Goal: Task Accomplishment & Management: Manage account settings

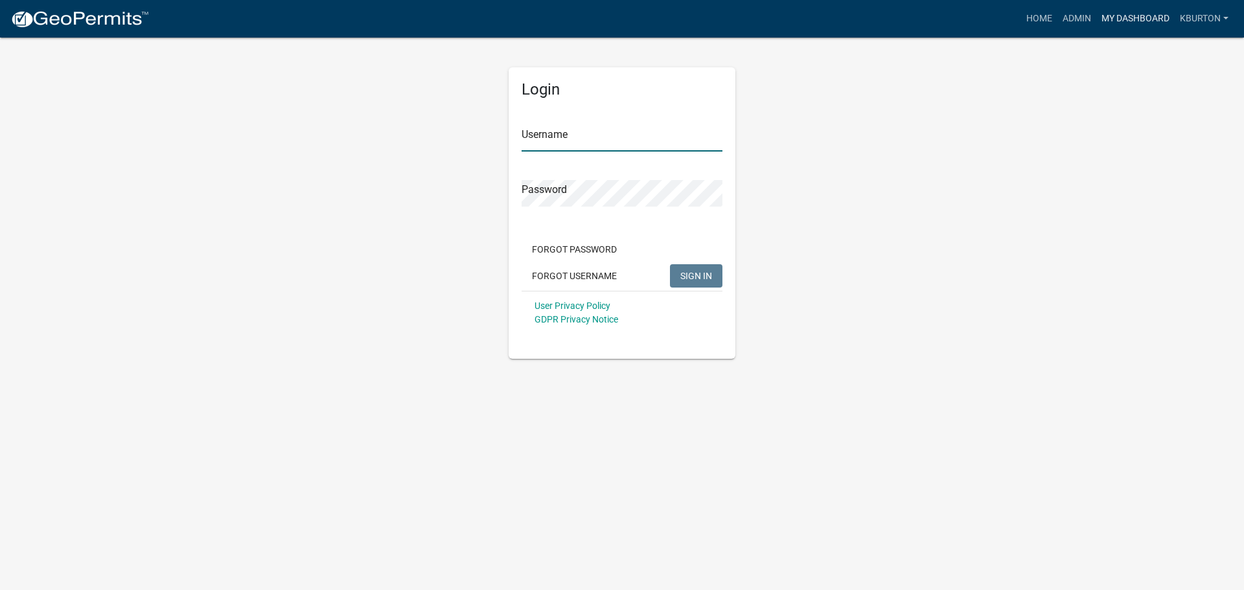
type input "kburton"
click at [1120, 23] on link "My Dashboard" at bounding box center [1136, 18] width 78 height 25
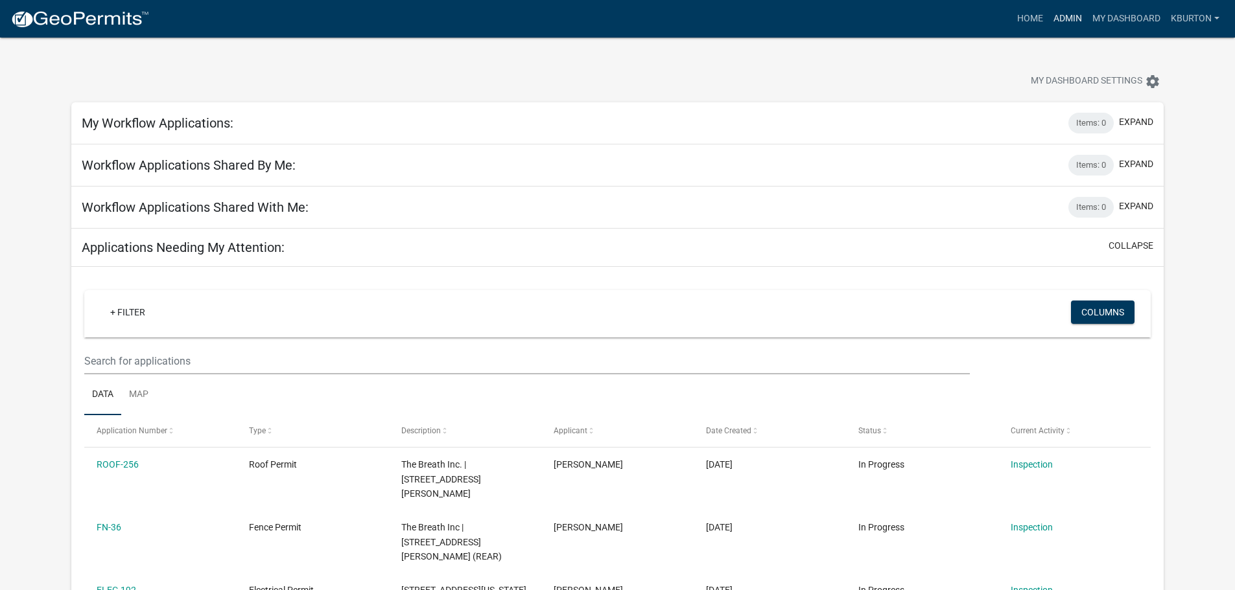
click at [1066, 22] on link "Admin" at bounding box center [1067, 18] width 39 height 25
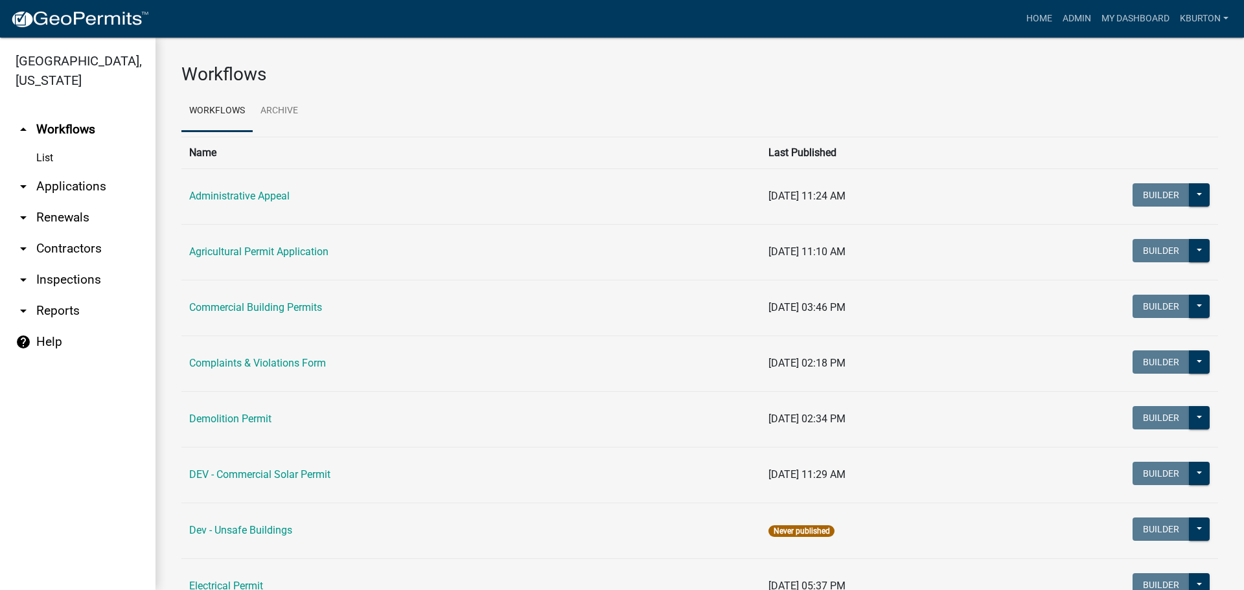
click at [93, 264] on link "arrow_drop_down Inspections" at bounding box center [78, 279] width 156 height 31
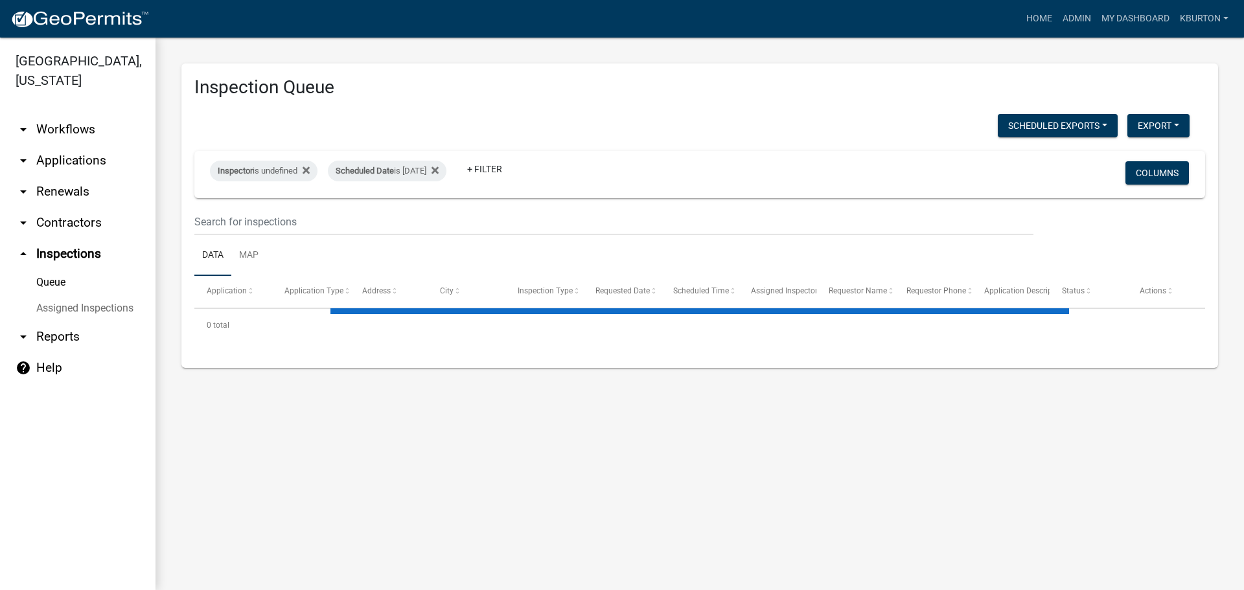
select select "1: 25"
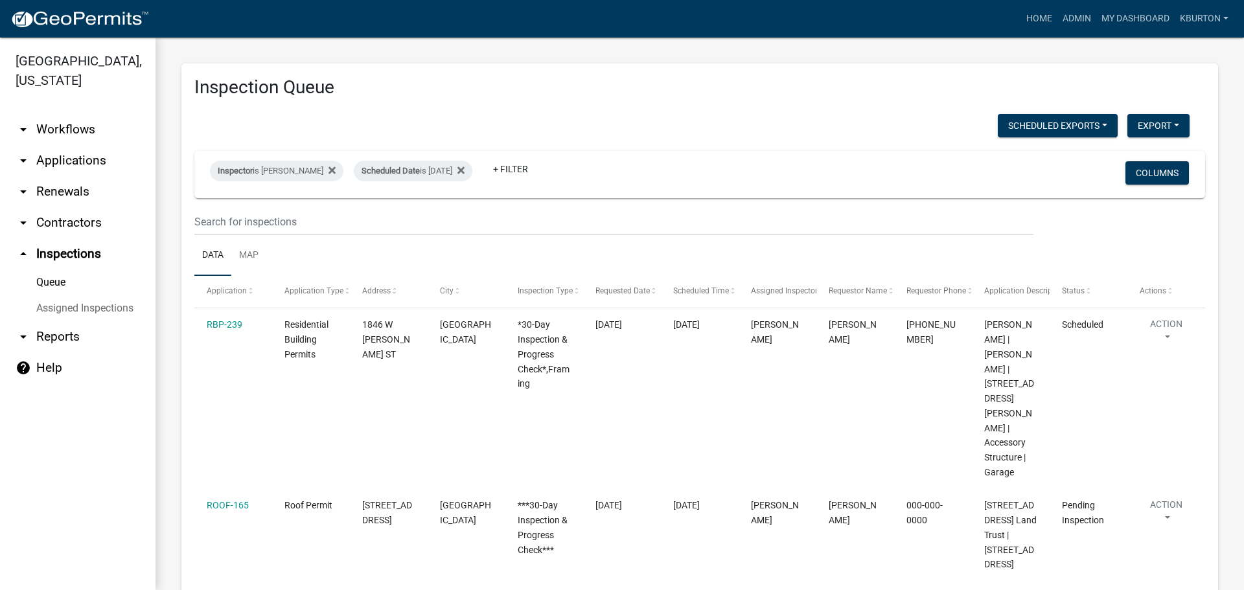
click at [123, 296] on link "Assigned Inspections" at bounding box center [78, 309] width 156 height 26
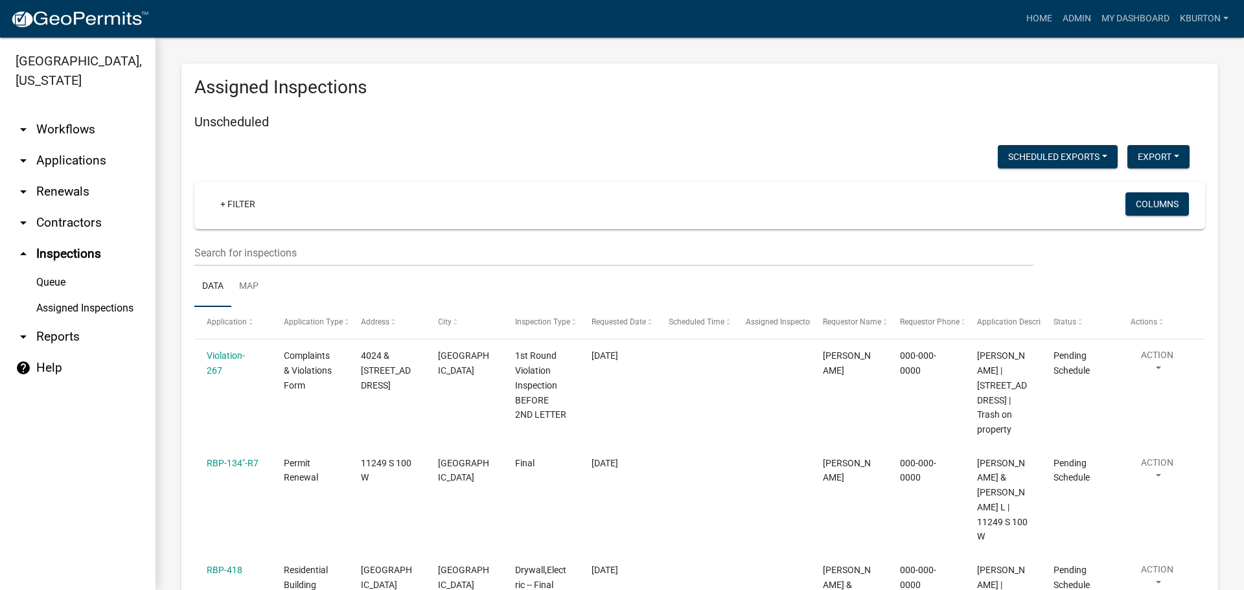
click at [54, 270] on link "Queue" at bounding box center [78, 283] width 156 height 26
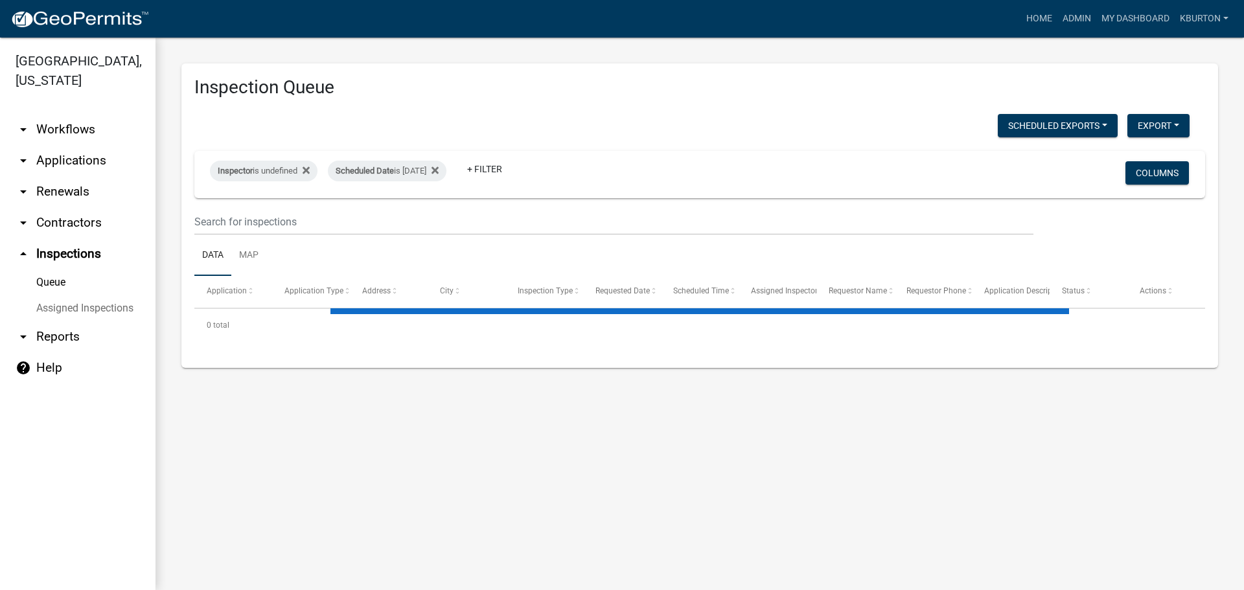
select select "1: 25"
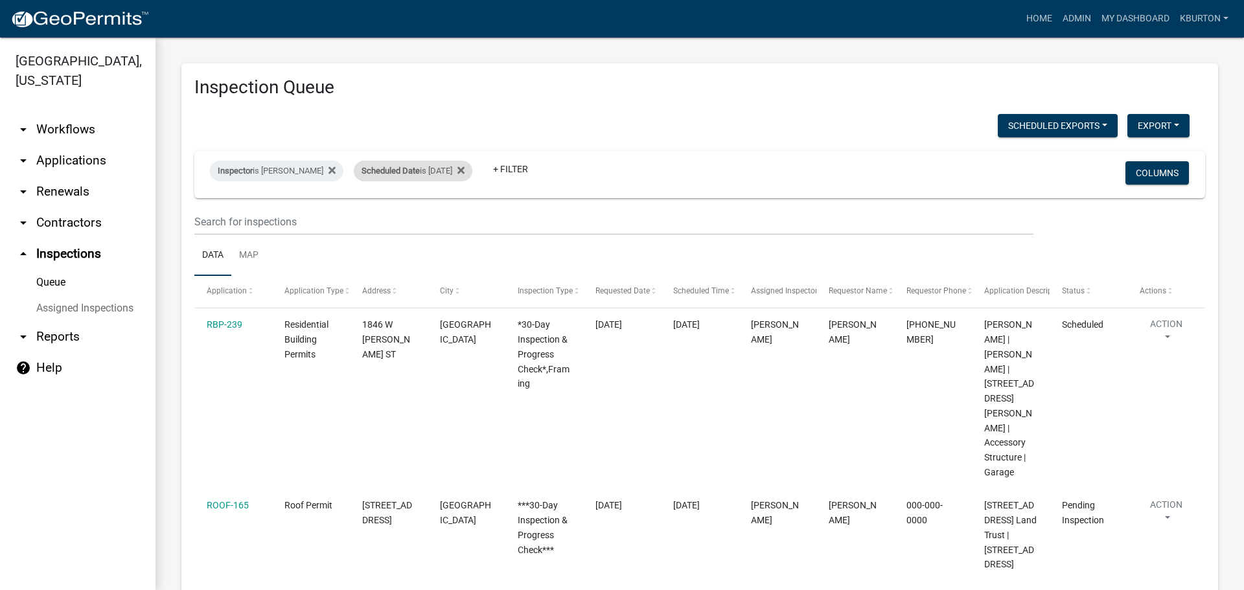
click at [428, 172] on div "Scheduled Date is [DATE]" at bounding box center [413, 171] width 119 height 21
click at [455, 217] on input "[DATE]" at bounding box center [415, 219] width 91 height 27
type input "[DATE]"
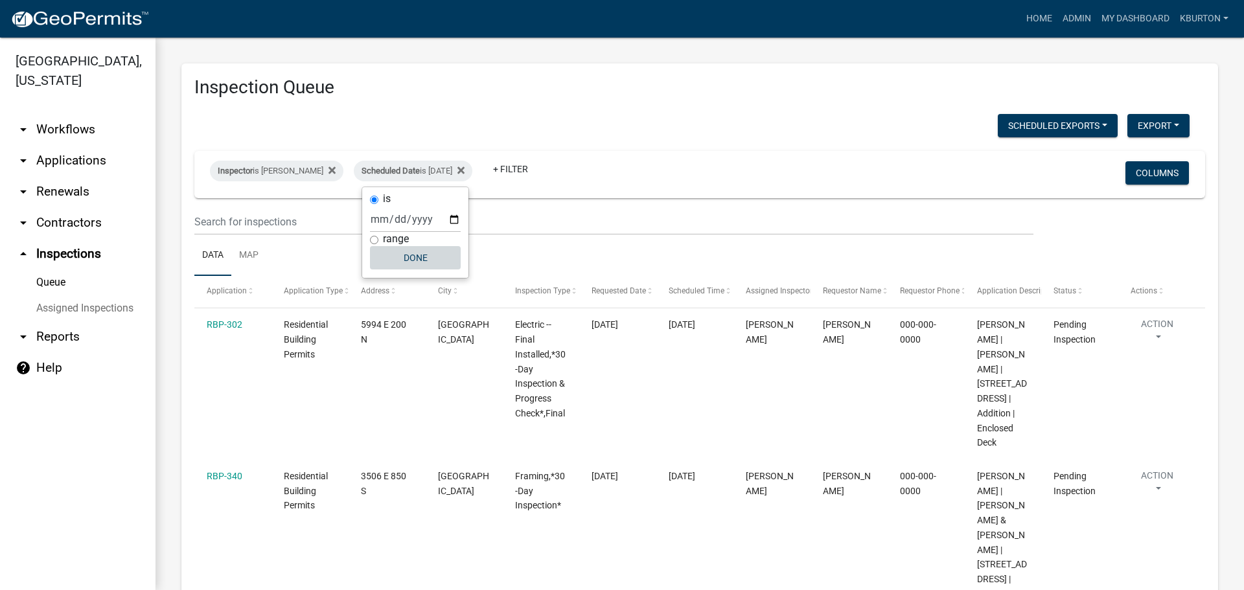
click at [425, 262] on button "Done" at bounding box center [415, 257] width 91 height 23
click at [1147, 172] on button "Columns" at bounding box center [1158, 172] width 64 height 23
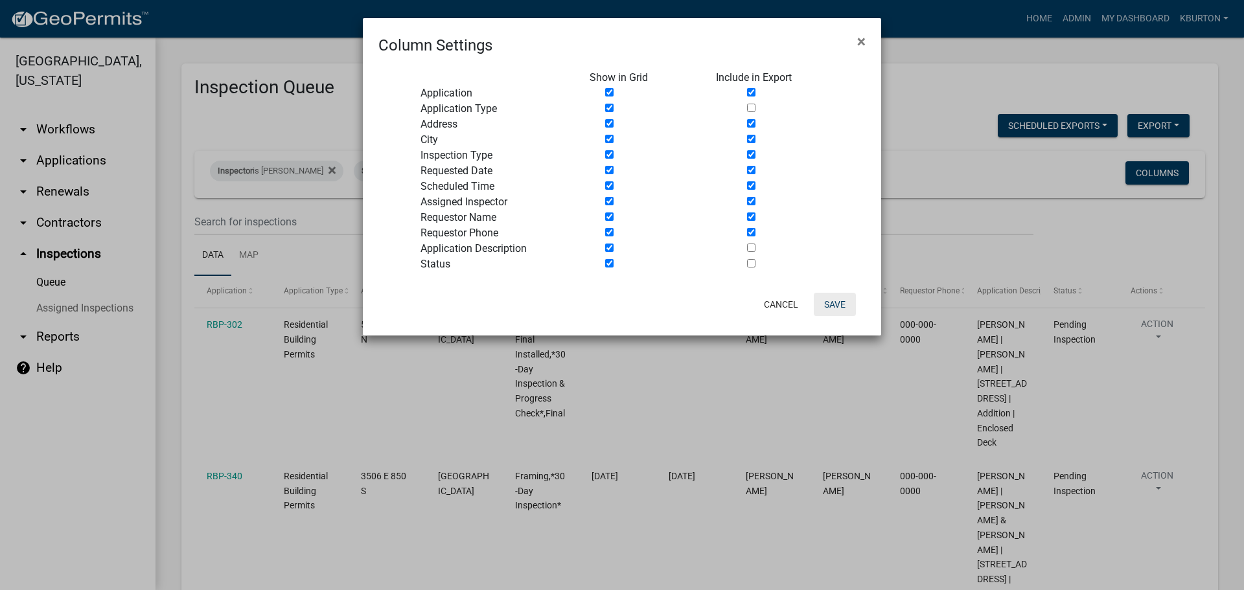
click at [834, 309] on button "Save" at bounding box center [835, 304] width 42 height 23
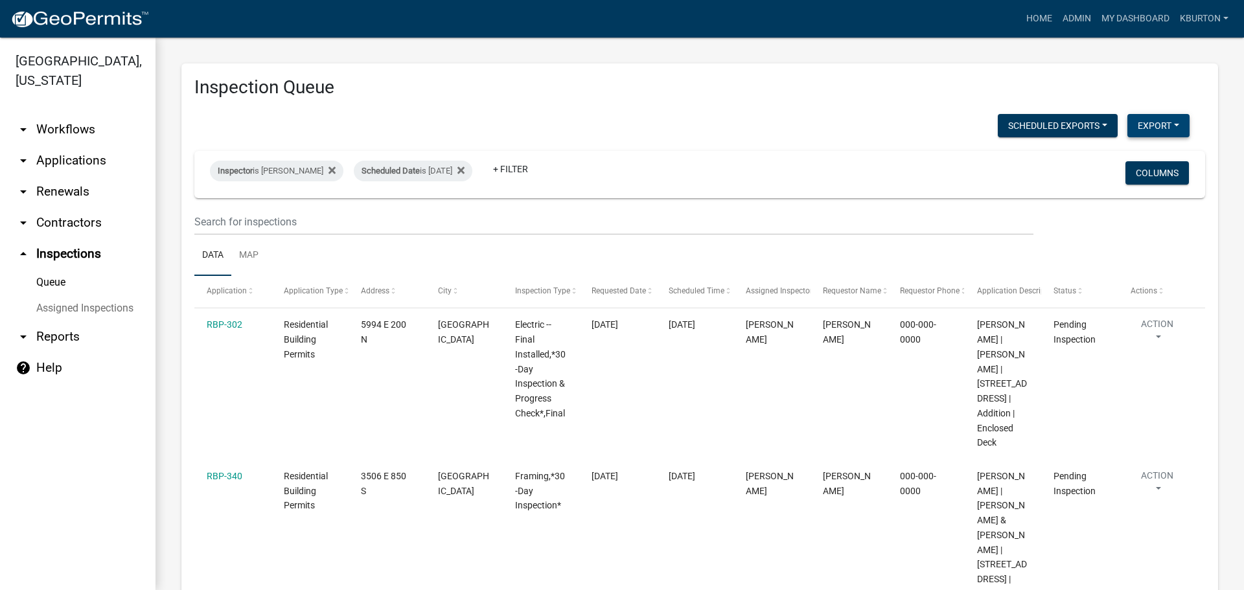
click at [1131, 124] on button "Export" at bounding box center [1159, 125] width 62 height 23
click at [1120, 158] on button "Excel Format (.xlsx)" at bounding box center [1129, 159] width 121 height 31
click at [424, 176] on div "Scheduled Date is [DATE]" at bounding box center [413, 171] width 119 height 21
click at [455, 219] on input "[DATE]" at bounding box center [415, 219] width 91 height 27
type input "[DATE]"
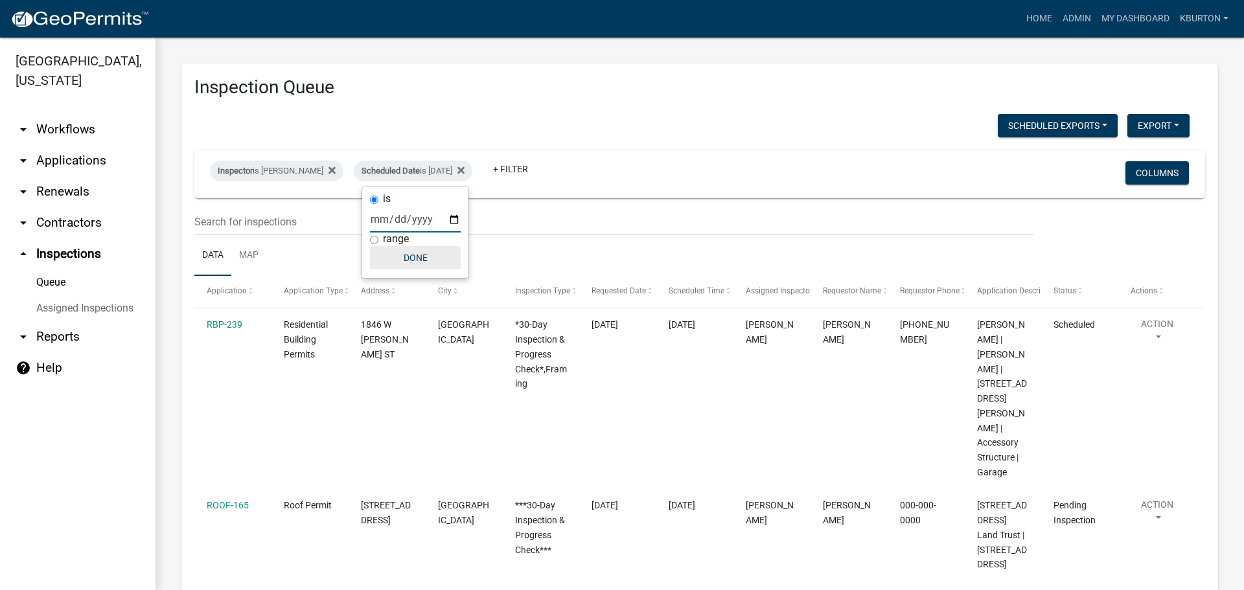
click at [430, 263] on button "Done" at bounding box center [415, 257] width 91 height 23
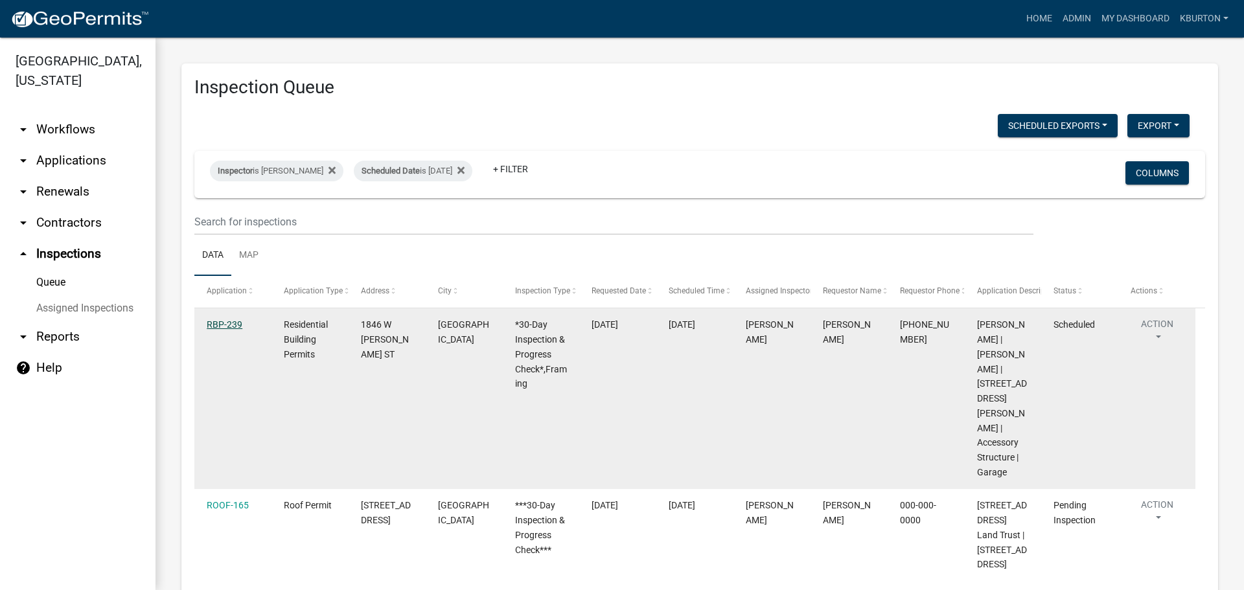
click at [214, 322] on link "RBP-239" at bounding box center [225, 325] width 36 height 10
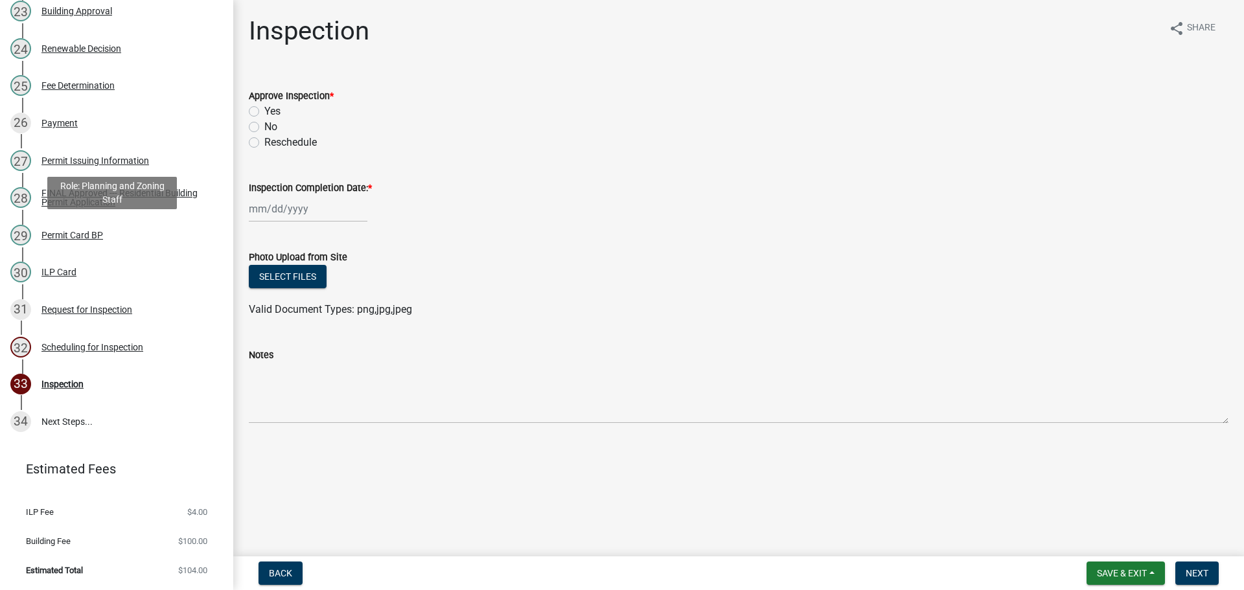
scroll to position [1040, 0]
click at [109, 348] on div "Scheduling for Inspection" at bounding box center [92, 347] width 102 height 9
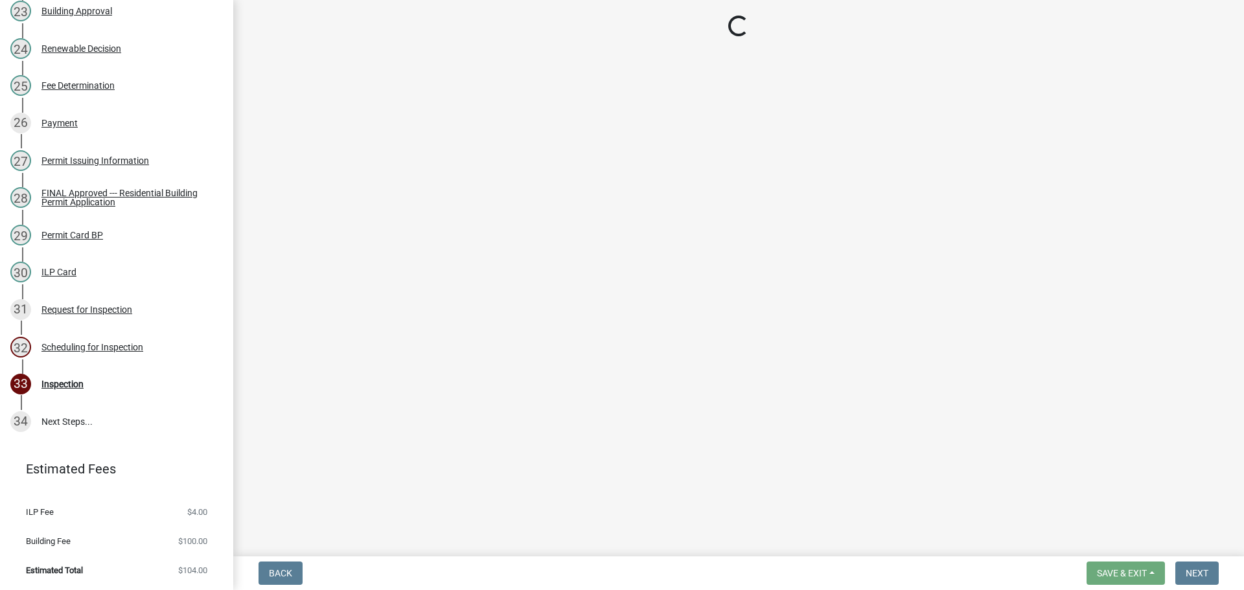
select select "25b75ae6-03c7-4280-9b34-fcf63005d5e5"
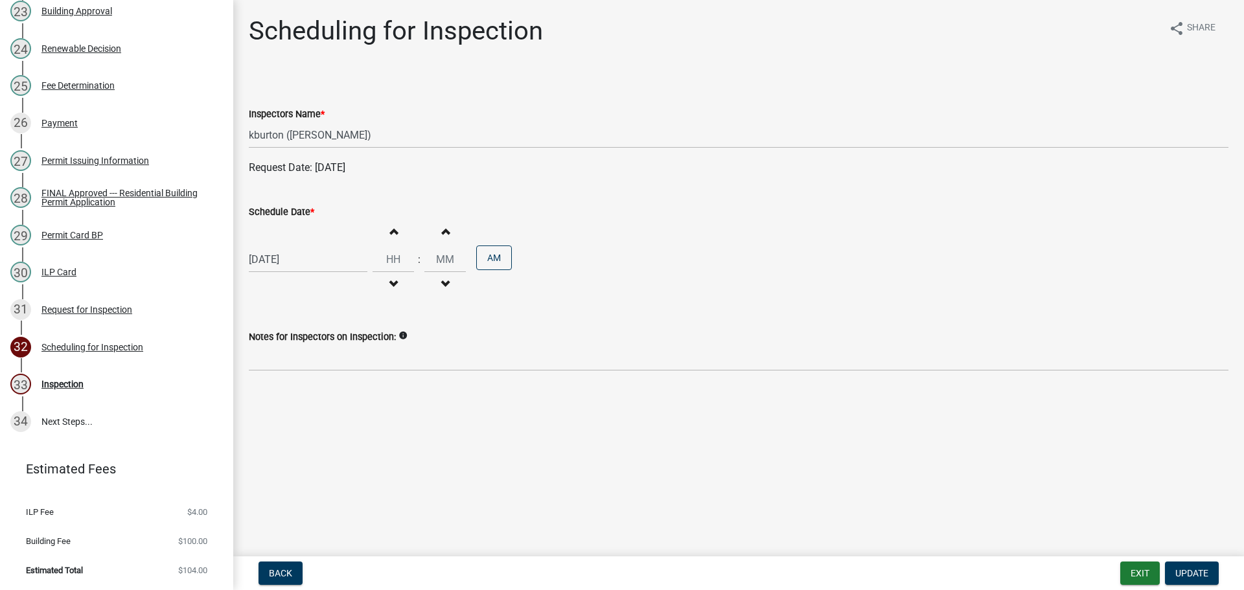
click at [264, 213] on label "Schedule Date *" at bounding box center [281, 212] width 65 height 9
click at [264, 246] on input "[DATE]" at bounding box center [308, 259] width 119 height 27
select select "10"
select select "2025"
click at [288, 426] on div "4" at bounding box center [282, 432] width 21 height 21
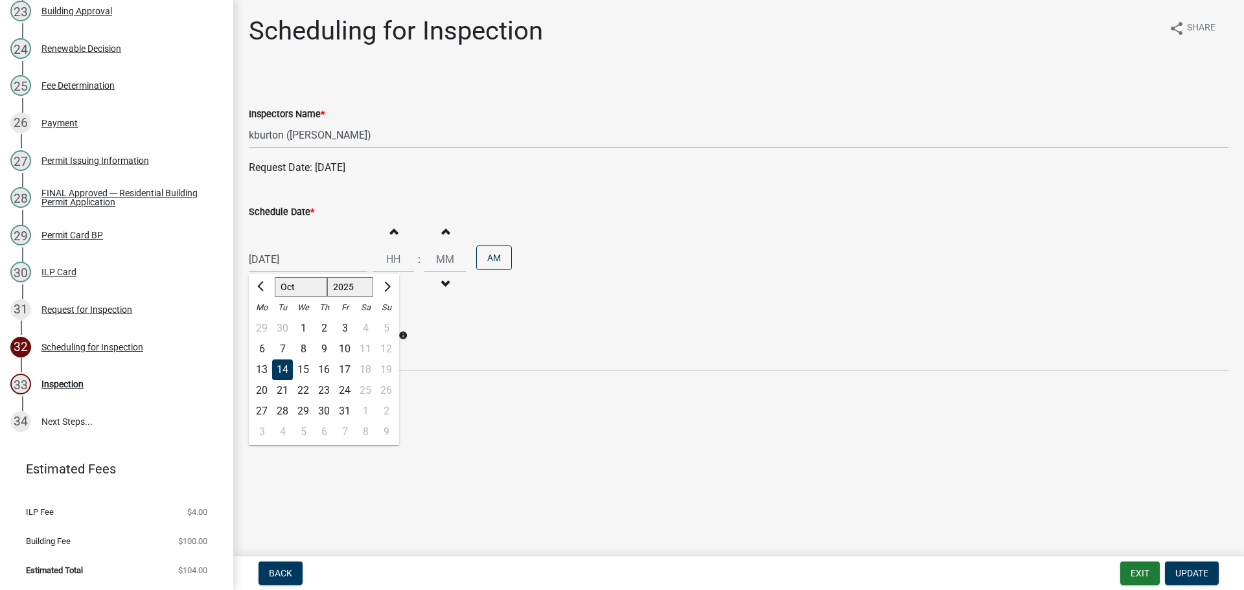
type input "[DATE]"
click at [1206, 568] on span "Update" at bounding box center [1192, 573] width 33 height 10
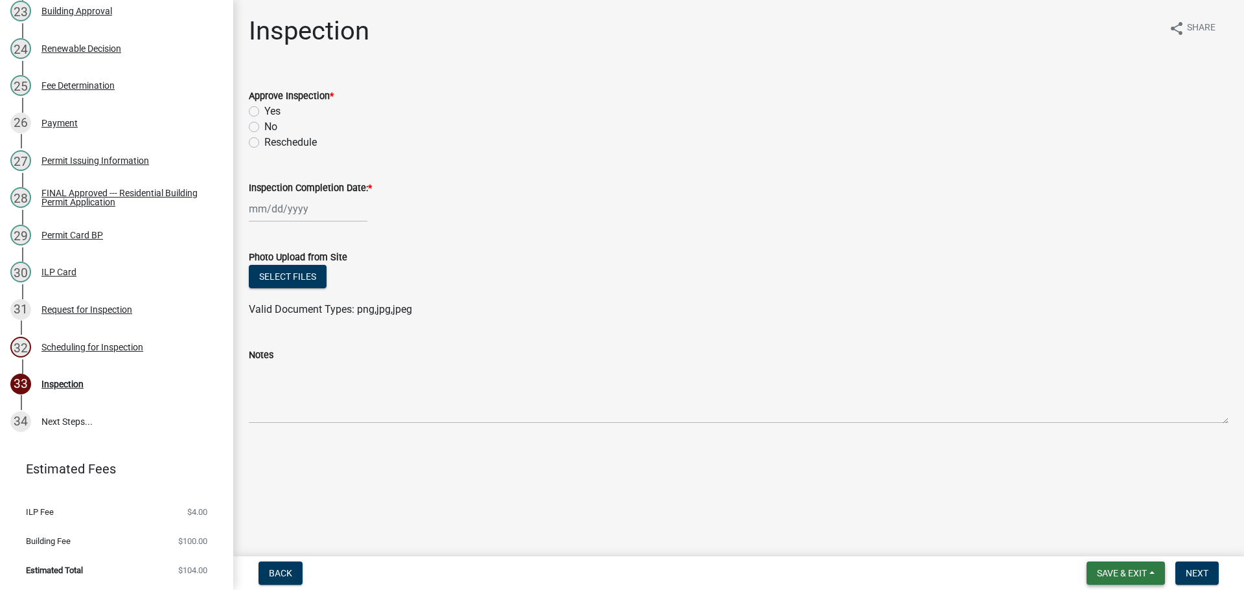
click at [1139, 568] on span "Save & Exit" at bounding box center [1122, 573] width 50 height 10
click at [1134, 549] on button "Save & Exit" at bounding box center [1114, 539] width 104 height 31
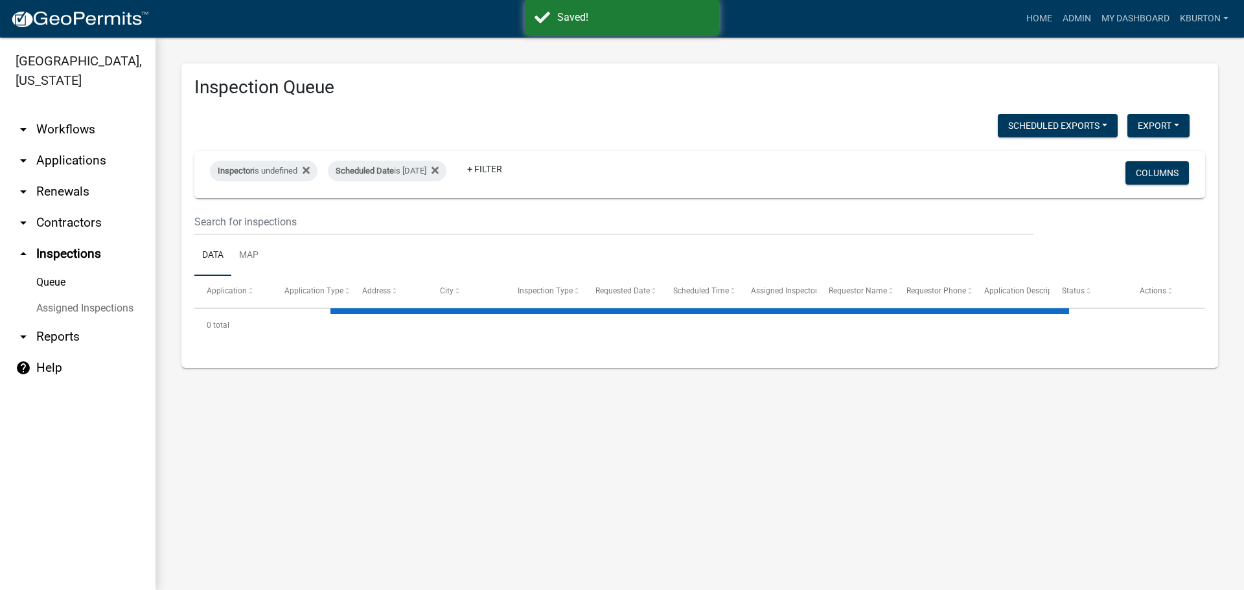
select select "1: 25"
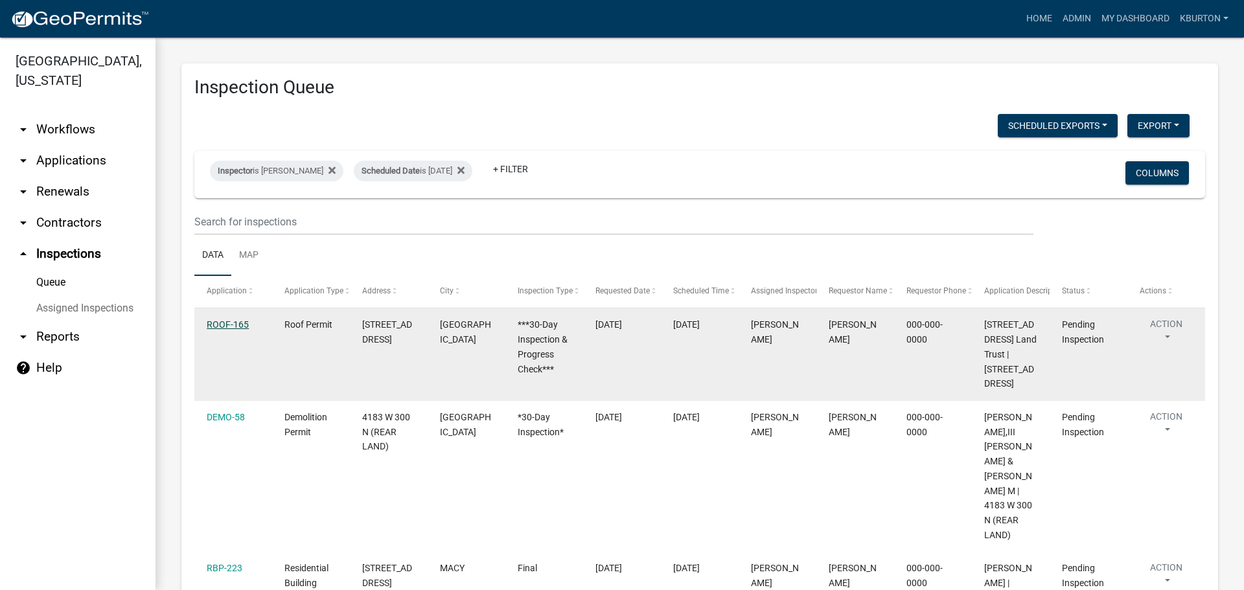
click at [240, 330] on link "ROOF-165" at bounding box center [228, 325] width 42 height 10
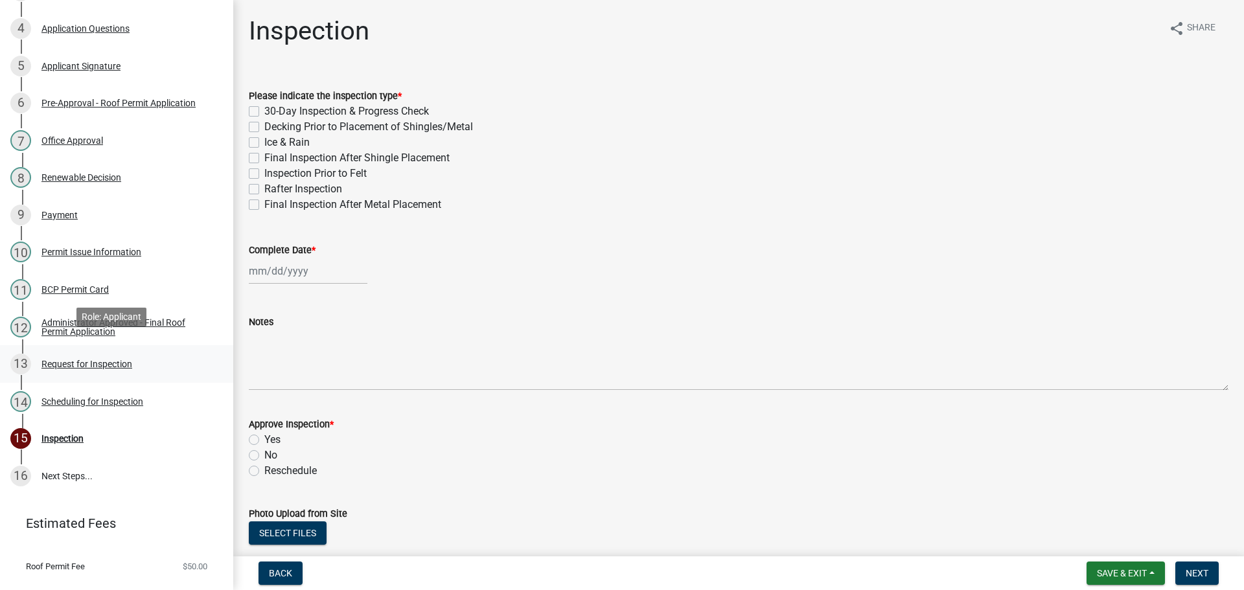
scroll to position [320, 0]
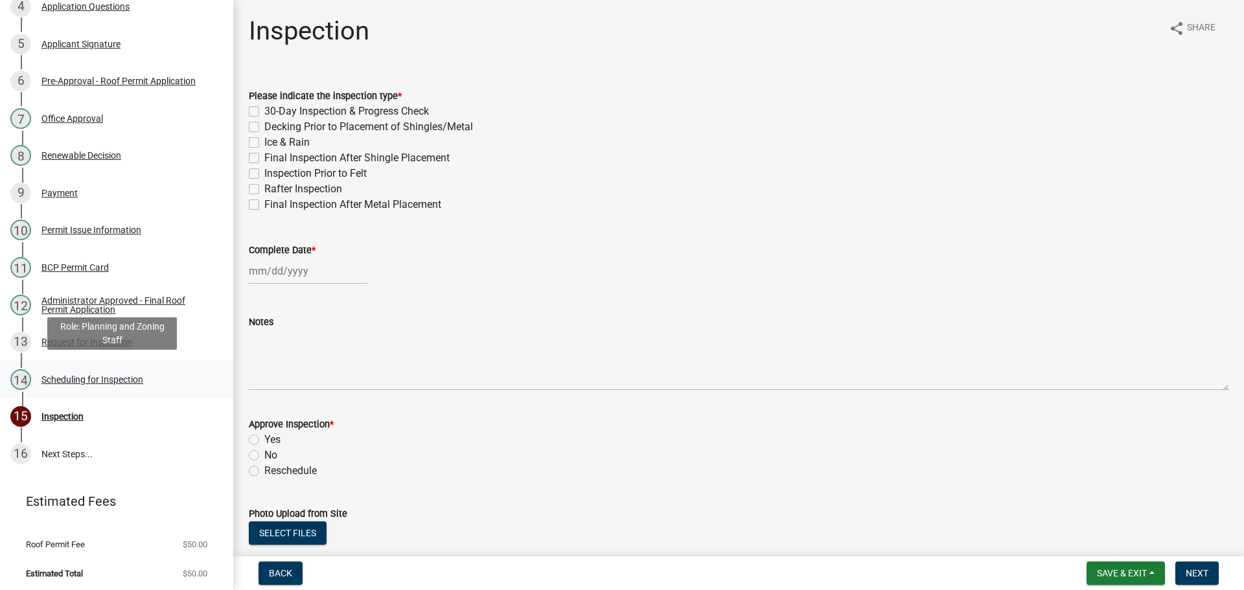
click at [127, 380] on div "Scheduling for Inspection" at bounding box center [92, 379] width 102 height 9
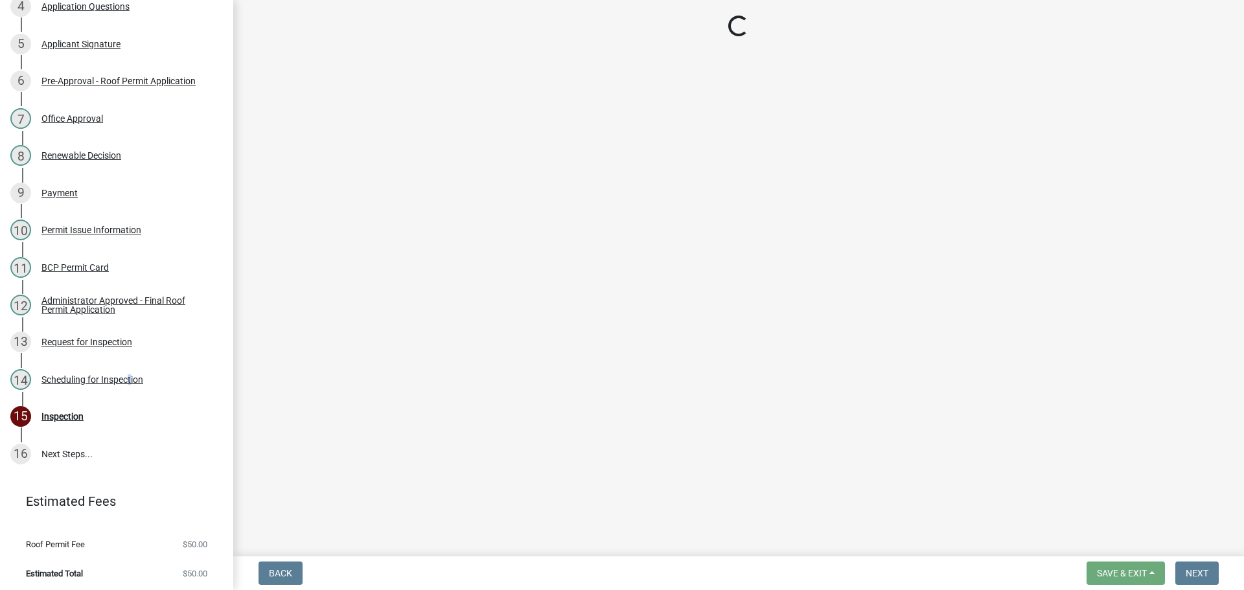
select select "25b75ae6-03c7-4280-9b34-fcf63005d5e5"
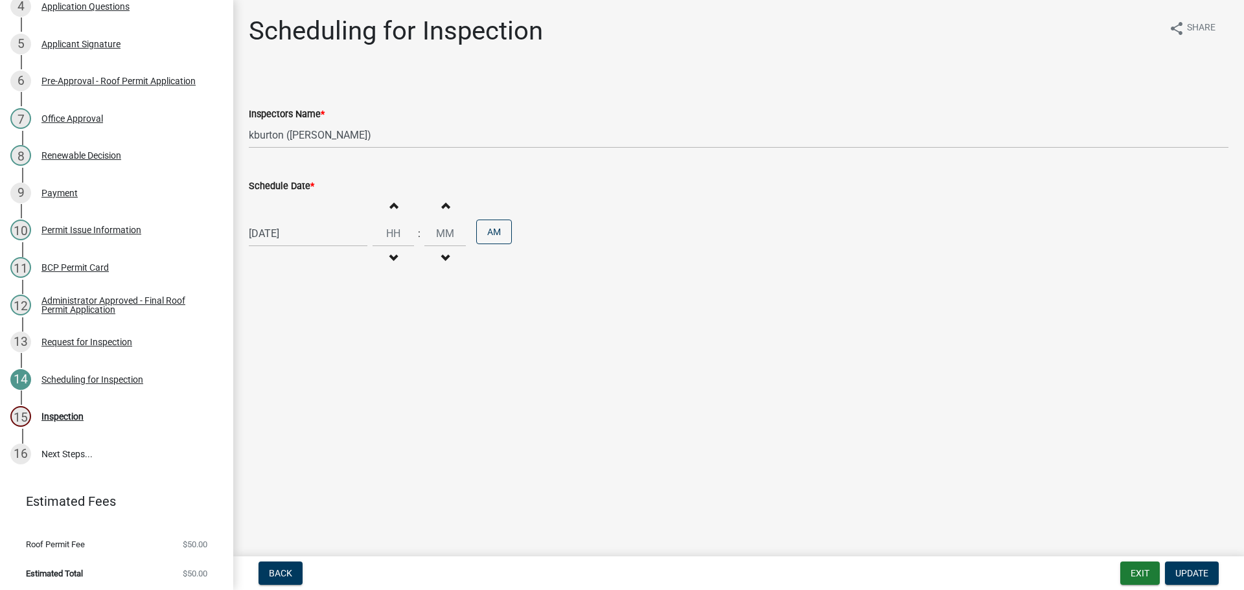
click at [280, 185] on label "Schedule Date *" at bounding box center [281, 186] width 65 height 9
click at [280, 220] on input "[DATE]" at bounding box center [308, 233] width 119 height 27
select select "10"
select select "2025"
click at [285, 266] on select "Jan Feb Mar Apr May Jun [DATE] Aug Sep Oct Nov Dec" at bounding box center [301, 260] width 53 height 19
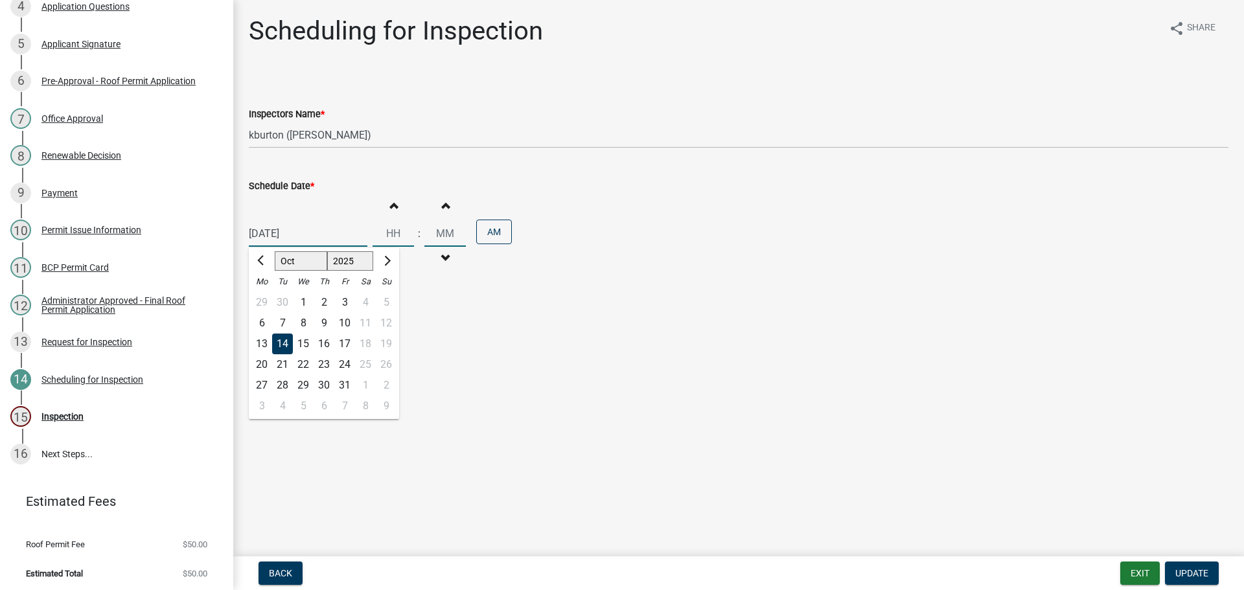
select select "11"
click at [275, 251] on select "Jan Feb Mar Apr May Jun [DATE] Aug Sep Oct Nov Dec" at bounding box center [301, 260] width 53 height 19
click at [309, 345] on div "12" at bounding box center [303, 344] width 21 height 21
type input "[DATE]"
click at [1185, 571] on span "Update" at bounding box center [1192, 573] width 33 height 10
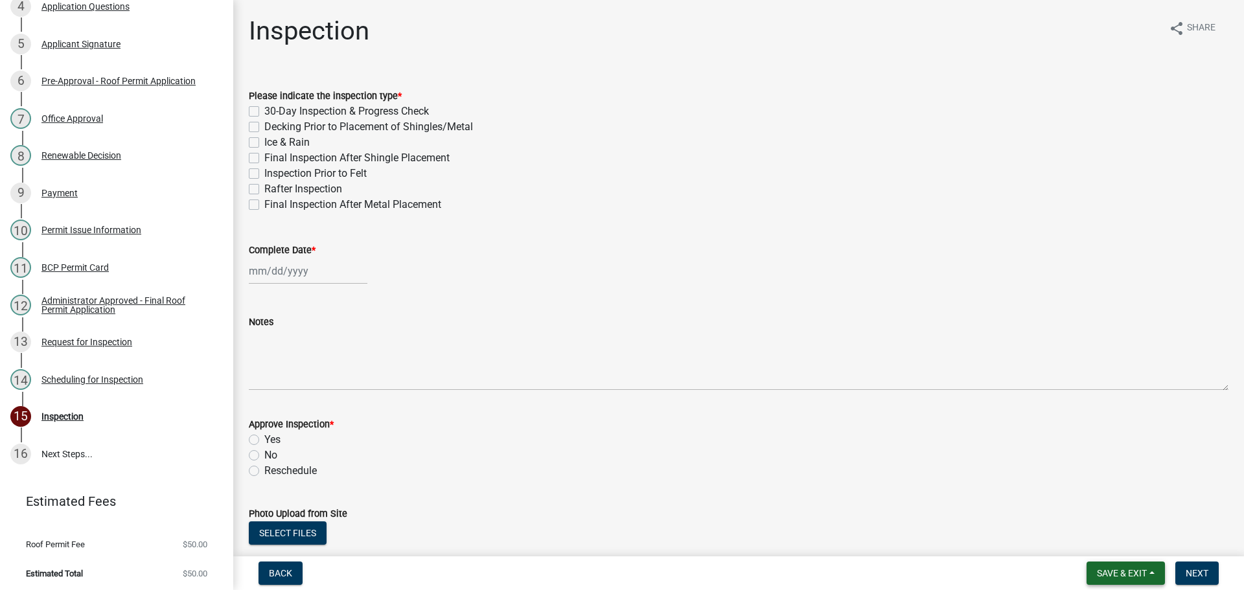
click at [1128, 570] on span "Save & Exit" at bounding box center [1122, 573] width 50 height 10
click at [1129, 552] on button "Save & Exit" at bounding box center [1114, 539] width 104 height 31
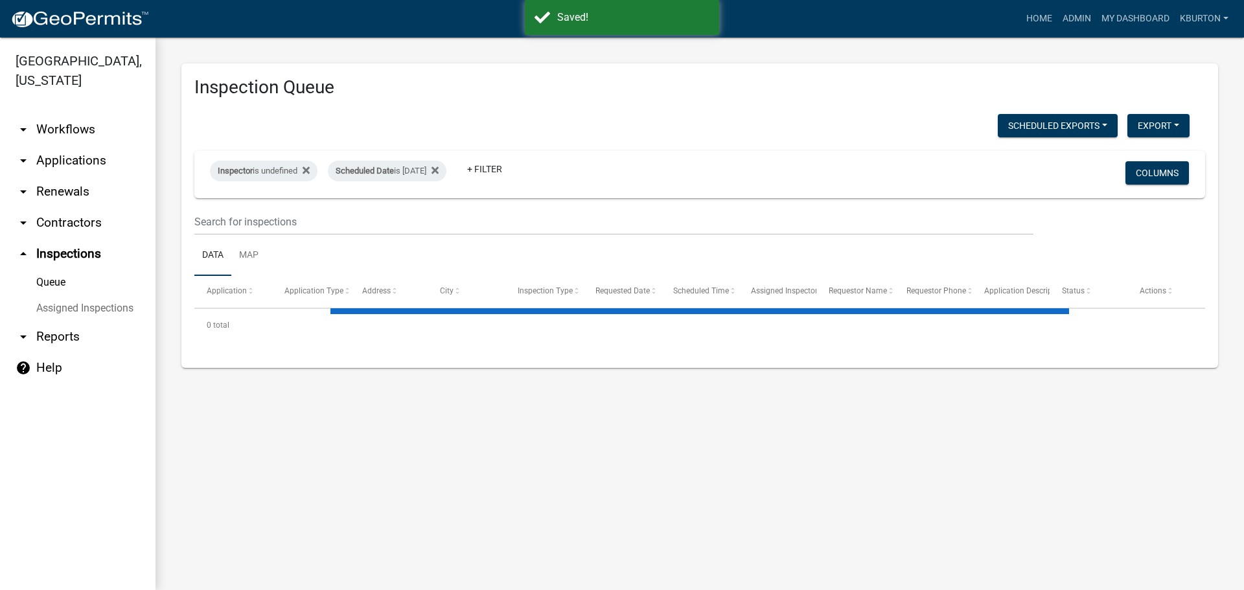
select select "1: 25"
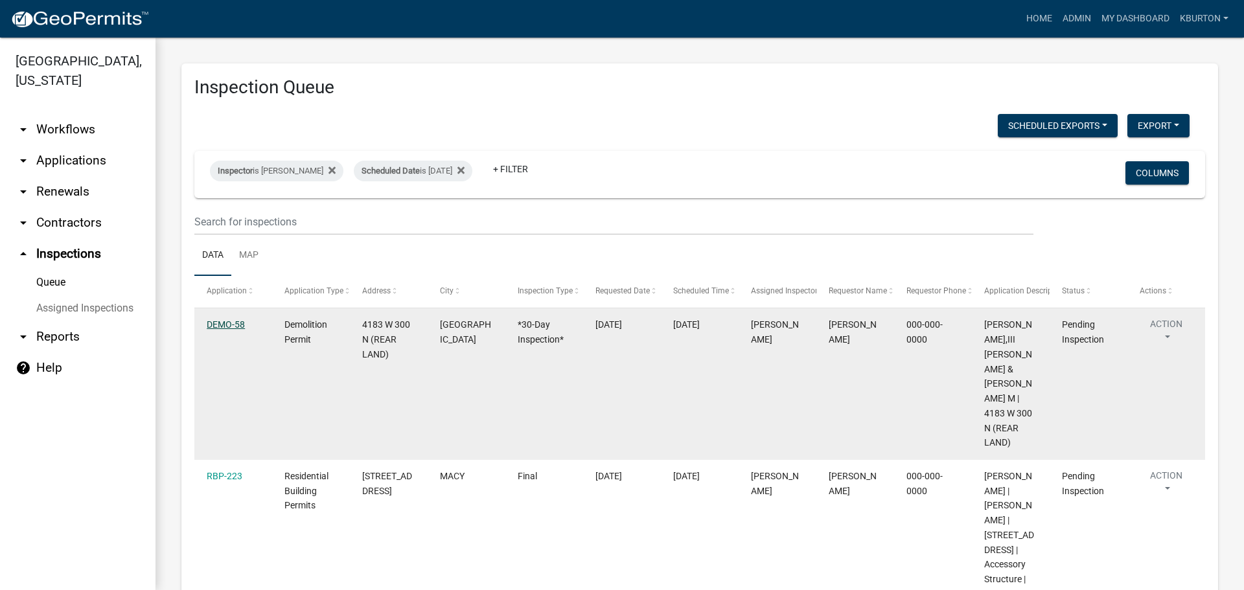
click at [226, 323] on link "DEMO-58" at bounding box center [226, 325] width 38 height 10
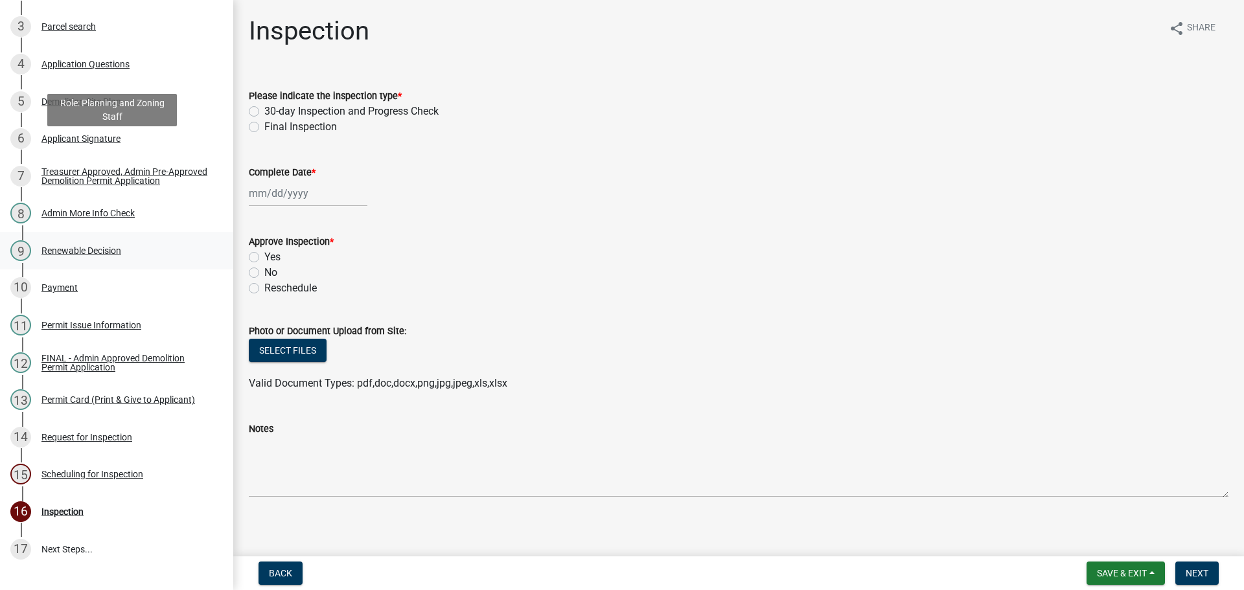
scroll to position [358, 0]
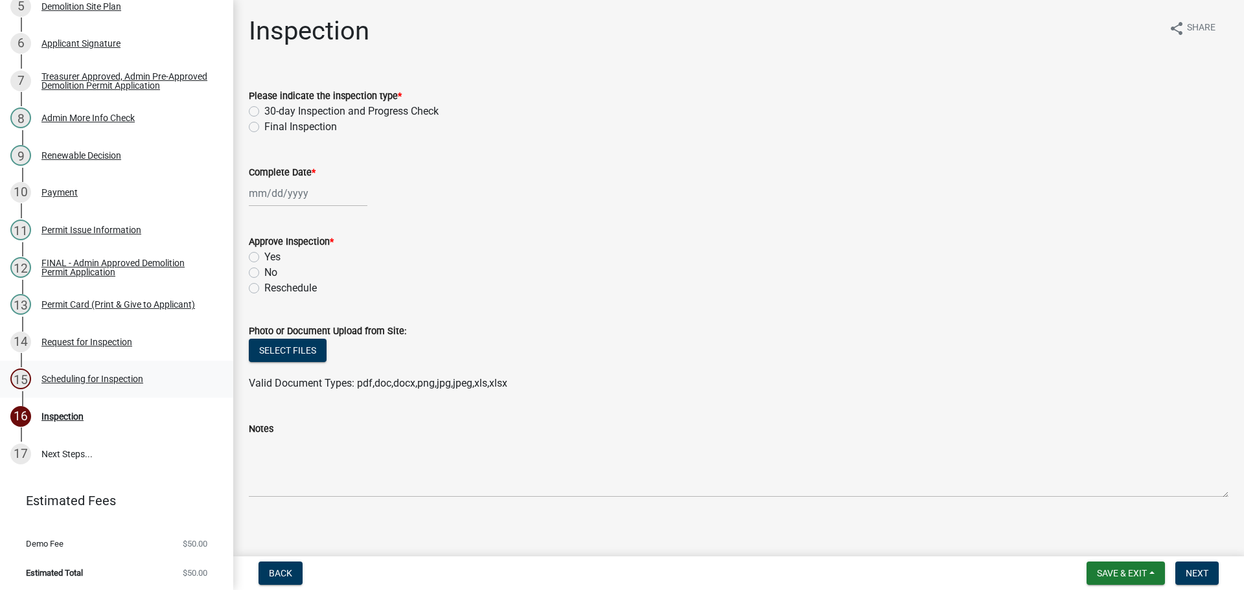
click at [104, 375] on div "Scheduling for Inspection" at bounding box center [92, 379] width 102 height 9
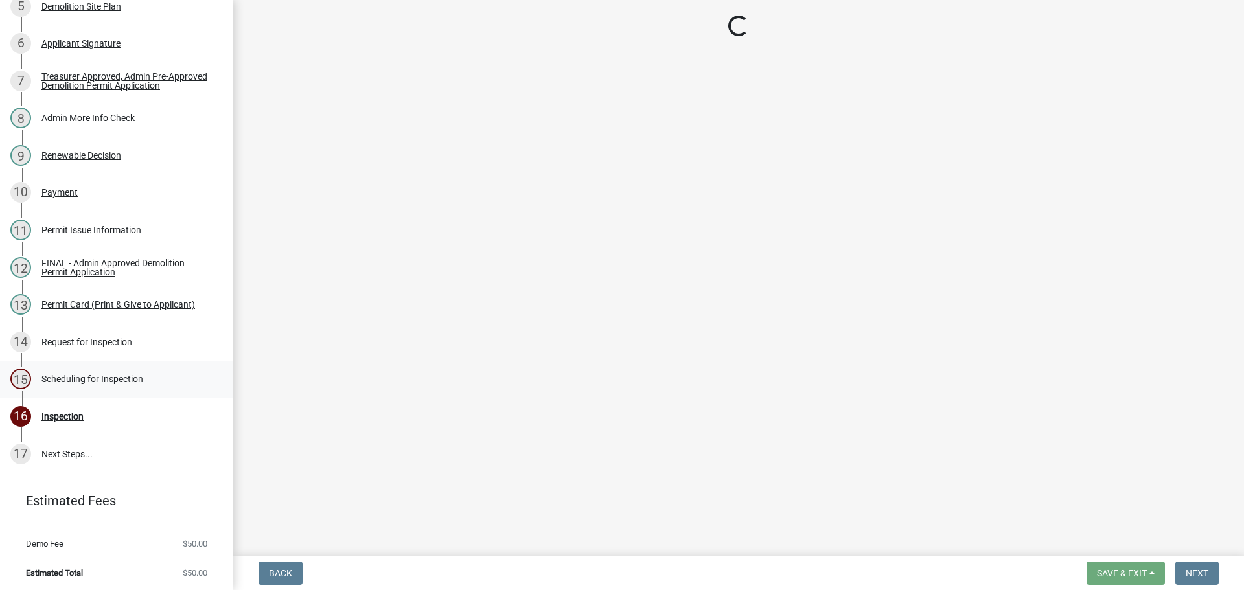
select select "25b75ae6-03c7-4280-9b34-fcf63005d5e5"
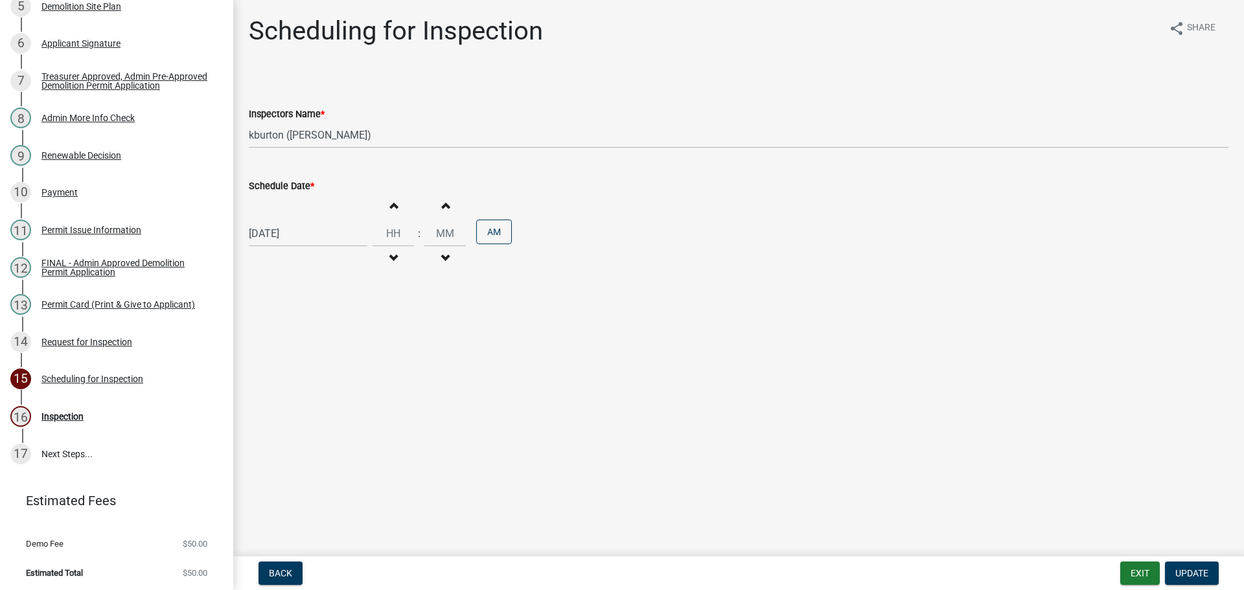
click at [276, 185] on label "Schedule Date *" at bounding box center [281, 186] width 65 height 9
click at [276, 220] on input "[DATE]" at bounding box center [308, 233] width 119 height 27
select select "10"
select select "2025"
click at [286, 406] on div "4" at bounding box center [282, 406] width 21 height 21
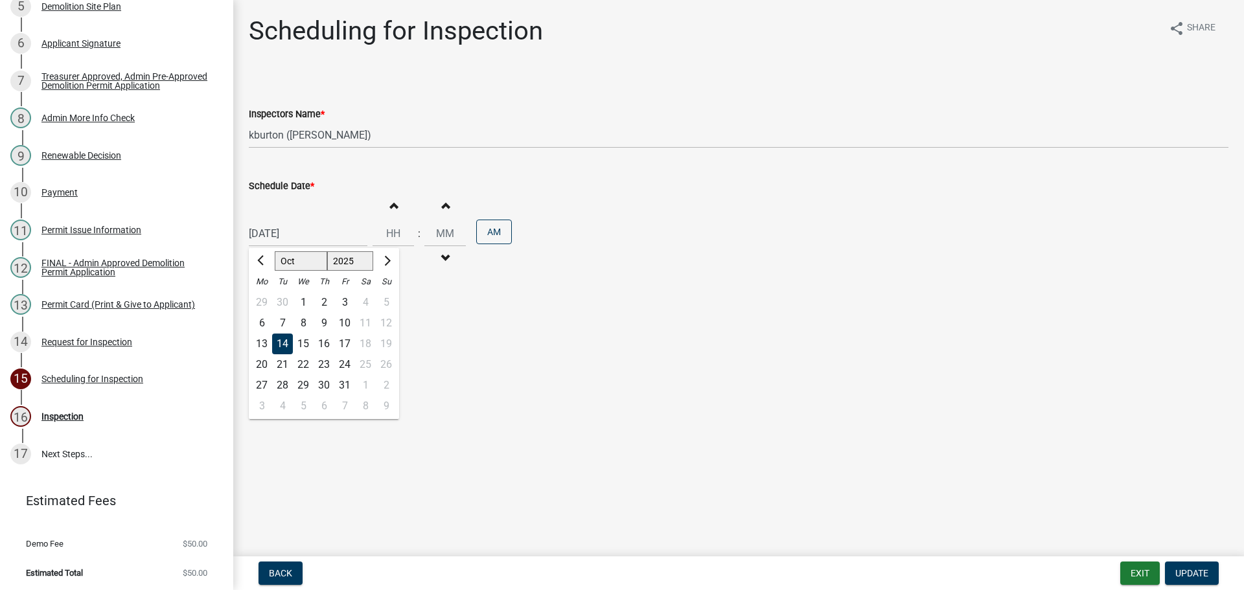
type input "[DATE]"
click at [1200, 572] on span "Update" at bounding box center [1192, 573] width 33 height 10
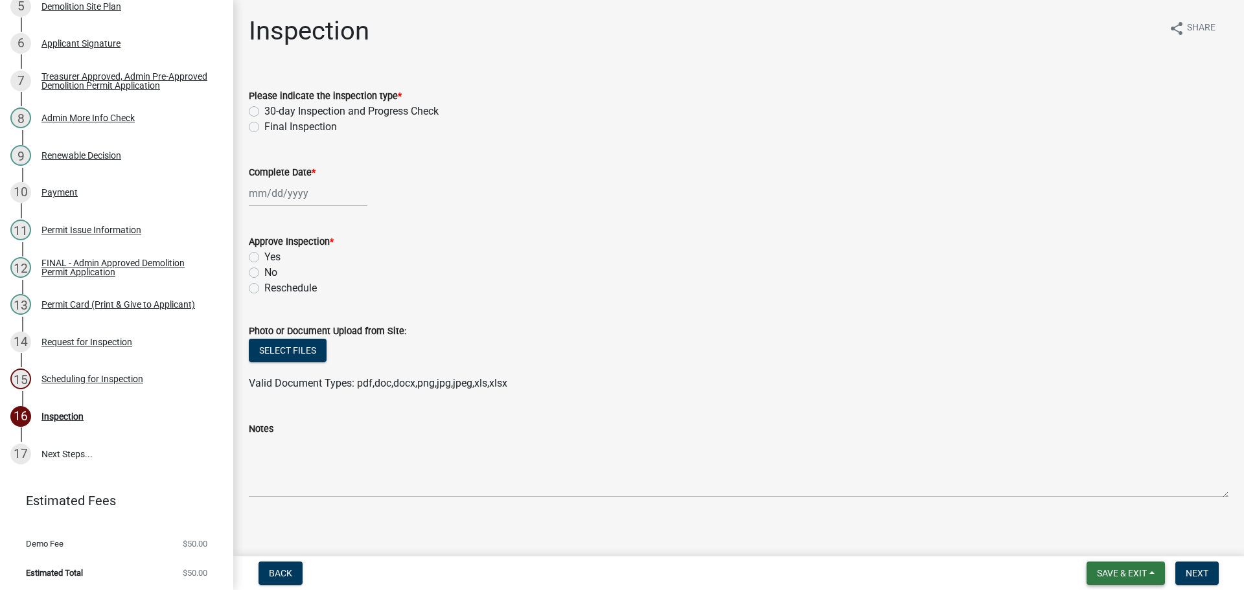
click at [1130, 568] on span "Save & Exit" at bounding box center [1122, 573] width 50 height 10
click at [1110, 548] on button "Save & Exit" at bounding box center [1114, 539] width 104 height 31
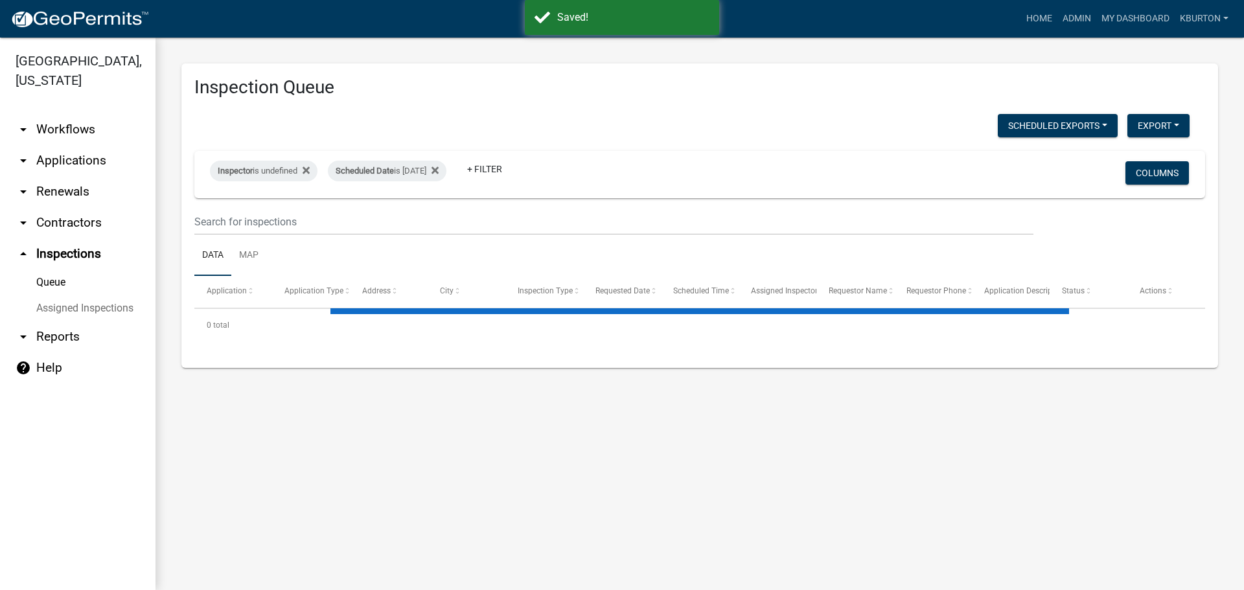
select select "1: 25"
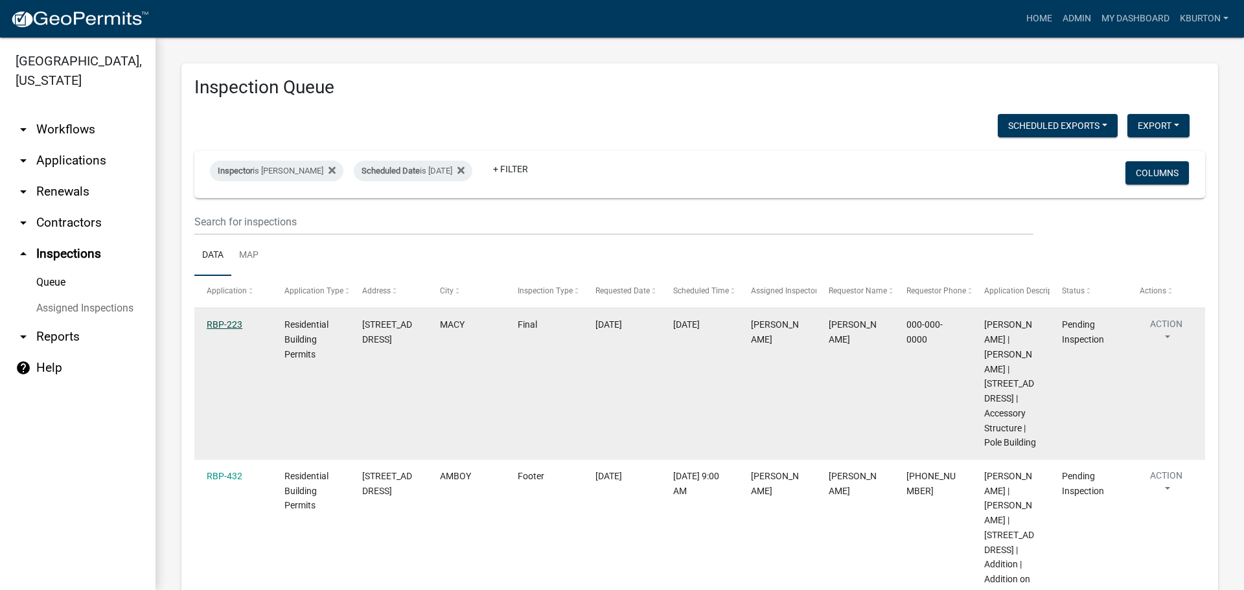
click at [226, 327] on link "RBP-223" at bounding box center [225, 325] width 36 height 10
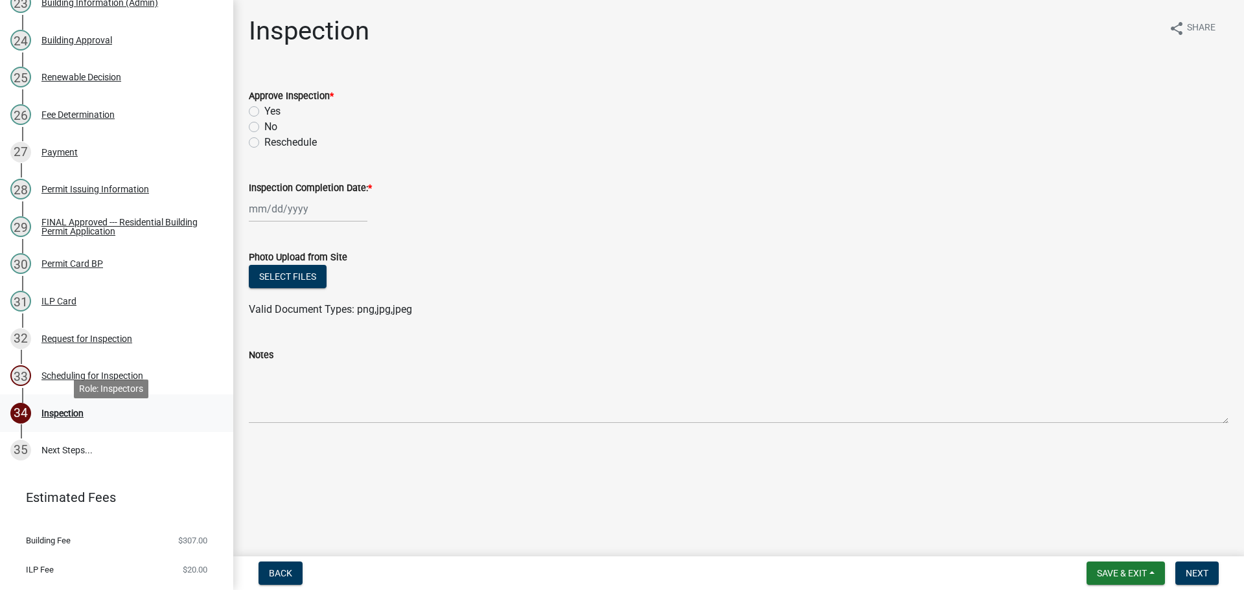
scroll to position [1037, 0]
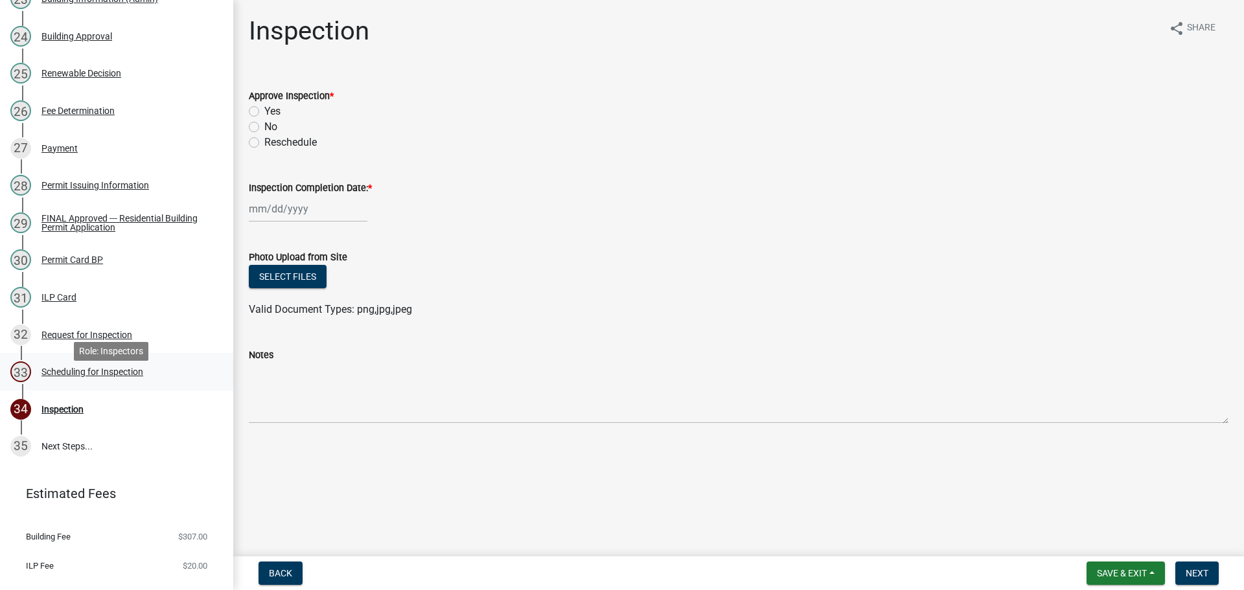
click at [85, 377] on div "Scheduling for Inspection" at bounding box center [92, 372] width 102 height 9
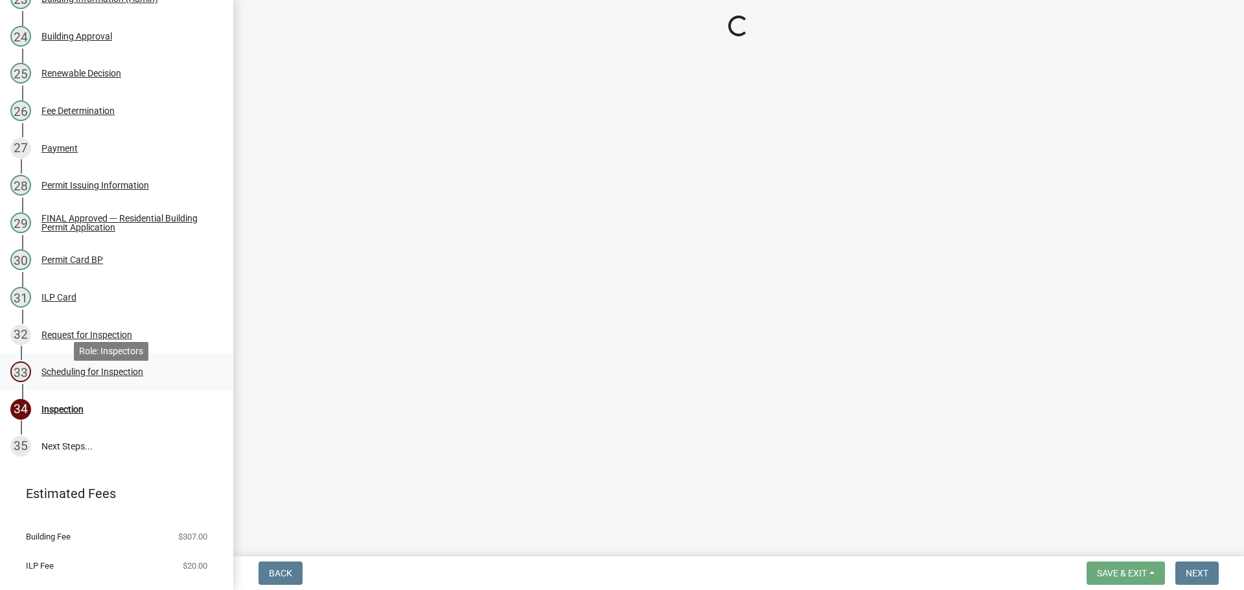
select select "25b75ae6-03c7-4280-9b34-fcf63005d5e5"
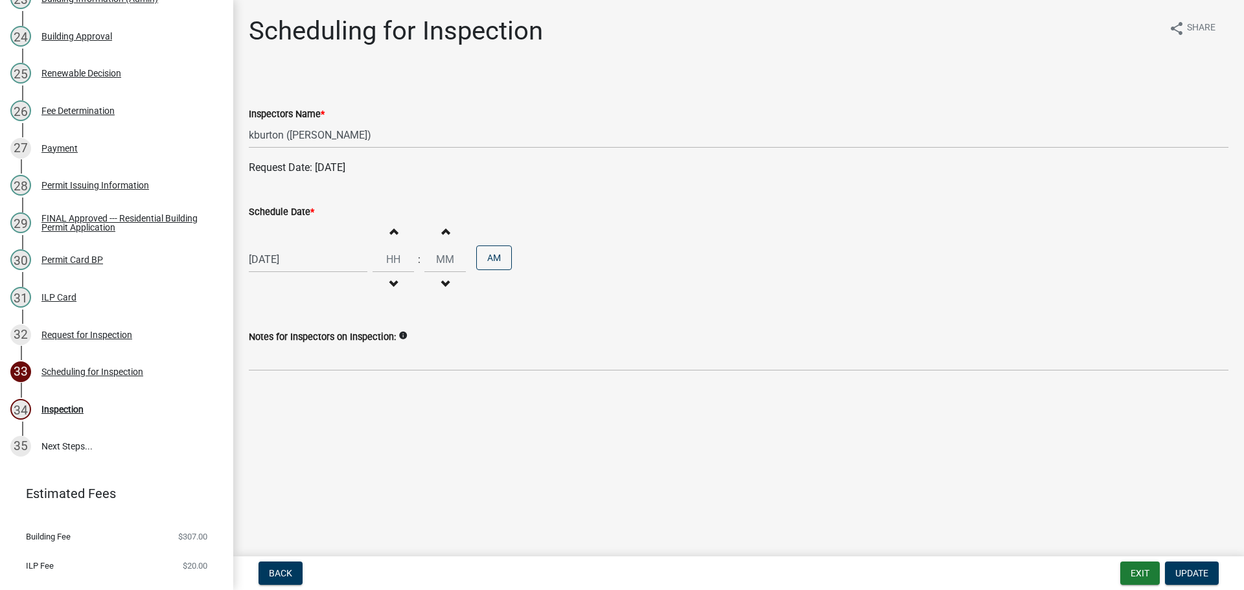
click at [264, 212] on label "Schedule Date *" at bounding box center [281, 212] width 65 height 9
click at [264, 246] on input "[DATE]" at bounding box center [308, 259] width 119 height 27
select select "10"
select select "2025"
click at [307, 410] on div "29" at bounding box center [303, 411] width 21 height 21
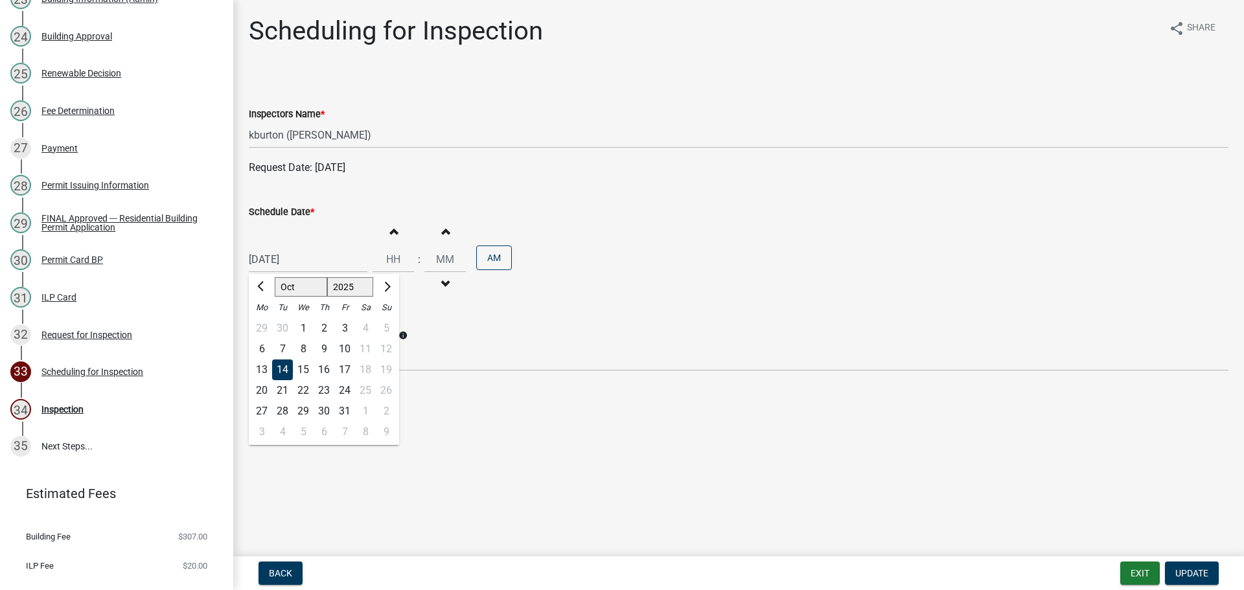
type input "[DATE]"
click at [1189, 578] on span "Update" at bounding box center [1192, 573] width 33 height 10
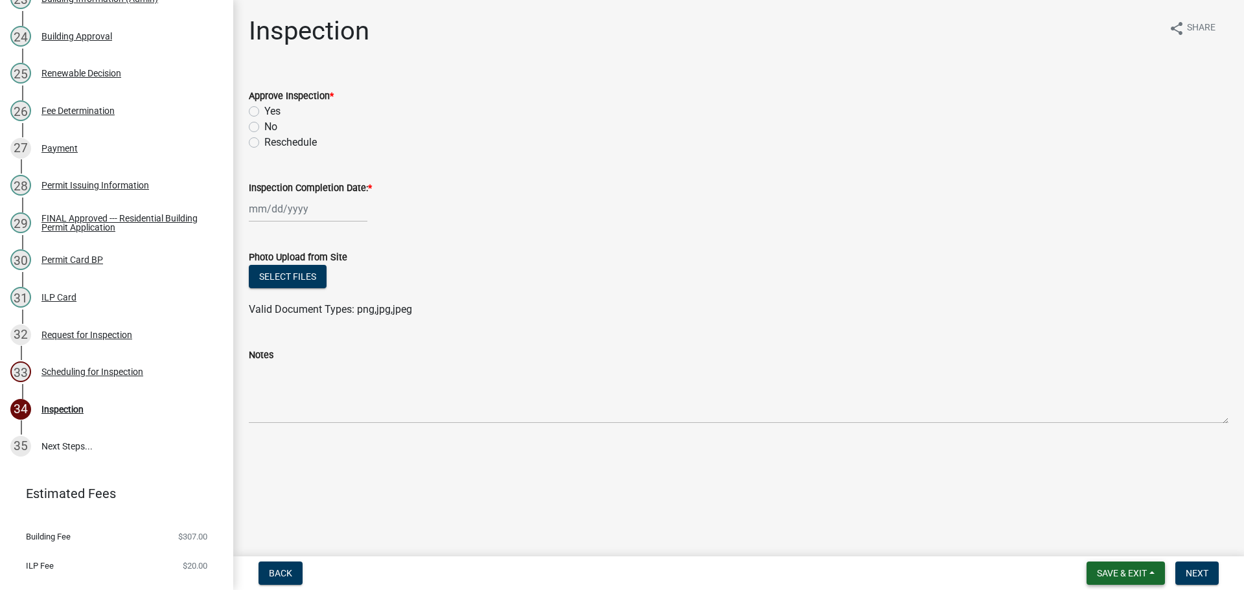
click at [1142, 574] on span "Save & Exit" at bounding box center [1122, 573] width 50 height 10
click at [1118, 543] on button "Save & Exit" at bounding box center [1114, 539] width 104 height 31
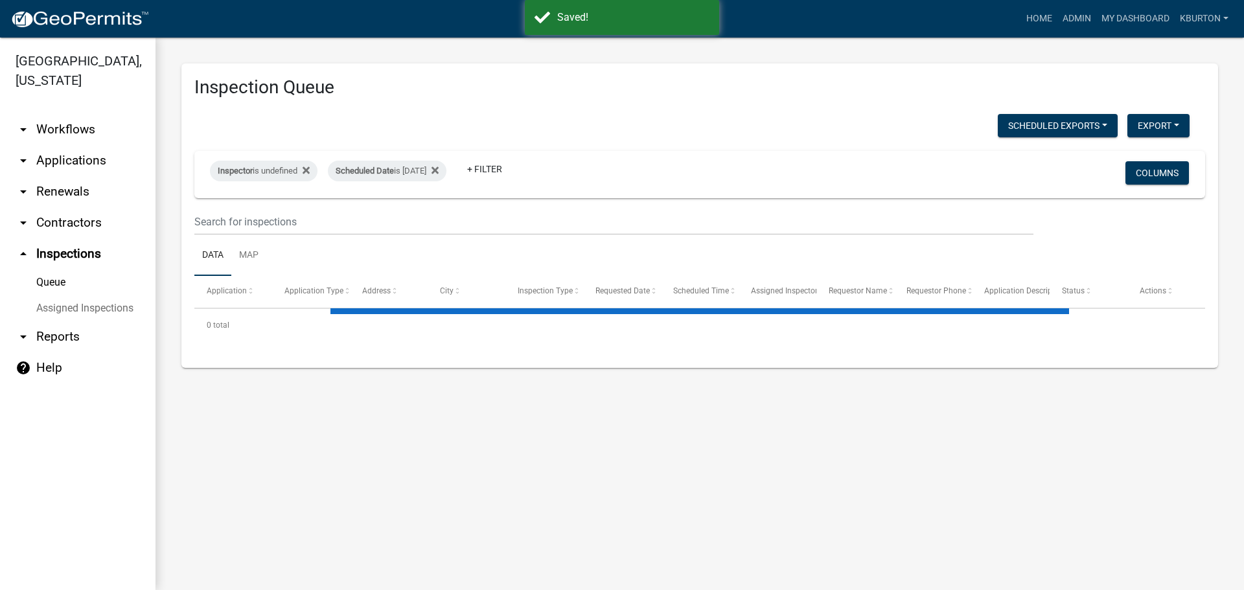
select select "1: 25"
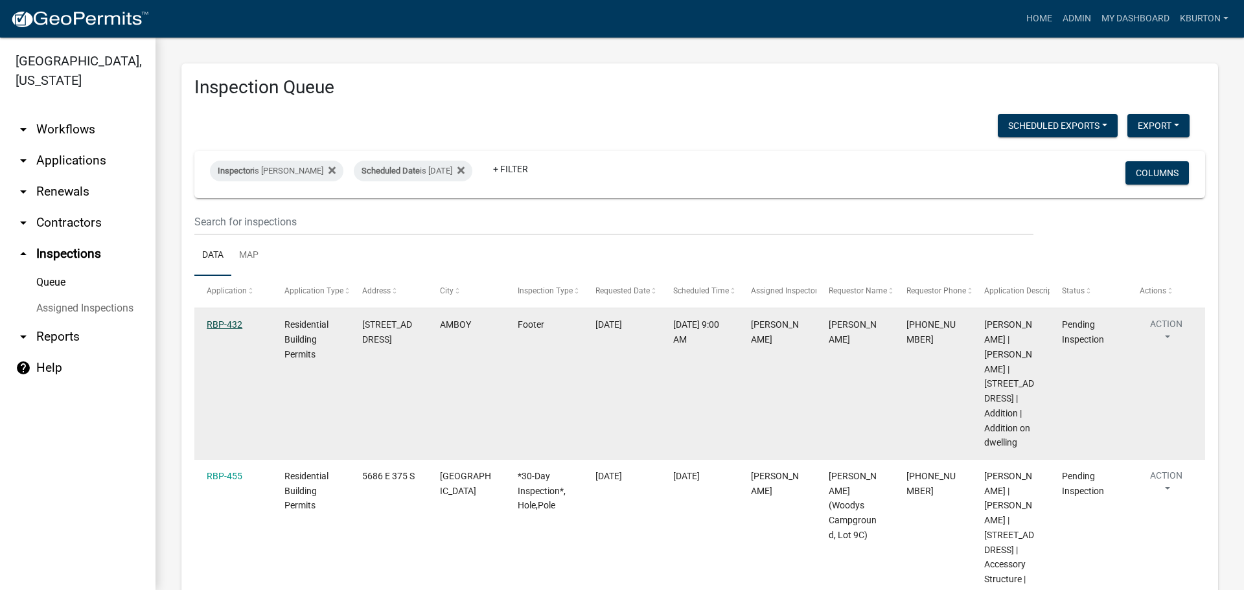
click at [227, 323] on link "RBP-432" at bounding box center [225, 325] width 36 height 10
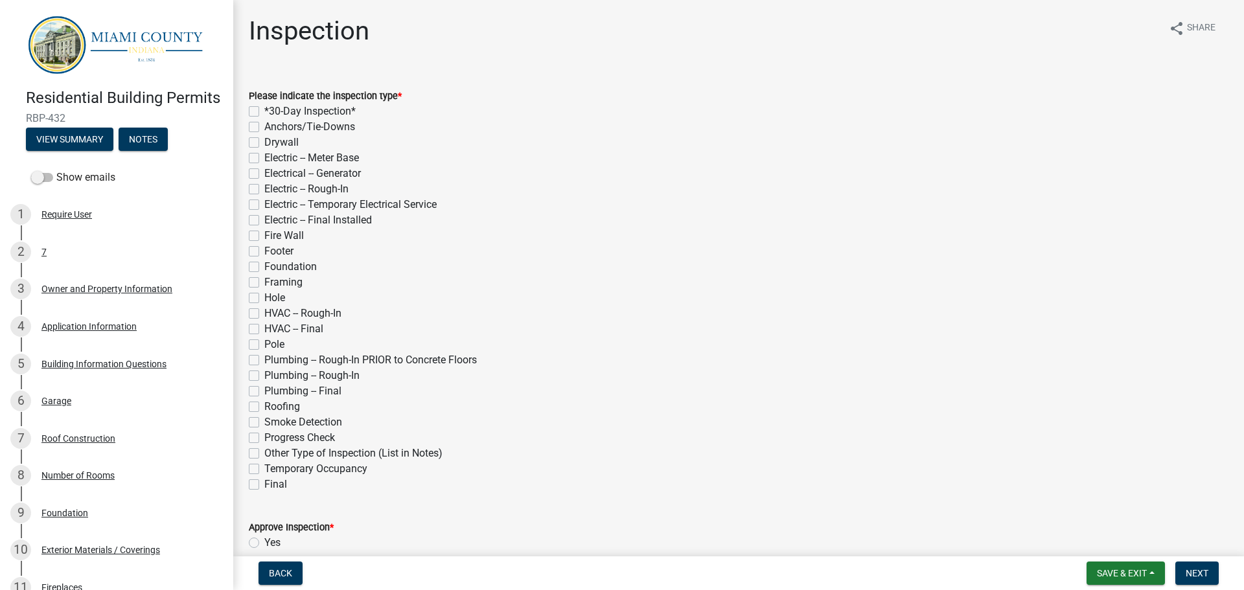
click at [264, 249] on label "Footer" at bounding box center [278, 252] width 29 height 16
click at [264, 249] on input "Footer" at bounding box center [268, 248] width 8 height 8
checkbox input "true"
checkbox input "false"
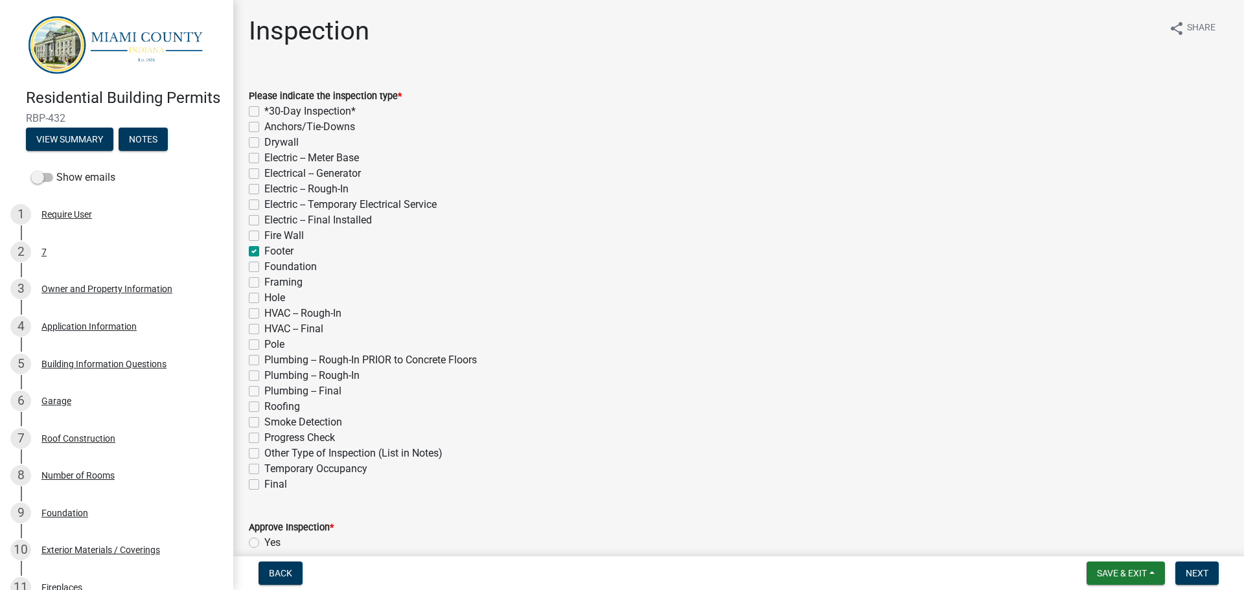
checkbox input "false"
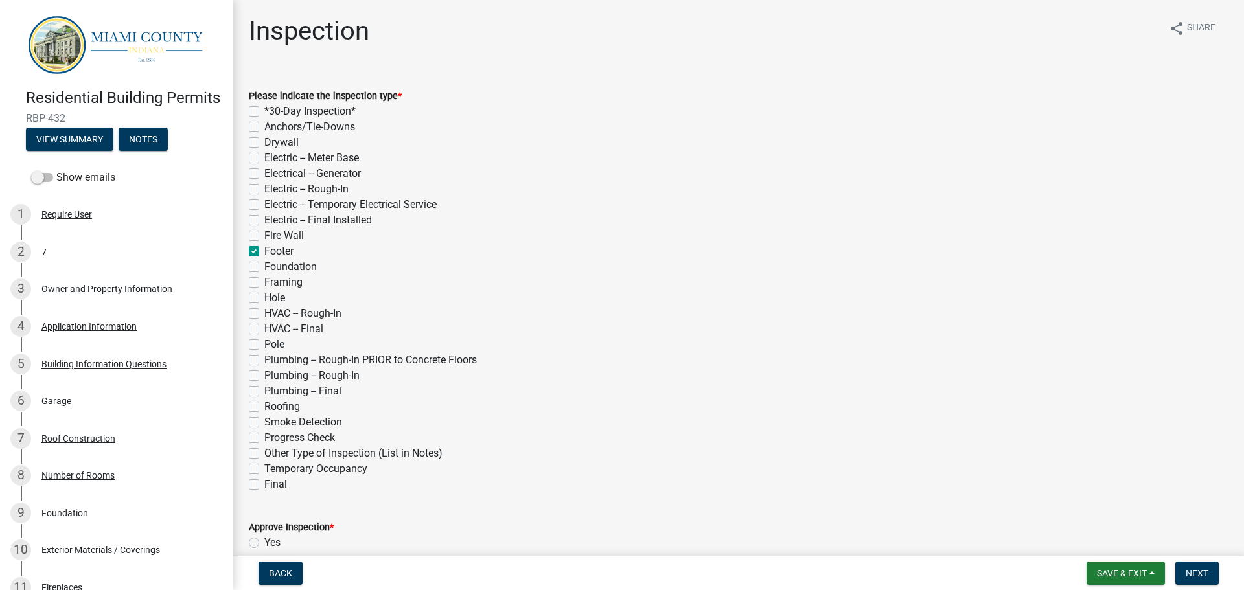
checkbox input "false"
checkbox input "true"
checkbox input "false"
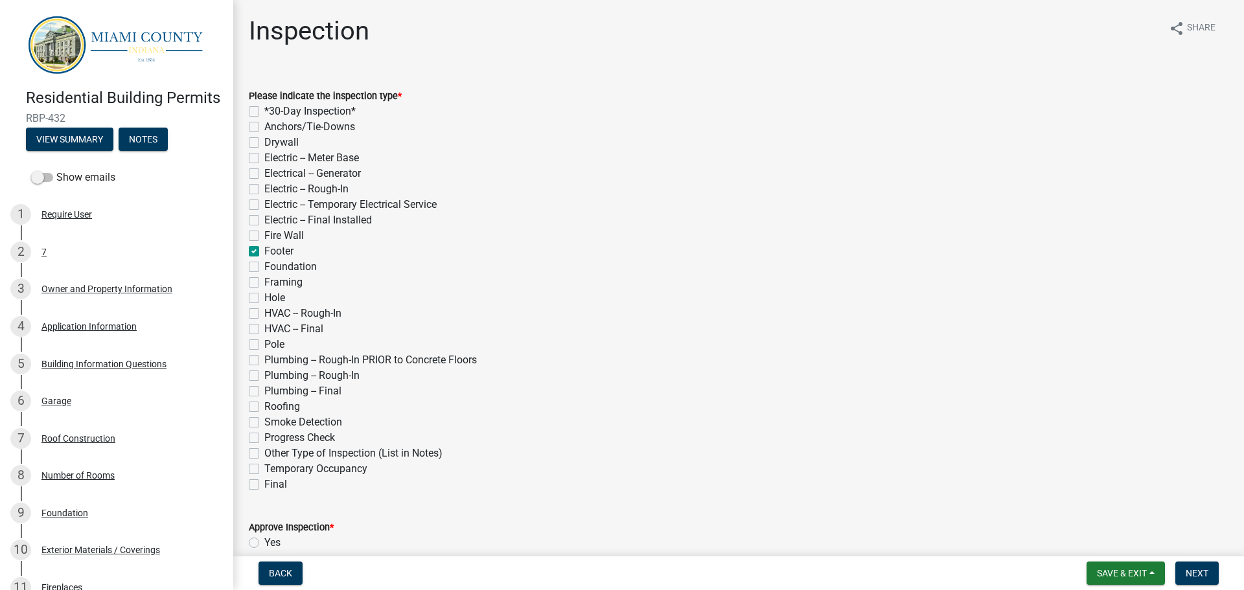
checkbox input "false"
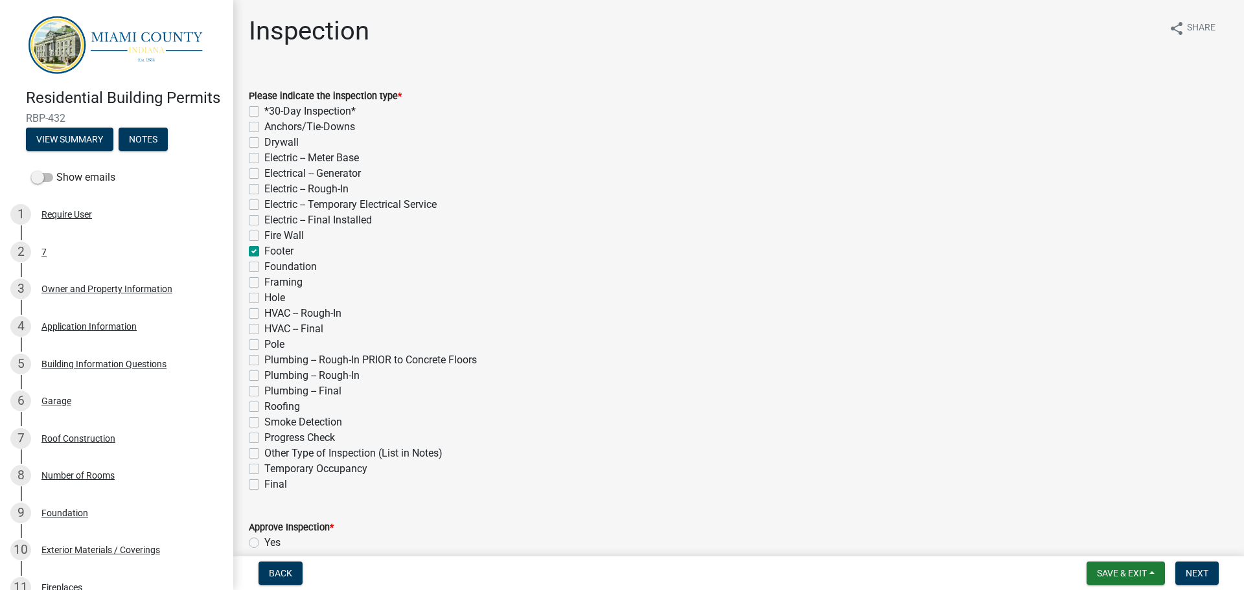
checkbox input "false"
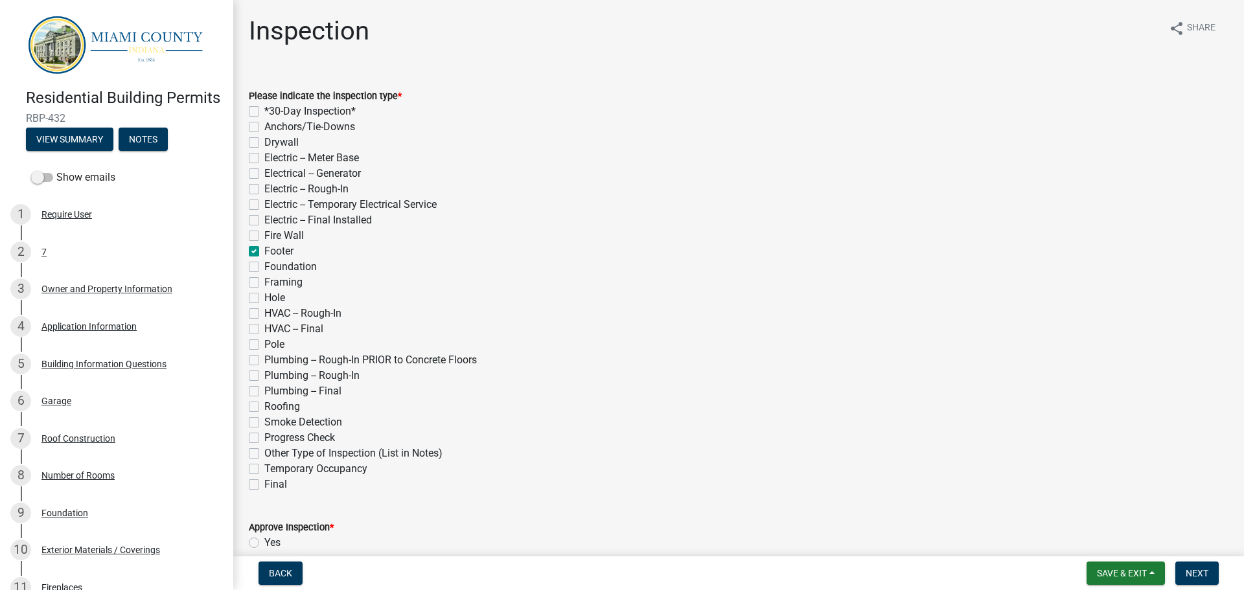
checkbox input "false"
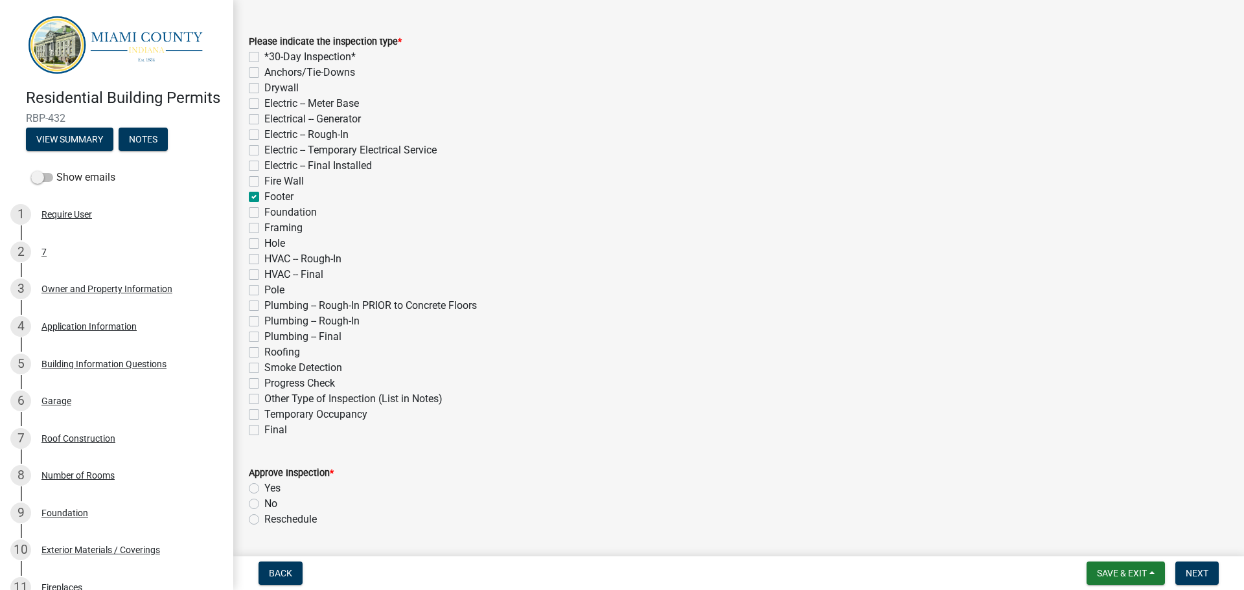
scroll to position [130, 0]
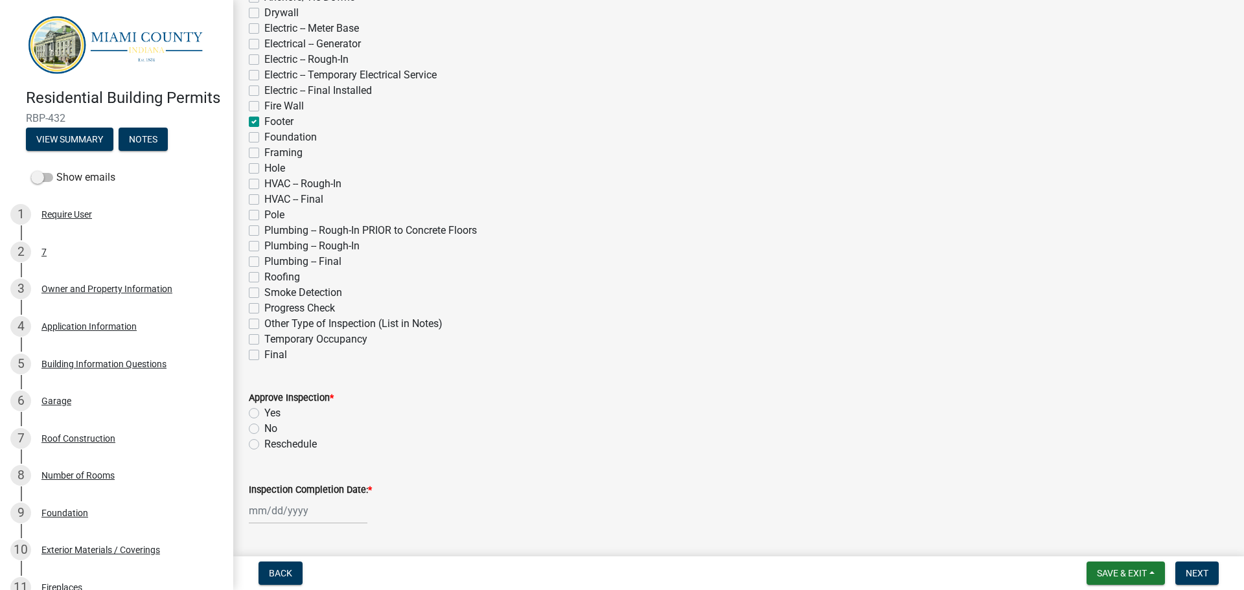
click at [259, 408] on div "Yes" at bounding box center [739, 414] width 980 height 16
click at [255, 408] on div "Yes" at bounding box center [739, 414] width 980 height 16
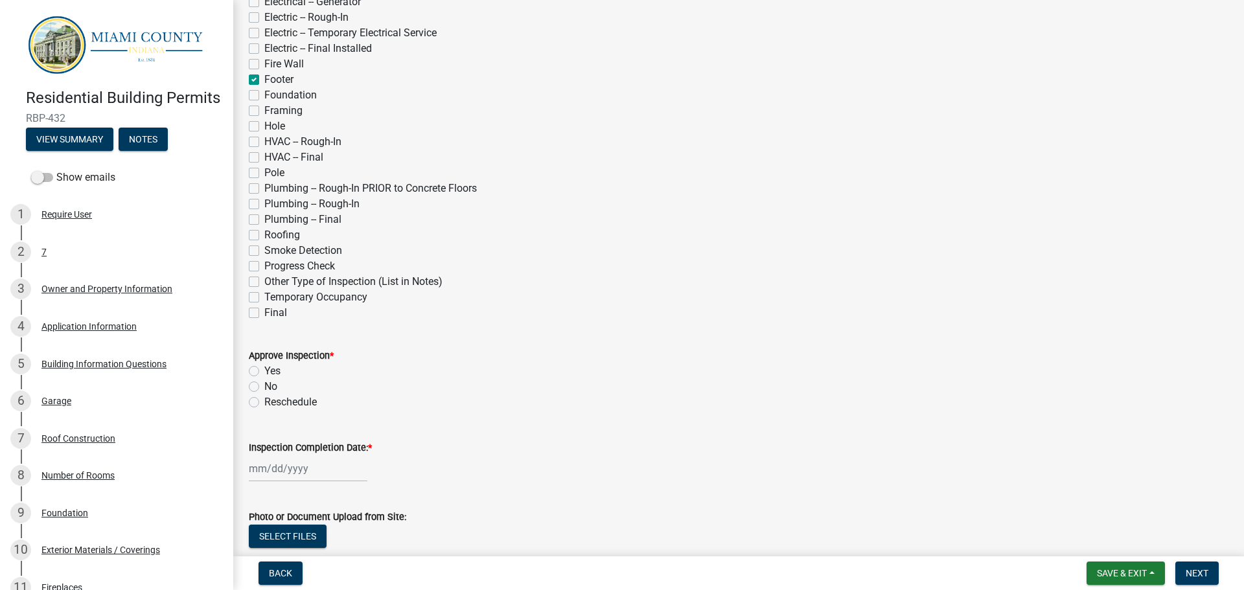
scroll to position [194, 0]
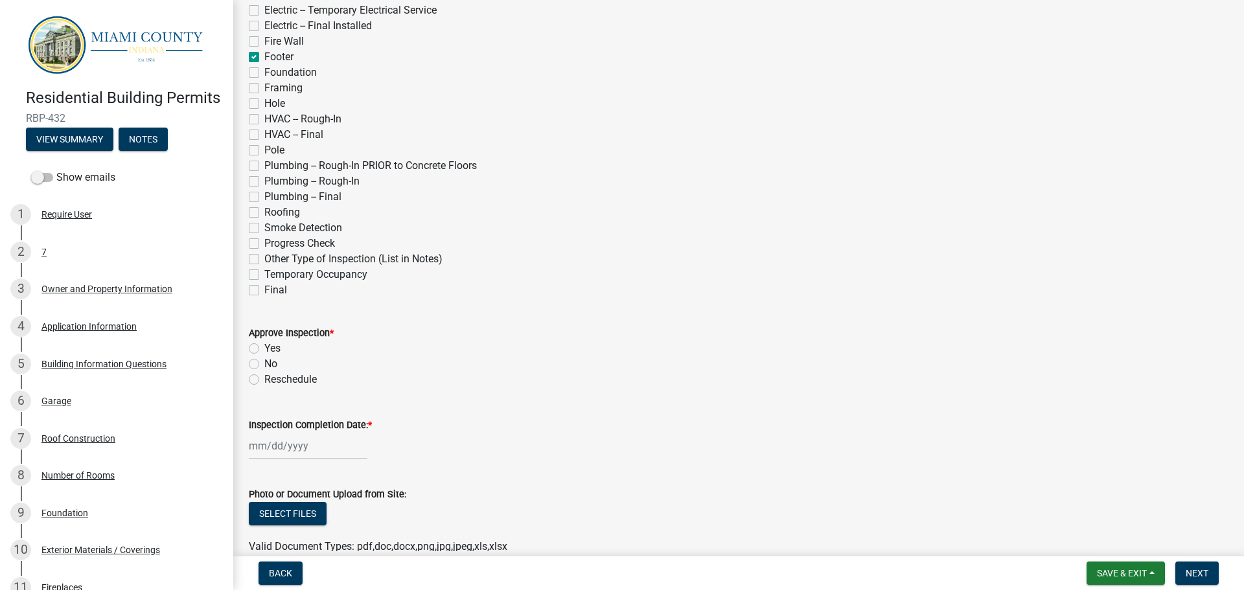
click at [260, 350] on div "Yes" at bounding box center [739, 349] width 980 height 16
click at [264, 344] on label "Yes" at bounding box center [272, 349] width 16 height 16
click at [264, 344] on input "Yes" at bounding box center [268, 345] width 8 height 8
radio input "true"
click at [305, 425] on label "Inspection Completion Date: *" at bounding box center [310, 425] width 123 height 9
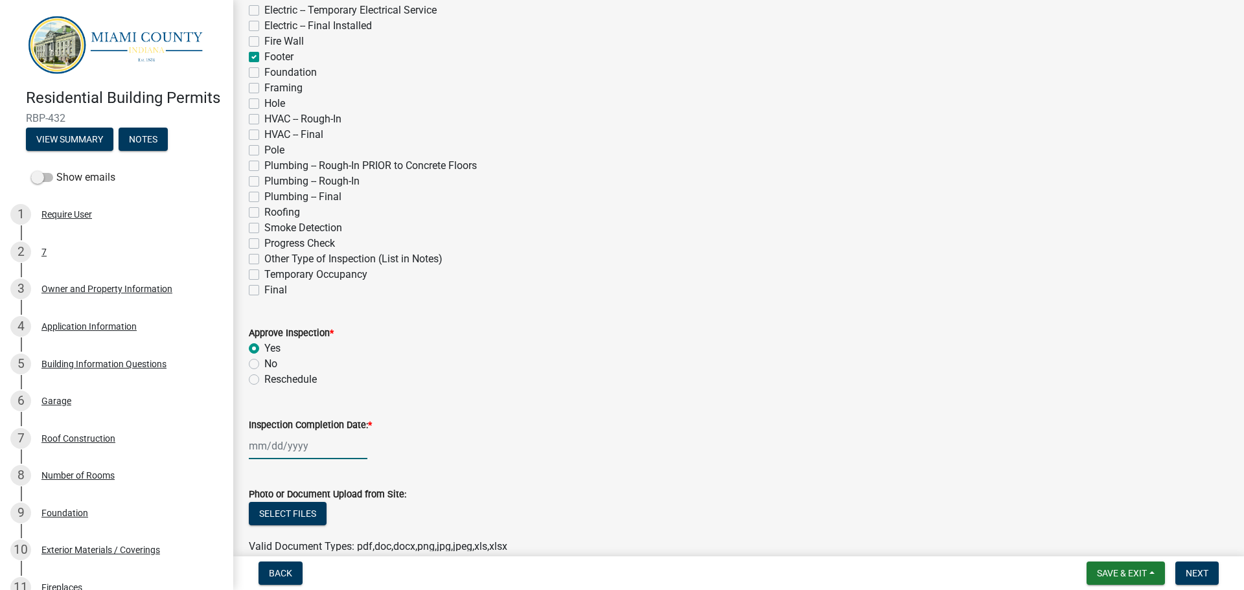
click at [305, 433] on input "Inspection Completion Date: *" at bounding box center [308, 446] width 119 height 27
select select "10"
select select "2025"
click at [279, 354] on div "14" at bounding box center [282, 356] width 21 height 21
type input "[DATE]"
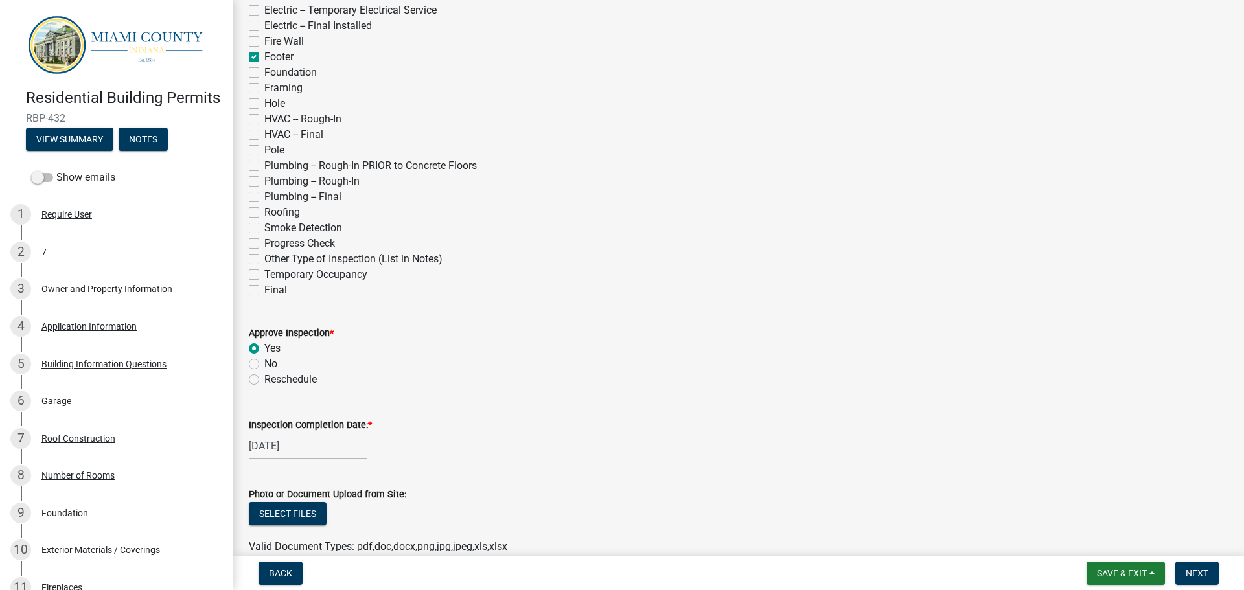
scroll to position [259, 0]
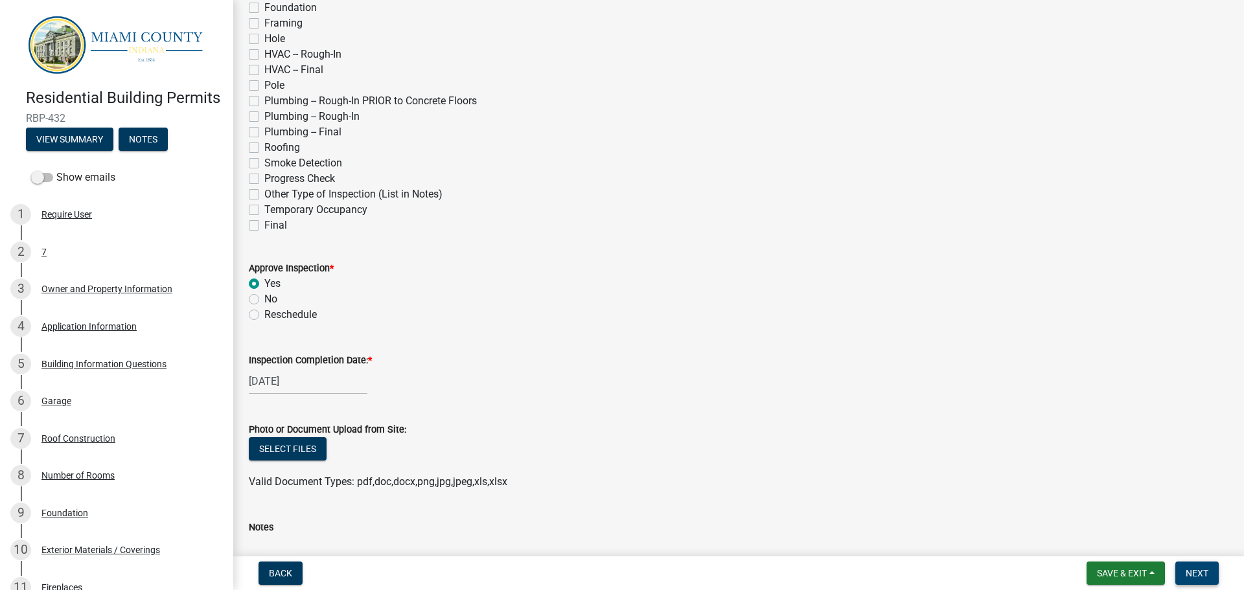
click at [1194, 571] on span "Next" at bounding box center [1197, 573] width 23 height 10
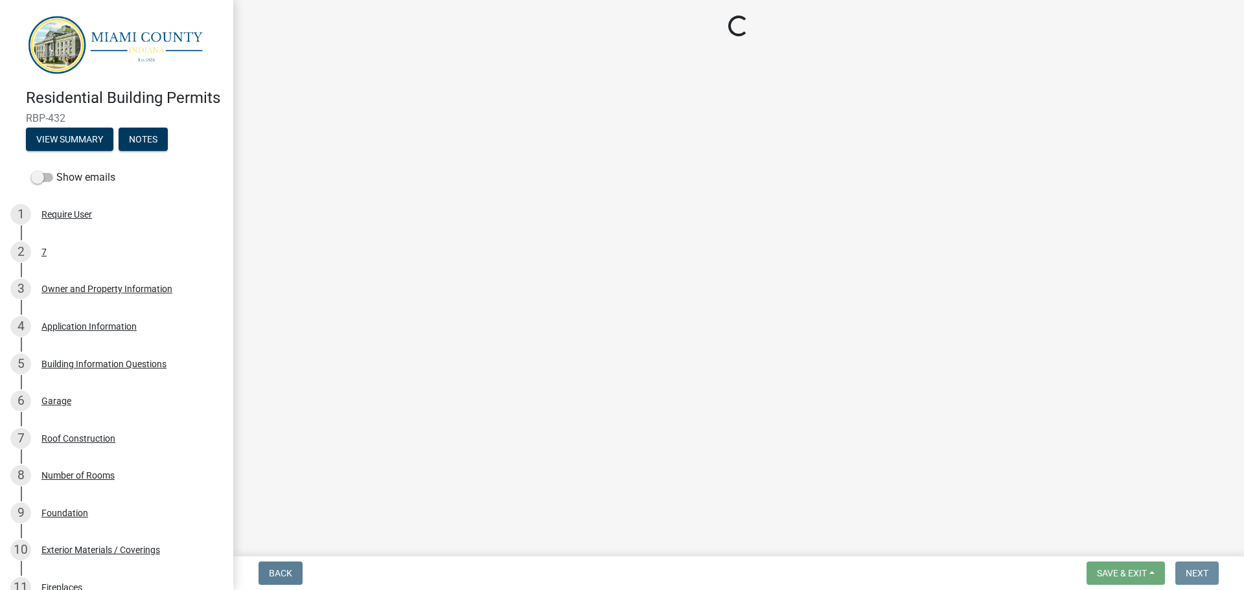
scroll to position [0, 0]
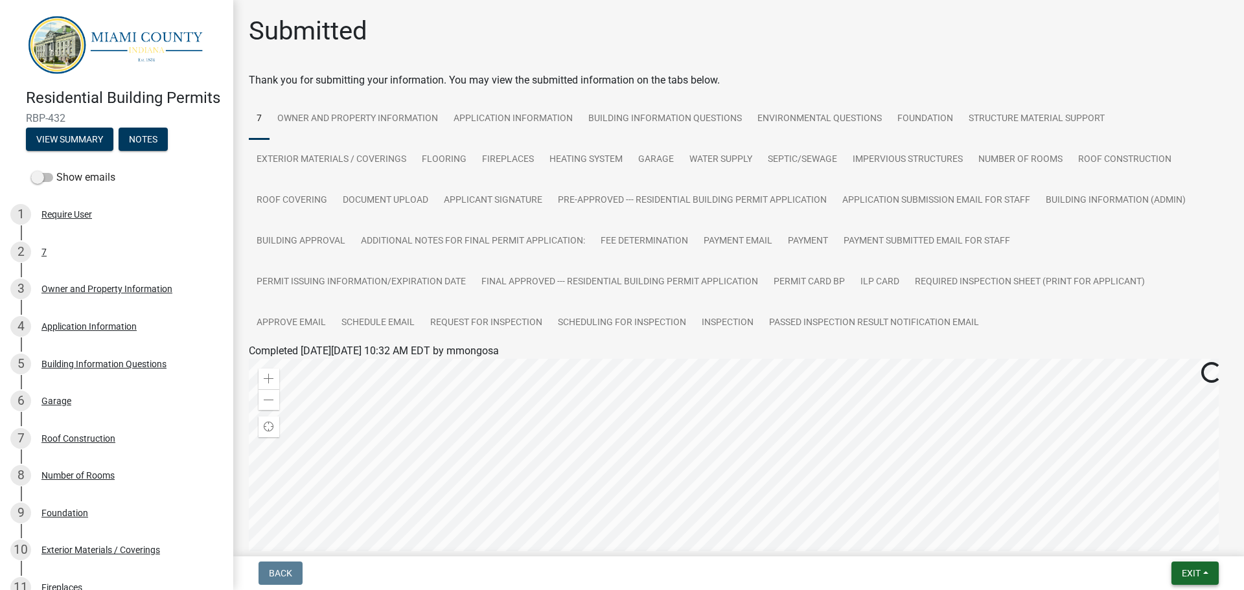
click at [1196, 572] on span "Exit" at bounding box center [1191, 573] width 19 height 10
click at [1182, 548] on button "Save & Exit" at bounding box center [1168, 539] width 104 height 31
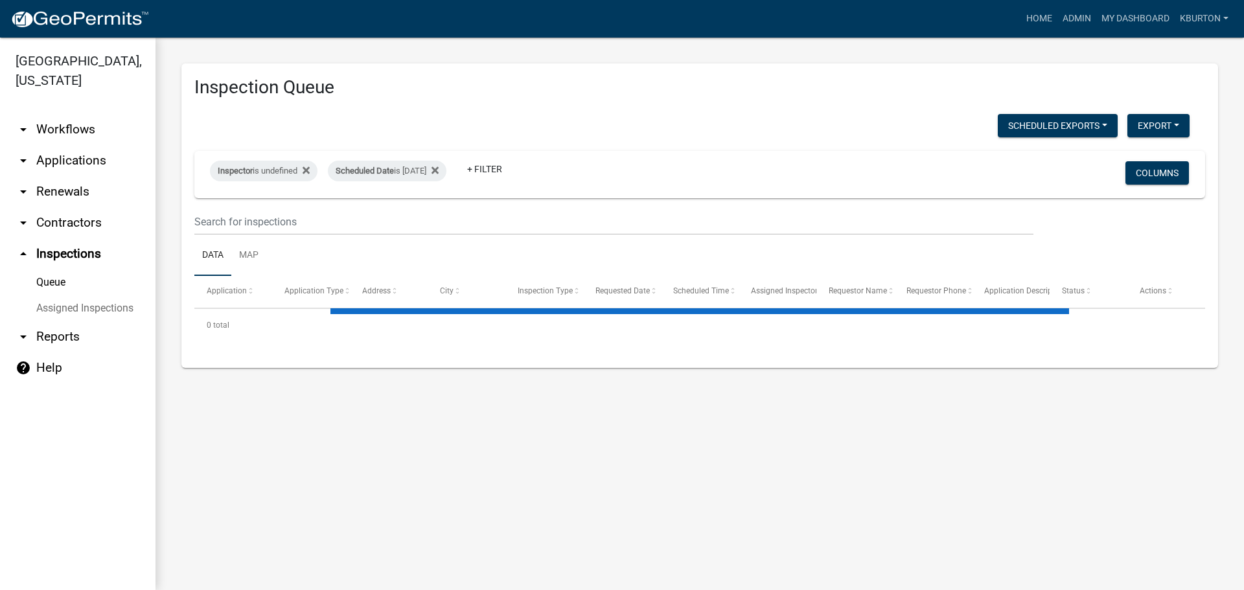
select select "1: 25"
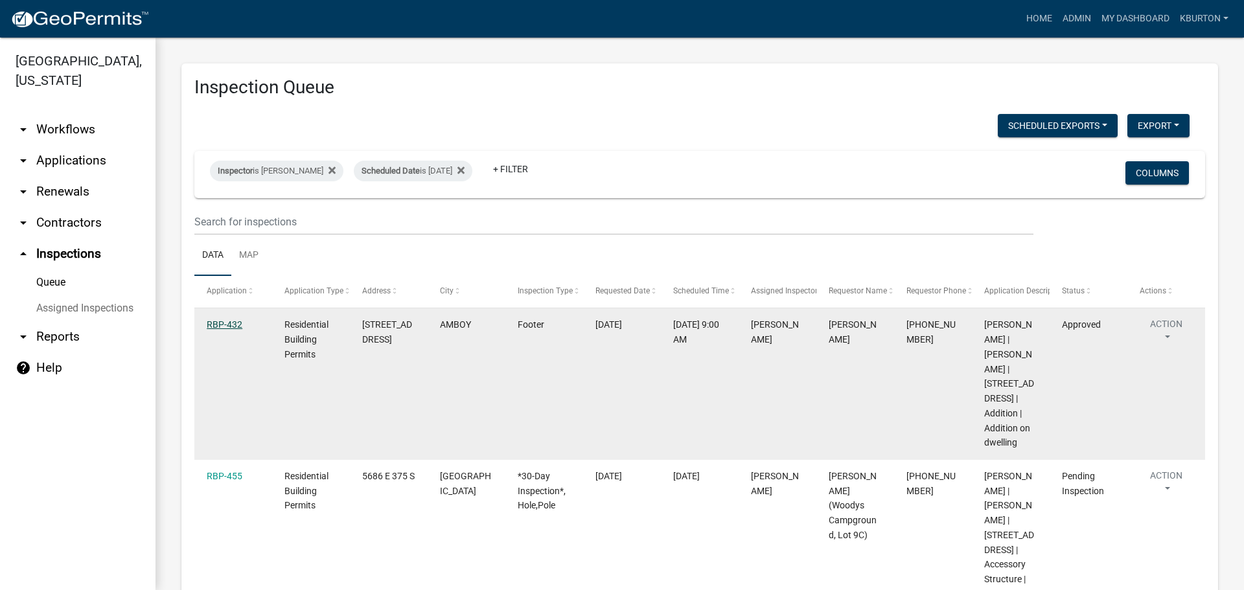
click at [230, 326] on link "RBP-432" at bounding box center [225, 325] width 36 height 10
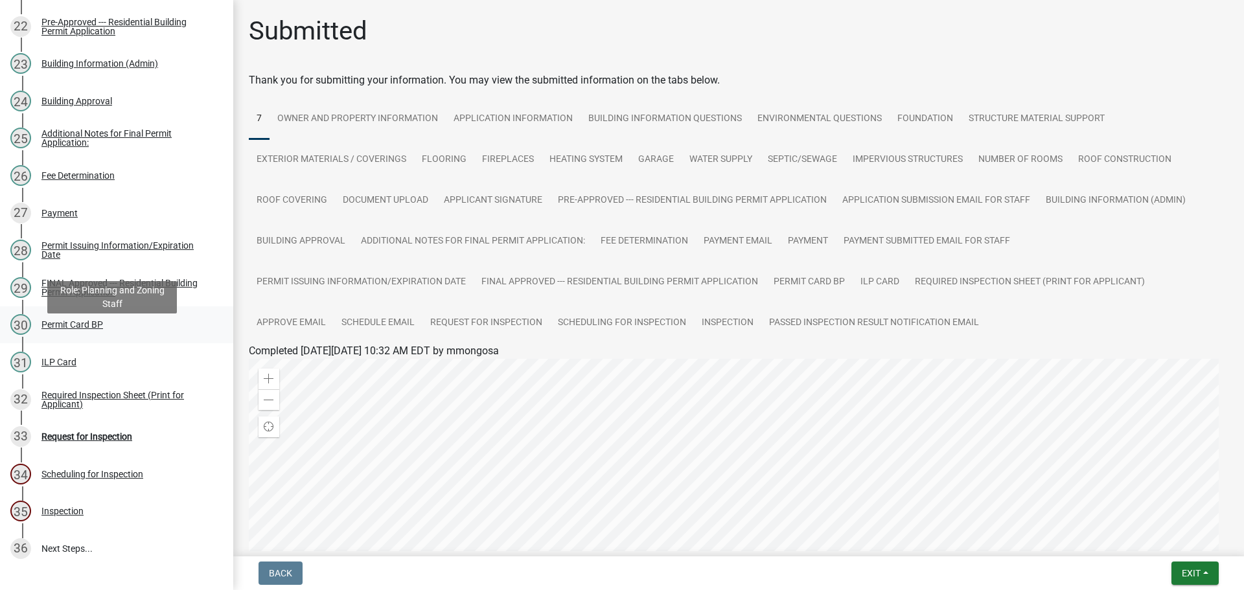
scroll to position [1115, 0]
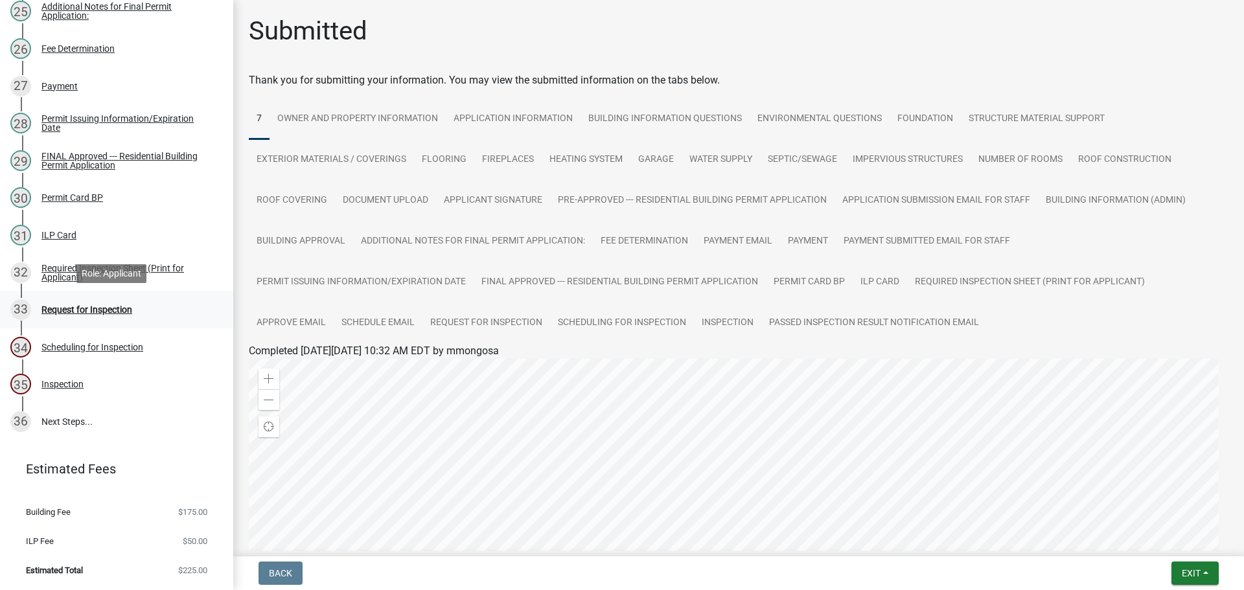
click at [108, 310] on div "Request for Inspection" at bounding box center [86, 309] width 91 height 9
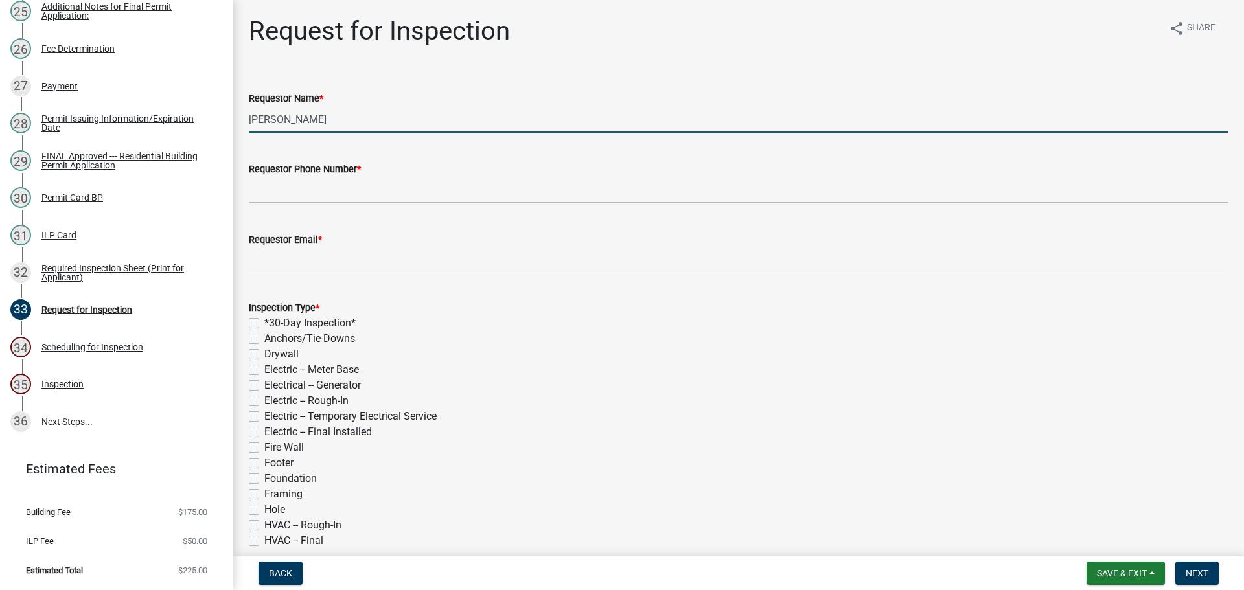
click at [357, 128] on input "[PERSON_NAME]" at bounding box center [739, 119] width 980 height 27
type input "K"
type input "[PERSON_NAME]"
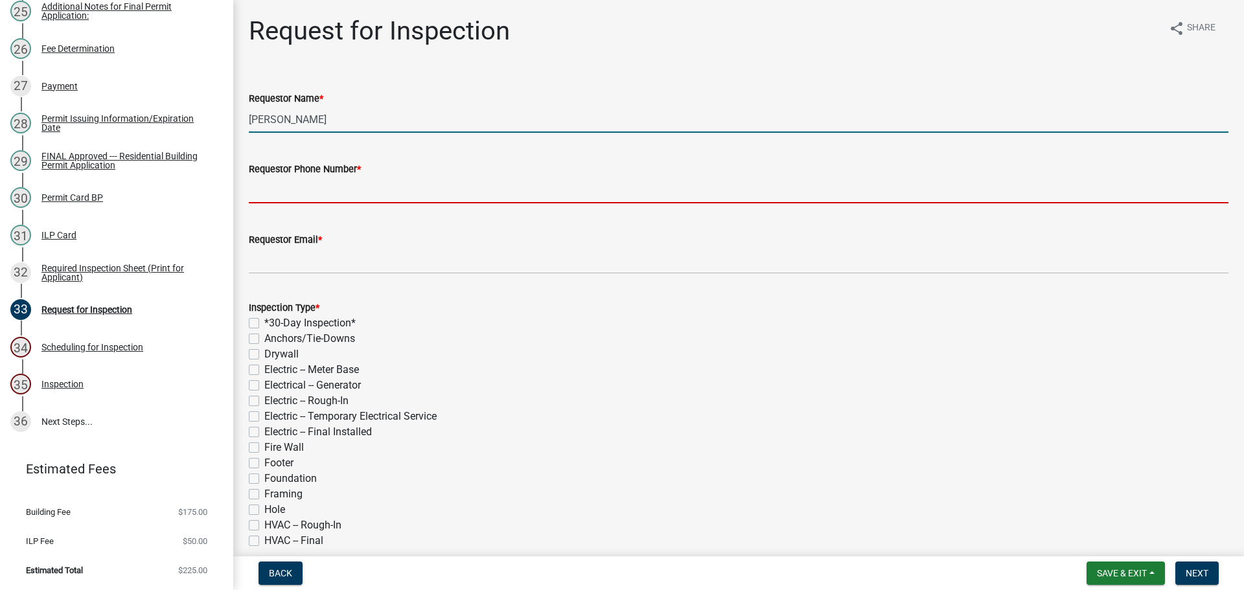
click at [320, 189] on input "Requestor Phone Number *" at bounding box center [739, 190] width 980 height 27
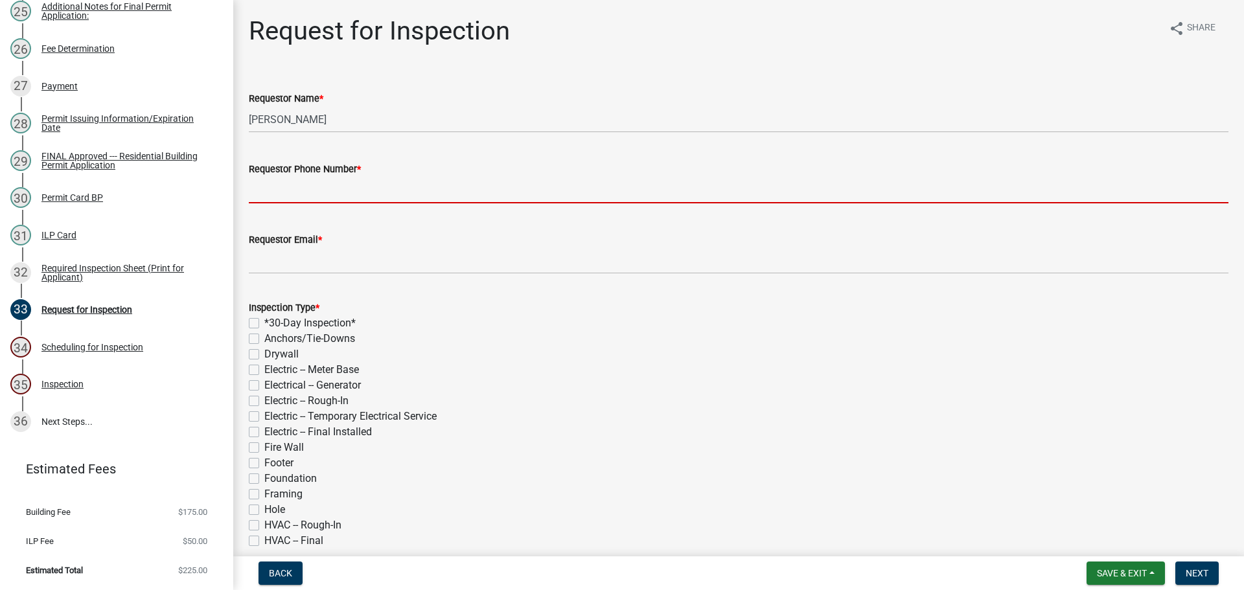
type input "000-000-0000"
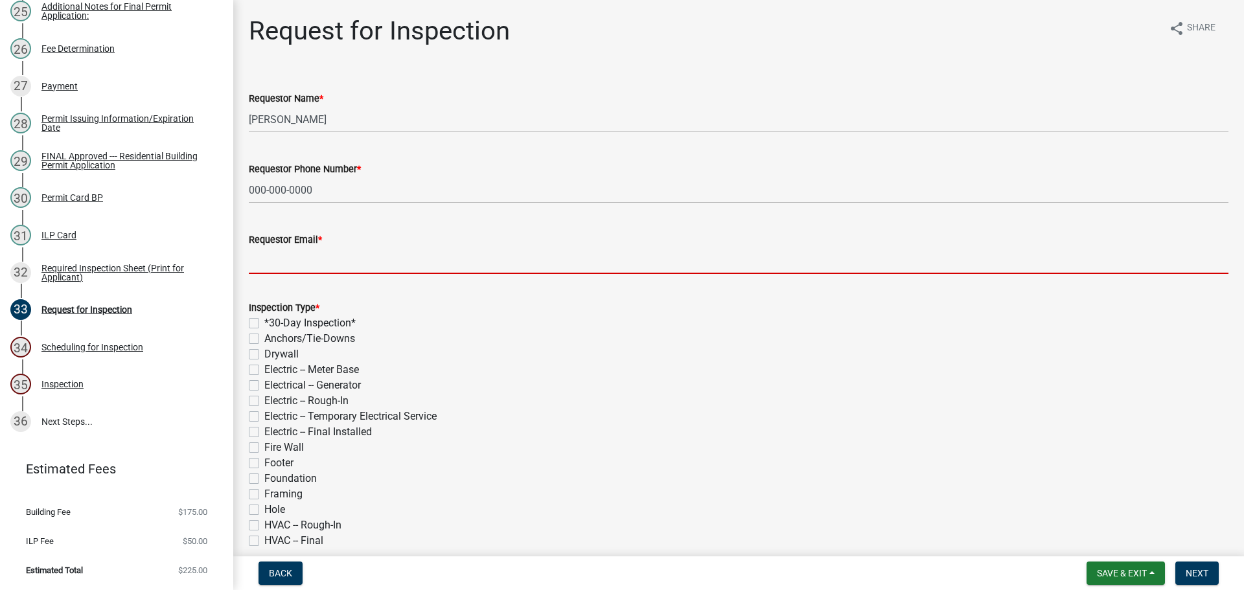
click at [368, 264] on input "Requestor Email *" at bounding box center [739, 261] width 980 height 27
type input "[EMAIL_ADDRESS][DOMAIN_NAME]"
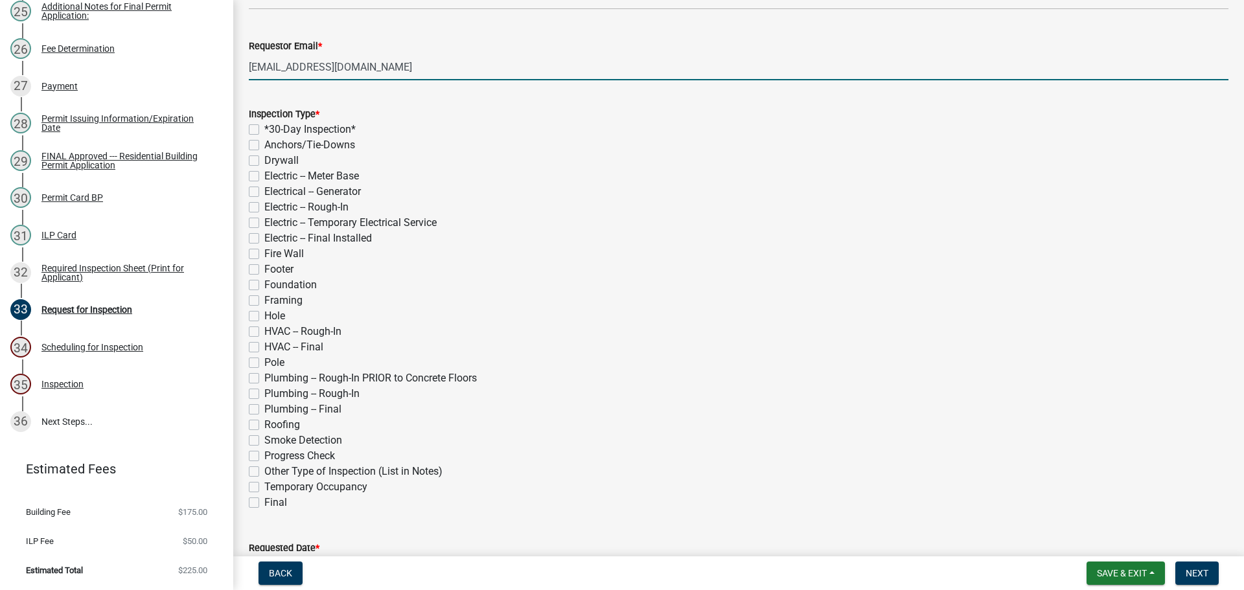
scroll to position [194, 0]
click at [264, 283] on label "Foundation" at bounding box center [290, 285] width 53 height 16
click at [264, 283] on input "Foundation" at bounding box center [268, 281] width 8 height 8
checkbox input "true"
checkbox input "false"
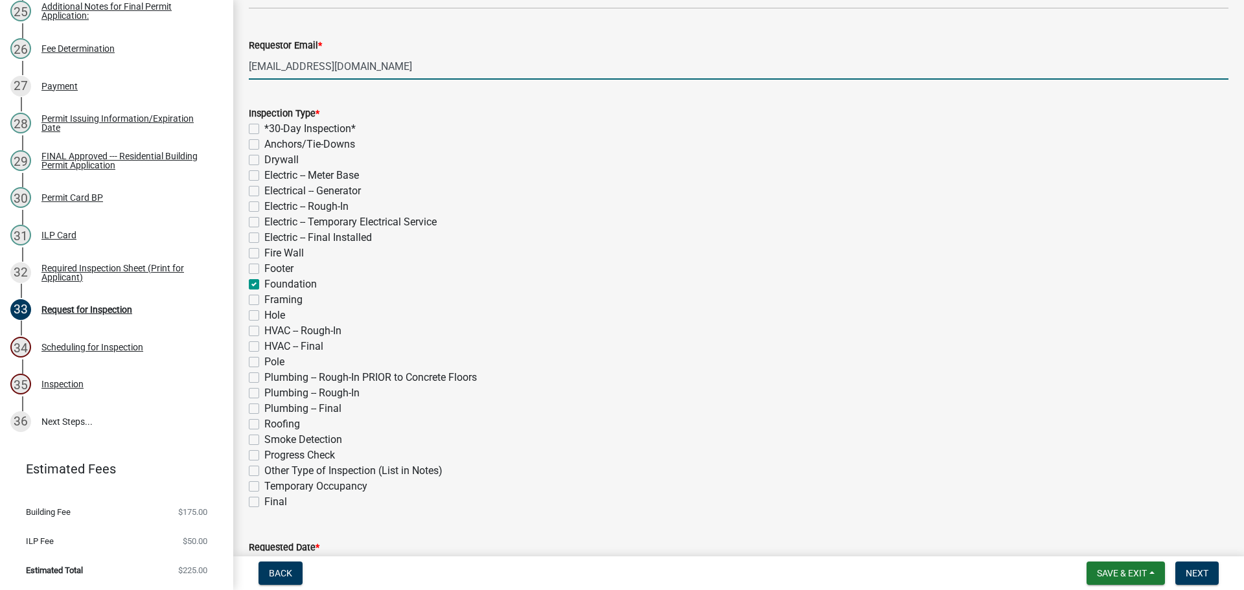
checkbox input "false"
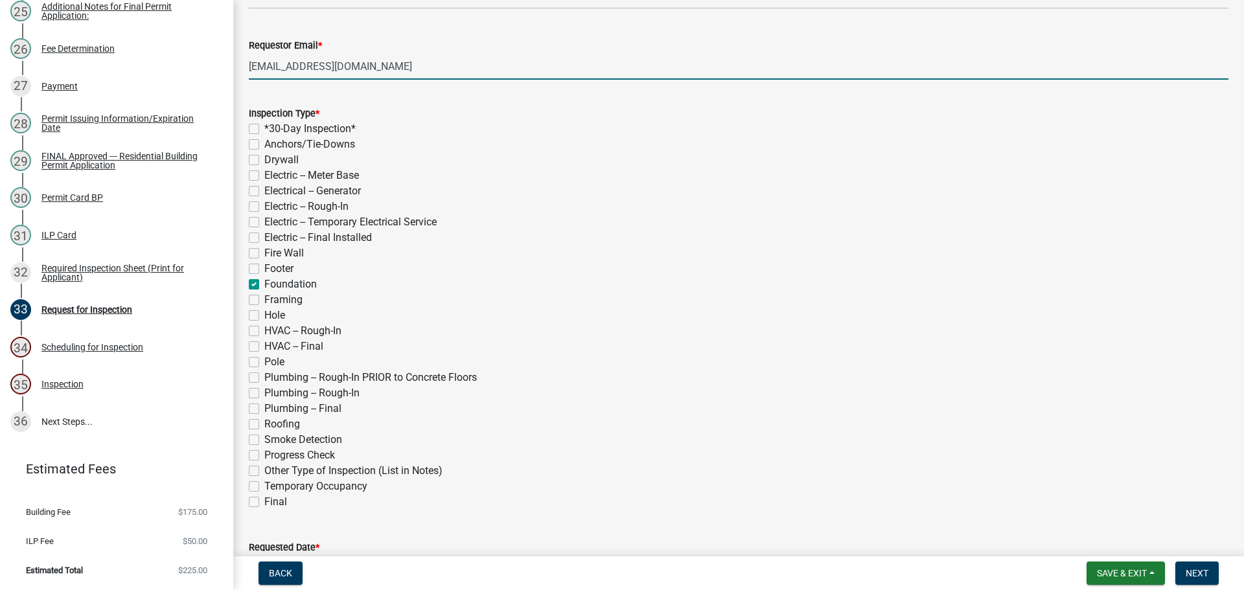
checkbox input "false"
checkbox input "true"
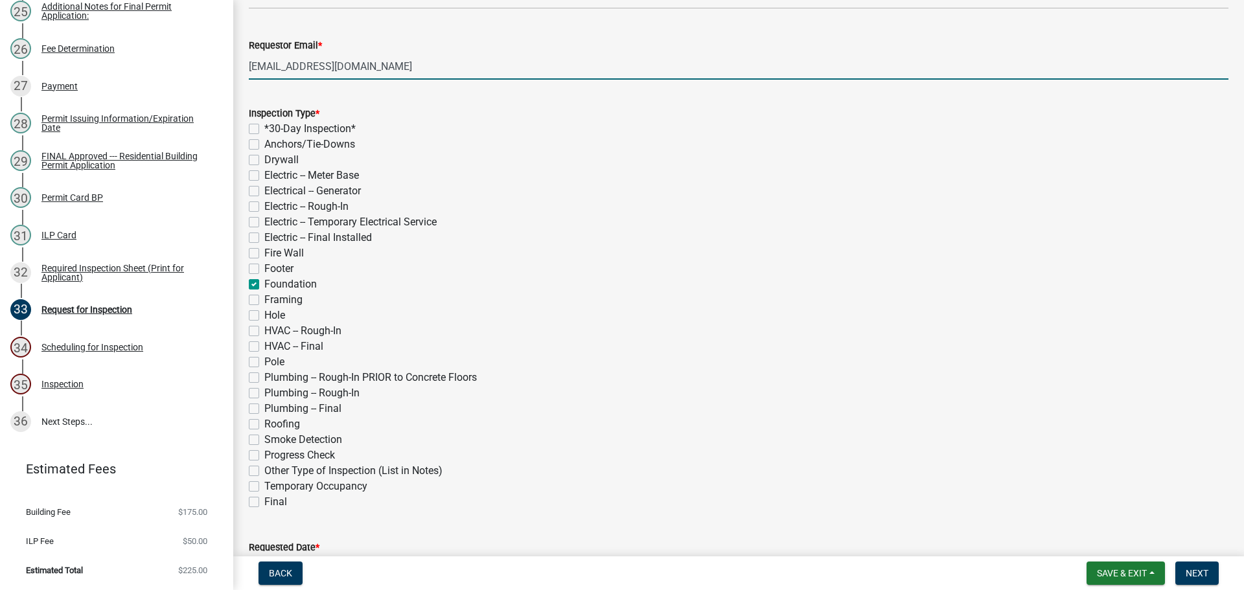
checkbox input "false"
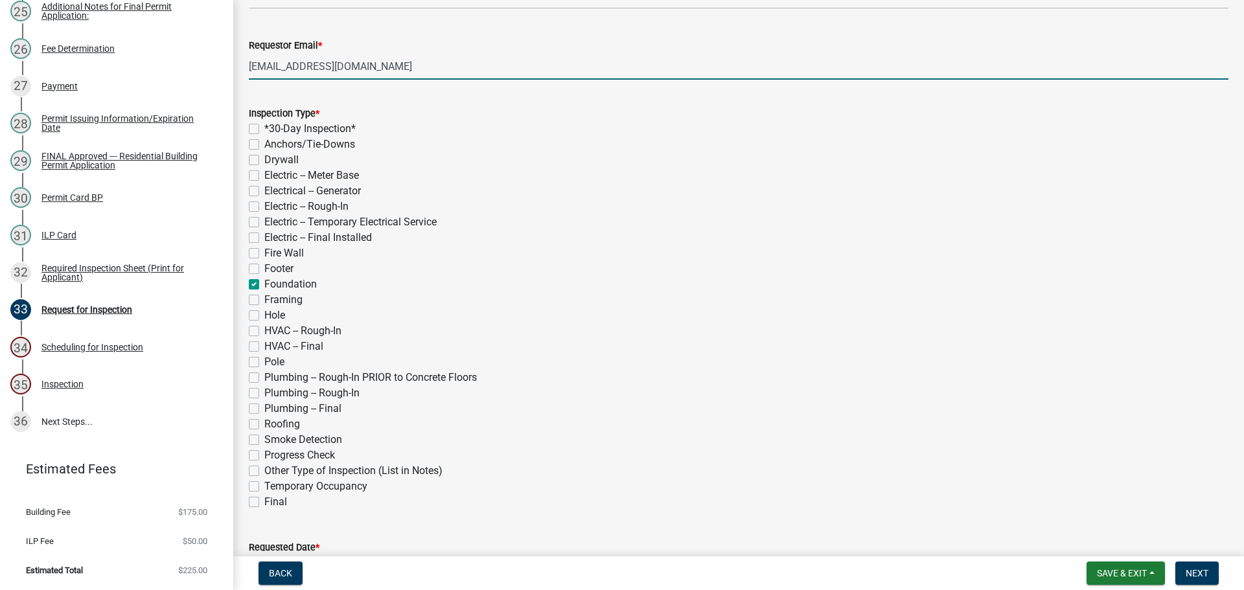
checkbox input "false"
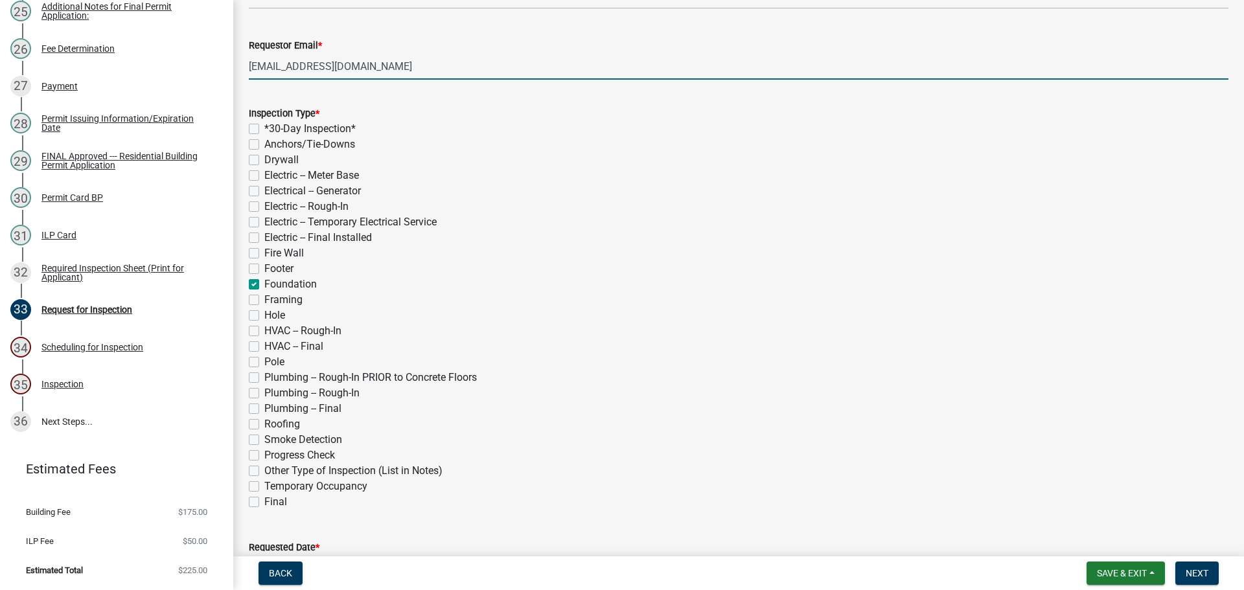
checkbox input "false"
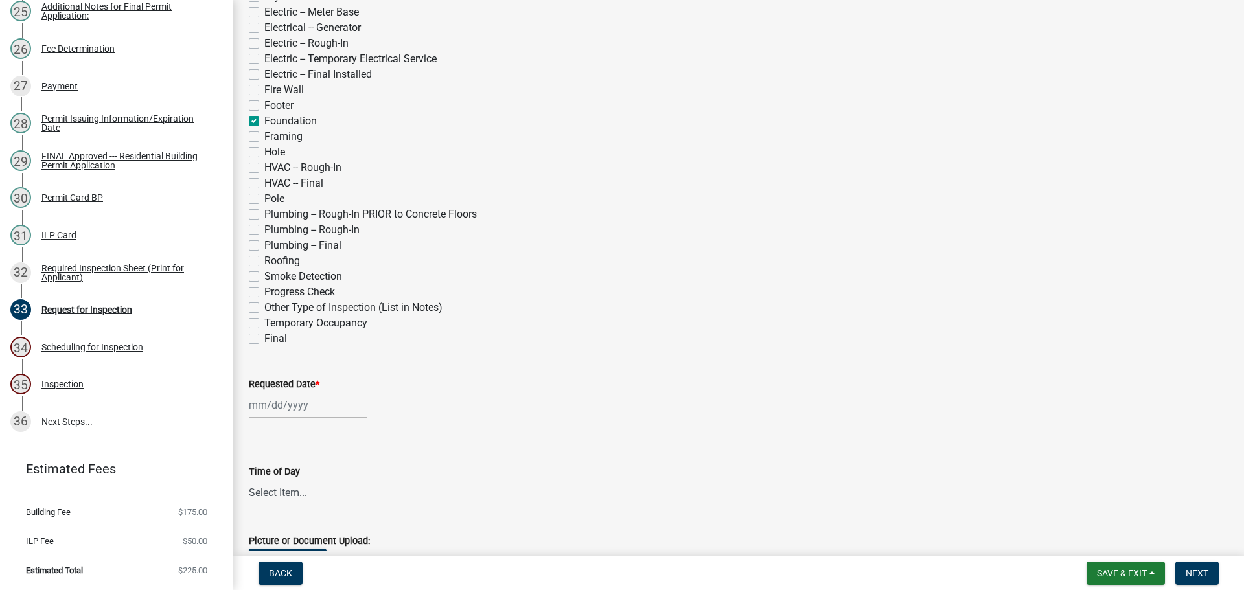
scroll to position [454, 0]
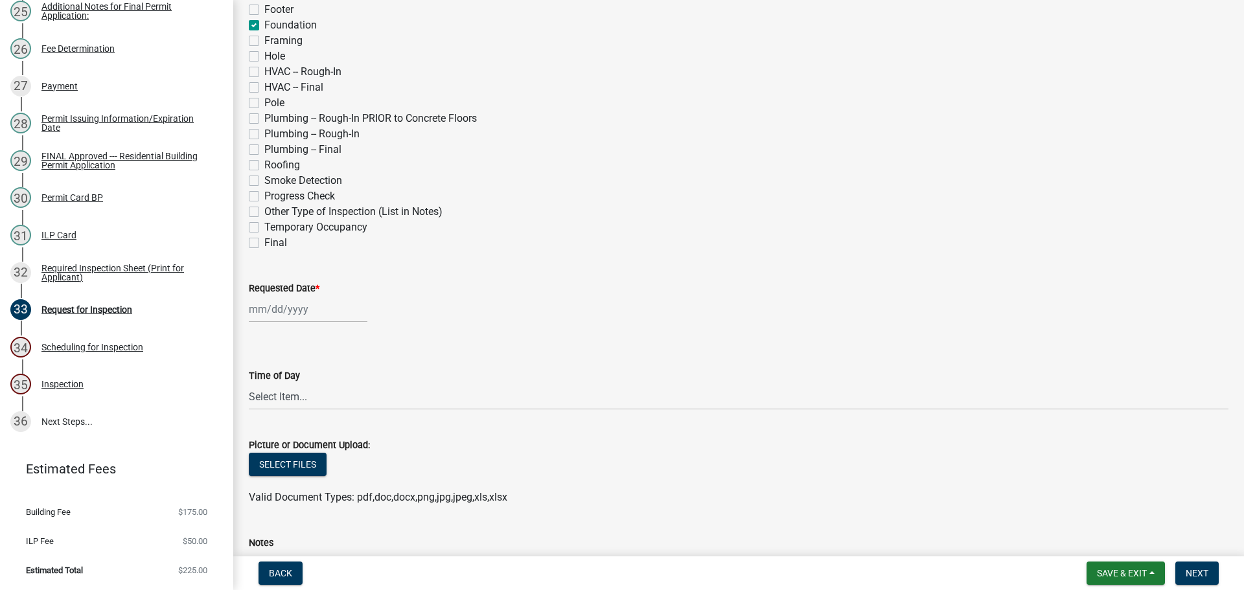
click at [299, 290] on label "Requested Date *" at bounding box center [284, 289] width 71 height 9
click at [299, 296] on input "Requested Date *" at bounding box center [308, 309] width 119 height 27
select select "10"
select select "2025"
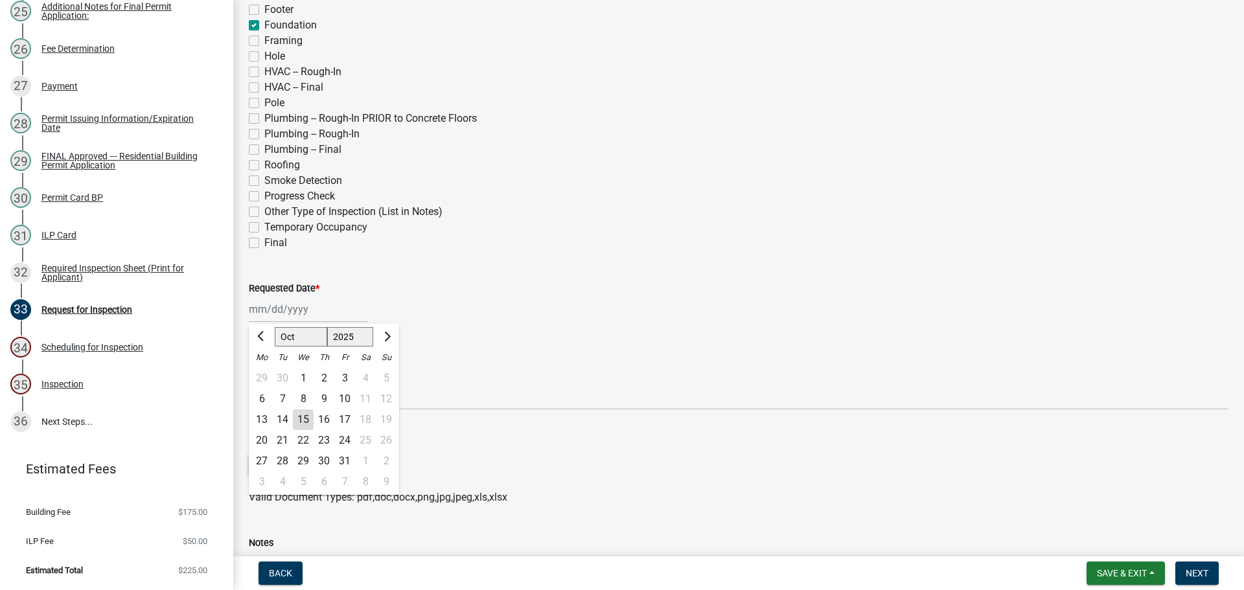
drag, startPoint x: 299, startPoint y: 479, endPoint x: 314, endPoint y: 473, distance: 16.0
click at [302, 478] on div "5" at bounding box center [303, 482] width 21 height 21
type input "[DATE]"
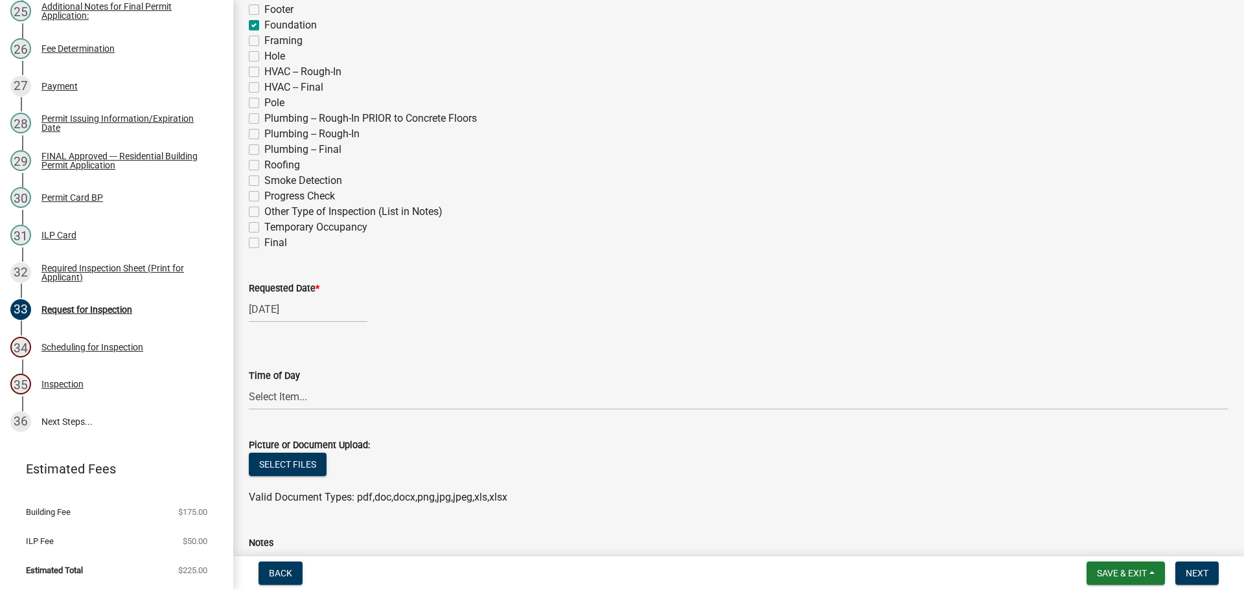
scroll to position [519, 0]
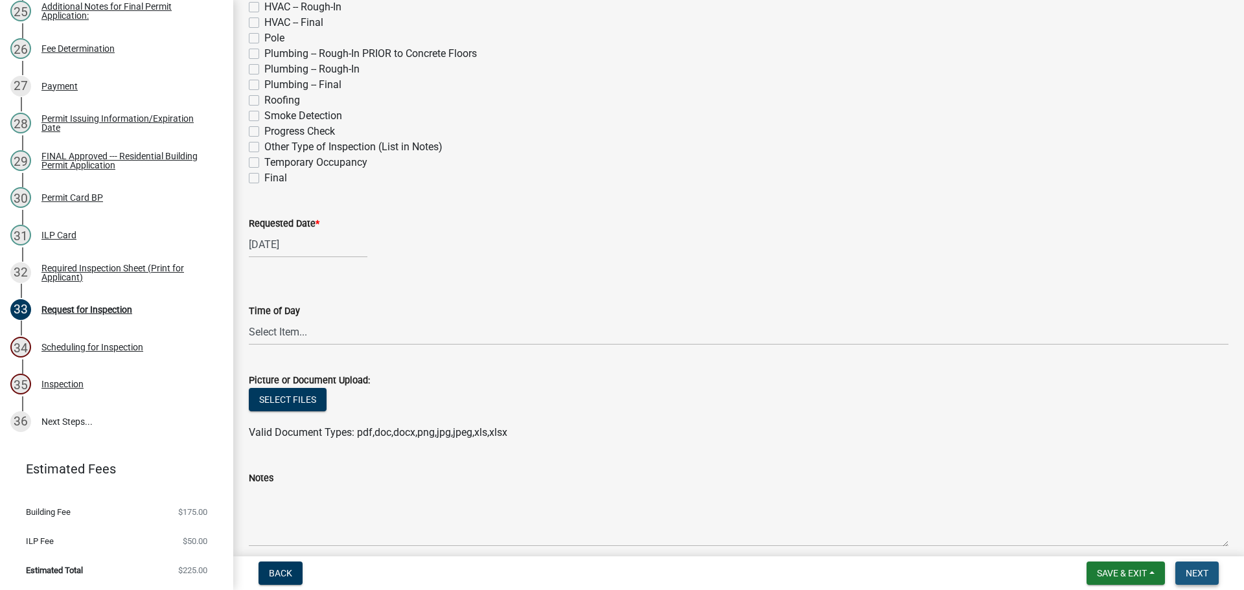
click at [1193, 570] on span "Next" at bounding box center [1197, 573] width 23 height 10
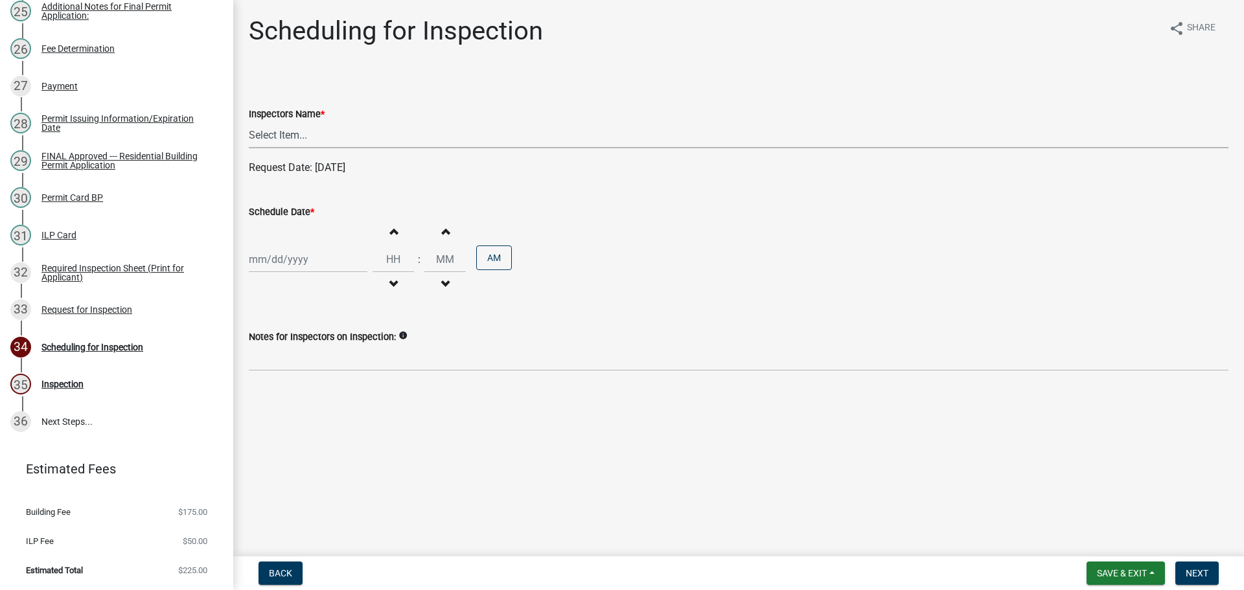
click at [338, 130] on select "Select Item... bmthomas ([PERSON_NAME]) croser ([PERSON_NAME]) [PERSON_NAME] ([…" at bounding box center [739, 135] width 980 height 27
select select "25b75ae6-03c7-4280-9b34-fcf63005d5e5"
click at [249, 122] on select "Select Item... bmthomas ([PERSON_NAME]) croser ([PERSON_NAME]) [PERSON_NAME] ([…" at bounding box center [739, 135] width 980 height 27
click at [283, 212] on label "Schedule Date *" at bounding box center [281, 212] width 65 height 9
click at [283, 246] on input "Schedule Date *" at bounding box center [308, 259] width 119 height 27
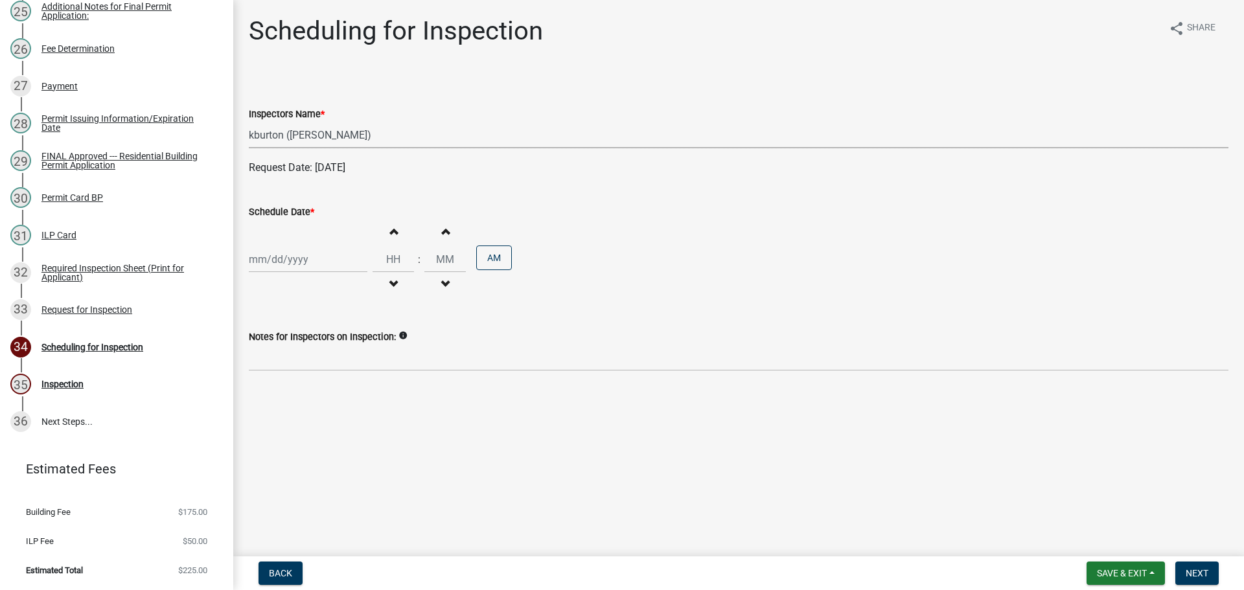
select select "10"
select select "2025"
click at [301, 428] on div "5" at bounding box center [303, 432] width 21 height 21
type input "[DATE]"
click at [1193, 577] on span "Next" at bounding box center [1197, 573] width 23 height 10
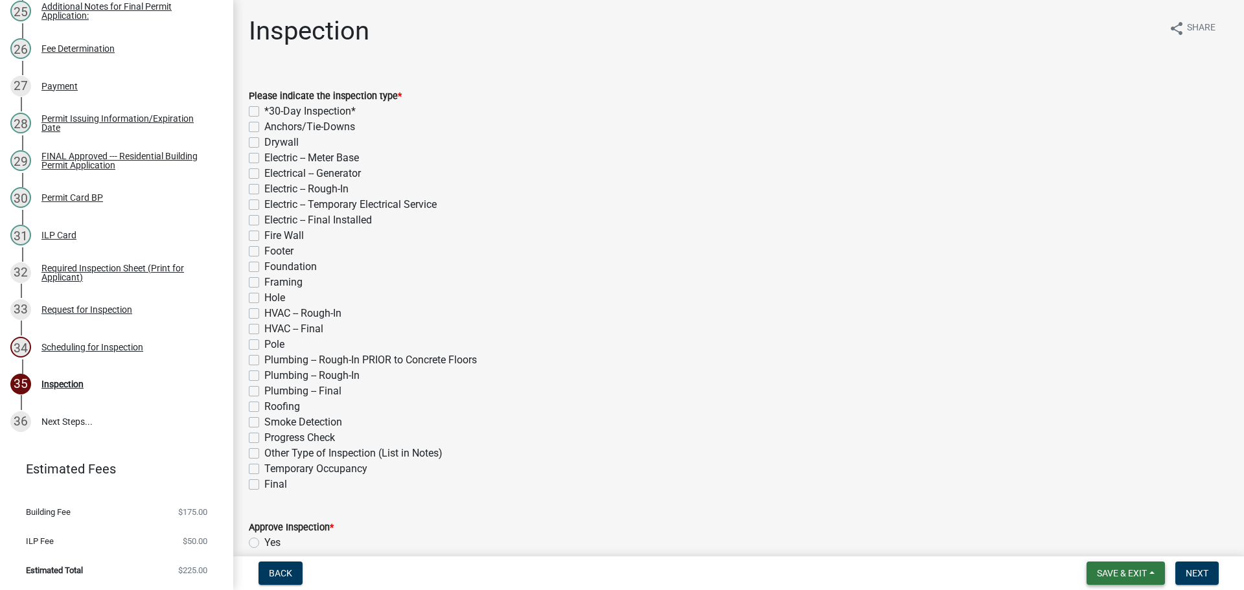
click at [1132, 572] on span "Save & Exit" at bounding box center [1122, 573] width 50 height 10
click at [1127, 548] on button "Save & Exit" at bounding box center [1114, 539] width 104 height 31
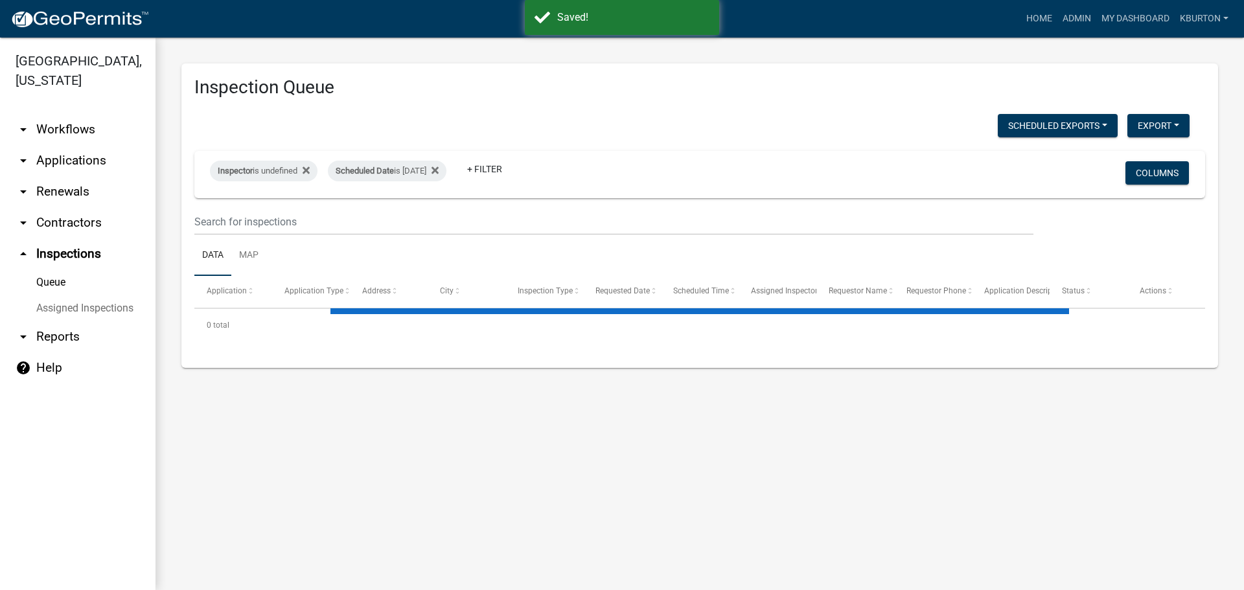
select select "1: 25"
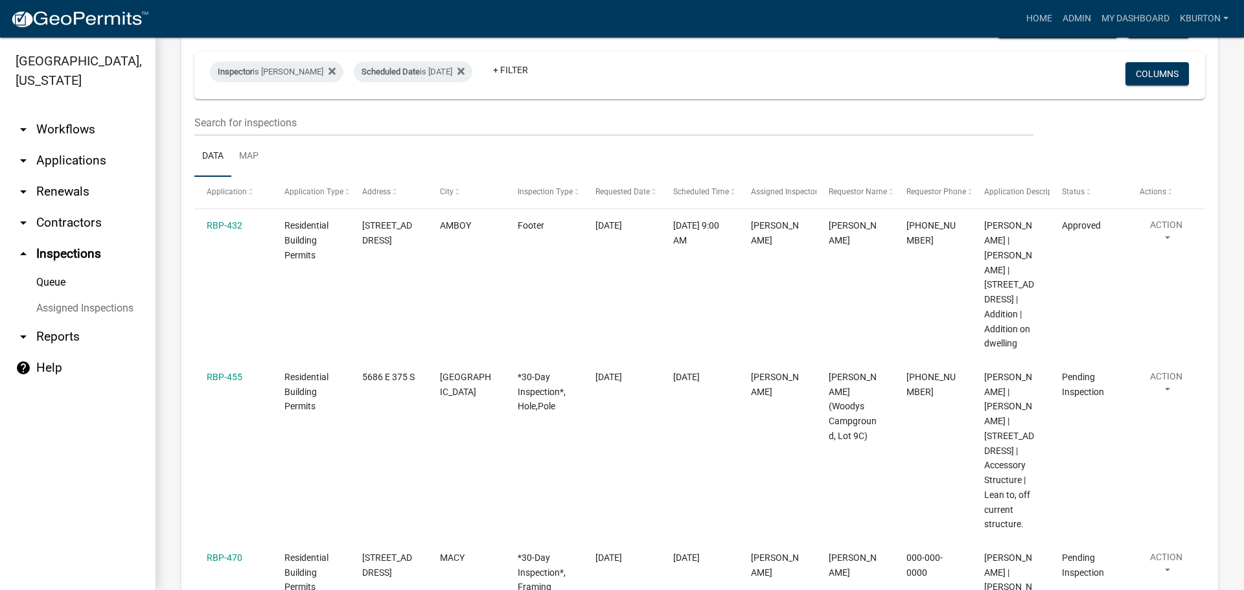
scroll to position [130, 0]
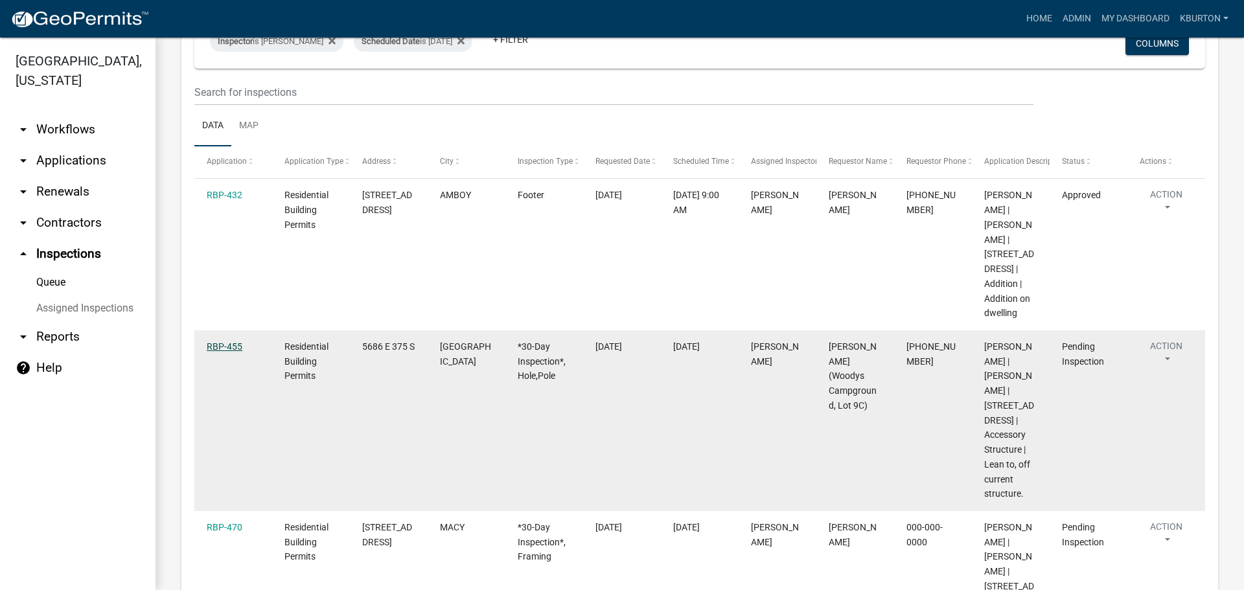
click at [223, 352] on link "RBP-455" at bounding box center [225, 347] width 36 height 10
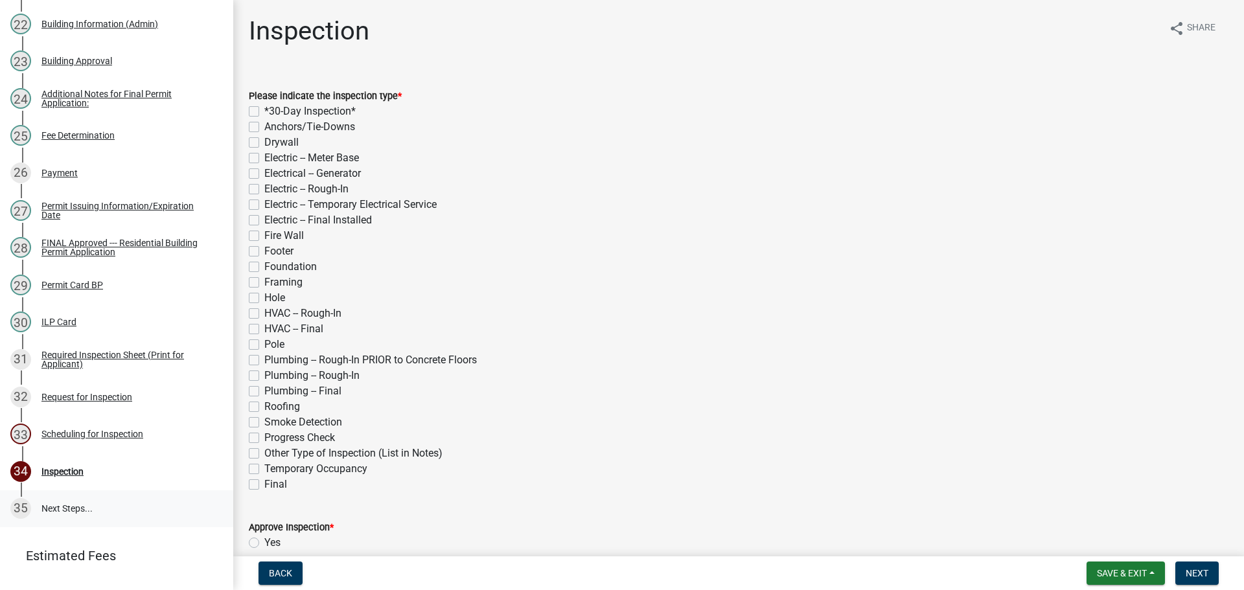
scroll to position [1077, 0]
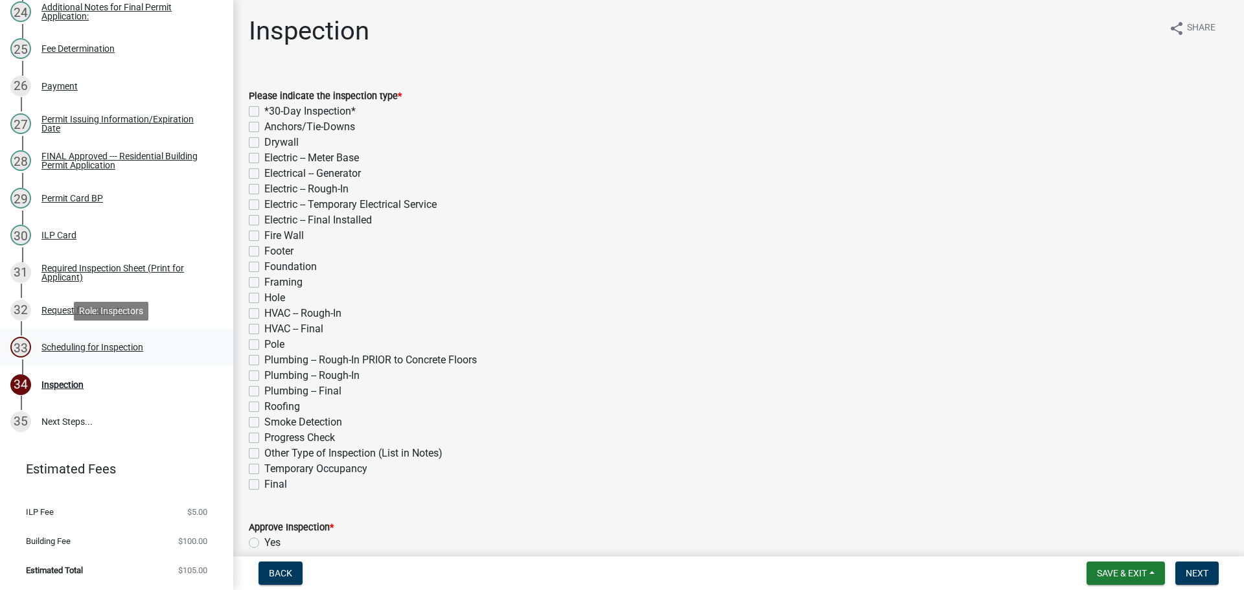
click at [91, 345] on div "Scheduling for Inspection" at bounding box center [92, 347] width 102 height 9
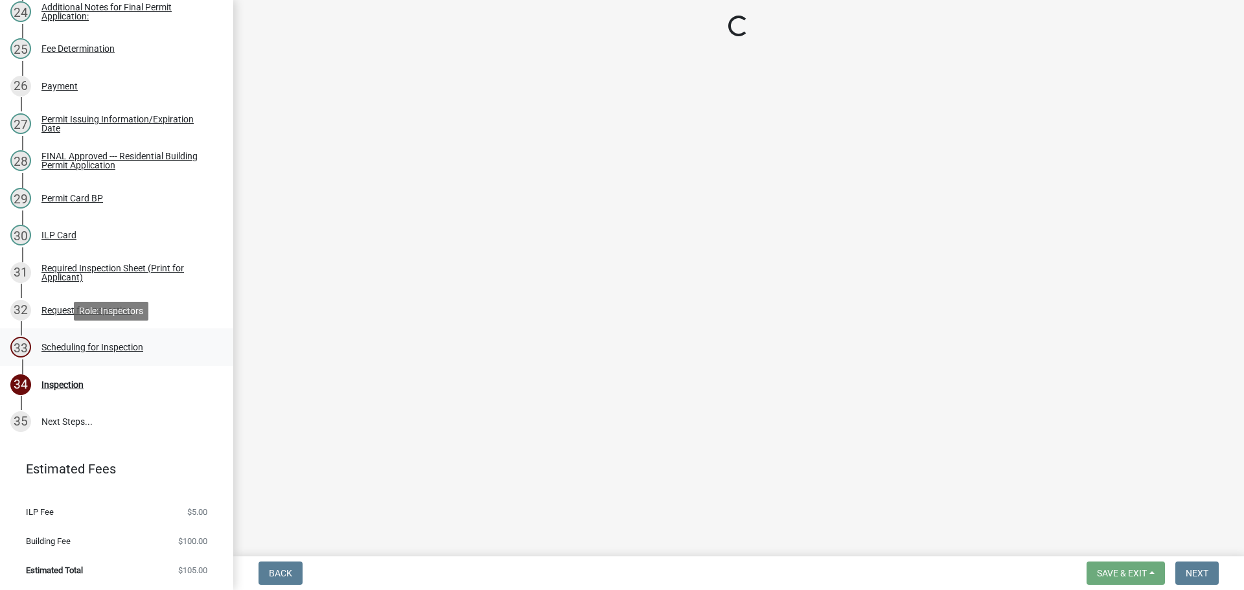
select select "25b75ae6-03c7-4280-9b34-fcf63005d5e5"
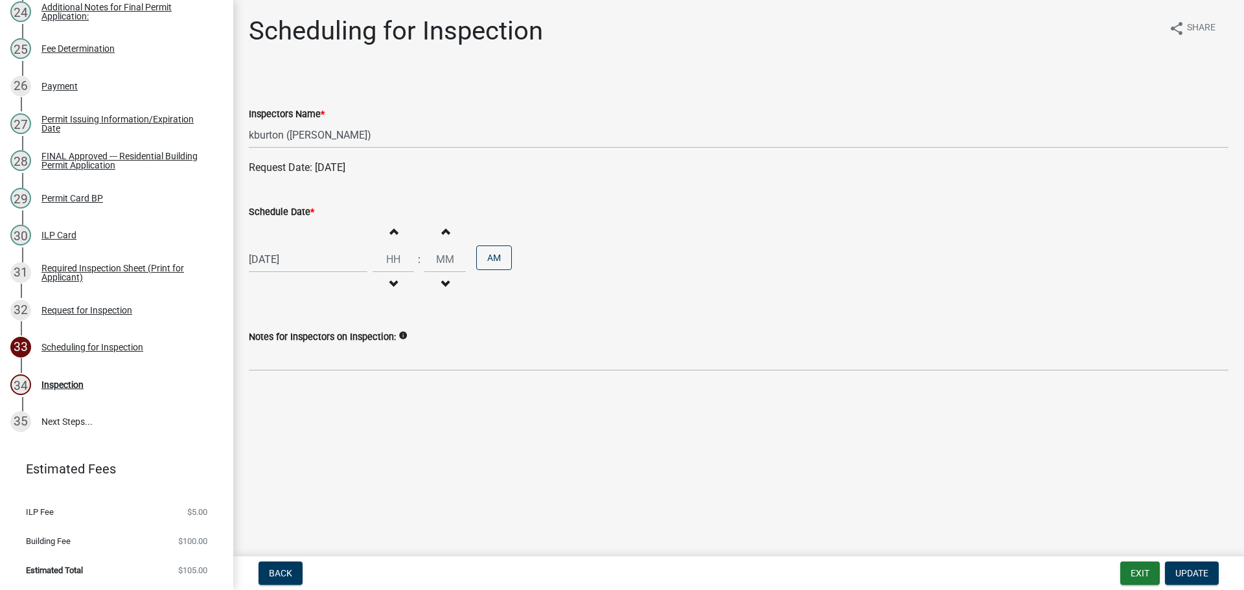
click at [270, 211] on label "Schedule Date *" at bounding box center [281, 212] width 65 height 9
click at [270, 246] on input "[DATE]" at bounding box center [308, 259] width 119 height 27
select select "10"
select select "2025"
click at [302, 393] on div "22" at bounding box center [303, 390] width 21 height 21
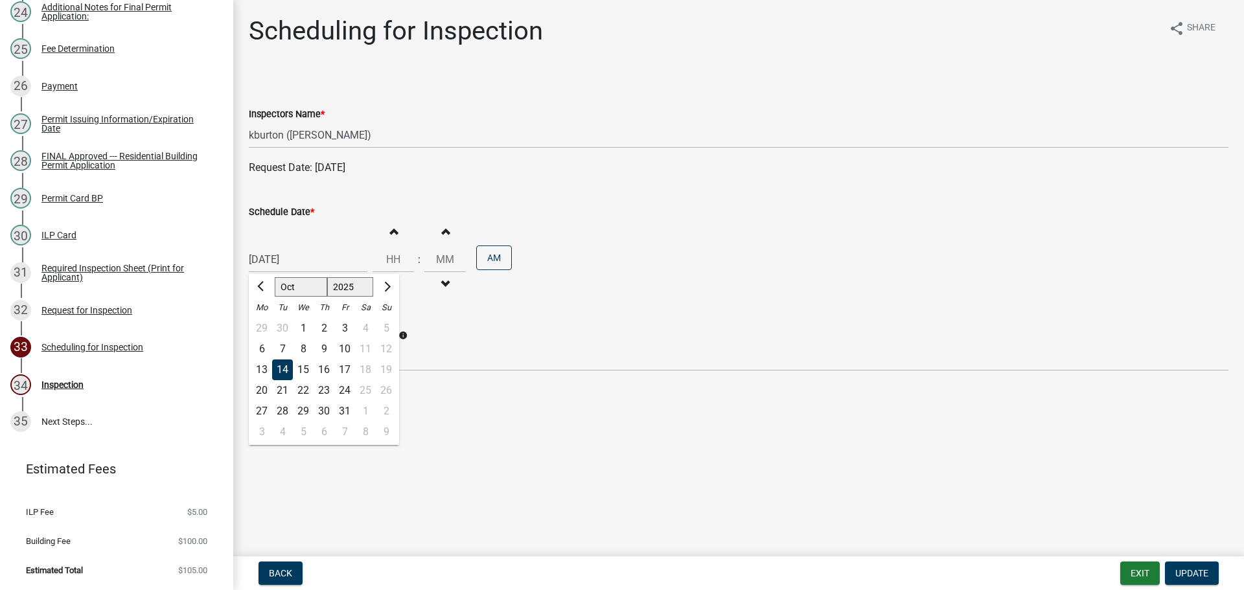
type input "[DATE]"
click at [1198, 576] on span "Update" at bounding box center [1192, 573] width 33 height 10
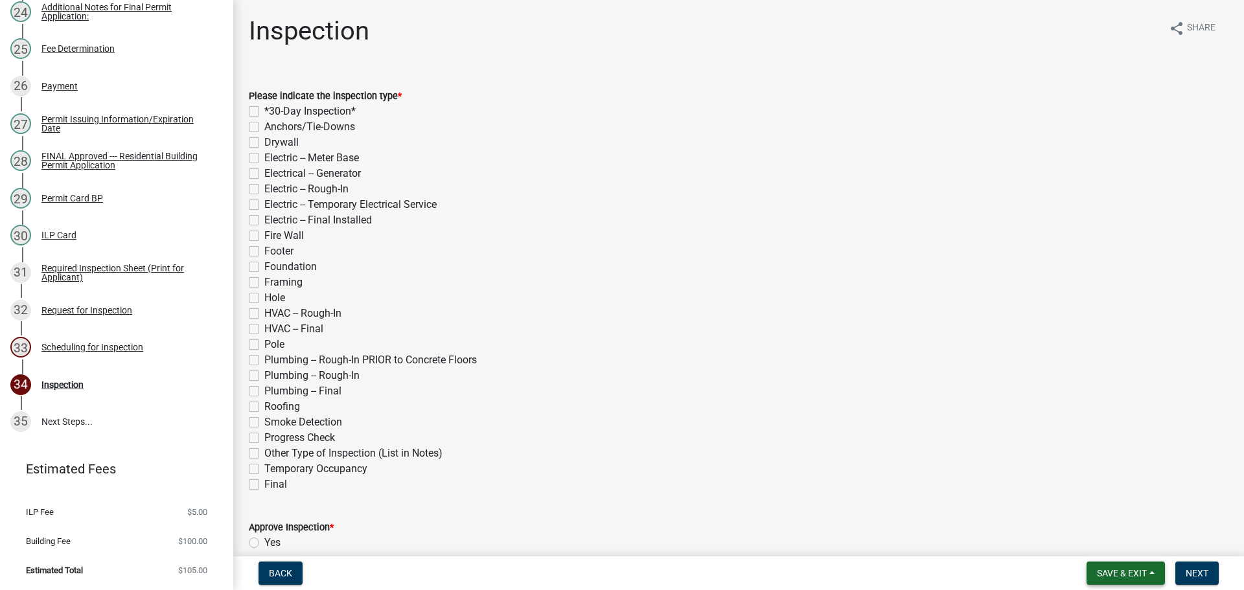
click at [1120, 571] on span "Save & Exit" at bounding box center [1122, 573] width 50 height 10
click at [1117, 547] on button "Save & Exit" at bounding box center [1114, 539] width 104 height 31
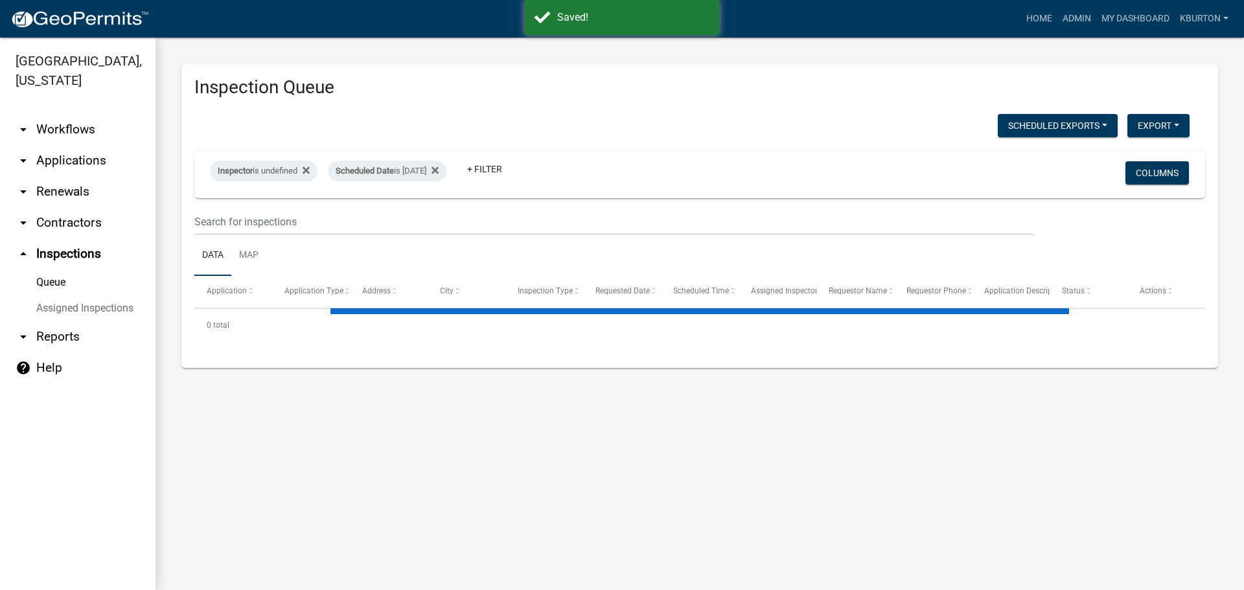
select select "1: 25"
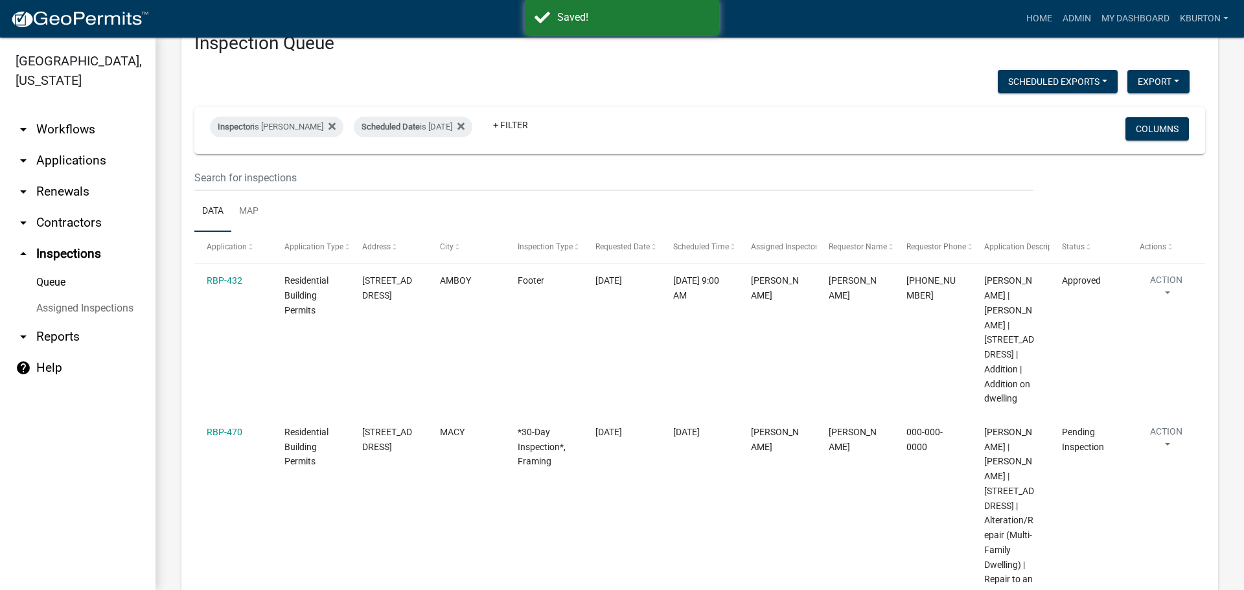
scroll to position [65, 0]
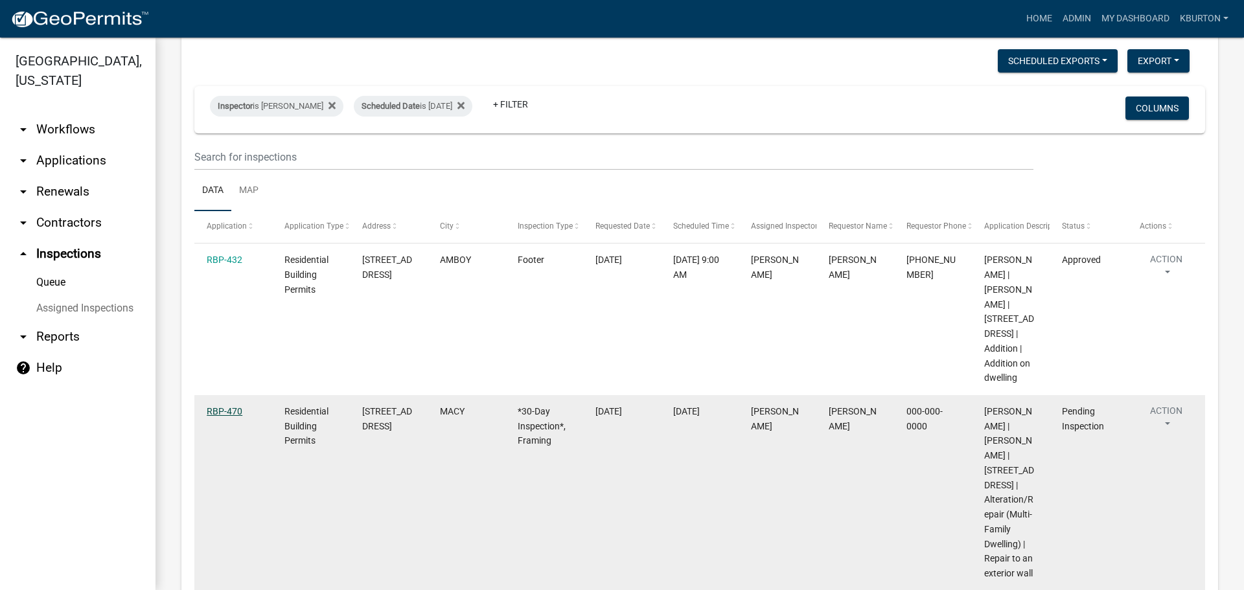
click at [229, 417] on link "RBP-470" at bounding box center [225, 411] width 36 height 10
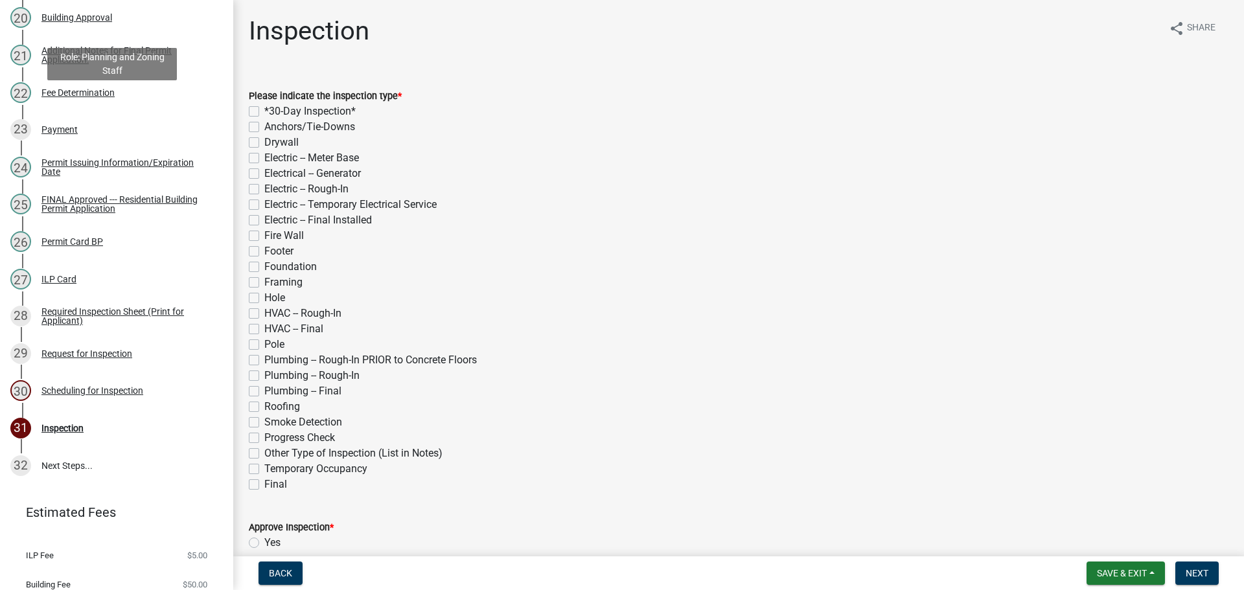
scroll to position [907, 0]
click at [119, 394] on div "Scheduling for Inspection" at bounding box center [92, 389] width 102 height 9
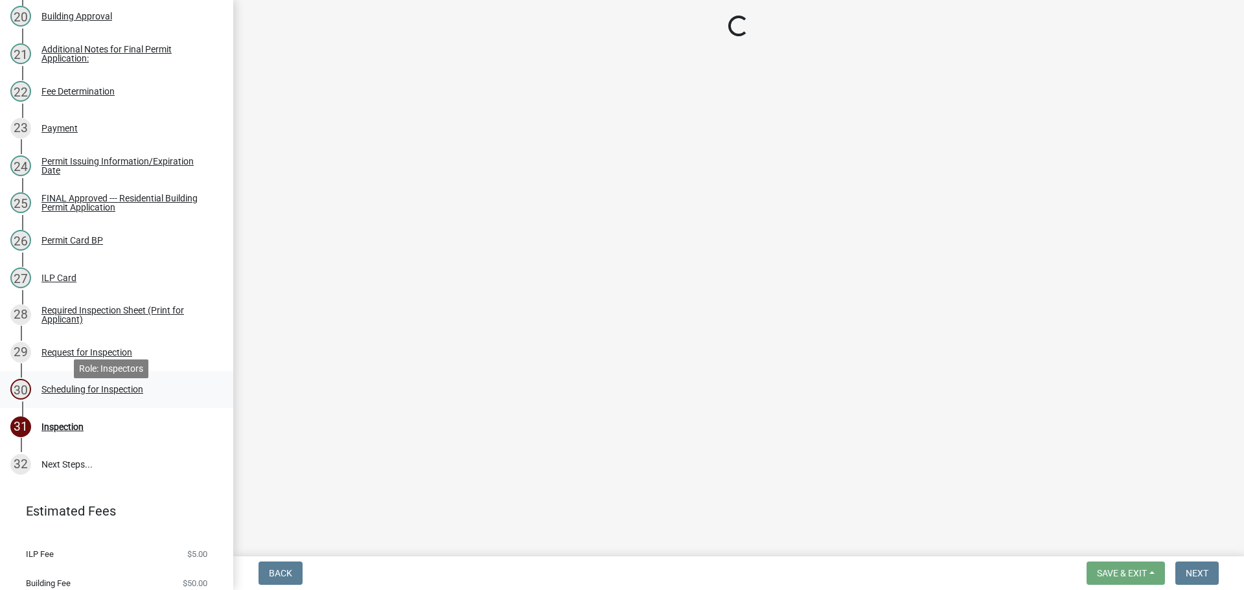
select select "25b75ae6-03c7-4280-9b34-fcf63005d5e5"
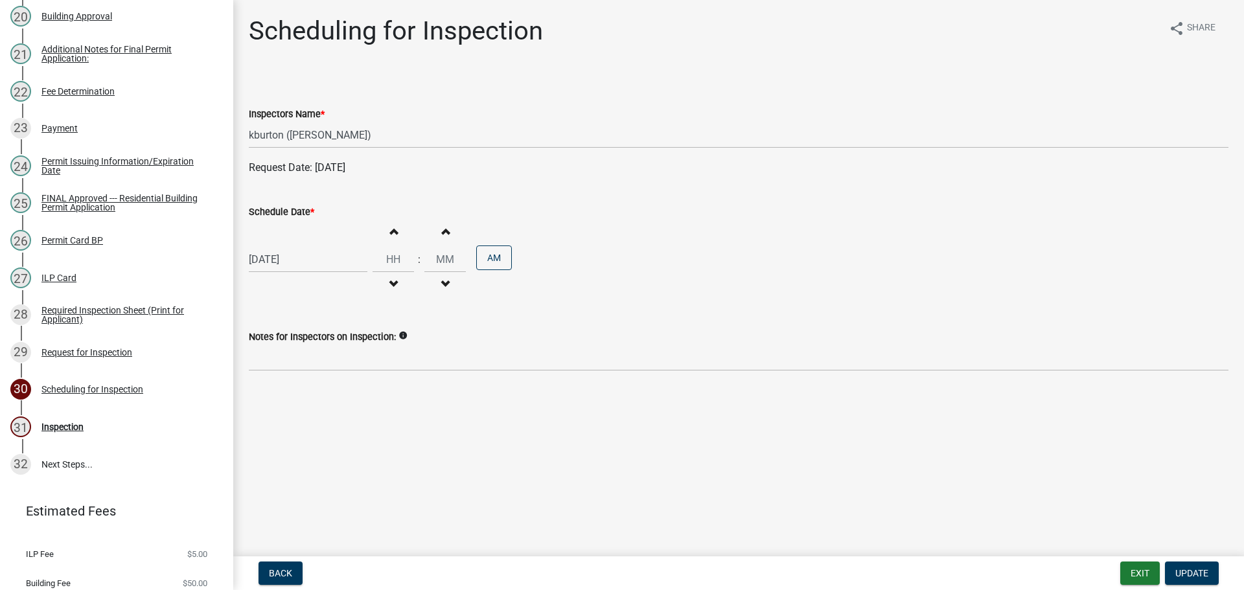
click at [280, 213] on label "Schedule Date *" at bounding box center [281, 212] width 65 height 9
click at [280, 246] on input "[DATE]" at bounding box center [308, 259] width 119 height 27
select select "10"
select select "2025"
click at [305, 411] on div "29" at bounding box center [303, 411] width 21 height 21
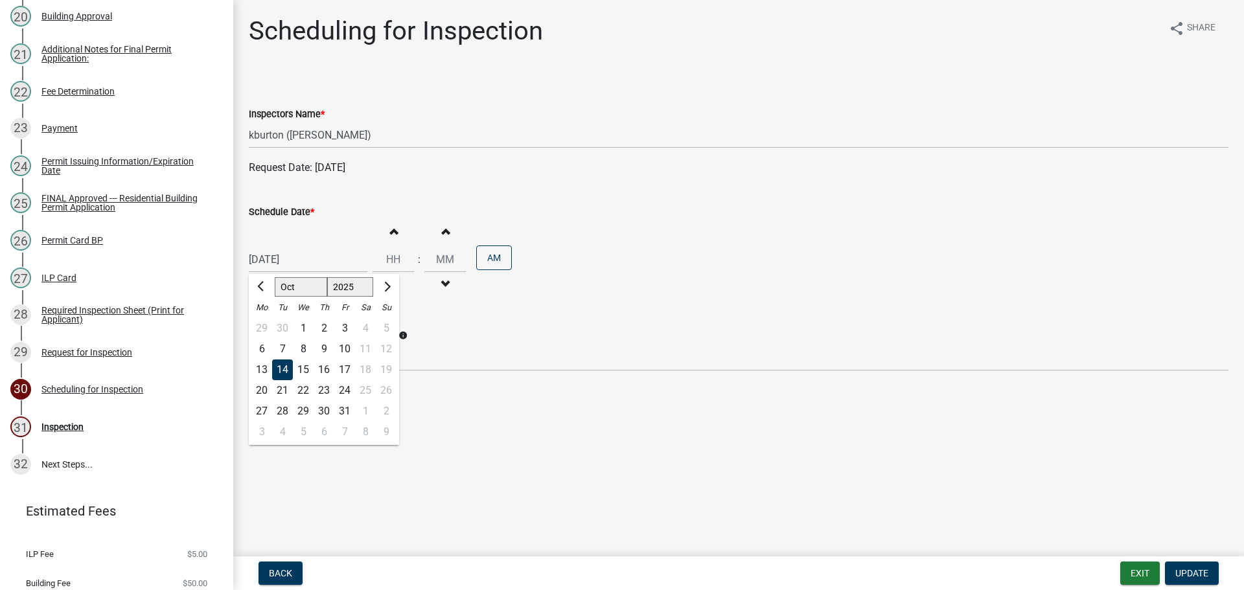
type input "[DATE]"
click at [1187, 574] on span "Update" at bounding box center [1192, 573] width 33 height 10
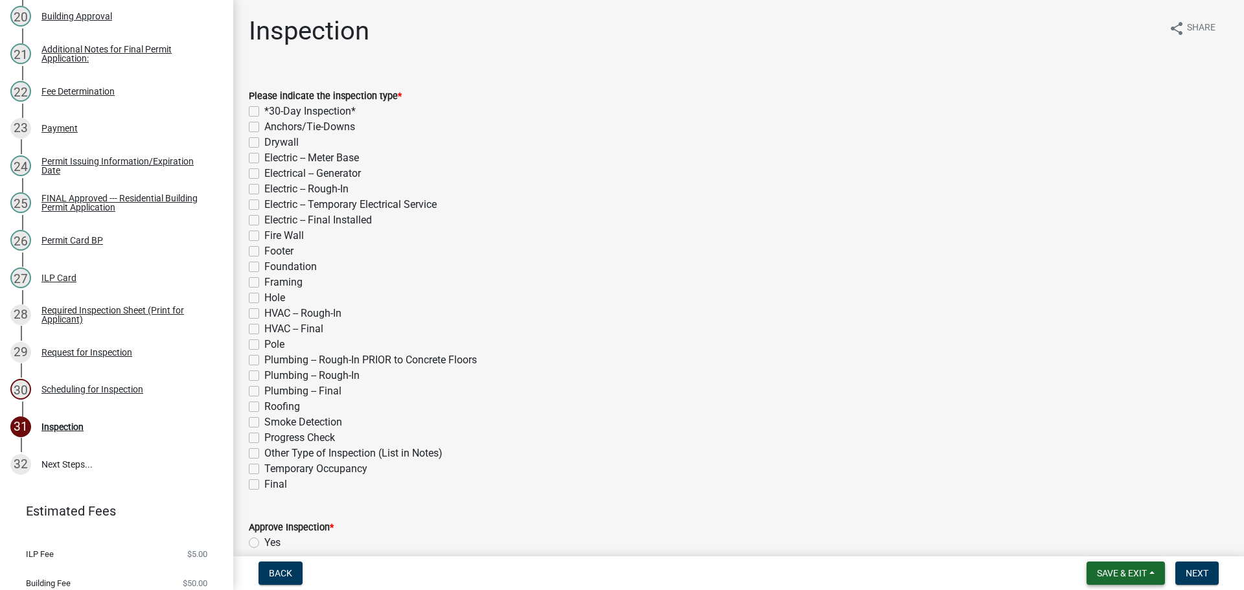
click at [1111, 568] on span "Save & Exit" at bounding box center [1122, 573] width 50 height 10
click at [1094, 535] on button "Save & Exit" at bounding box center [1114, 539] width 104 height 31
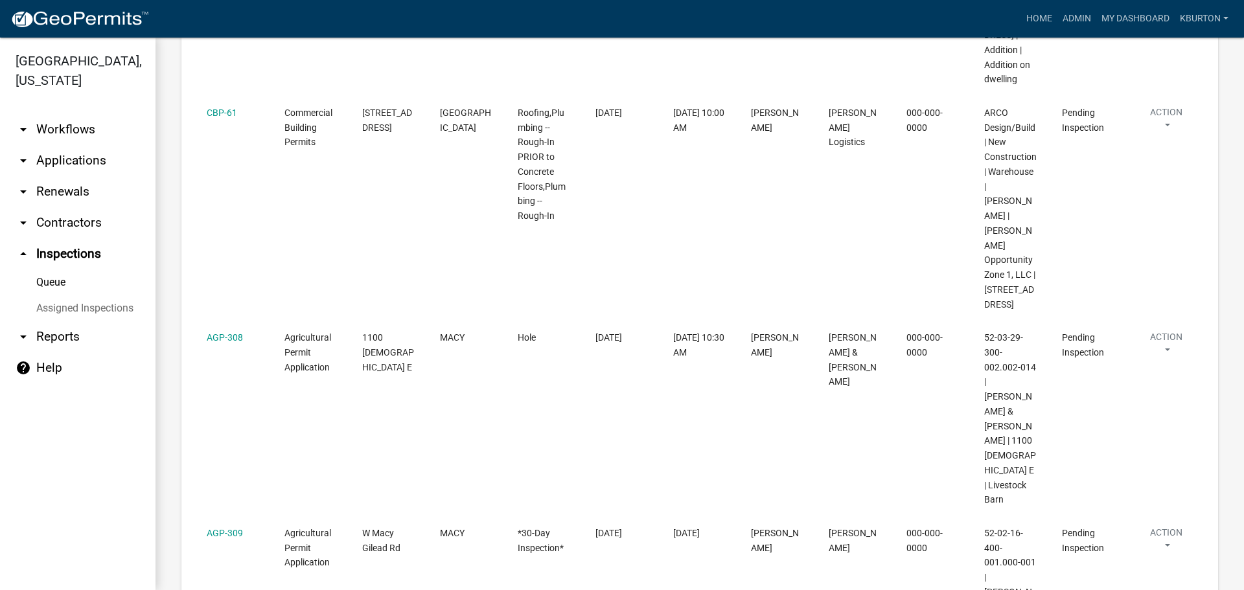
scroll to position [389, 0]
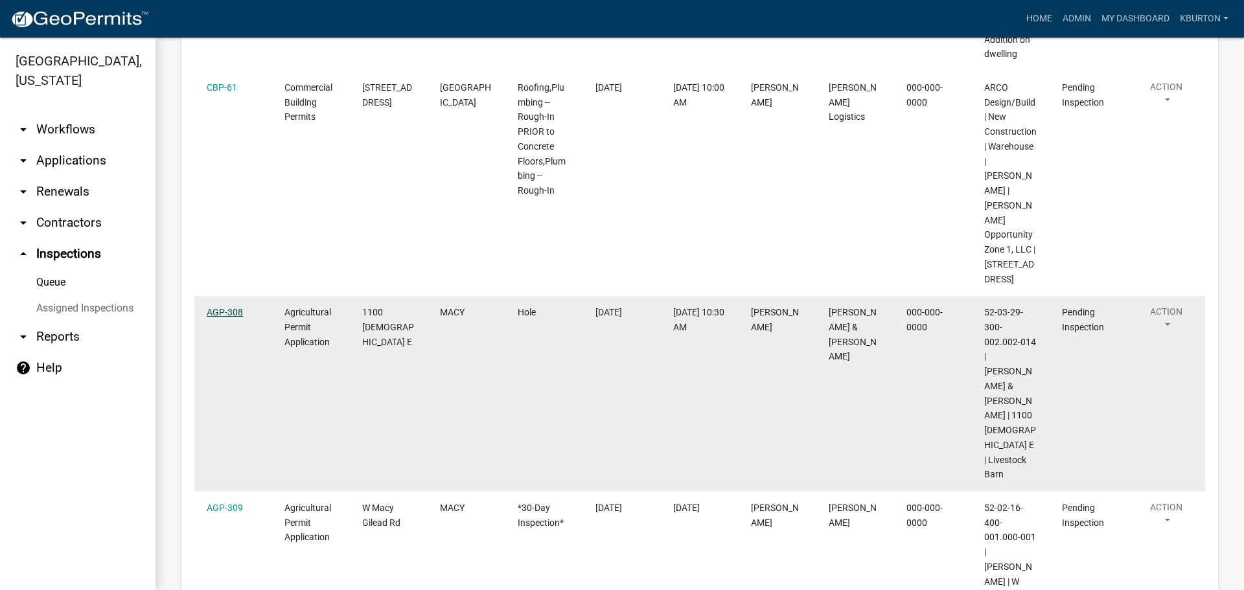
click at [216, 318] on link "AGP-308" at bounding box center [225, 312] width 36 height 10
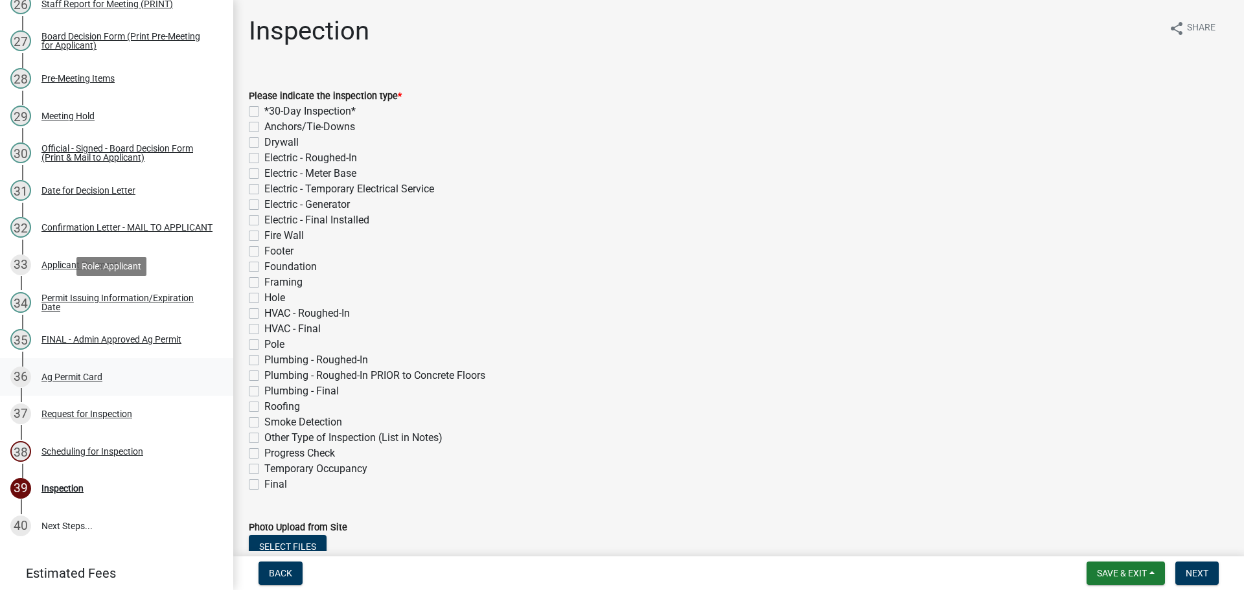
scroll to position [1235, 0]
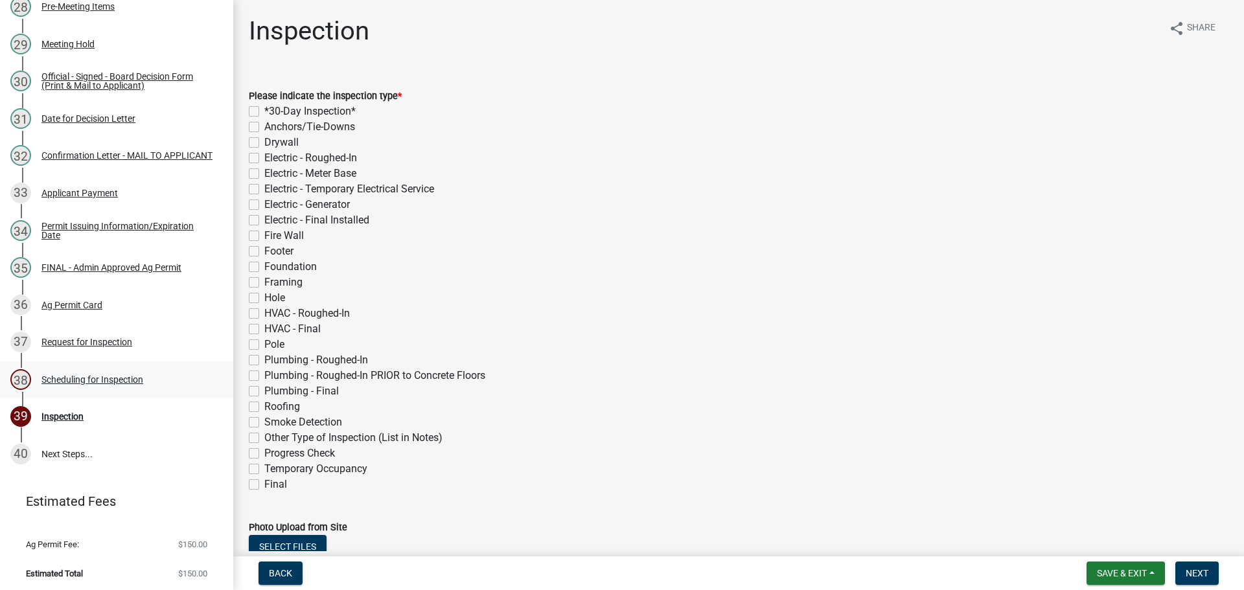
click at [113, 375] on div "Scheduling for Inspection" at bounding box center [92, 379] width 102 height 9
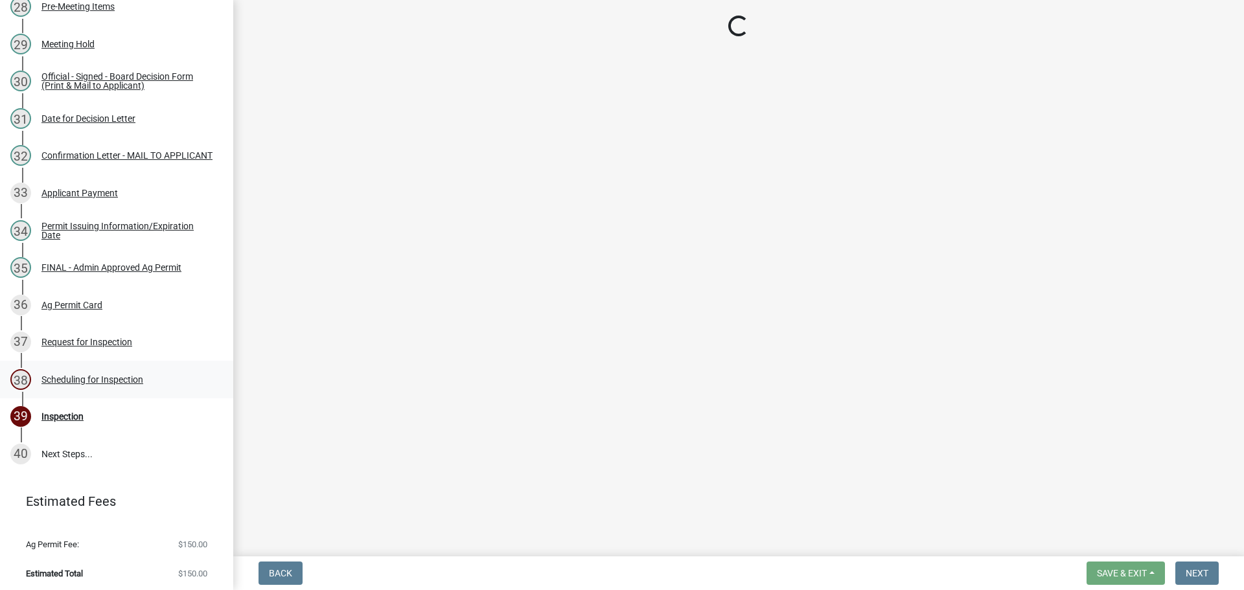
select select "25b75ae6-03c7-4280-9b34-fcf63005d5e5"
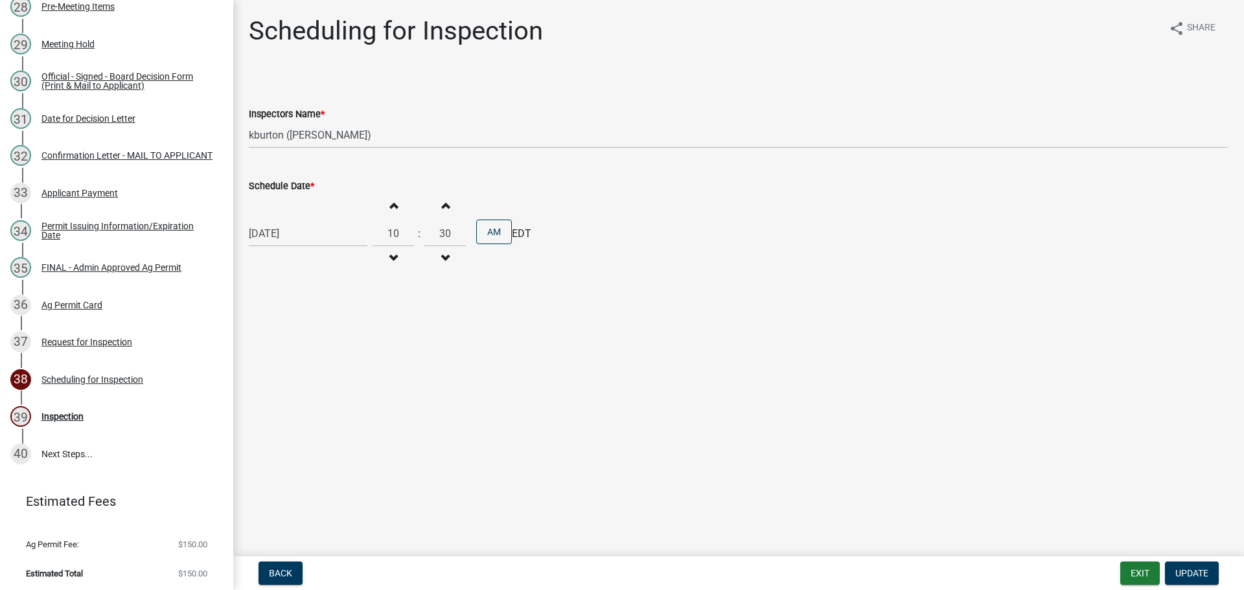
click at [290, 185] on label "Schedule Date *" at bounding box center [281, 186] width 65 height 9
click at [290, 220] on input "[DATE]" at bounding box center [308, 233] width 119 height 27
select select "10"
select select "2025"
click at [345, 343] on div "17" at bounding box center [344, 344] width 21 height 21
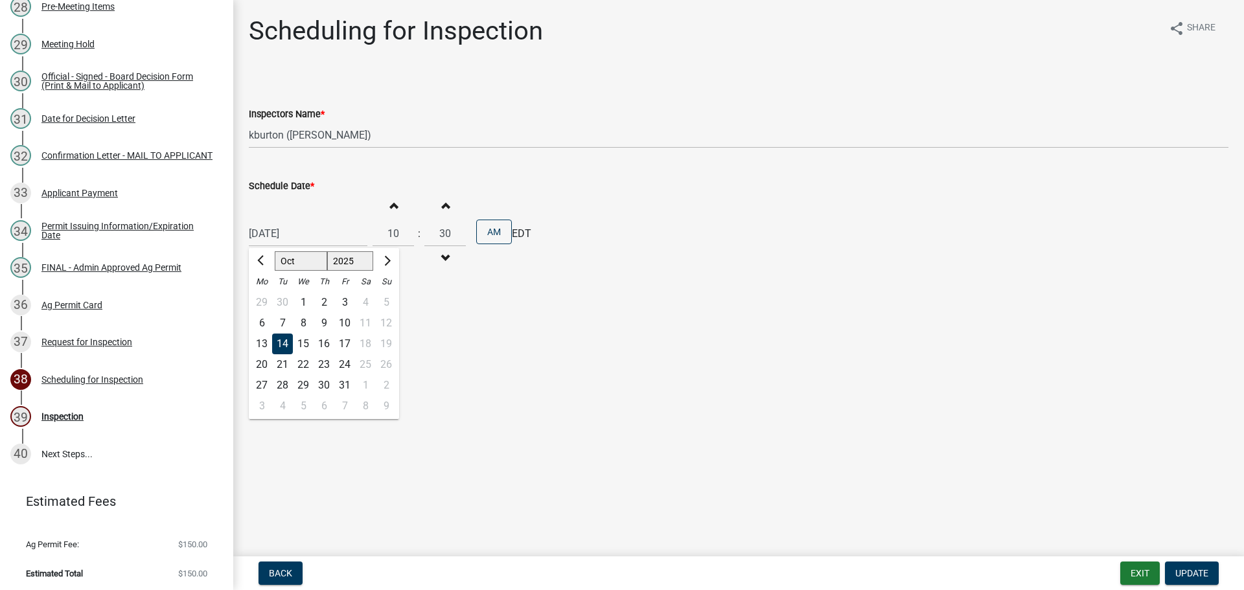
type input "[DATE]"
click at [1198, 573] on span "Update" at bounding box center [1192, 573] width 33 height 10
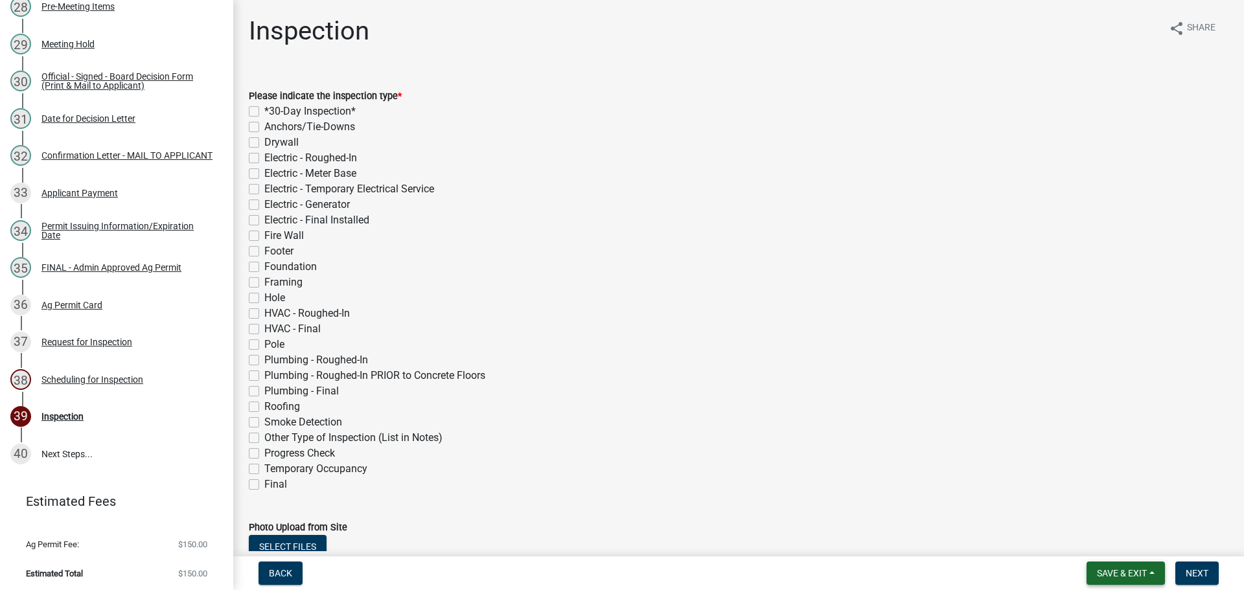
click at [1114, 566] on button "Save & Exit" at bounding box center [1126, 573] width 78 height 23
click at [1110, 543] on button "Save & Exit" at bounding box center [1114, 539] width 104 height 31
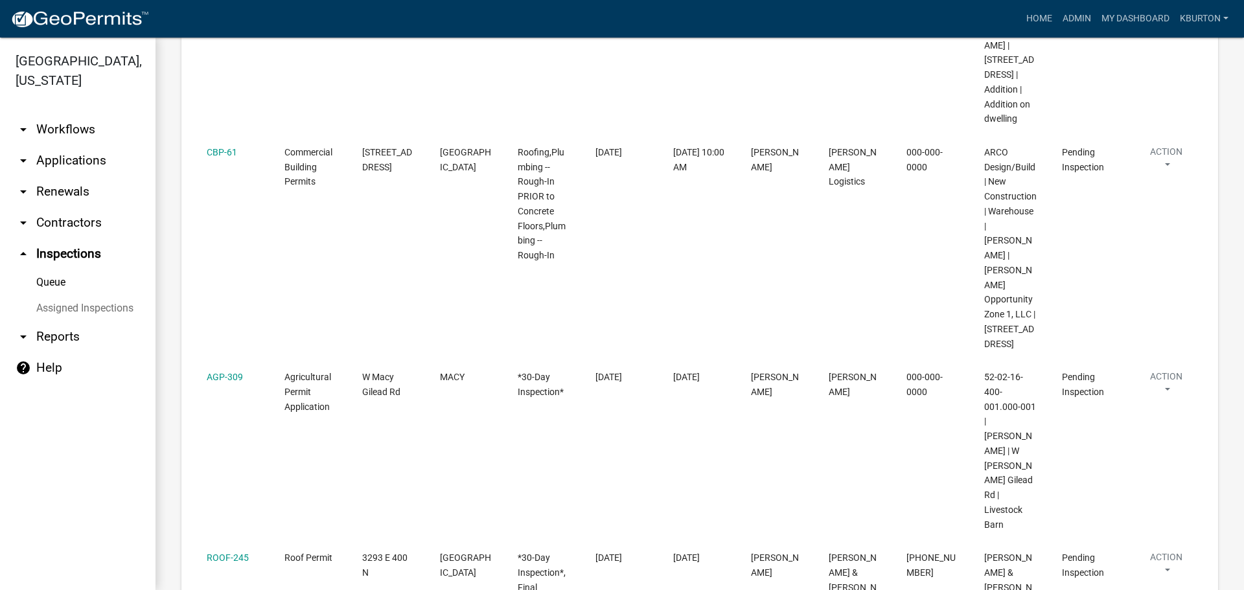
scroll to position [389, 0]
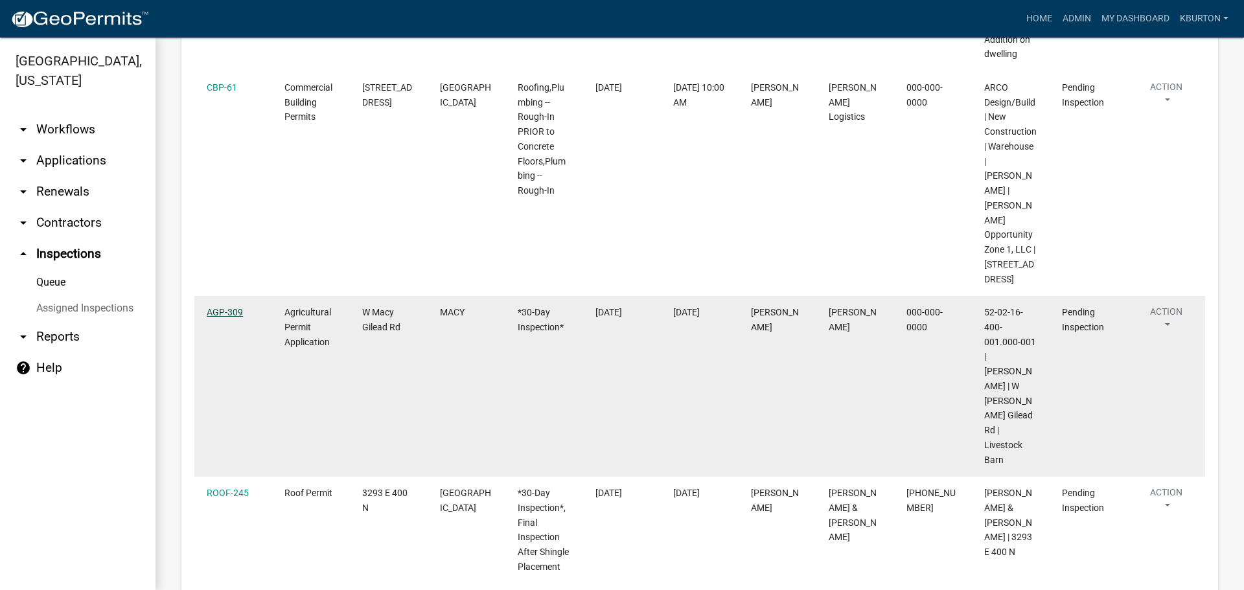
click at [224, 318] on link "AGP-309" at bounding box center [225, 312] width 36 height 10
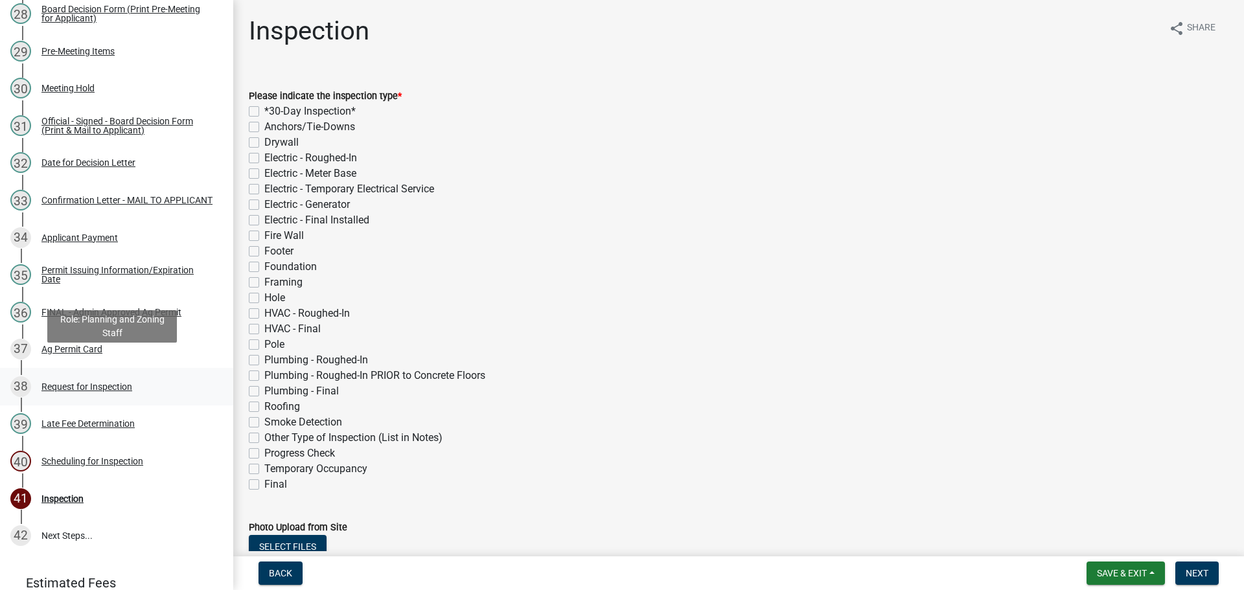
scroll to position [1309, 0]
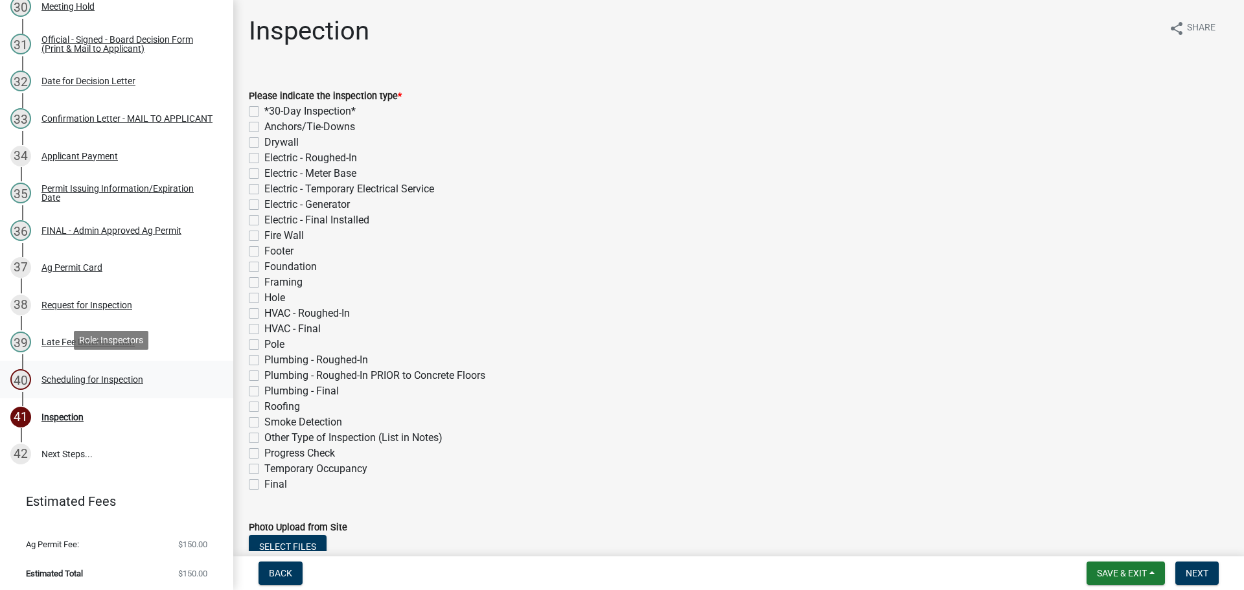
click at [100, 377] on div "Scheduling for Inspection" at bounding box center [92, 379] width 102 height 9
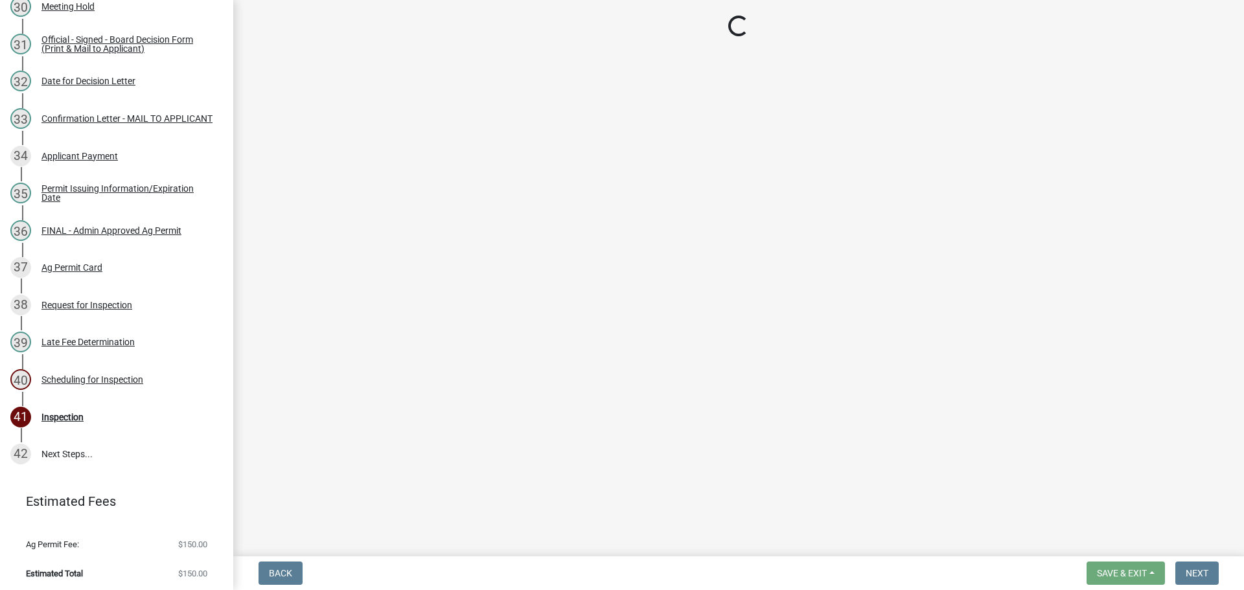
select select "25b75ae6-03c7-4280-9b34-fcf63005d5e5"
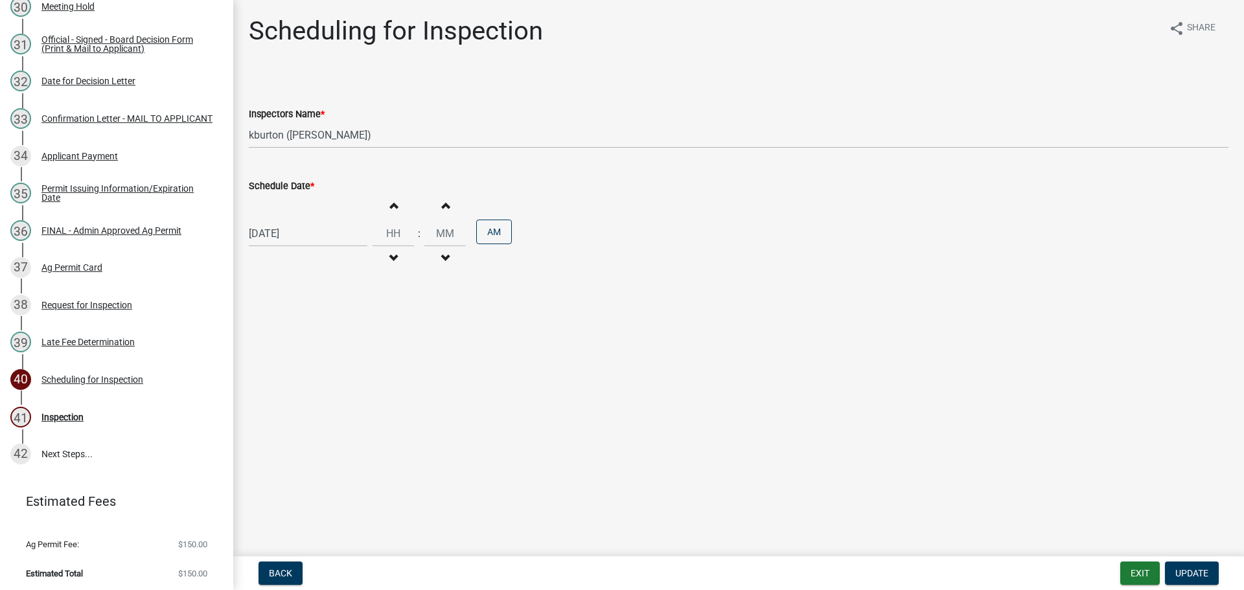
click at [279, 182] on label "Schedule Date *" at bounding box center [281, 186] width 65 height 9
click at [279, 220] on input "[DATE]" at bounding box center [308, 233] width 119 height 27
select select "10"
select select "2025"
click at [345, 344] on div "17" at bounding box center [344, 344] width 21 height 21
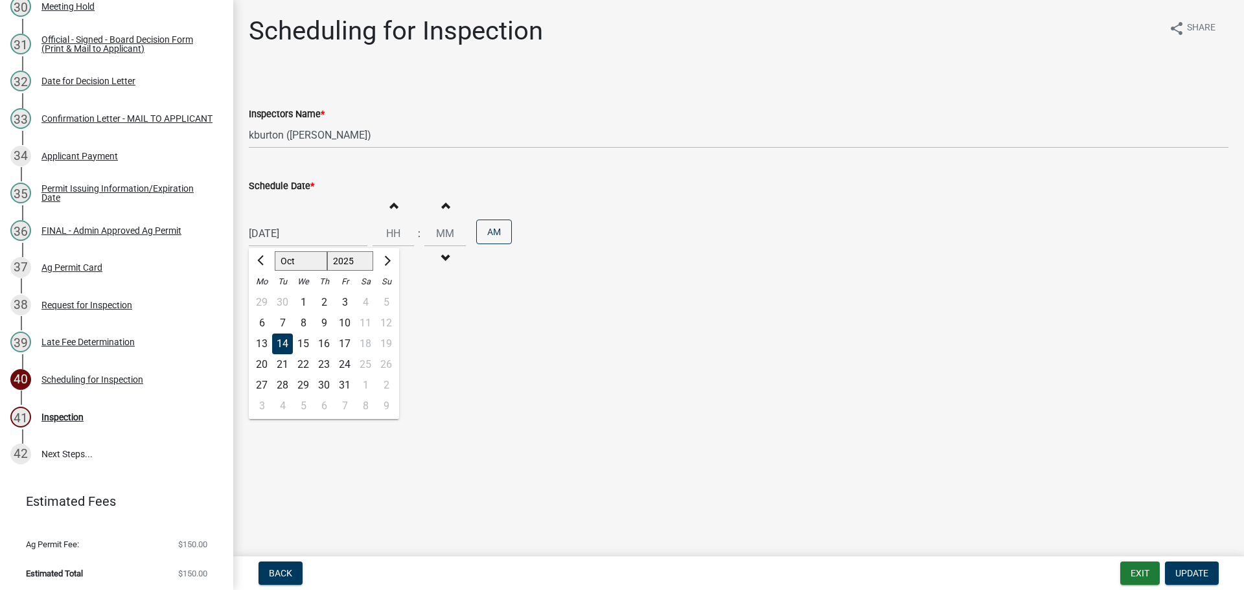
type input "[DATE]"
click at [1199, 576] on span "Update" at bounding box center [1192, 573] width 33 height 10
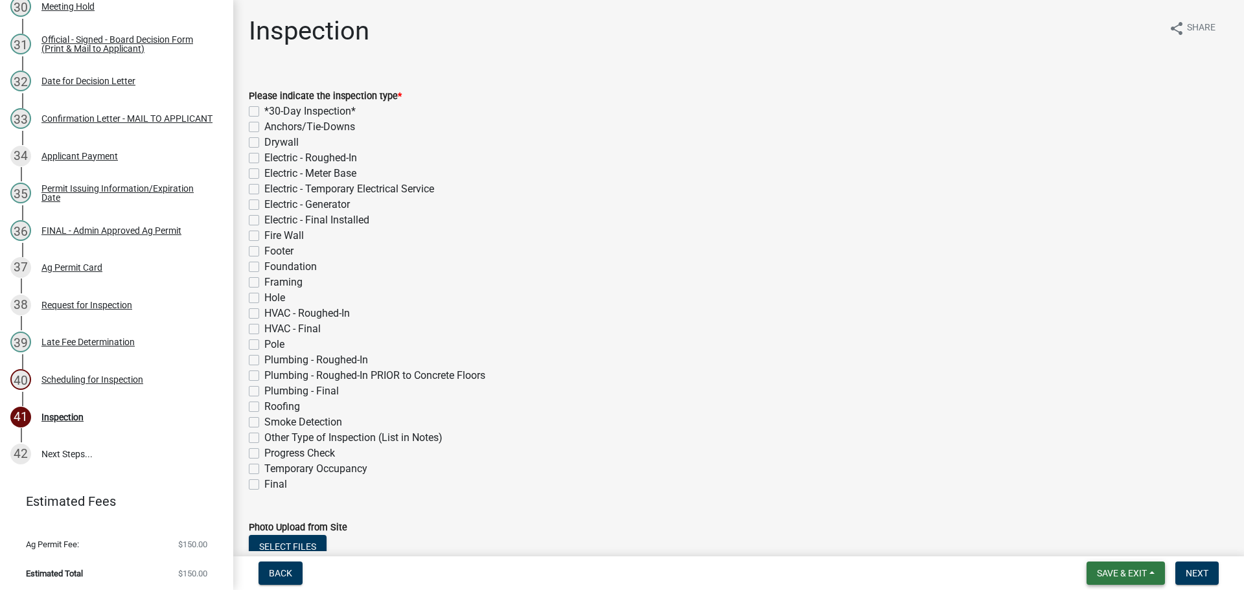
click at [1133, 573] on span "Save & Exit" at bounding box center [1122, 573] width 50 height 10
click at [1114, 546] on button "Save & Exit" at bounding box center [1114, 539] width 104 height 31
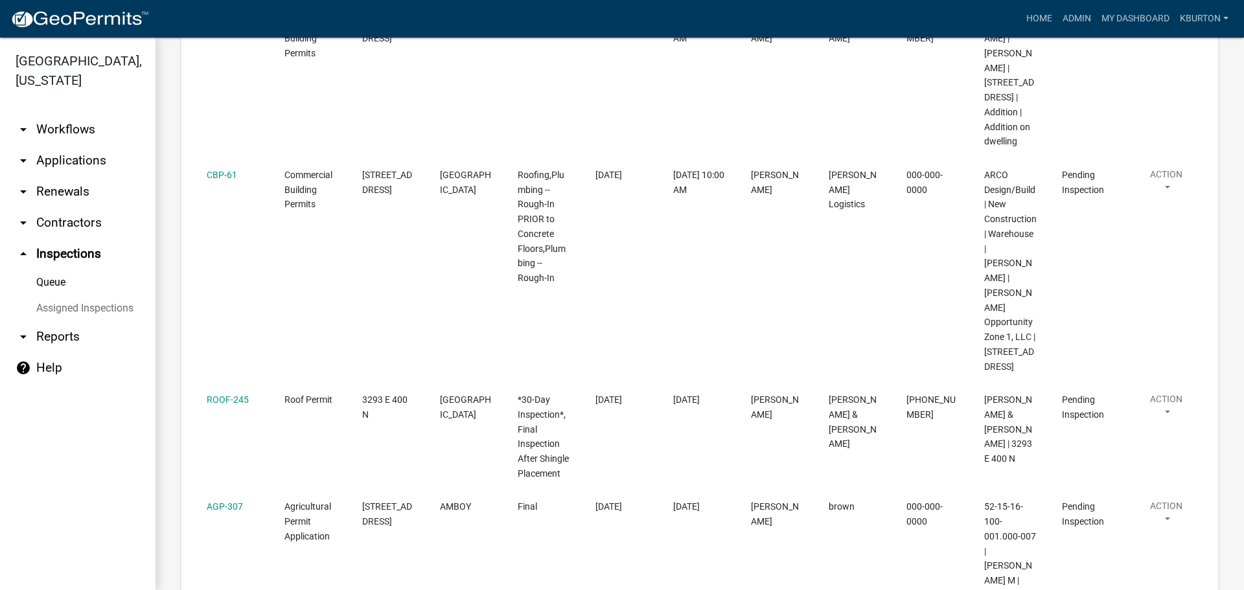
scroll to position [324, 0]
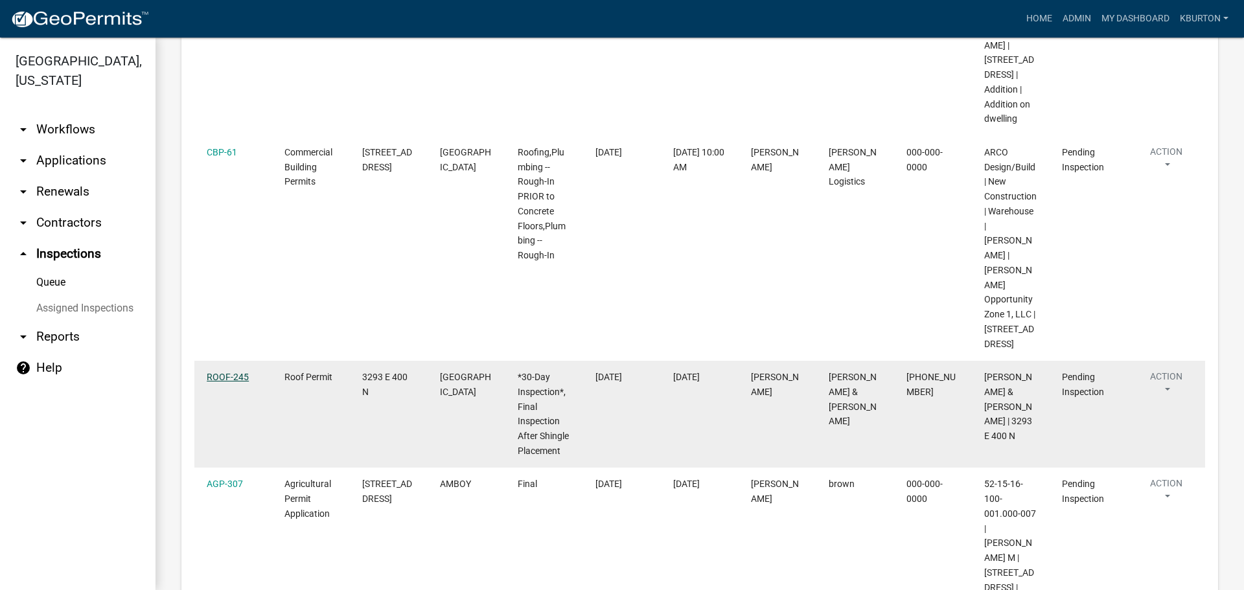
click at [226, 382] on link "ROOF-245" at bounding box center [228, 377] width 42 height 10
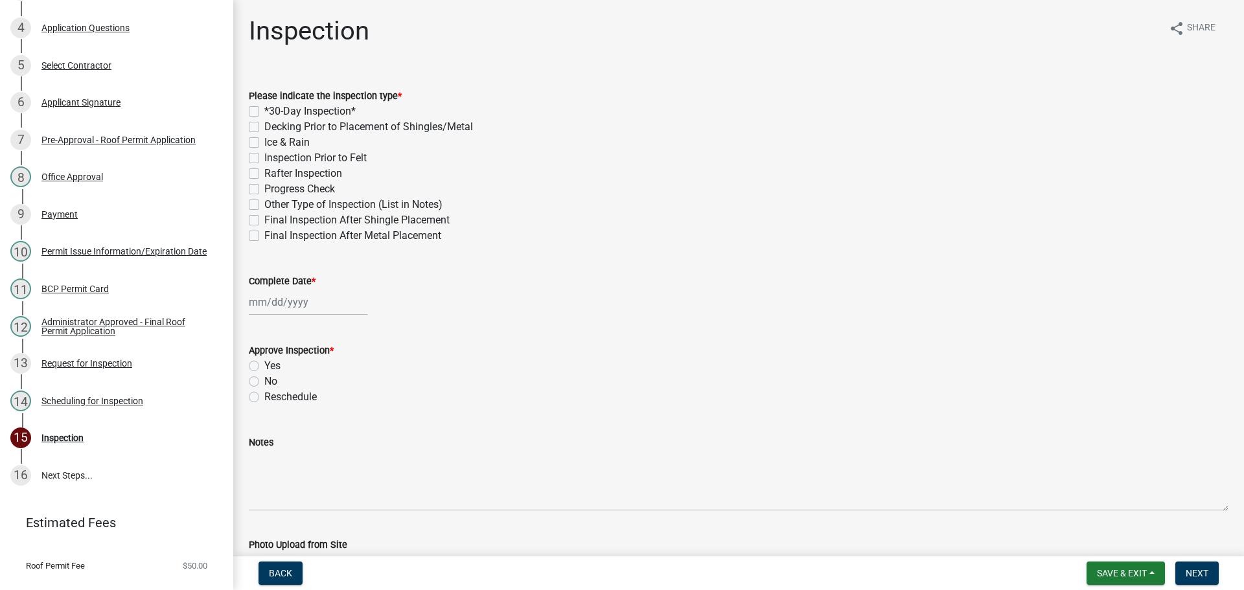
scroll to position [320, 0]
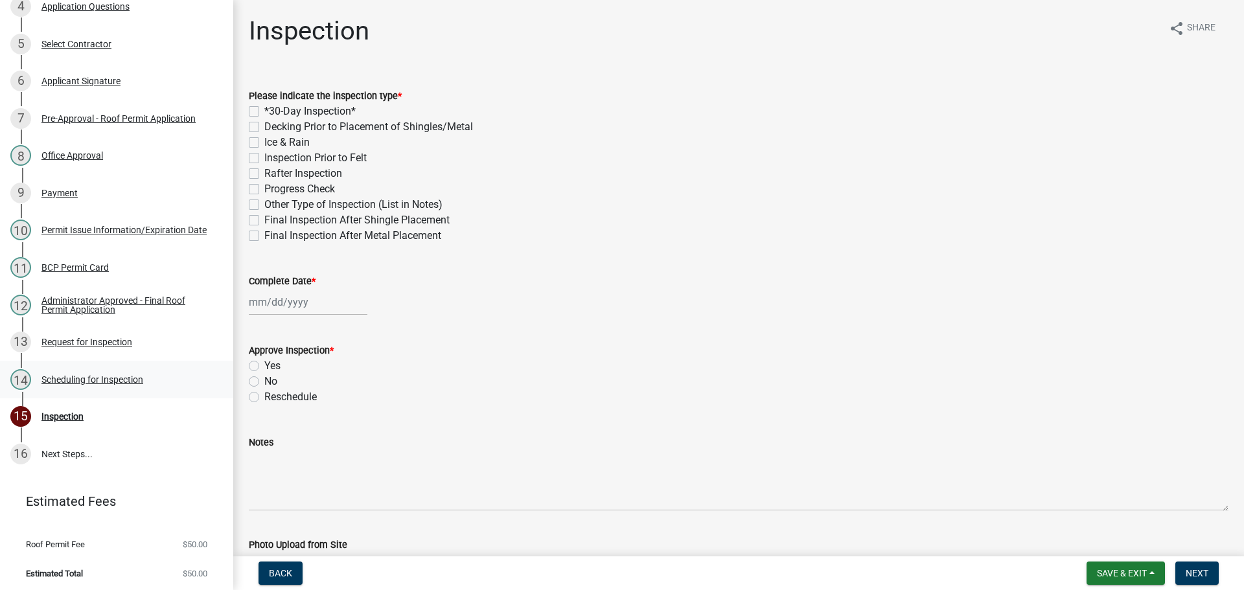
click at [121, 378] on div "Scheduling for Inspection" at bounding box center [92, 379] width 102 height 9
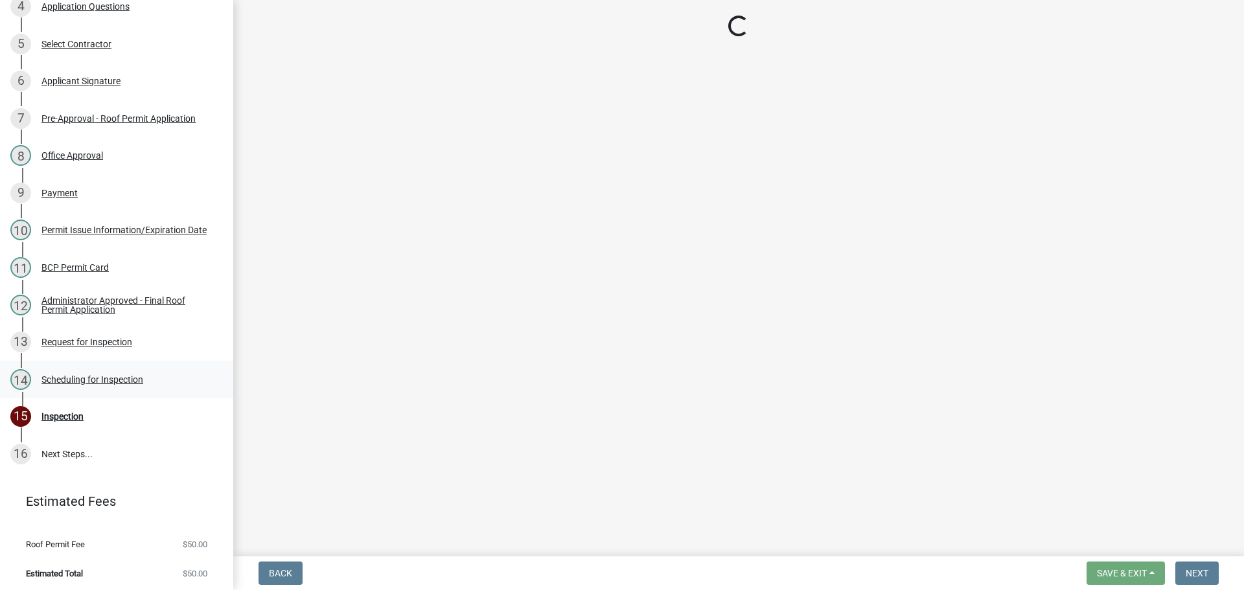
select select "25b75ae6-03c7-4280-9b34-fcf63005d5e5"
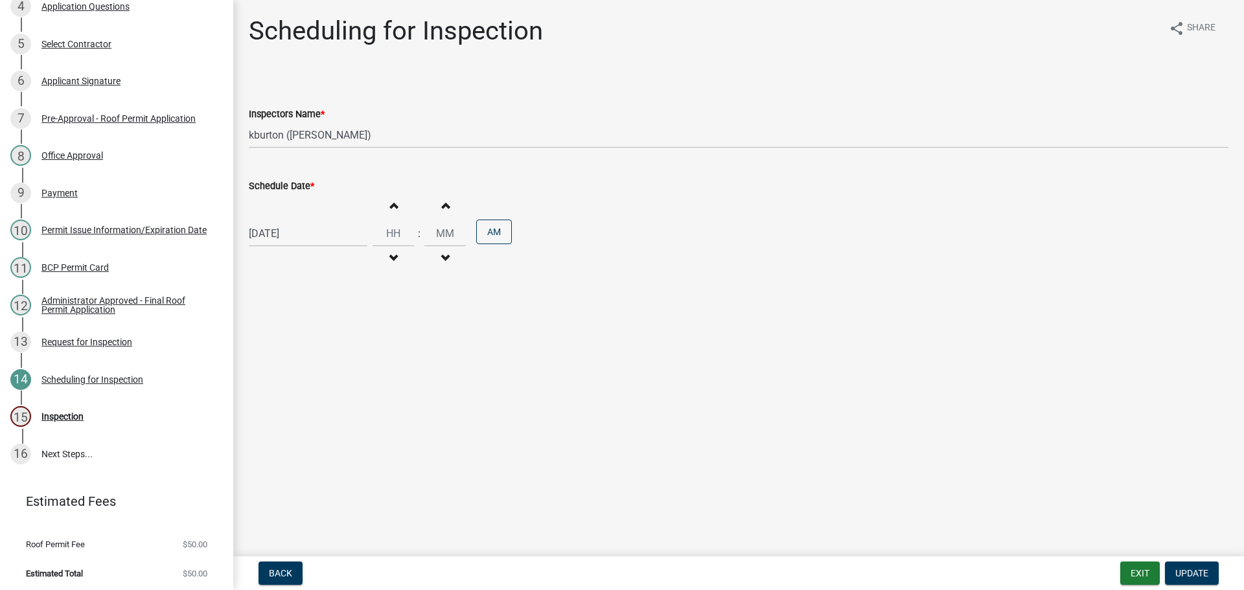
click at [296, 186] on label "Schedule Date *" at bounding box center [281, 186] width 65 height 9
click at [296, 220] on input "[DATE]" at bounding box center [308, 233] width 119 height 27
select select "10"
select select "2025"
click at [343, 344] on div "17" at bounding box center [344, 344] width 21 height 21
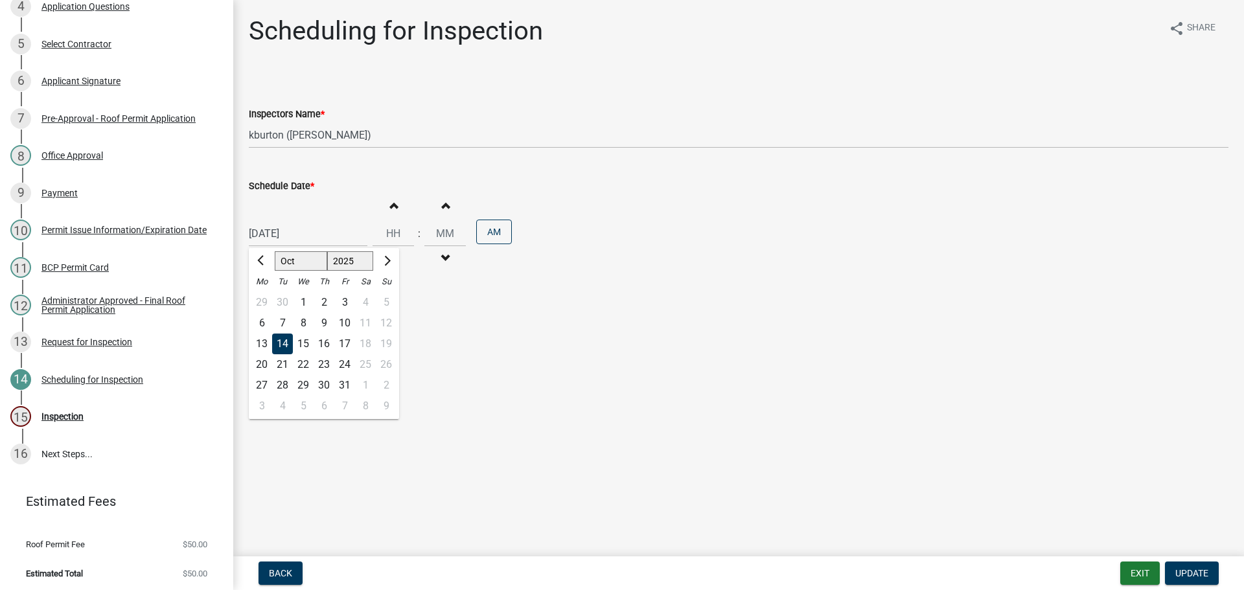
type input "[DATE]"
click at [1196, 567] on button "Update" at bounding box center [1192, 573] width 54 height 23
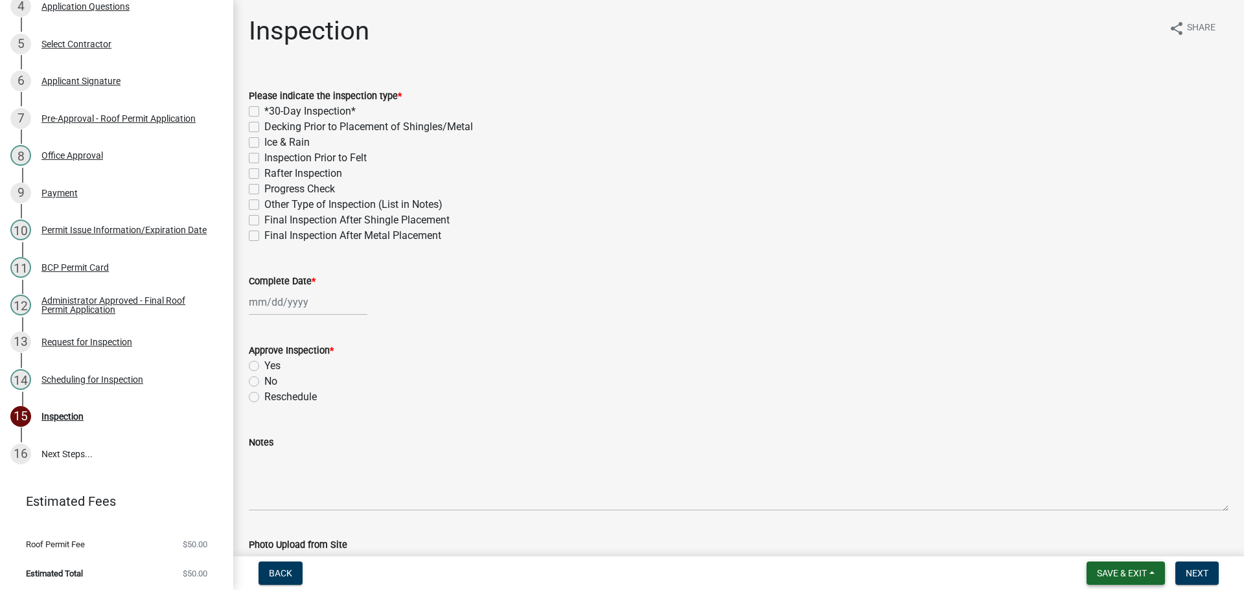
click at [1123, 572] on span "Save & Exit" at bounding box center [1122, 573] width 50 height 10
click at [1114, 550] on button "Save & Exit" at bounding box center [1114, 539] width 104 height 31
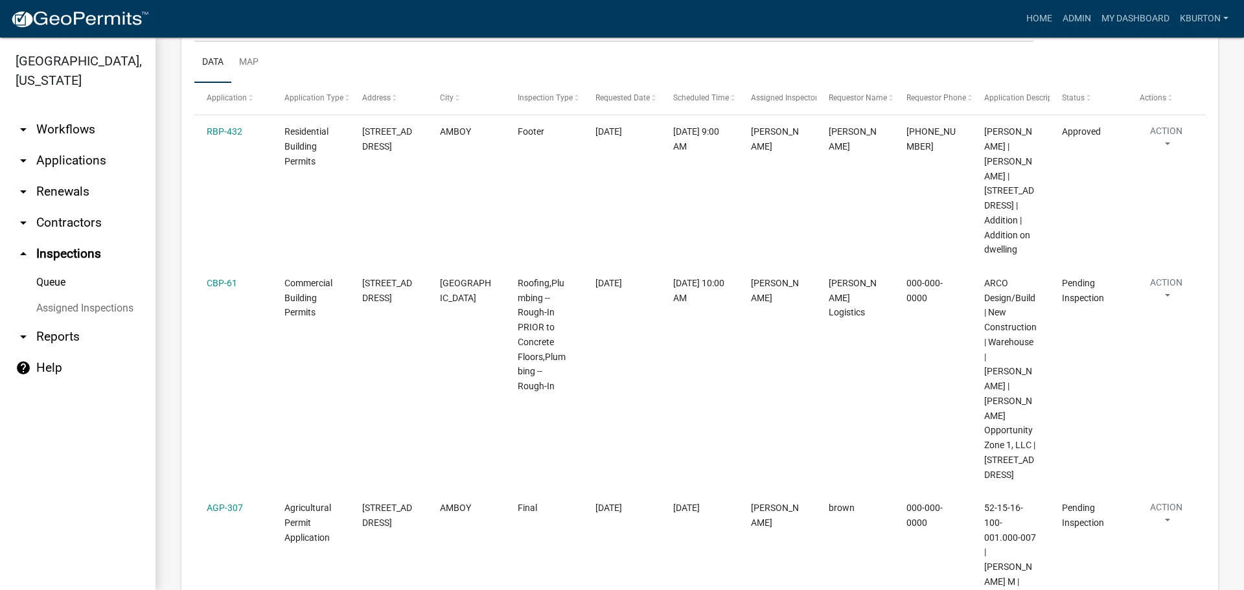
scroll to position [259, 0]
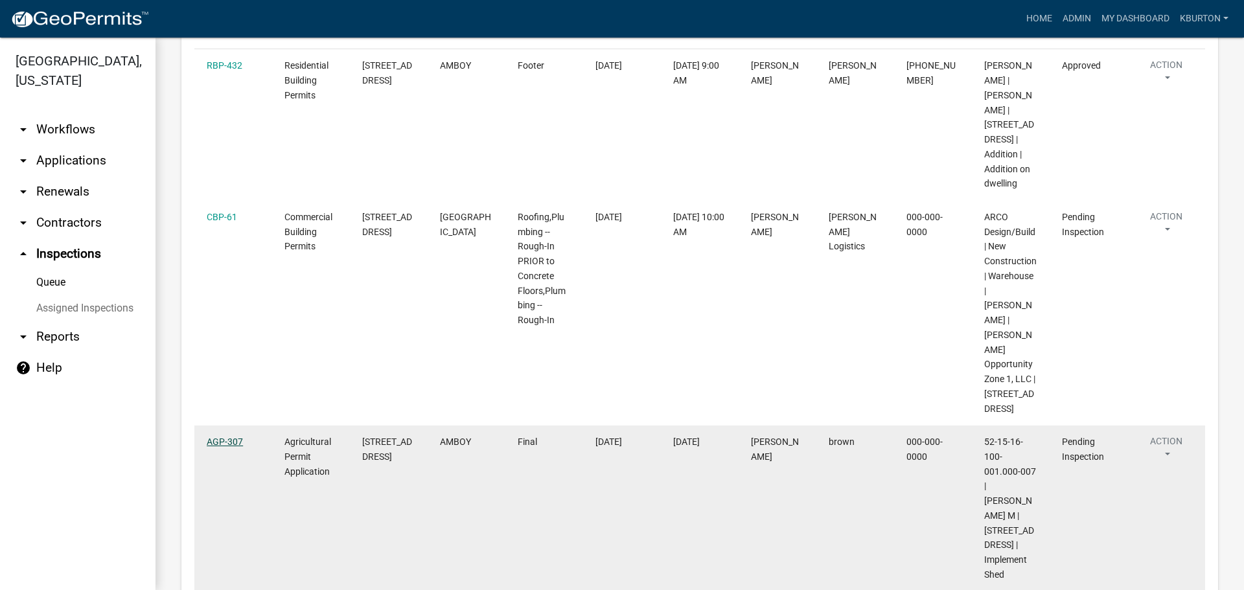
click at [228, 447] on link "AGP-307" at bounding box center [225, 442] width 36 height 10
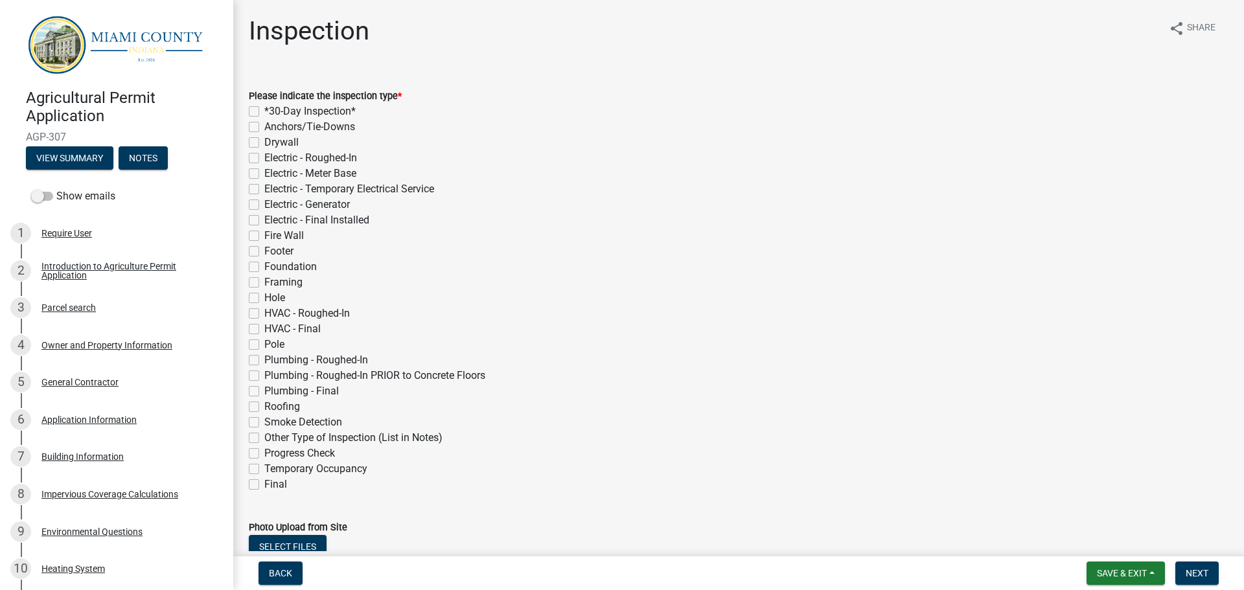
click at [264, 480] on label "Final" at bounding box center [275, 485] width 23 height 16
click at [264, 480] on input "Final" at bounding box center [268, 481] width 8 height 8
checkbox input "true"
checkbox input "false"
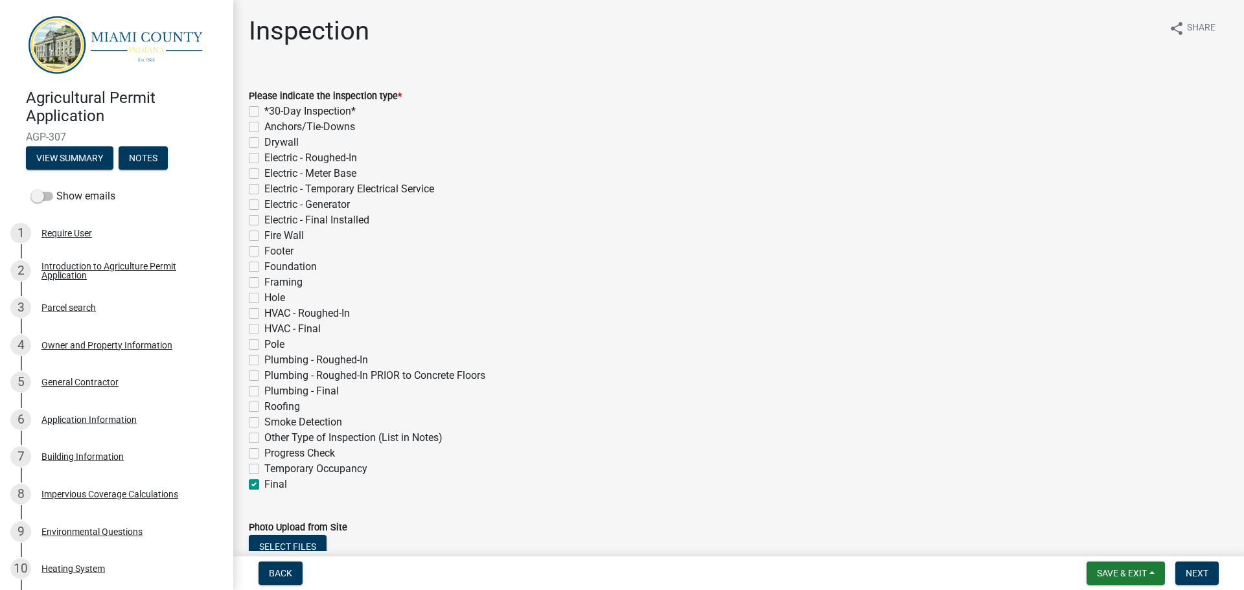
checkbox input "false"
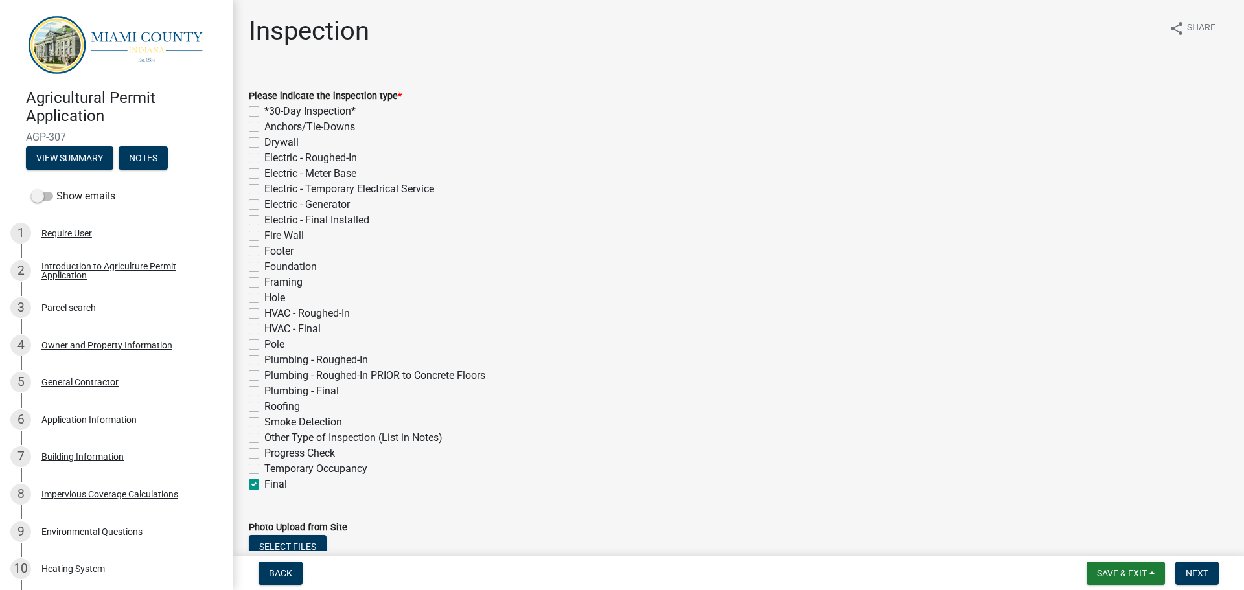
checkbox input "false"
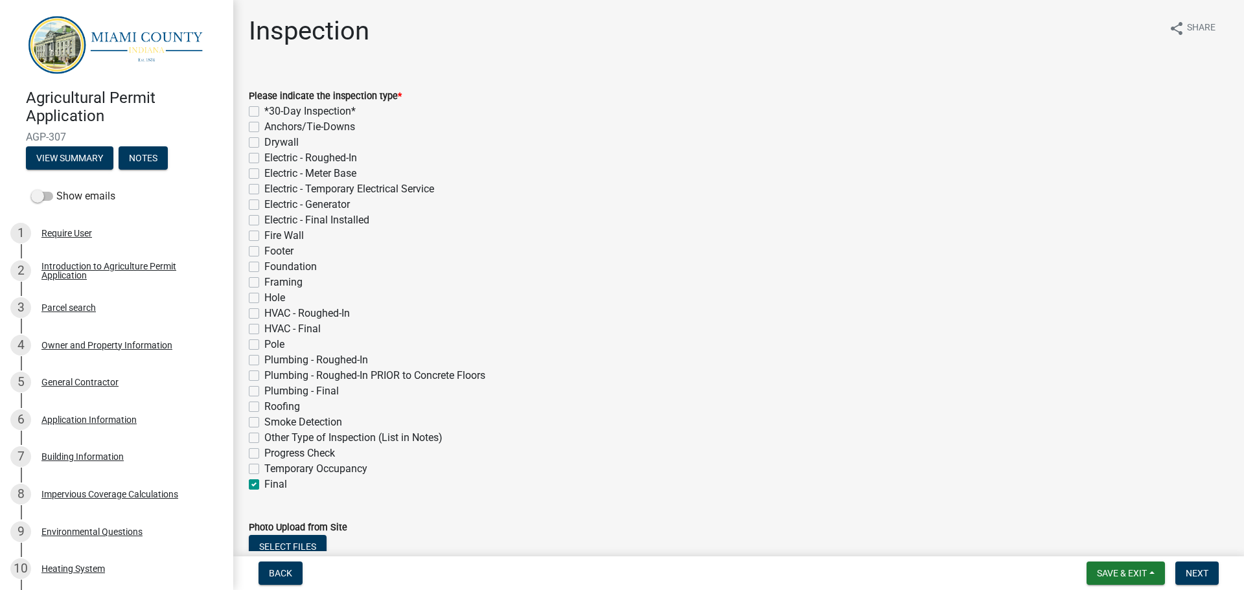
checkbox input "false"
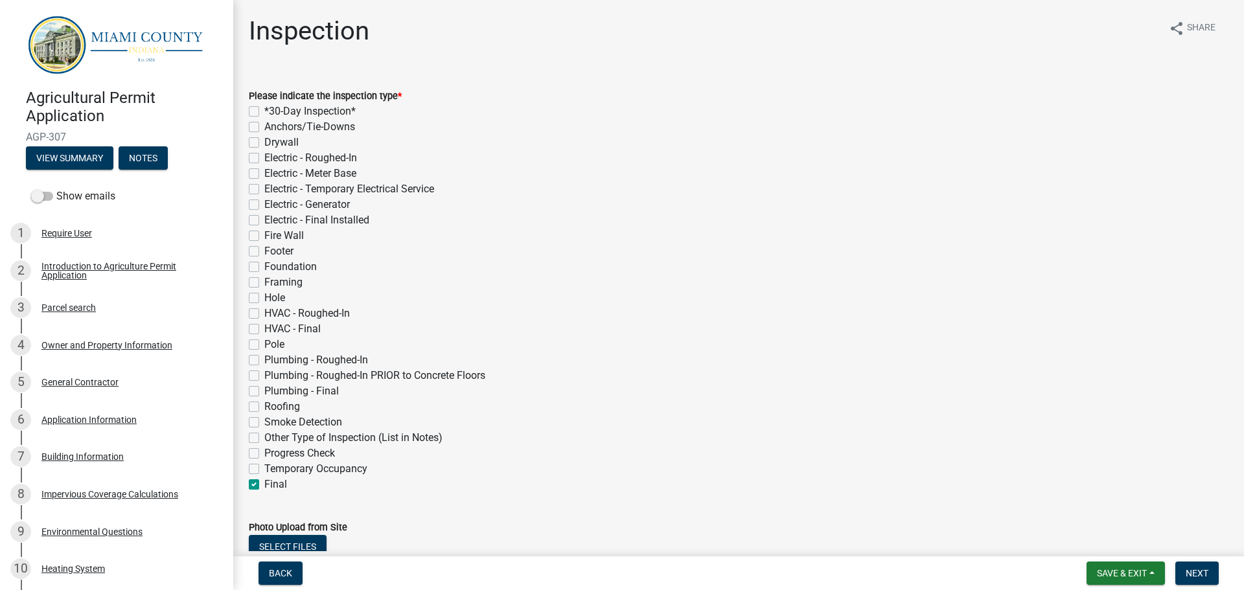
checkbox input "false"
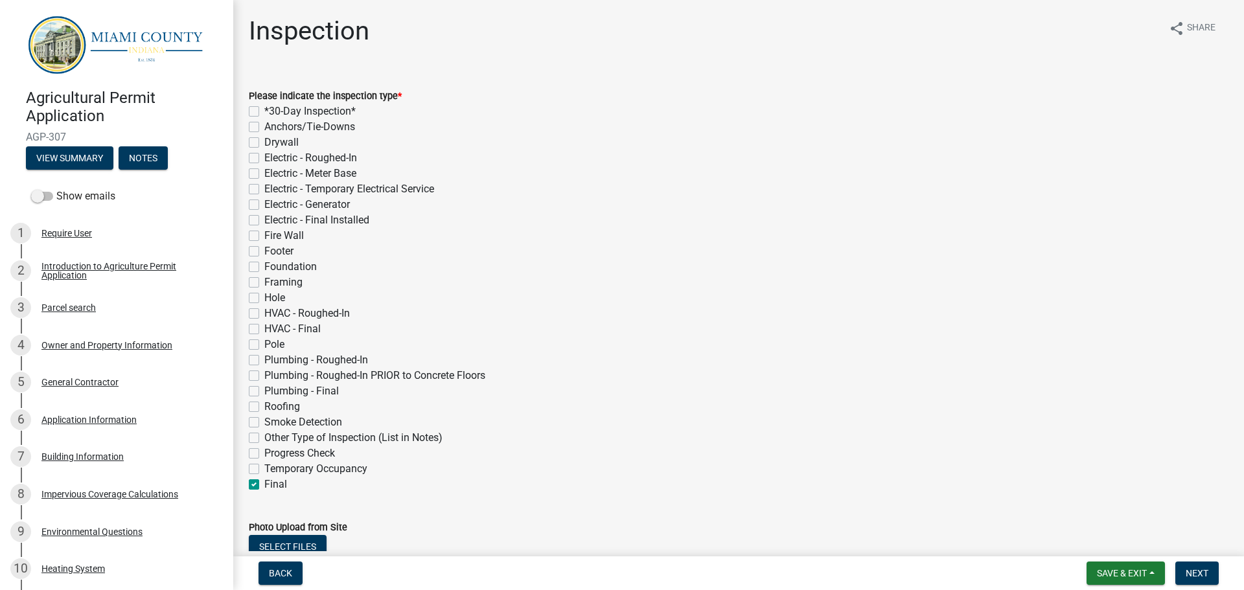
checkbox input "false"
checkbox input "true"
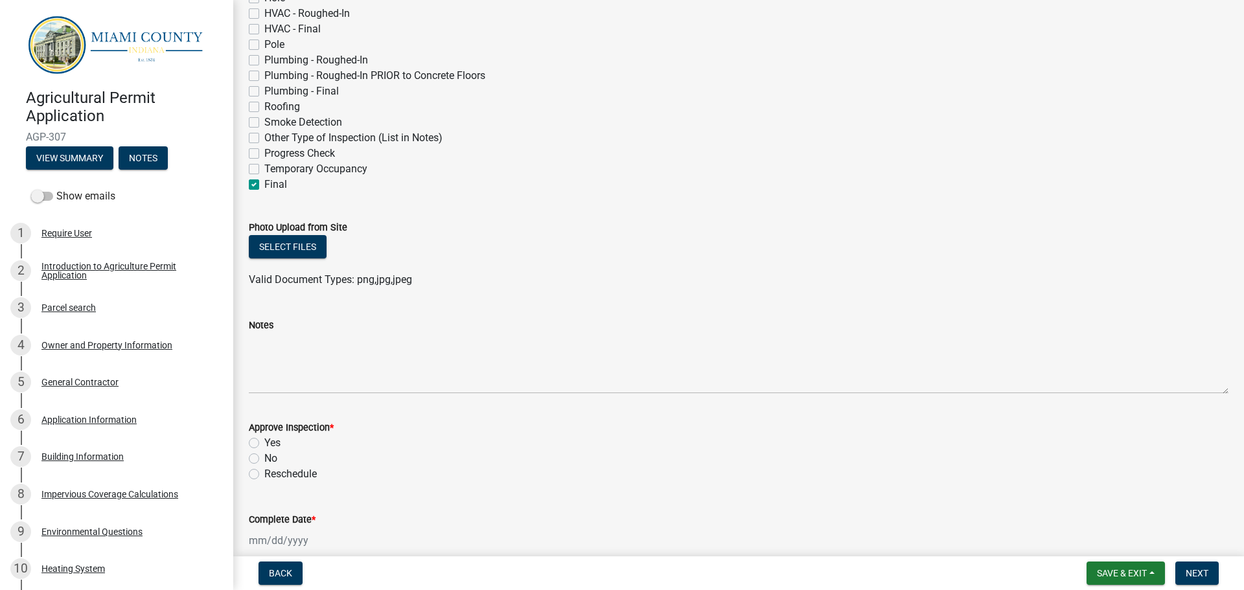
scroll to position [324, 0]
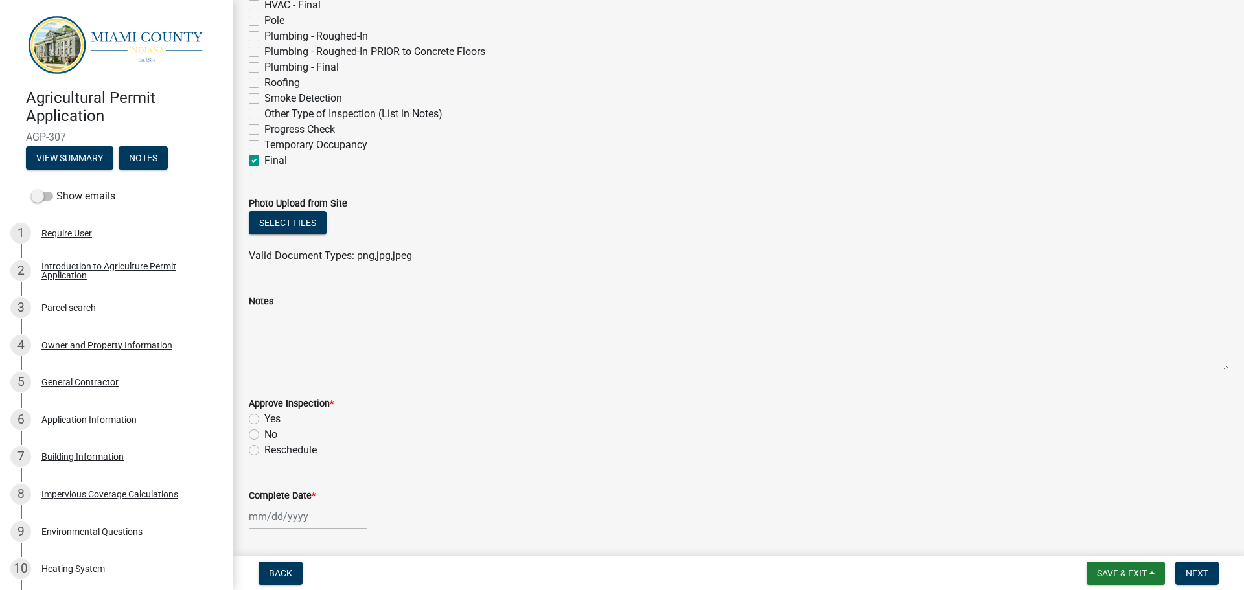
click at [264, 422] on label "Yes" at bounding box center [272, 420] width 16 height 16
click at [264, 420] on input "Yes" at bounding box center [268, 416] width 8 height 8
radio input "true"
click at [277, 493] on label "Complete Date *" at bounding box center [282, 496] width 67 height 9
click at [277, 504] on input "Complete Date *" at bounding box center [308, 517] width 119 height 27
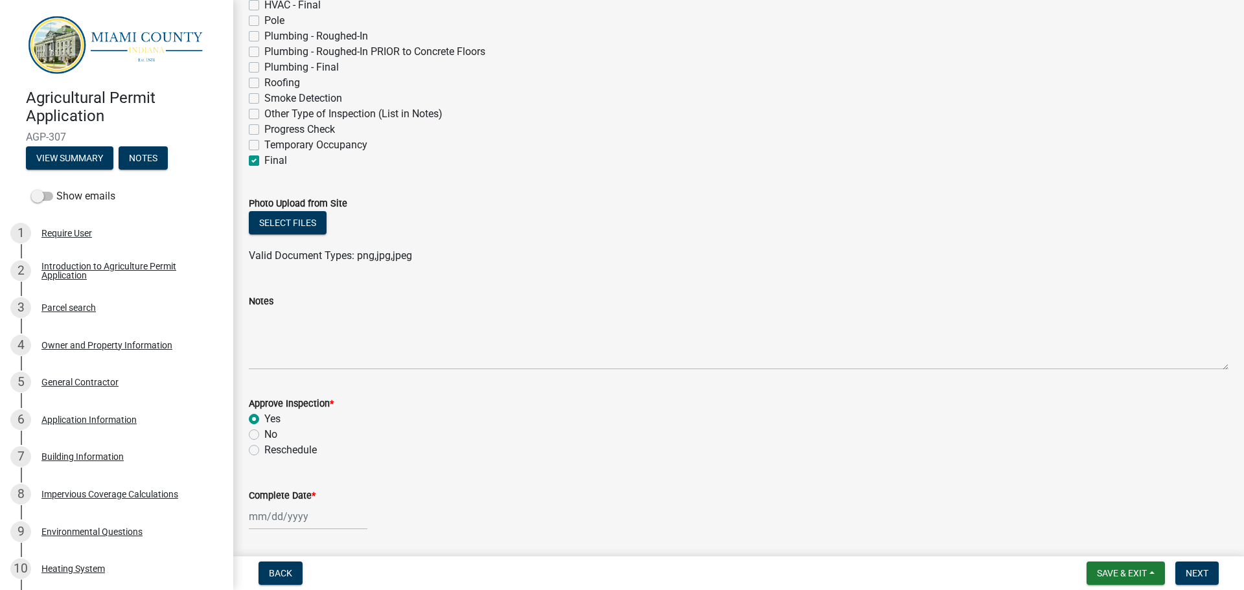
select select "10"
select select "2025"
click at [283, 428] on div "14" at bounding box center [282, 427] width 21 height 21
type input "[DATE]"
click at [1201, 568] on span "Next" at bounding box center [1197, 573] width 23 height 10
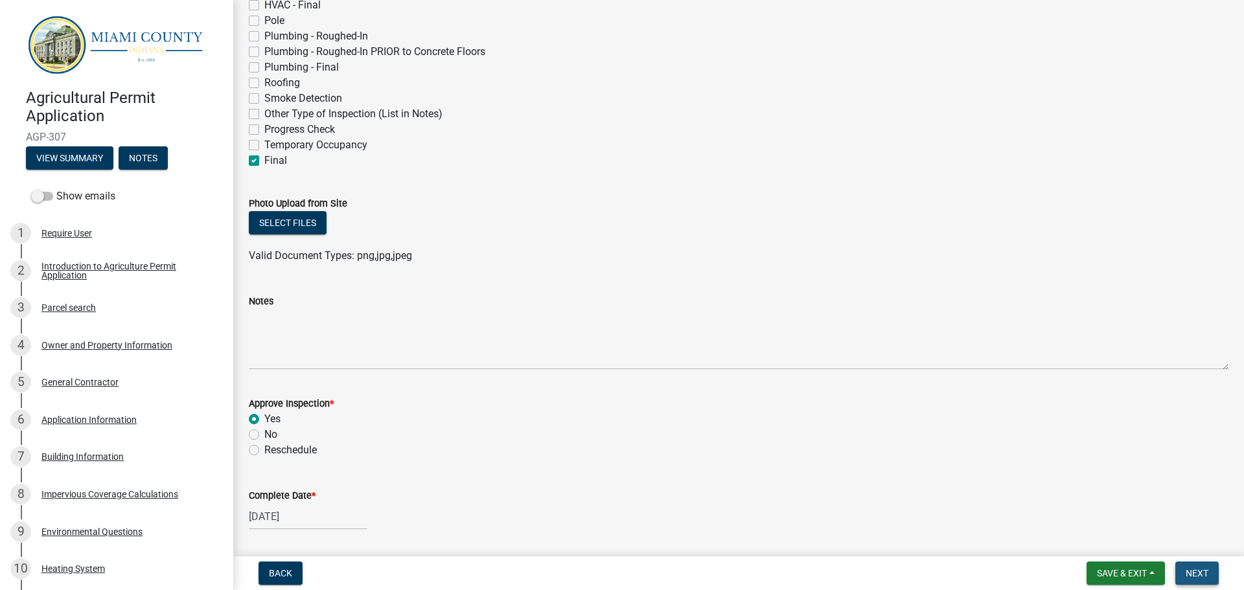
scroll to position [0, 0]
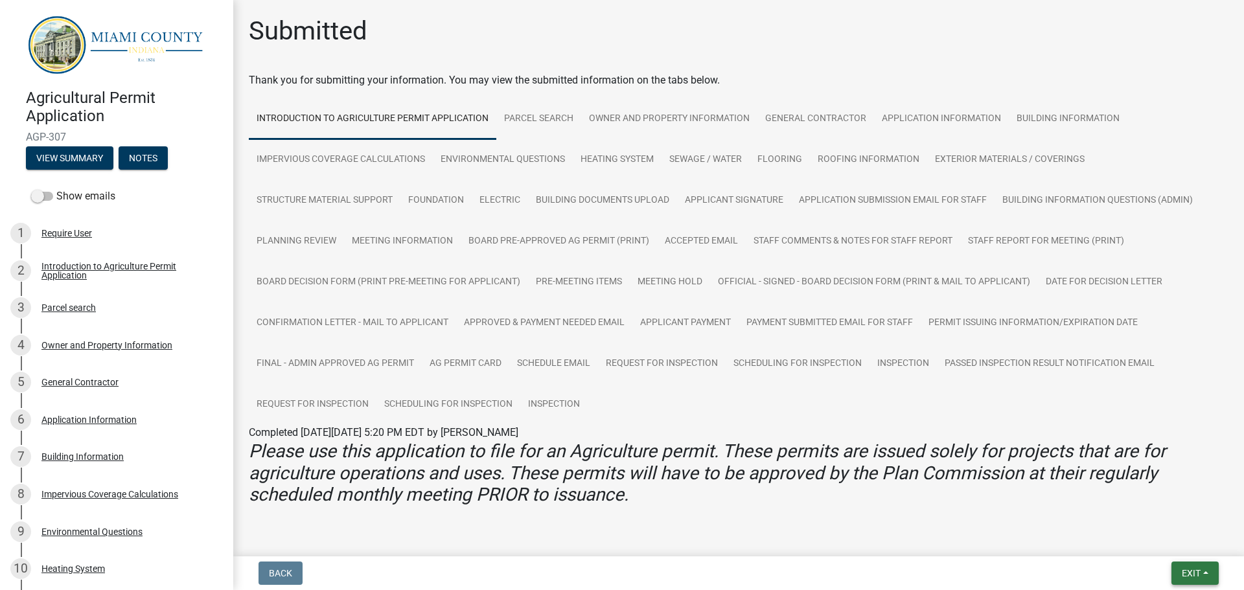
click at [1194, 568] on span "Exit" at bounding box center [1191, 573] width 19 height 10
click at [1154, 542] on button "Save & Exit" at bounding box center [1168, 539] width 104 height 31
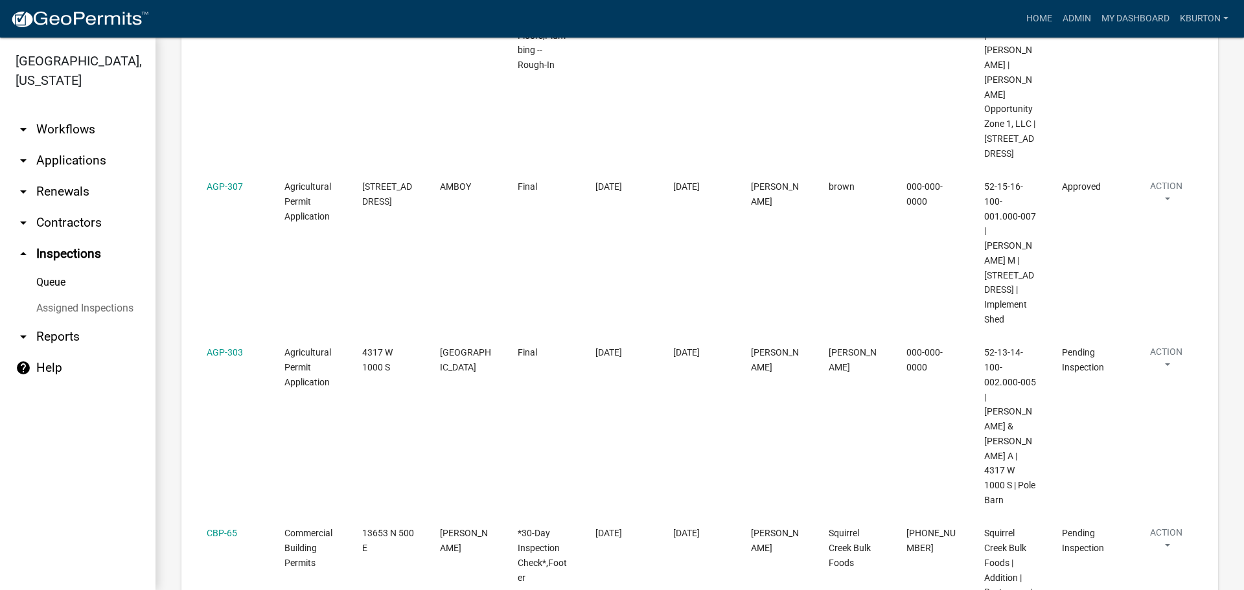
scroll to position [519, 0]
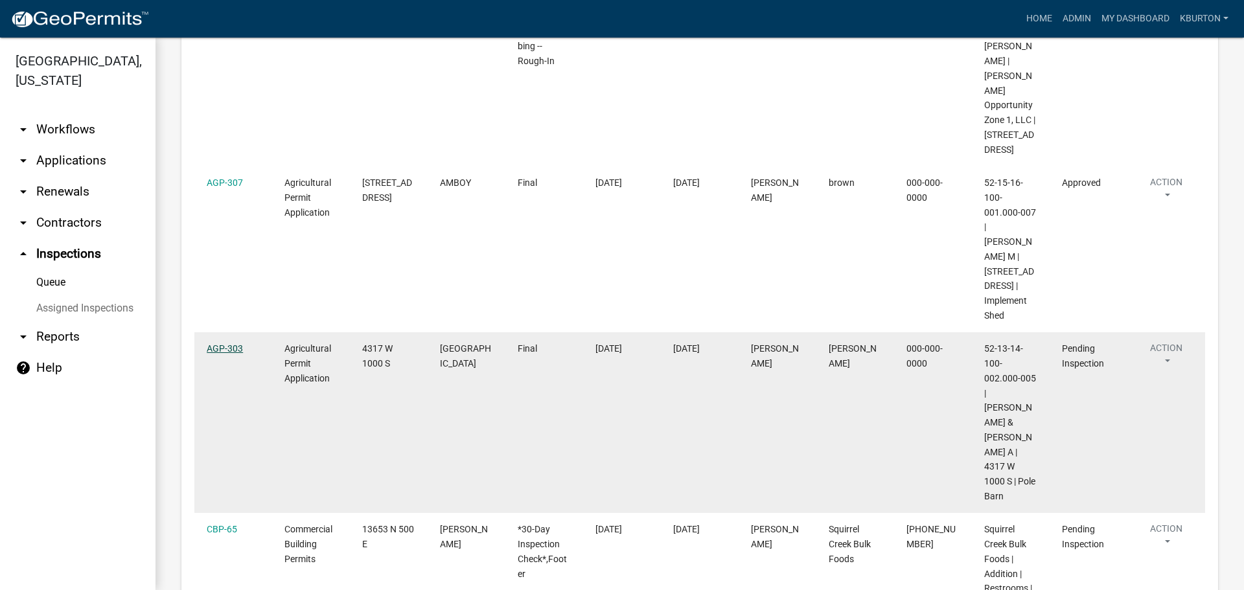
click at [236, 354] on link "AGP-303" at bounding box center [225, 349] width 36 height 10
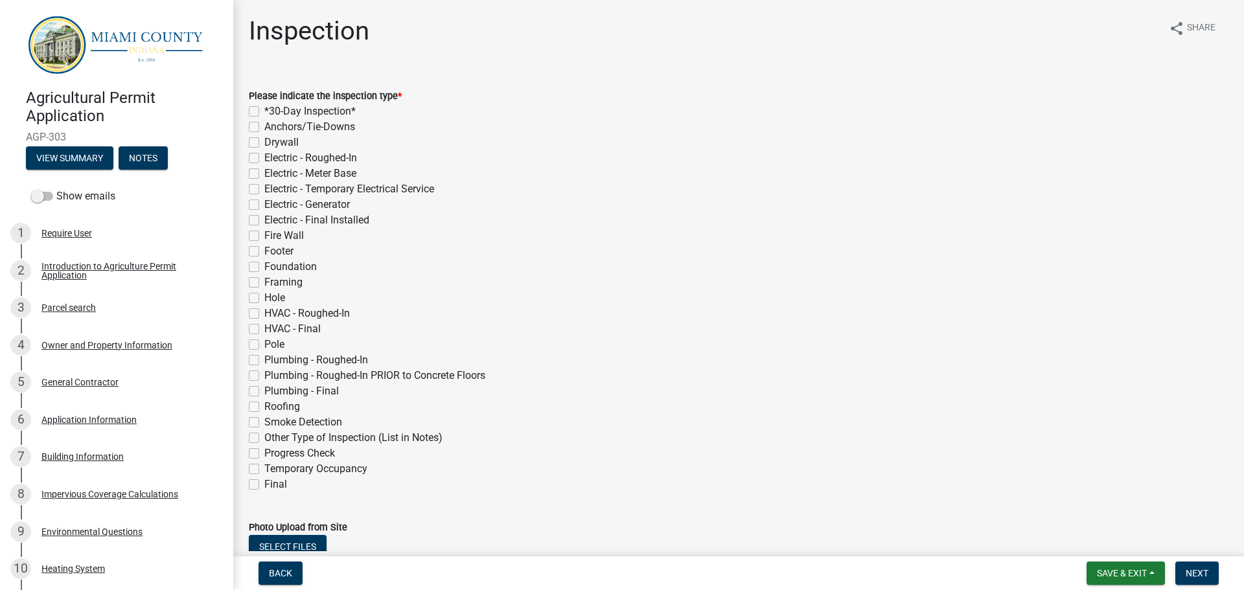
click at [264, 487] on label "Final" at bounding box center [275, 485] width 23 height 16
click at [264, 485] on input "Final" at bounding box center [268, 481] width 8 height 8
checkbox input "true"
checkbox input "false"
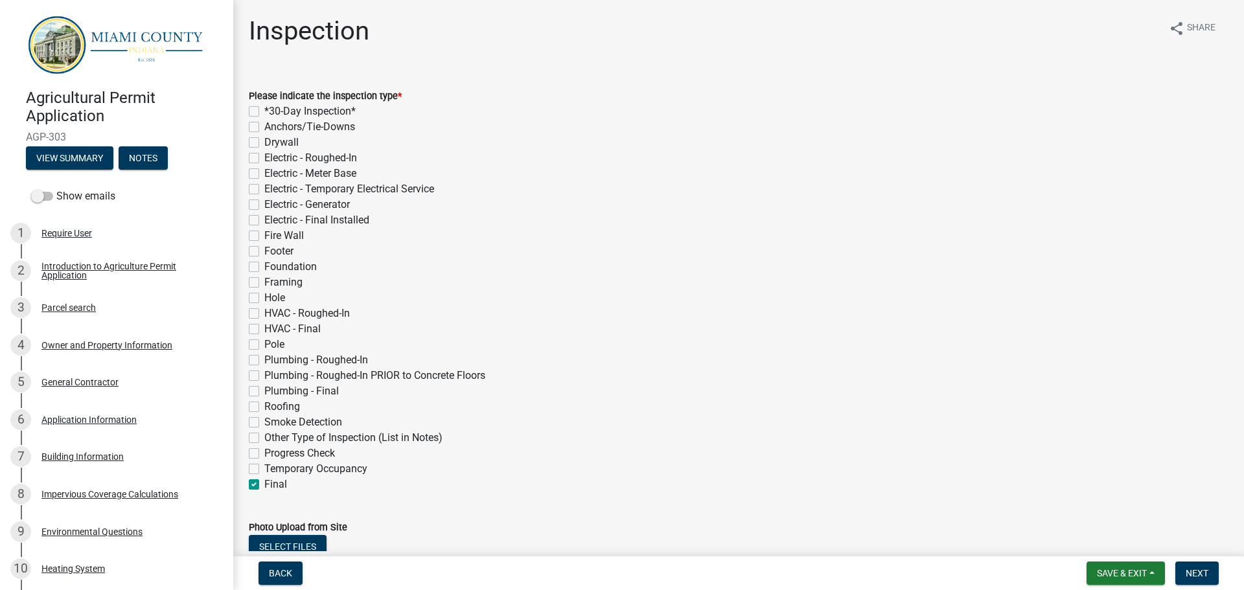
checkbox input "false"
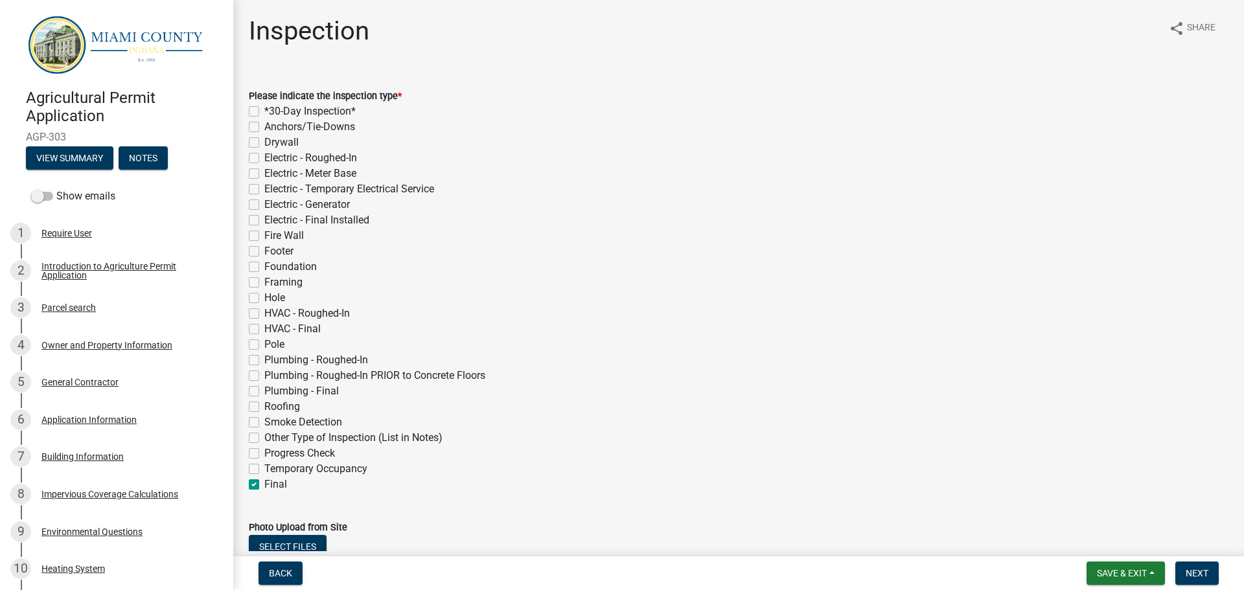
checkbox input "false"
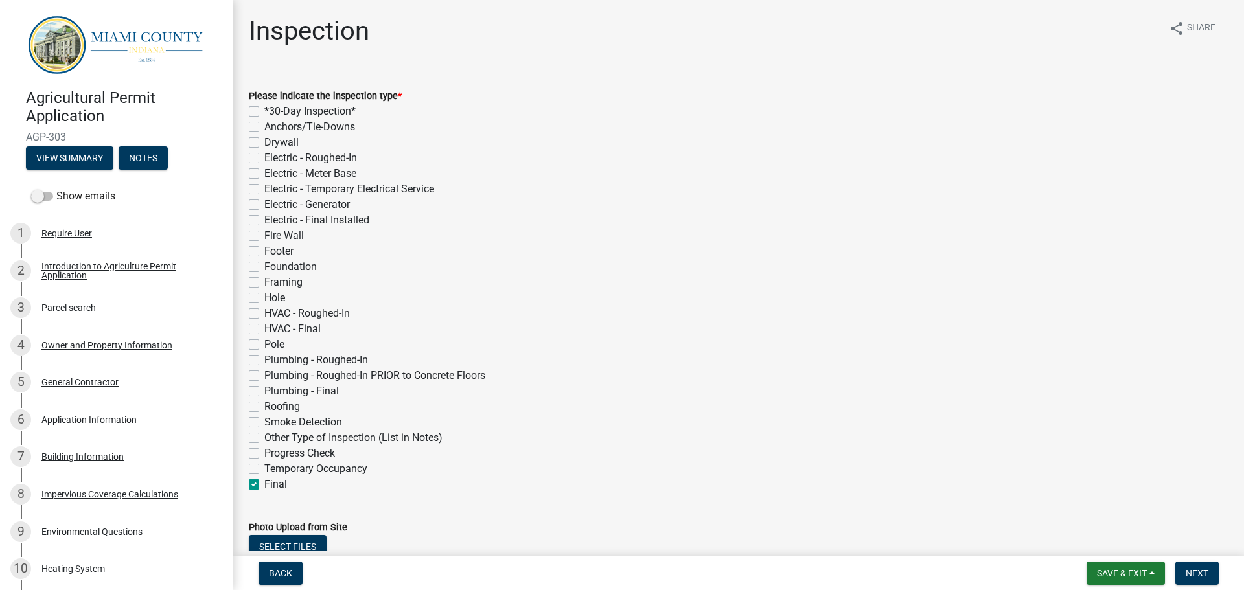
checkbox input "false"
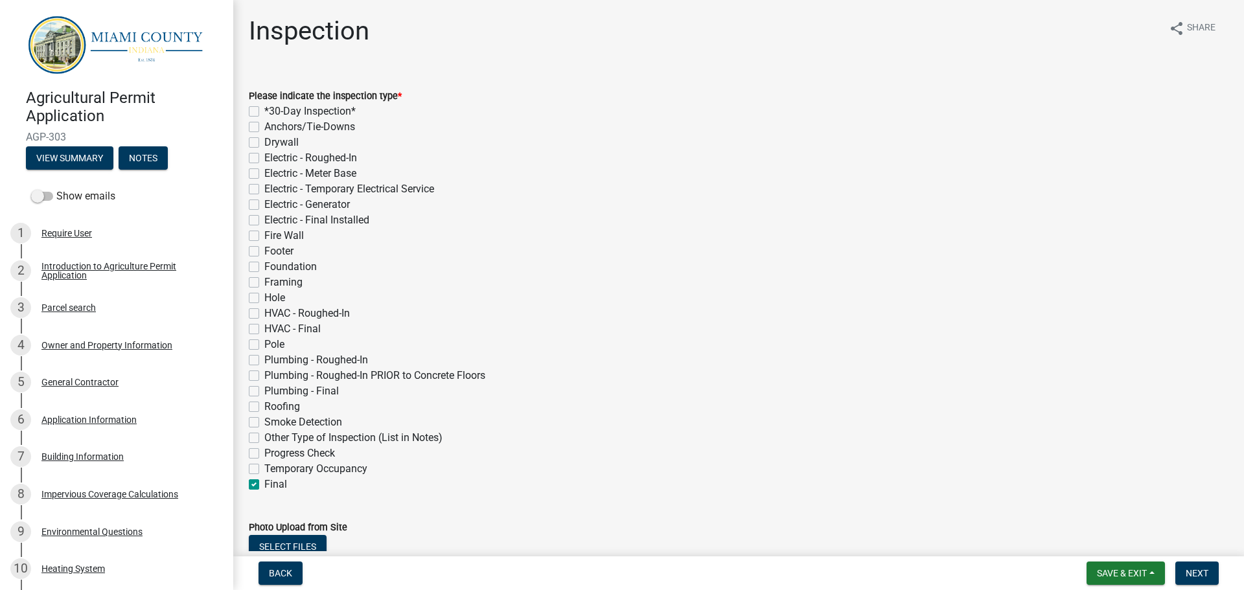
checkbox input "false"
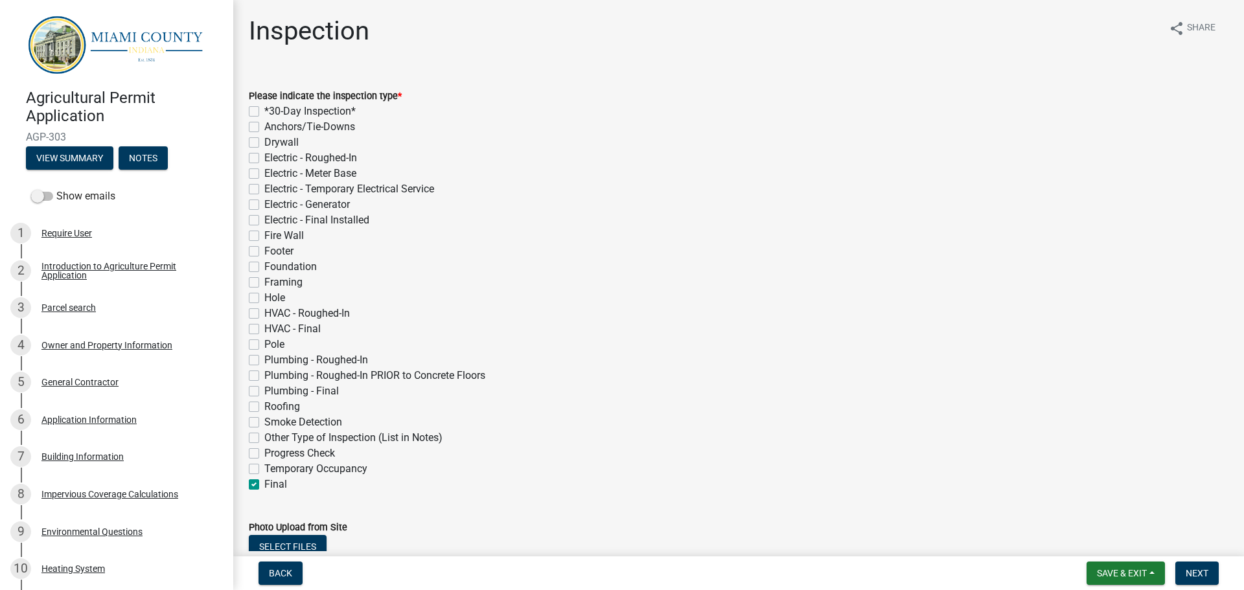
checkbox input "false"
checkbox input "true"
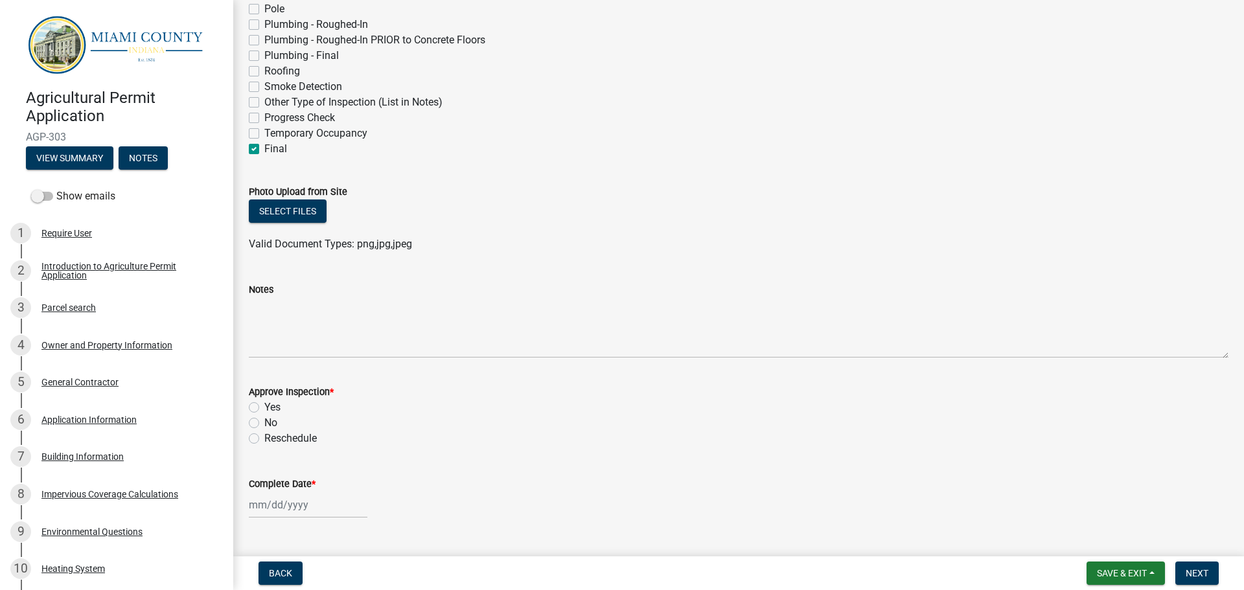
scroll to position [365, 0]
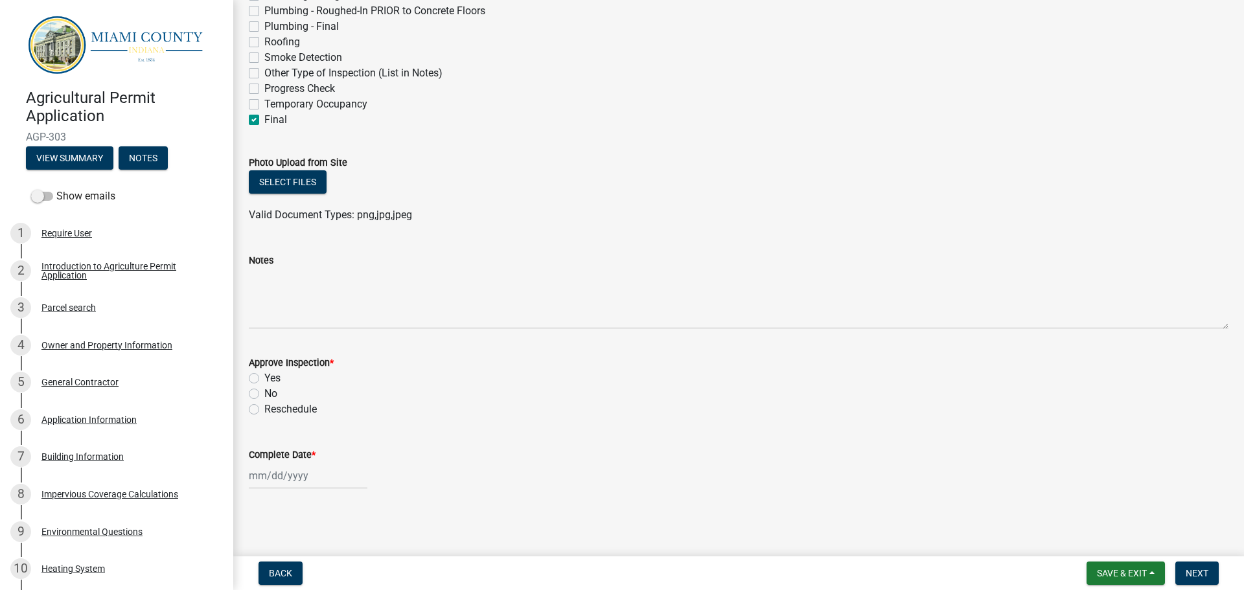
click at [264, 378] on label "Yes" at bounding box center [272, 379] width 16 height 16
click at [264, 378] on input "Yes" at bounding box center [268, 375] width 8 height 8
radio input "true"
click at [278, 455] on label "Complete Date *" at bounding box center [282, 455] width 67 height 9
click at [278, 463] on input "Complete Date *" at bounding box center [308, 476] width 119 height 27
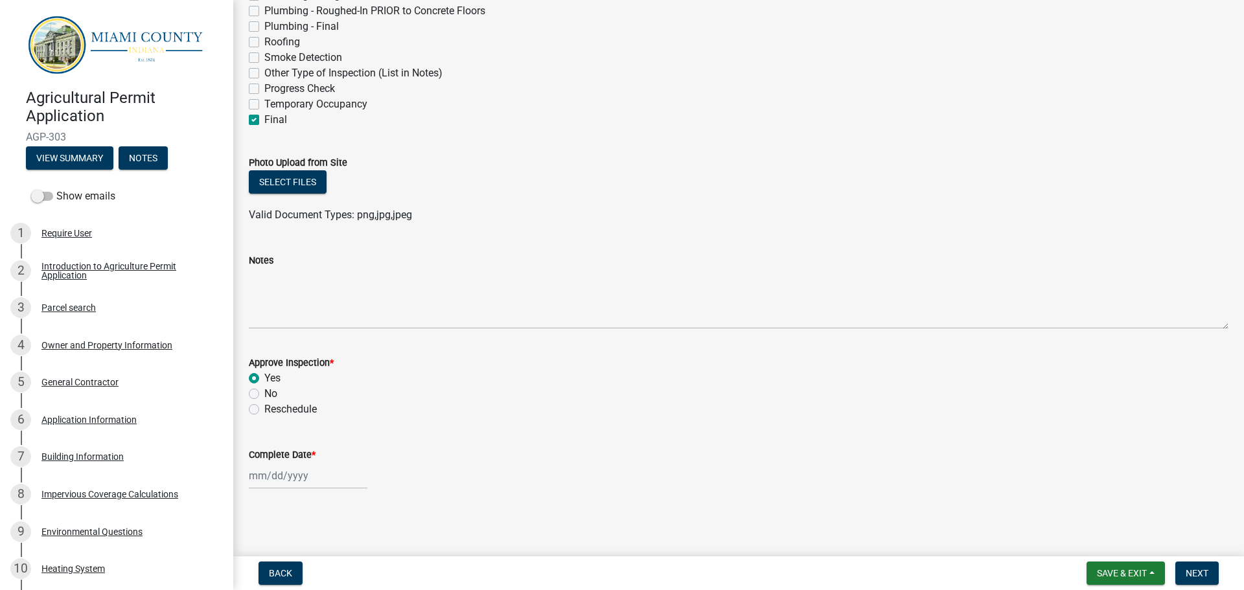
select select "10"
select select "2025"
click at [282, 384] on div "14" at bounding box center [282, 386] width 21 height 21
type input "[DATE]"
click at [1209, 566] on button "Next" at bounding box center [1197, 573] width 43 height 23
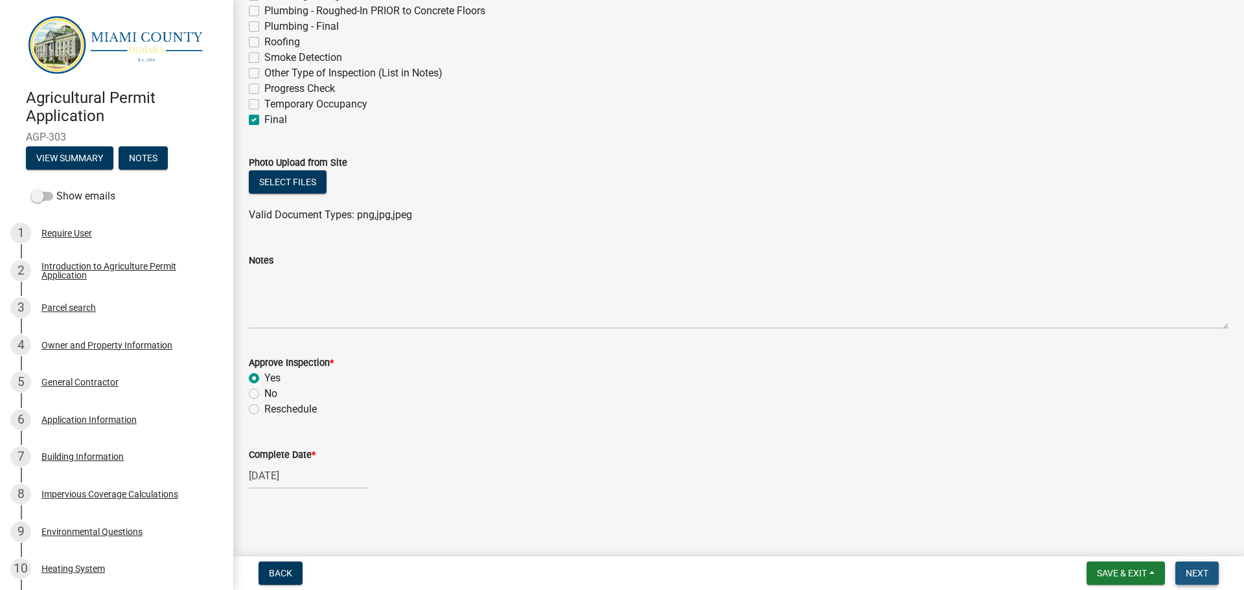
scroll to position [0, 0]
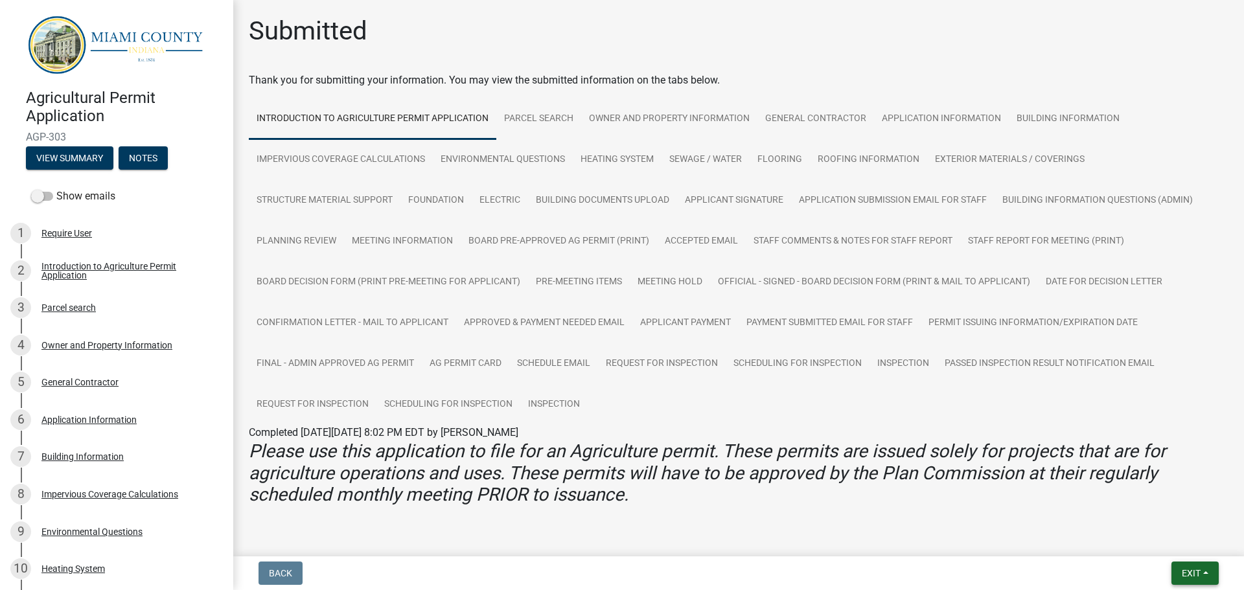
click at [1200, 569] on span "Exit" at bounding box center [1191, 573] width 19 height 10
click at [1181, 538] on button "Save & Exit" at bounding box center [1168, 539] width 104 height 31
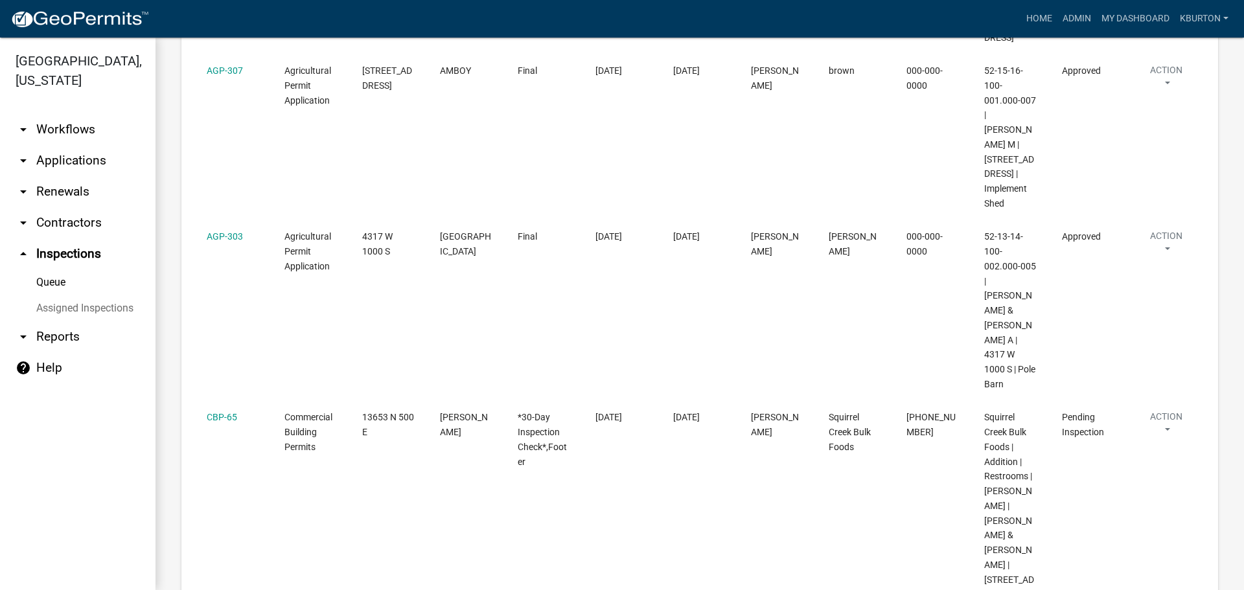
scroll to position [648, 0]
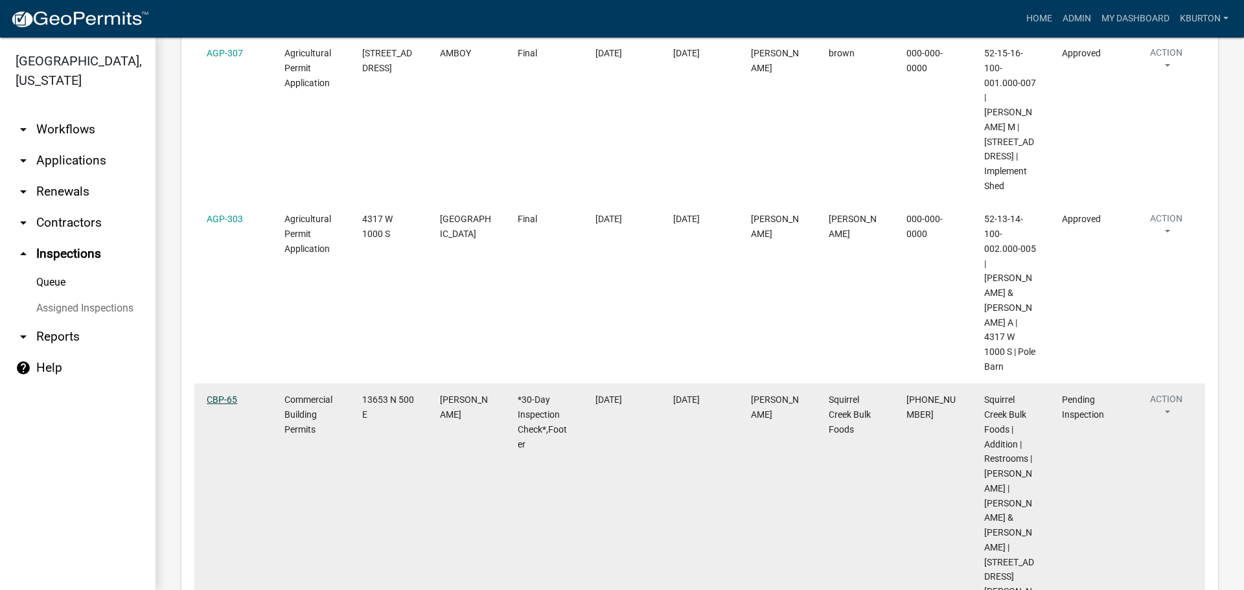
click at [211, 405] on link "CBP-65" at bounding box center [222, 400] width 30 height 10
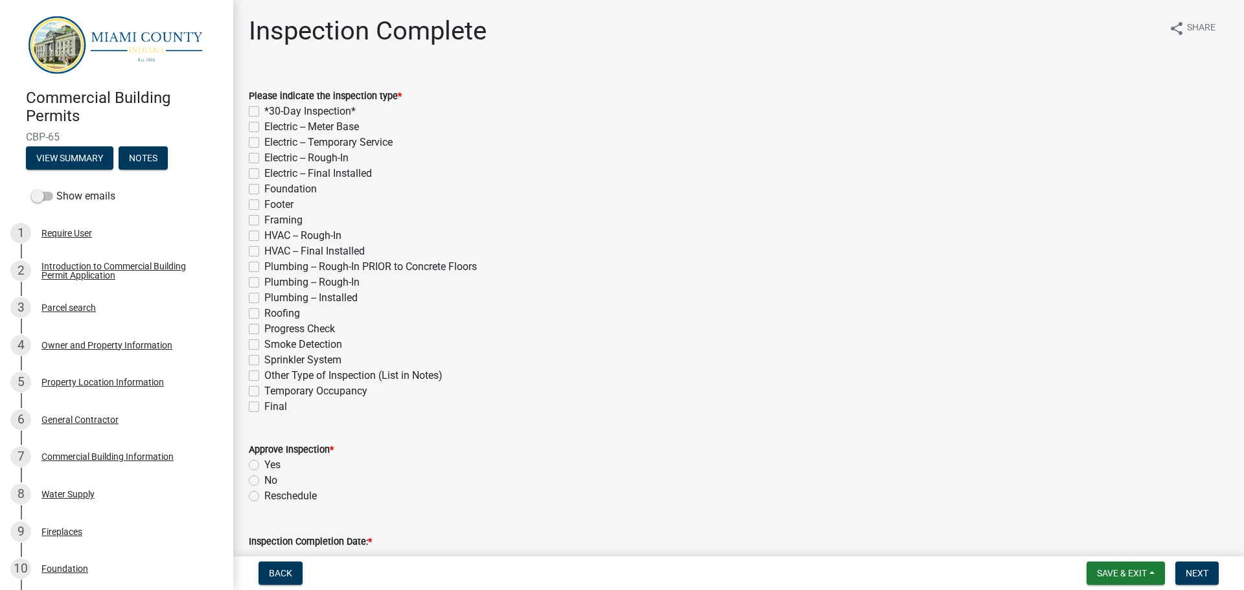
click at [264, 110] on label "*30-Day Inspection*" at bounding box center [309, 112] width 91 height 16
click at [264, 110] on input "*30-Day Inspection*" at bounding box center [268, 108] width 8 height 8
checkbox input "true"
checkbox input "false"
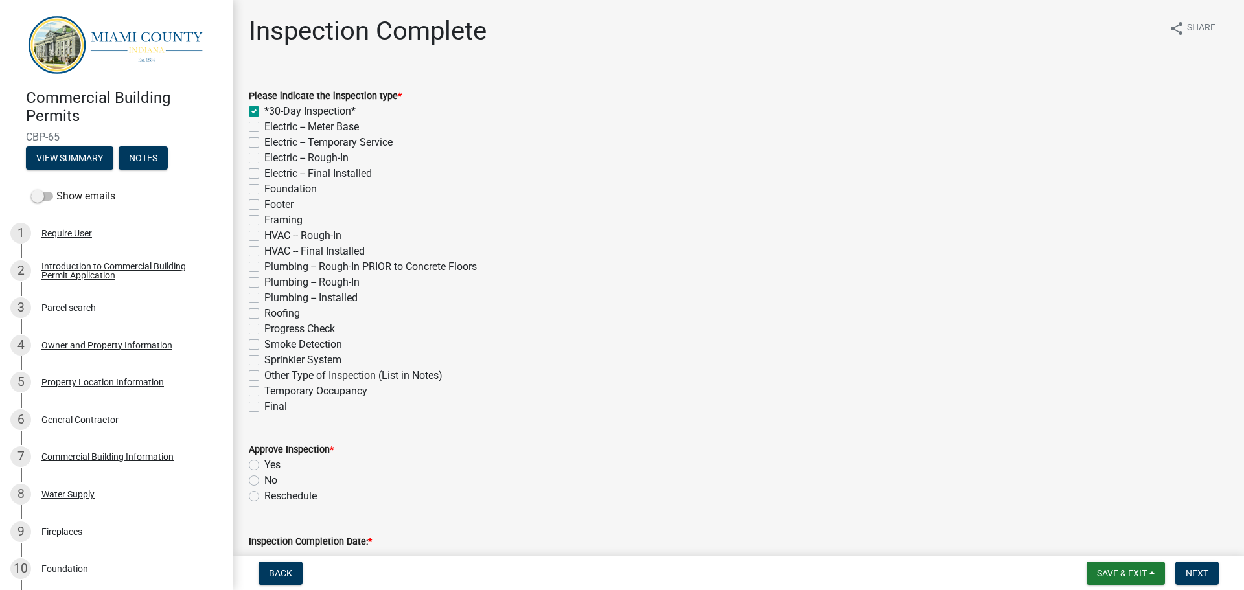
checkbox input "false"
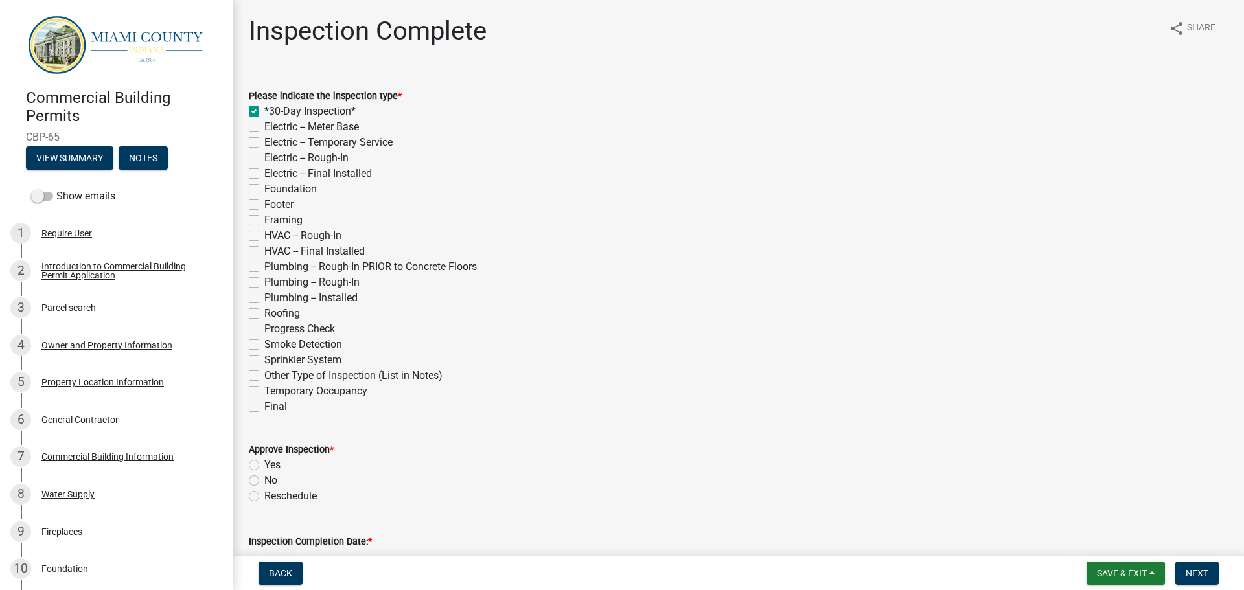
checkbox input "false"
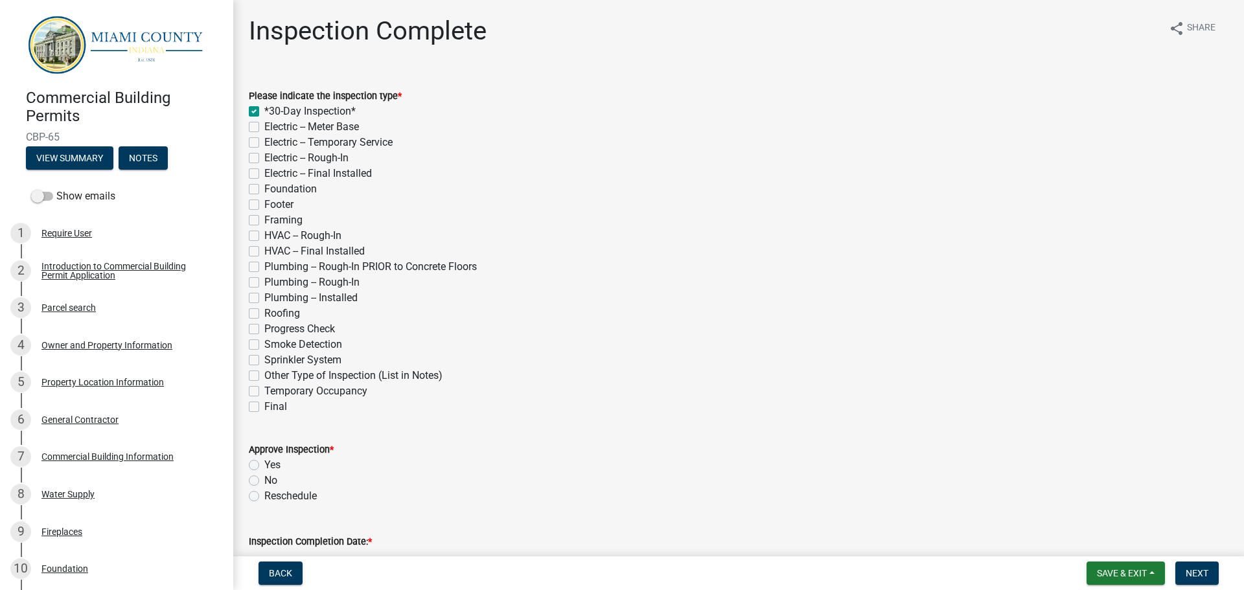
checkbox input "false"
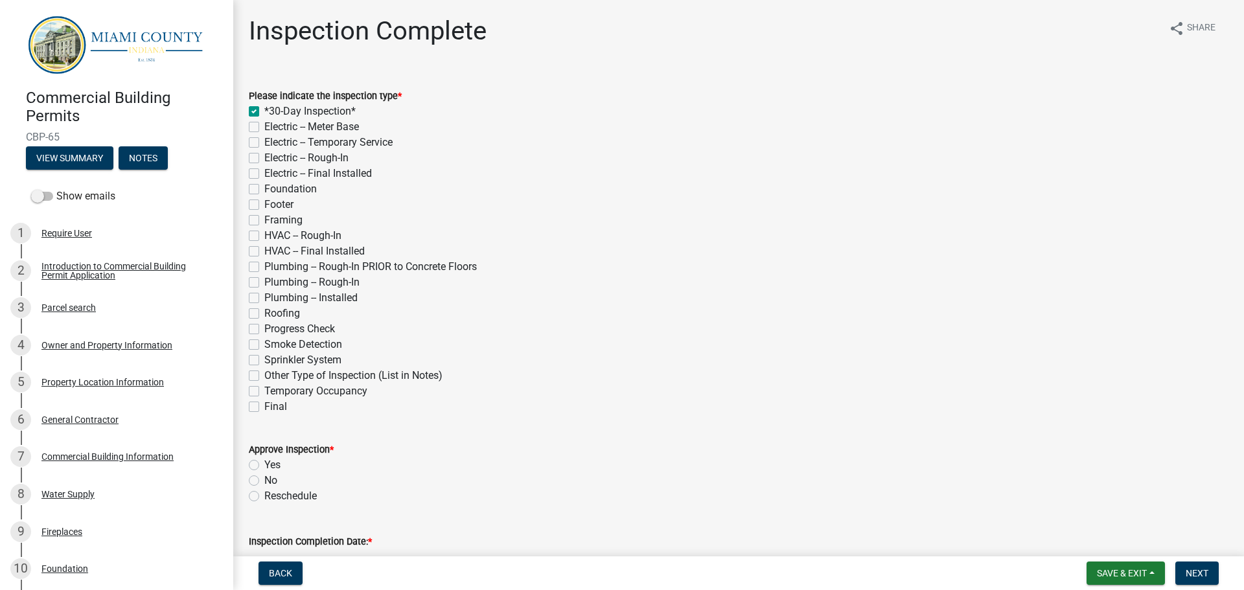
checkbox input "false"
click at [264, 204] on label "Footer" at bounding box center [278, 205] width 29 height 16
click at [264, 204] on input "Footer" at bounding box center [268, 201] width 8 height 8
checkbox input "true"
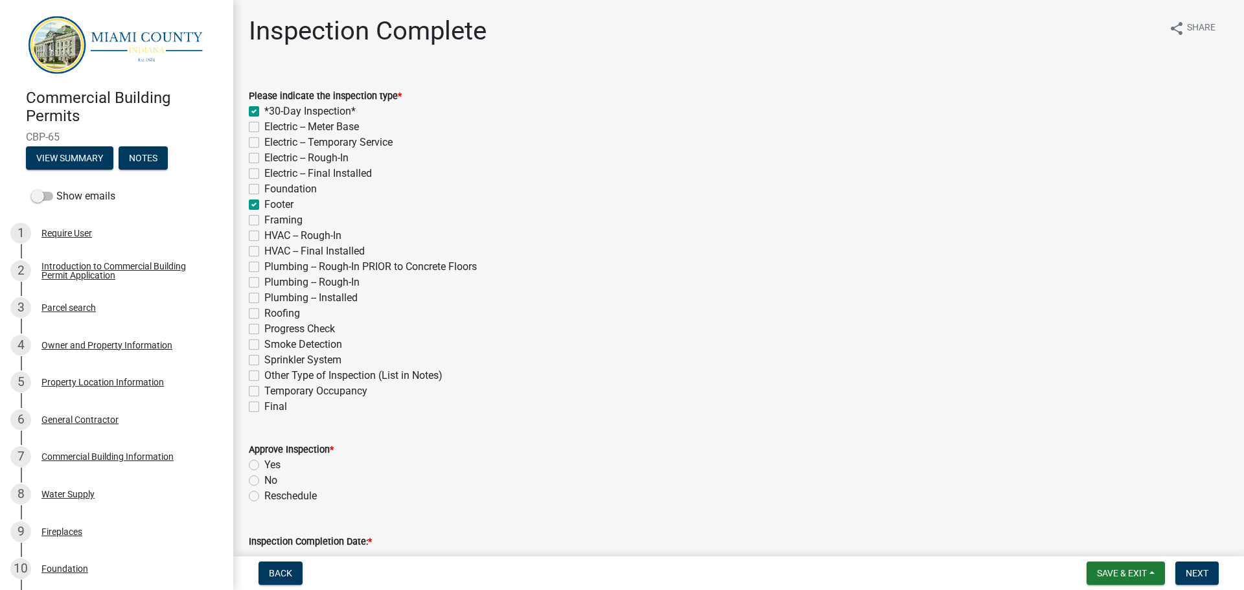
checkbox input "true"
checkbox input "false"
click at [264, 463] on label "Yes" at bounding box center [272, 466] width 16 height 16
click at [264, 463] on input "Yes" at bounding box center [268, 462] width 8 height 8
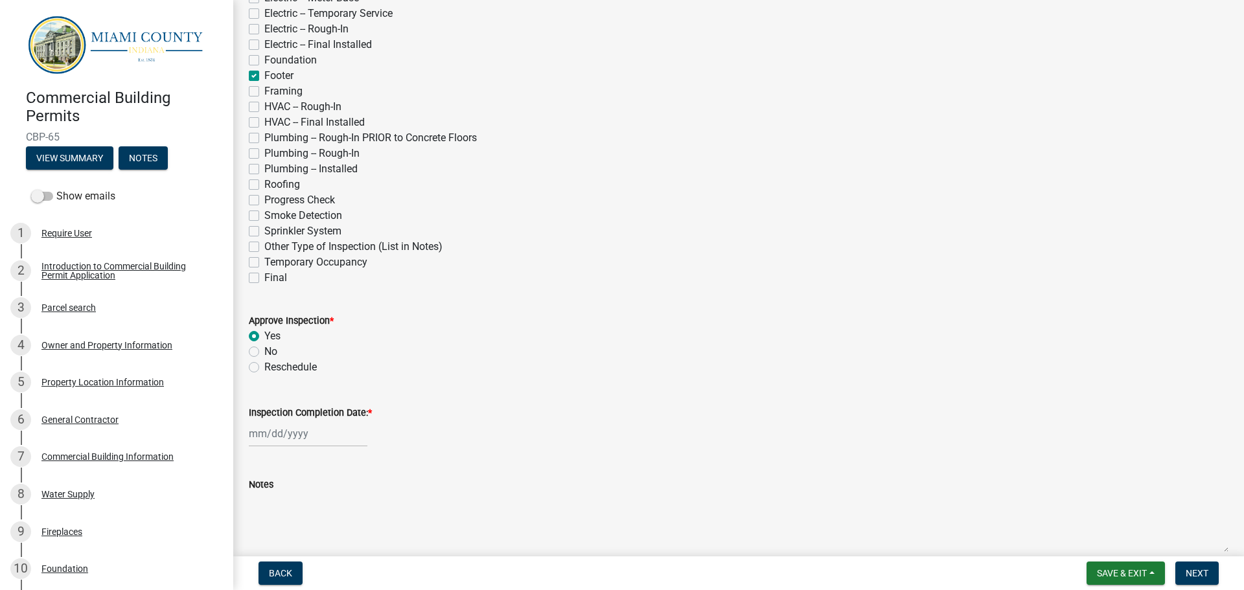
scroll to position [130, 0]
click at [280, 412] on label "Inspection Completion Date: *" at bounding box center [310, 412] width 123 height 9
click at [280, 420] on input "Inspection Completion Date: *" at bounding box center [308, 433] width 119 height 27
click at [283, 345] on div "14" at bounding box center [282, 343] width 21 height 21
click at [1198, 570] on span "Next" at bounding box center [1197, 573] width 23 height 10
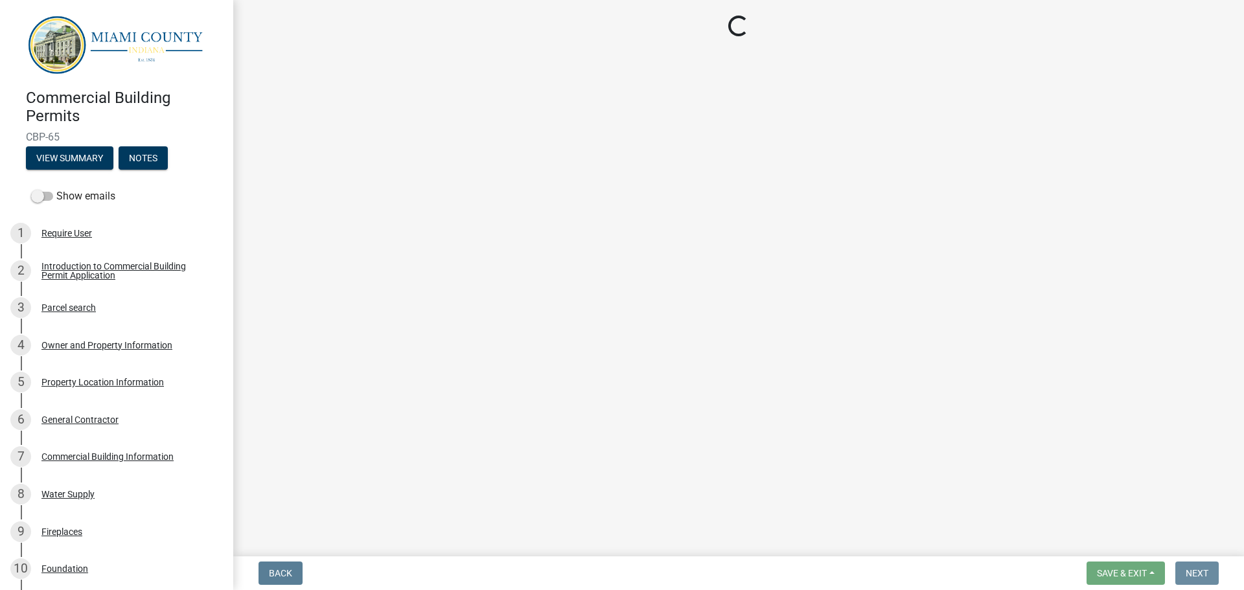
scroll to position [0, 0]
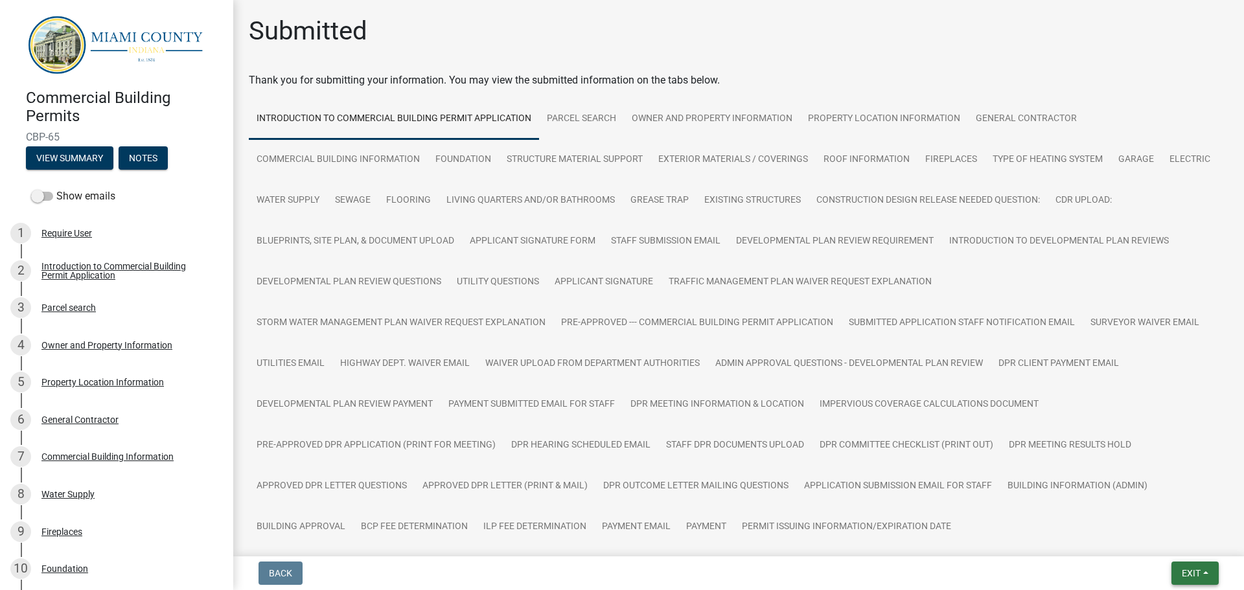
click at [1189, 568] on span "Exit" at bounding box center [1191, 573] width 19 height 10
click at [1180, 547] on button "Save & Exit" at bounding box center [1168, 539] width 104 height 31
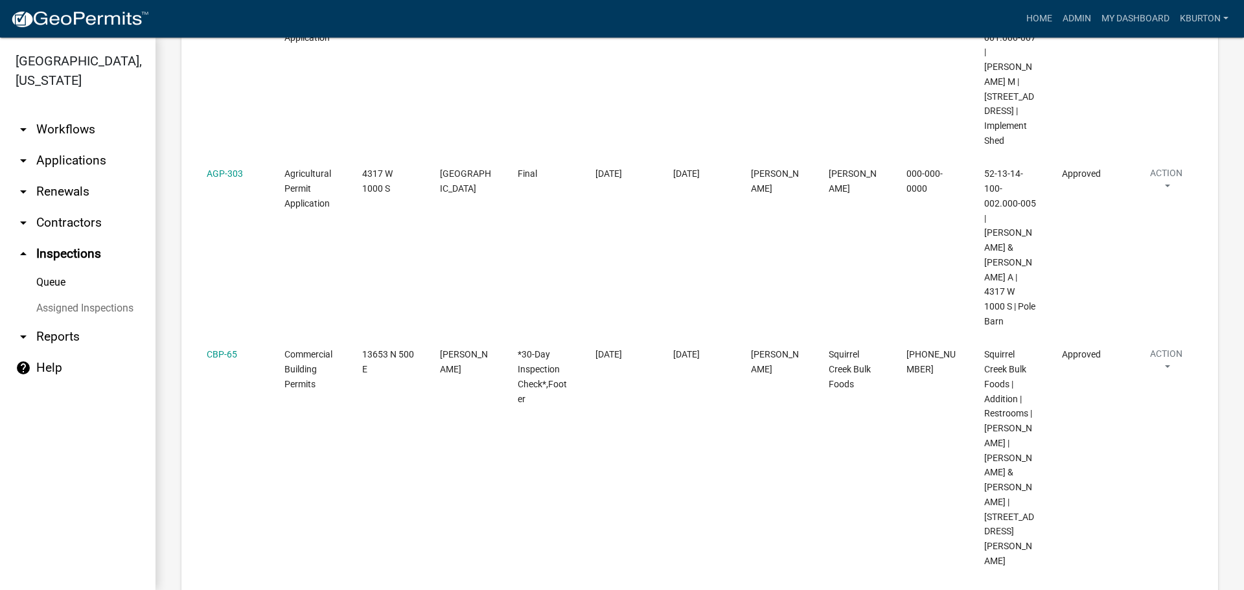
scroll to position [713, 0]
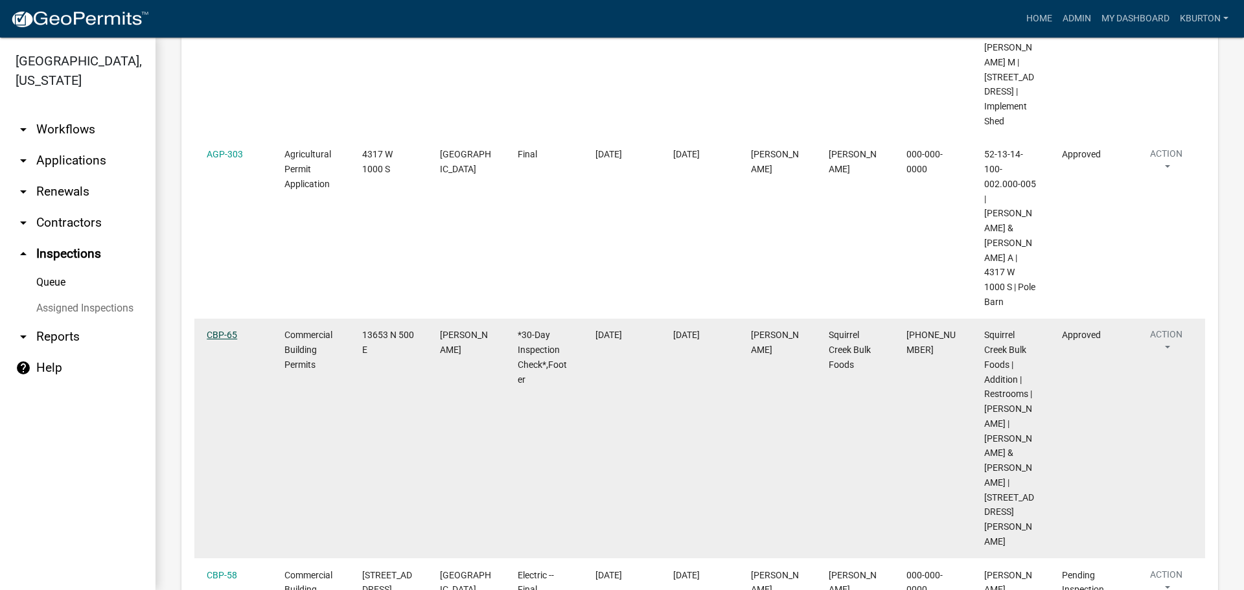
click at [214, 340] on link "CBP-65" at bounding box center [222, 335] width 30 height 10
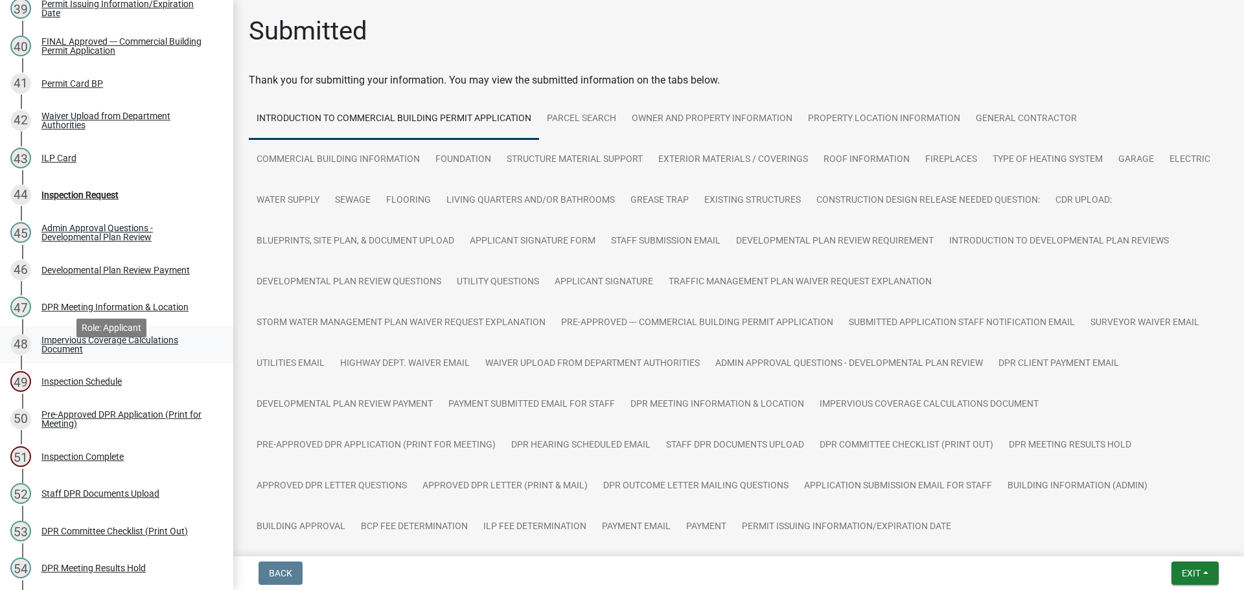
scroll to position [1620, 0]
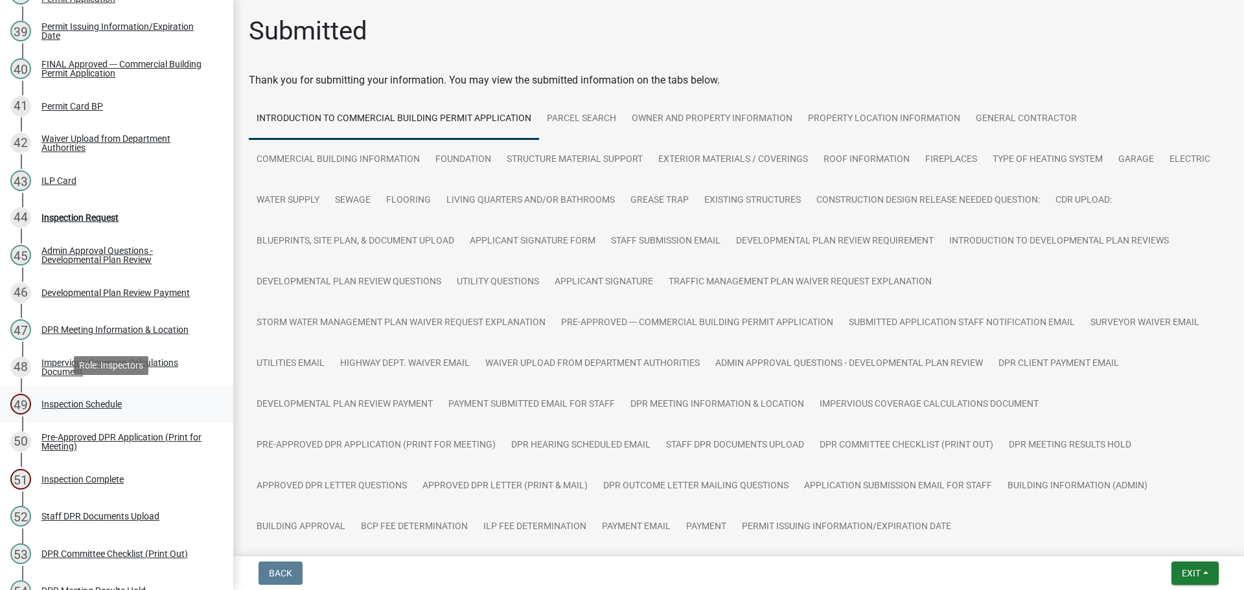
click at [112, 403] on div "Inspection Schedule" at bounding box center [81, 404] width 80 height 9
click at [100, 213] on div "Inspection Request" at bounding box center [79, 217] width 77 height 9
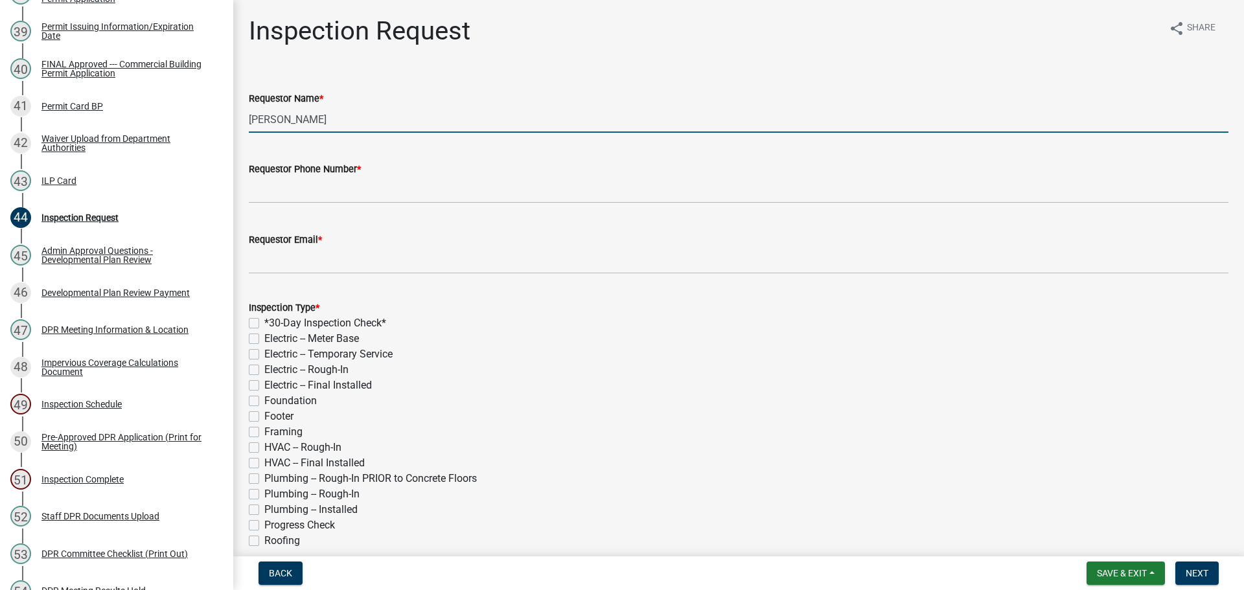
click at [337, 117] on input "[PERSON_NAME]" at bounding box center [739, 119] width 980 height 27
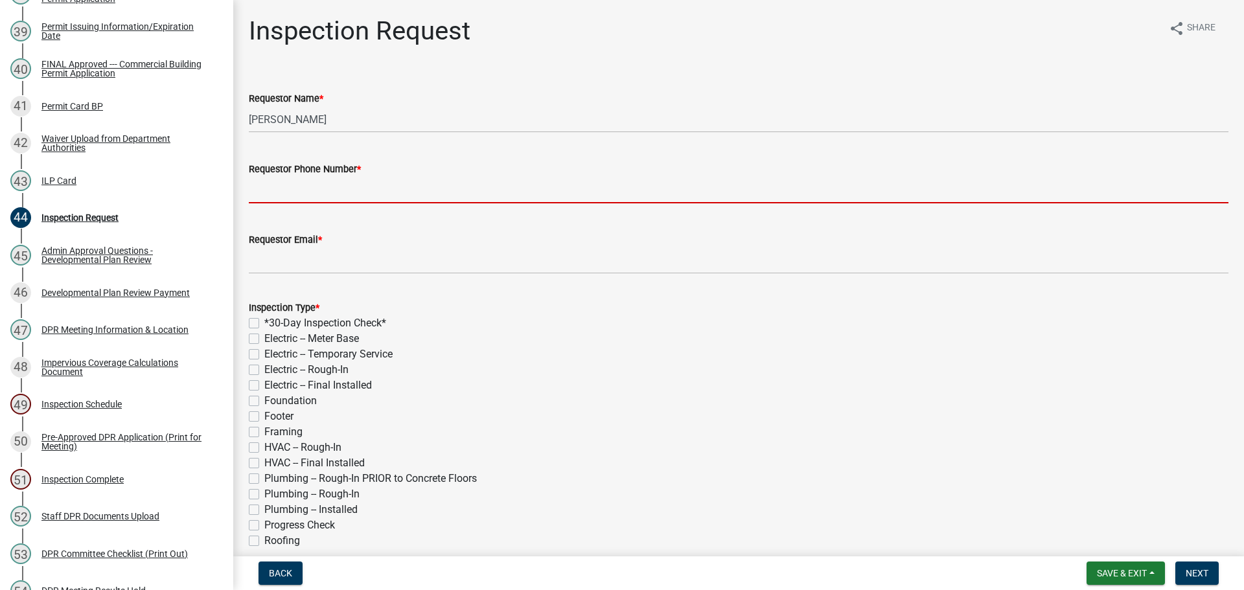
click at [301, 199] on input "Requestor Phone Number *" at bounding box center [739, 190] width 980 height 27
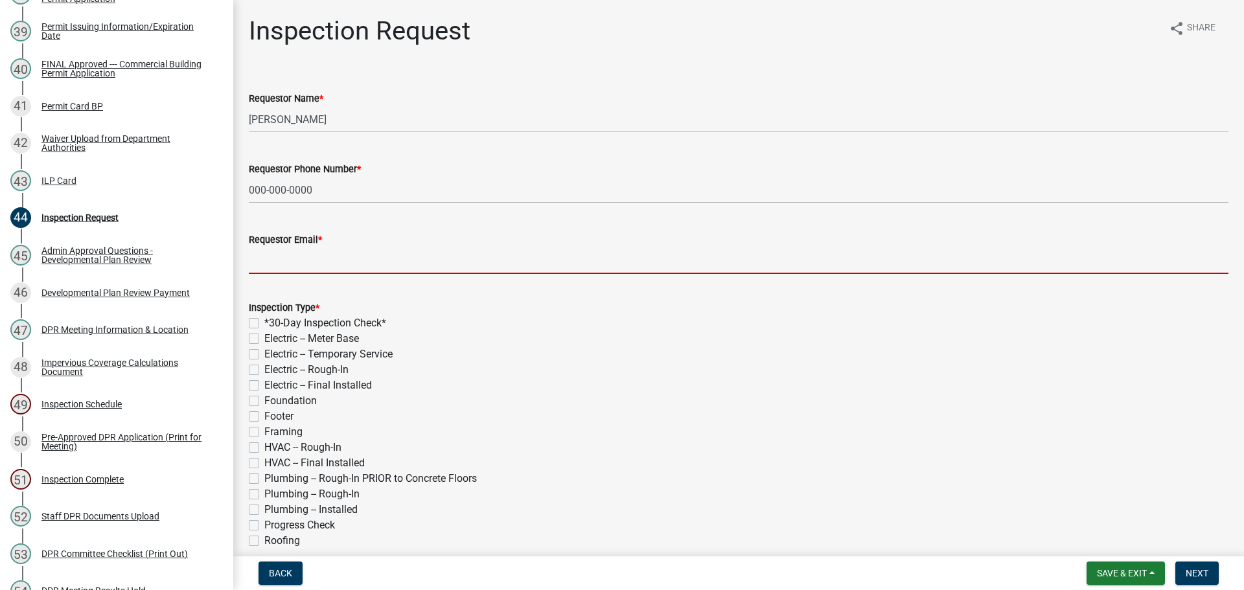
click at [356, 261] on input "Requestor Email *" at bounding box center [739, 261] width 980 height 27
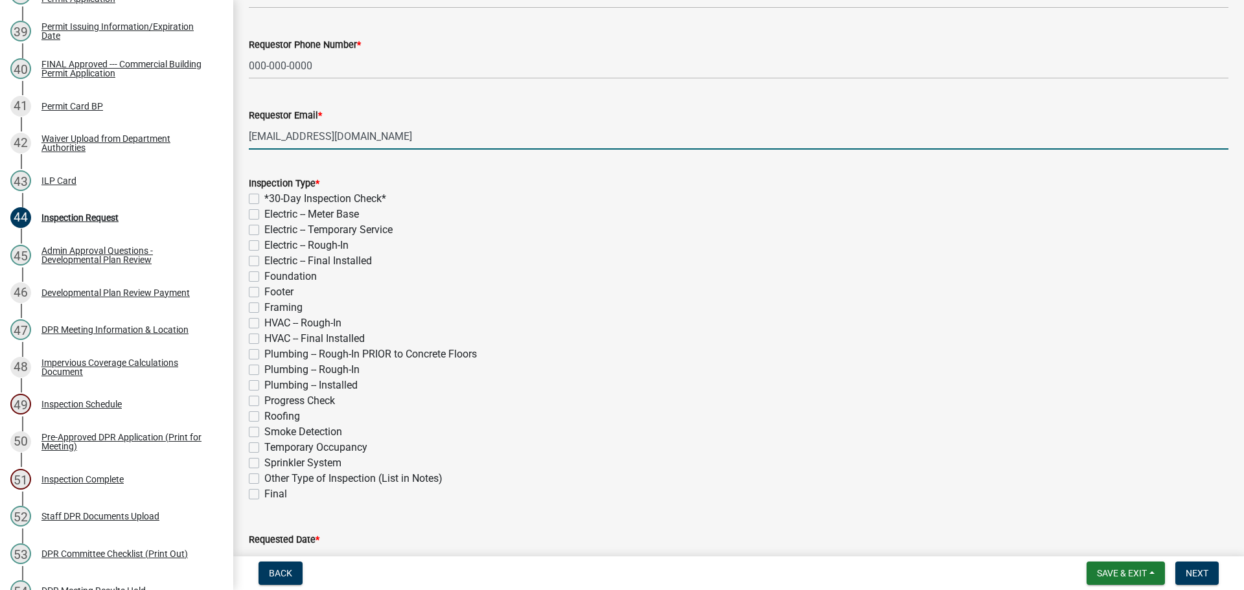
scroll to position [130, 0]
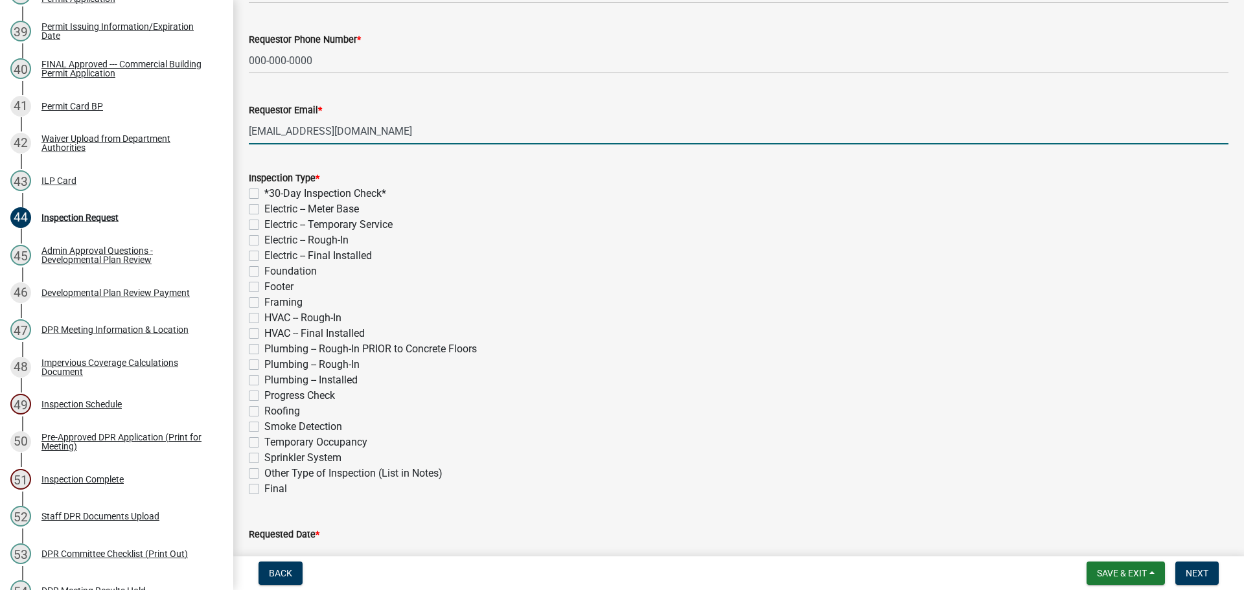
click at [264, 301] on label "Framing" at bounding box center [283, 303] width 38 height 16
click at [264, 301] on input "Framing" at bounding box center [268, 299] width 8 height 8
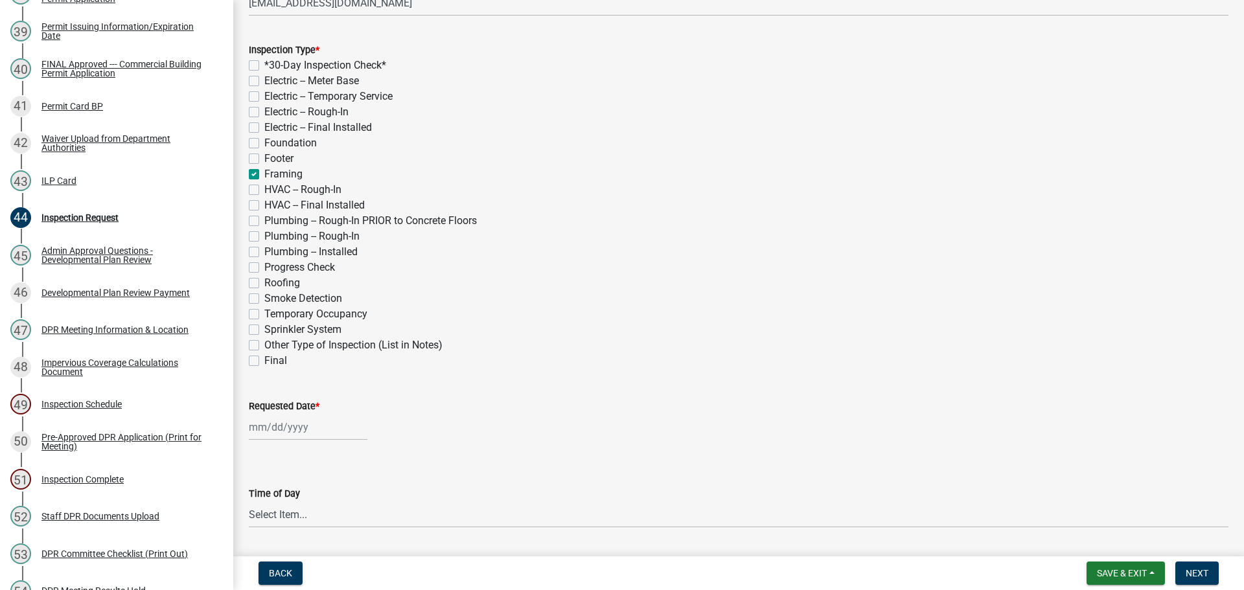
scroll to position [259, 0]
click at [300, 408] on label "Requested Date *" at bounding box center [284, 405] width 71 height 9
click at [300, 413] on input "Requested Date *" at bounding box center [308, 426] width 119 height 27
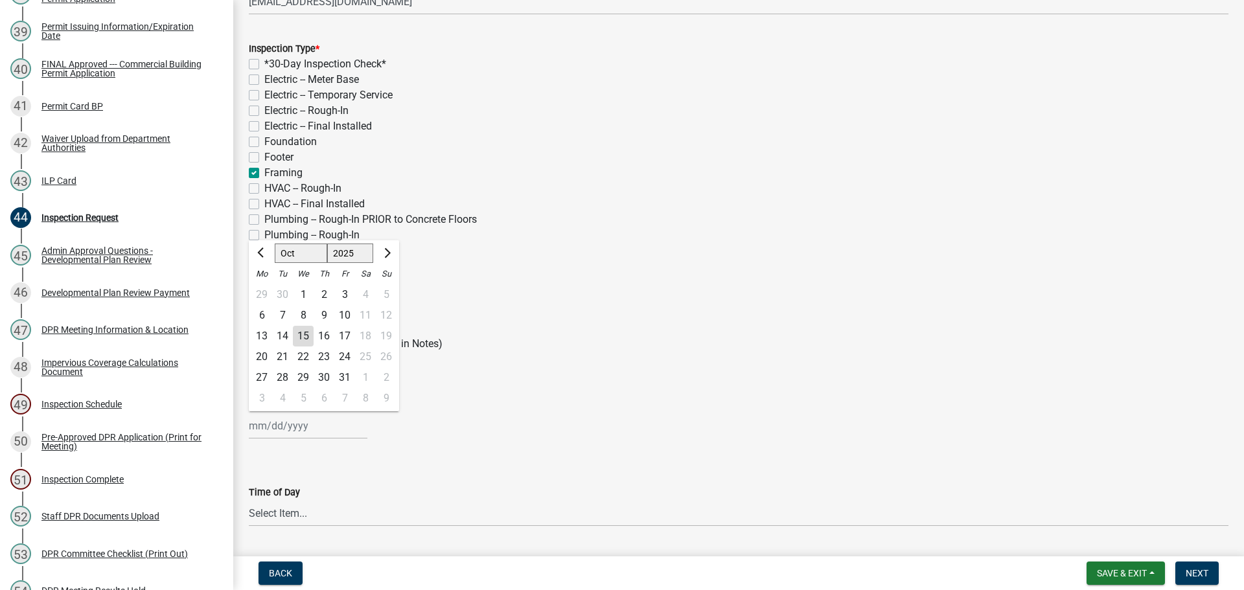
click at [323, 401] on div "6" at bounding box center [324, 398] width 21 height 21
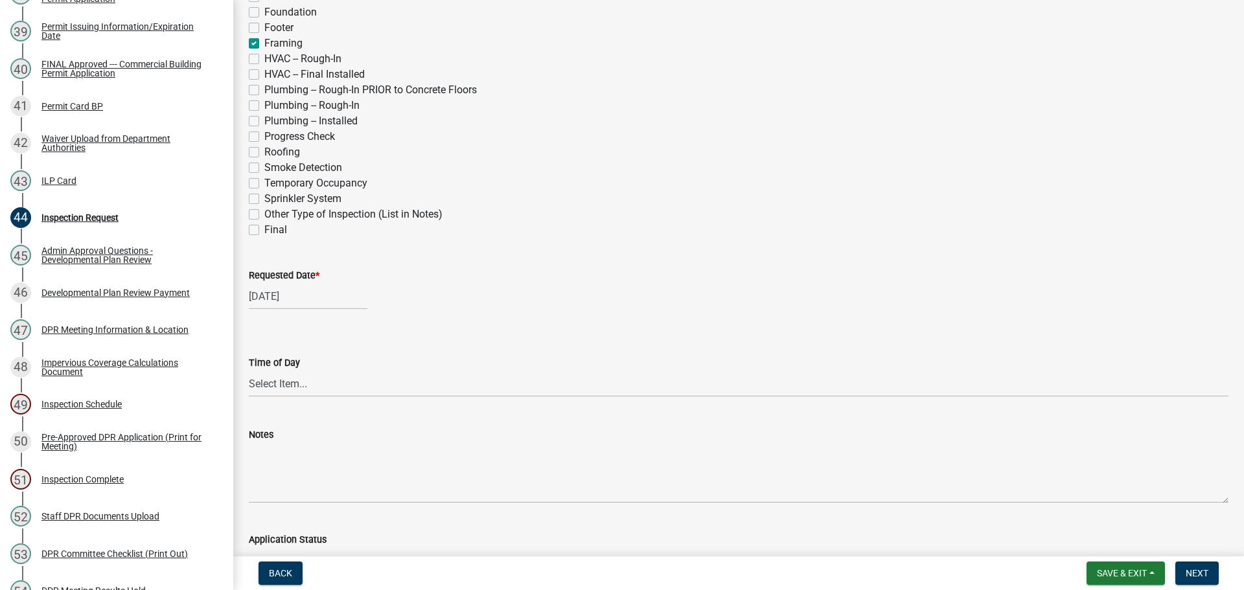
scroll to position [324, 0]
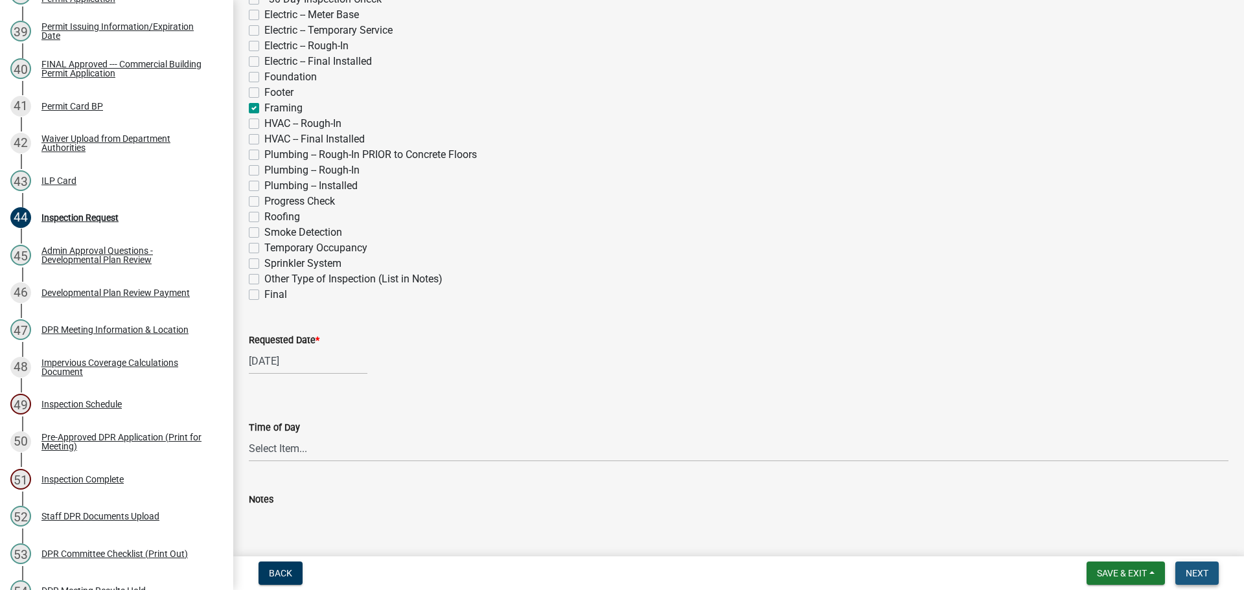
click at [1210, 569] on button "Next" at bounding box center [1197, 573] width 43 height 23
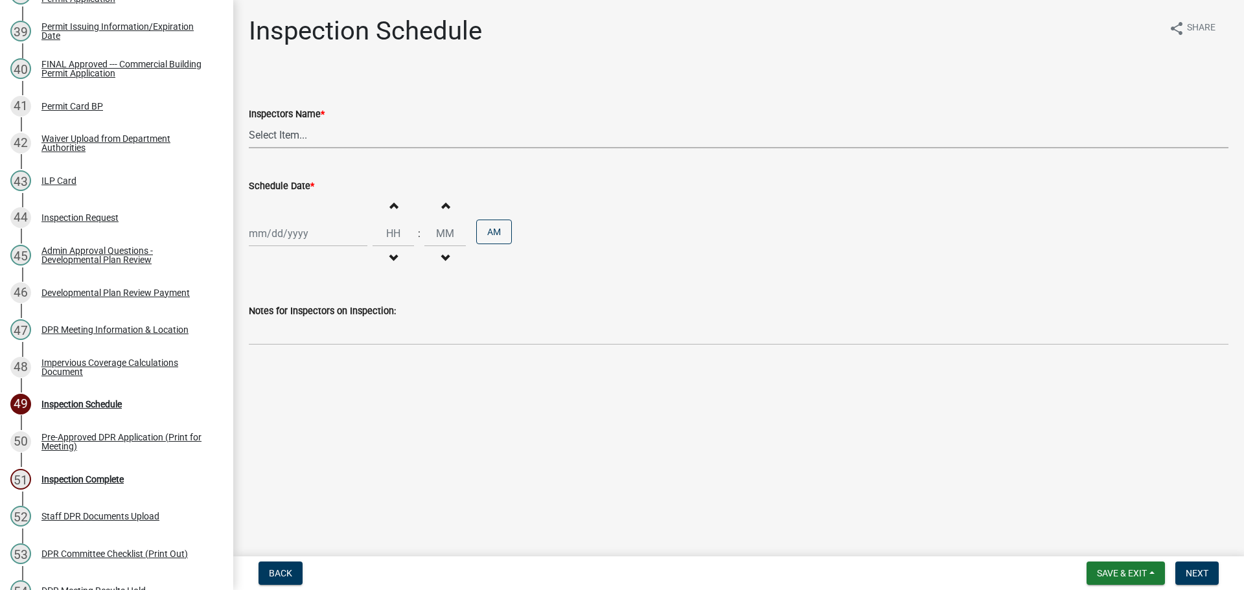
click at [325, 134] on select "Select Item... bmthomas ([PERSON_NAME]) croser ([PERSON_NAME]) [PERSON_NAME] ([…" at bounding box center [739, 135] width 980 height 27
click at [249, 122] on select "Select Item... bmthomas ([PERSON_NAME]) croser ([PERSON_NAME]) [PERSON_NAME] ([…" at bounding box center [739, 135] width 980 height 27
click at [270, 182] on label "Schedule Date *" at bounding box center [281, 186] width 65 height 9
click at [270, 220] on input "Schedule Date *" at bounding box center [308, 233] width 119 height 27
click at [323, 407] on div "6" at bounding box center [324, 406] width 21 height 21
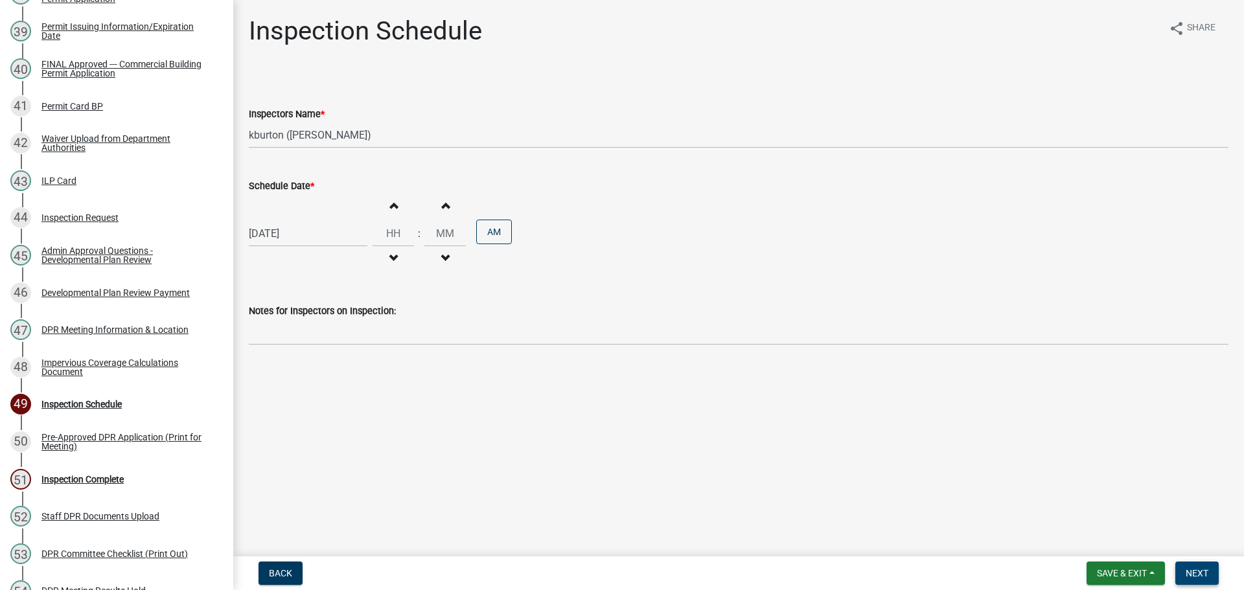
click at [1197, 567] on button "Next" at bounding box center [1197, 573] width 43 height 23
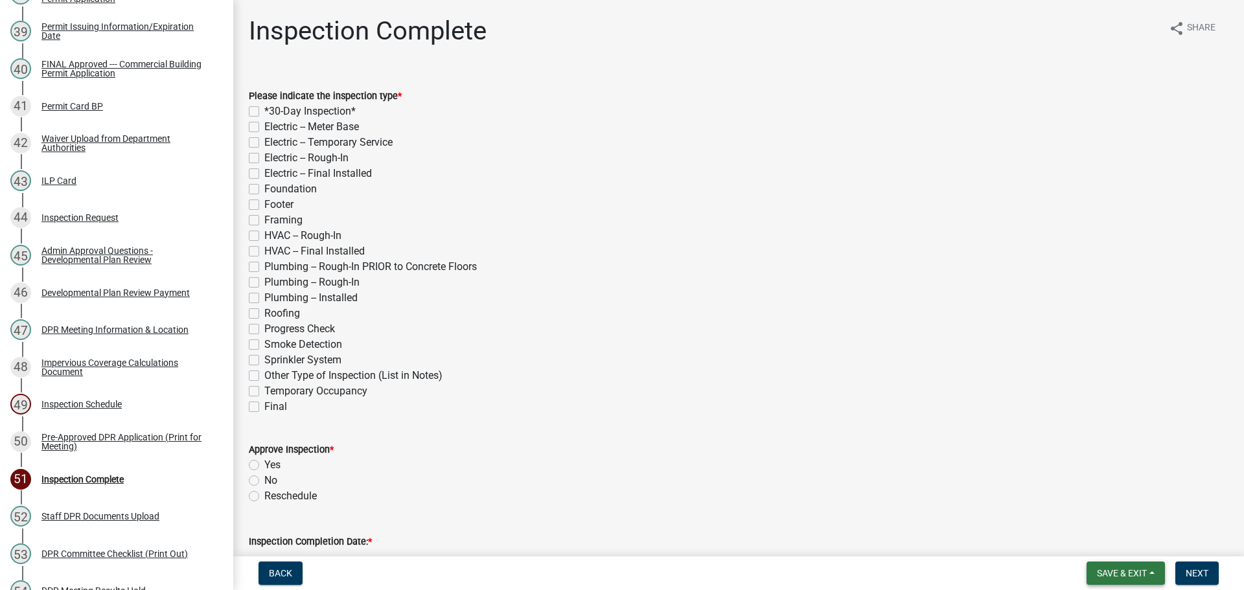
click at [1135, 568] on span "Save & Exit" at bounding box center [1122, 573] width 50 height 10
click at [1114, 530] on button "Save & Exit" at bounding box center [1114, 539] width 104 height 31
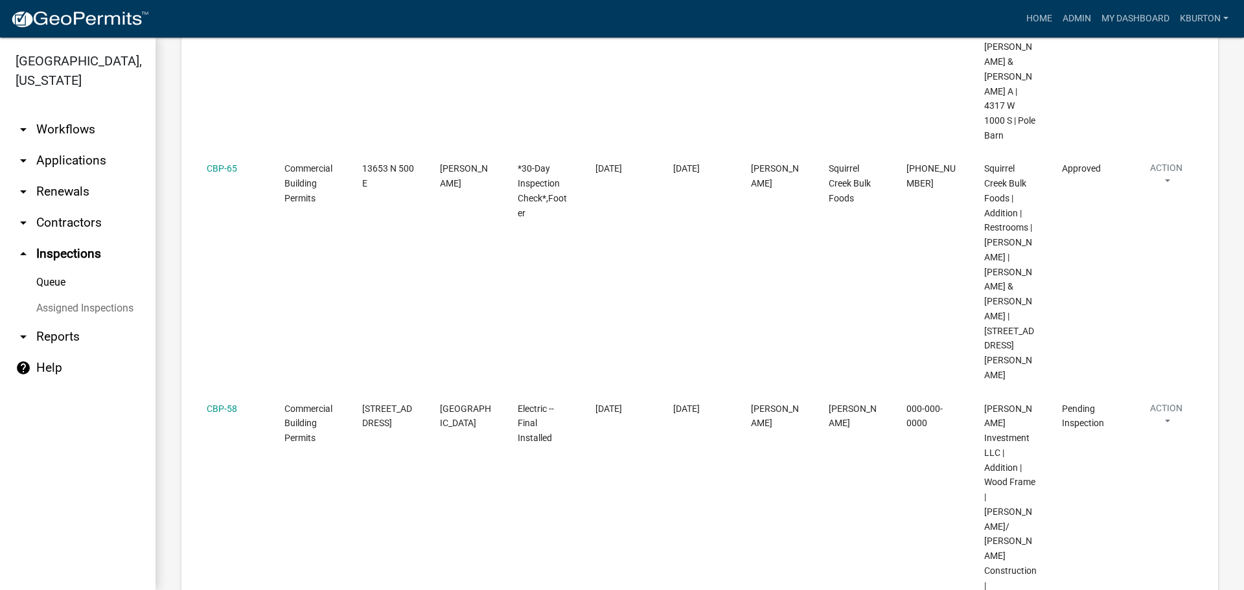
scroll to position [907, 0]
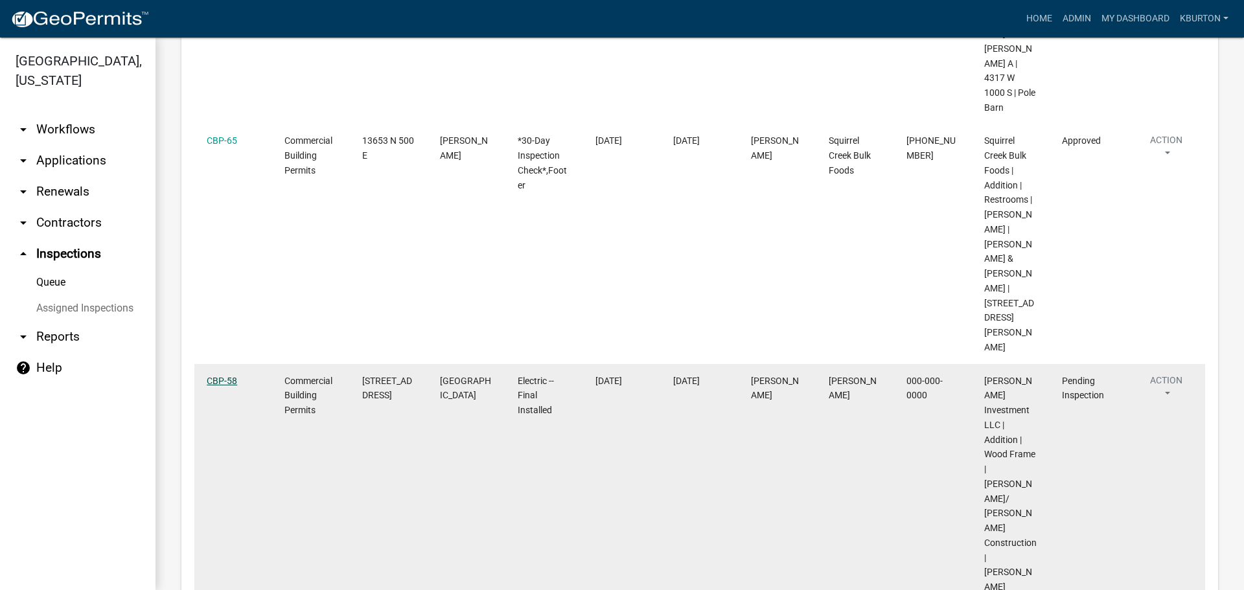
click at [221, 376] on link "CBP-58" at bounding box center [222, 381] width 30 height 10
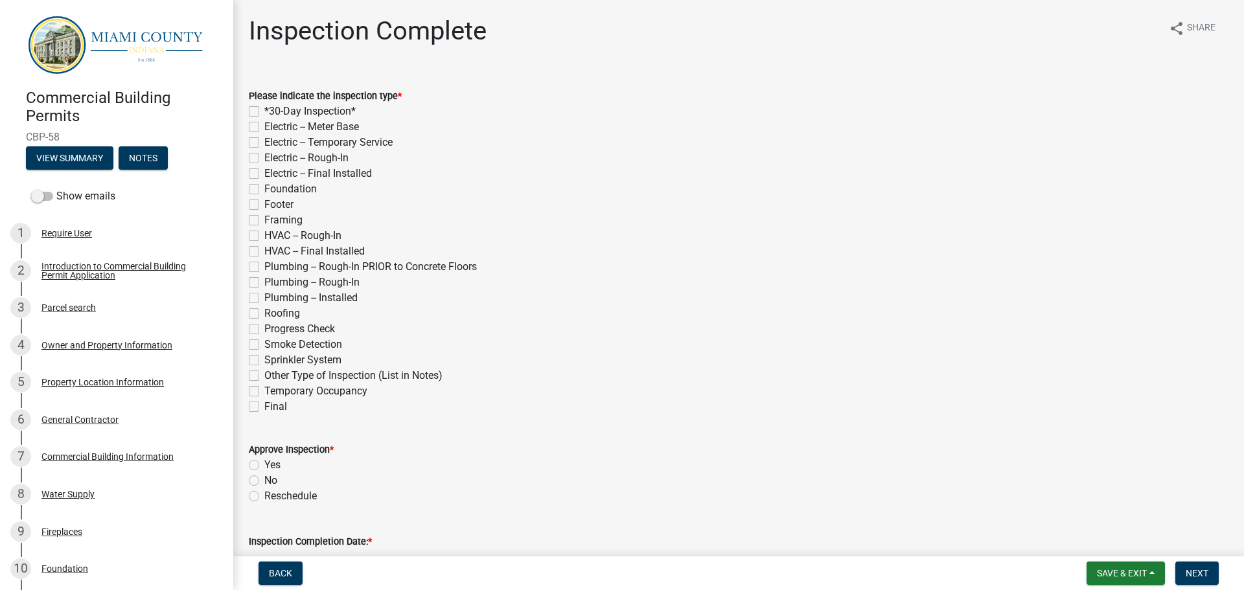
click at [264, 172] on label "Electric -- Final Installed" at bounding box center [318, 174] width 108 height 16
click at [264, 172] on input "Electric -- Final Installed" at bounding box center [268, 170] width 8 height 8
click at [264, 465] on label "Yes" at bounding box center [272, 466] width 16 height 16
click at [264, 465] on input "Yes" at bounding box center [268, 462] width 8 height 8
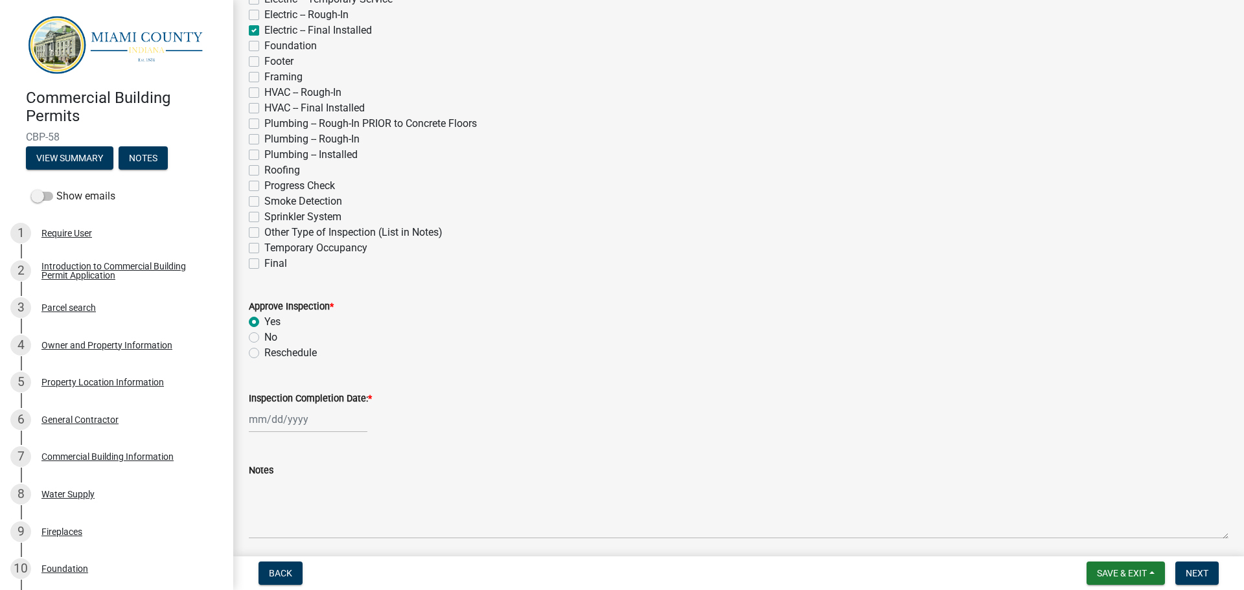
scroll to position [192, 0]
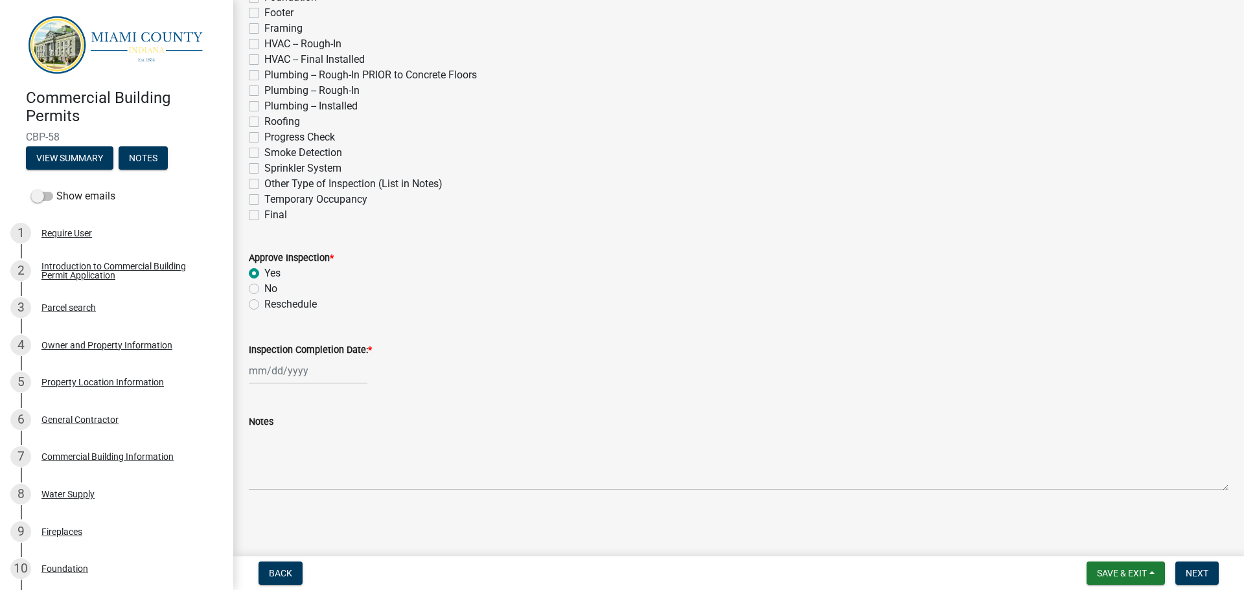
click at [287, 347] on label "Inspection Completion Date: *" at bounding box center [310, 350] width 123 height 9
click at [287, 358] on input "Inspection Completion Date: *" at bounding box center [308, 371] width 119 height 27
click at [282, 280] on div "14" at bounding box center [282, 281] width 21 height 21
click at [1201, 572] on span "Next" at bounding box center [1197, 573] width 23 height 10
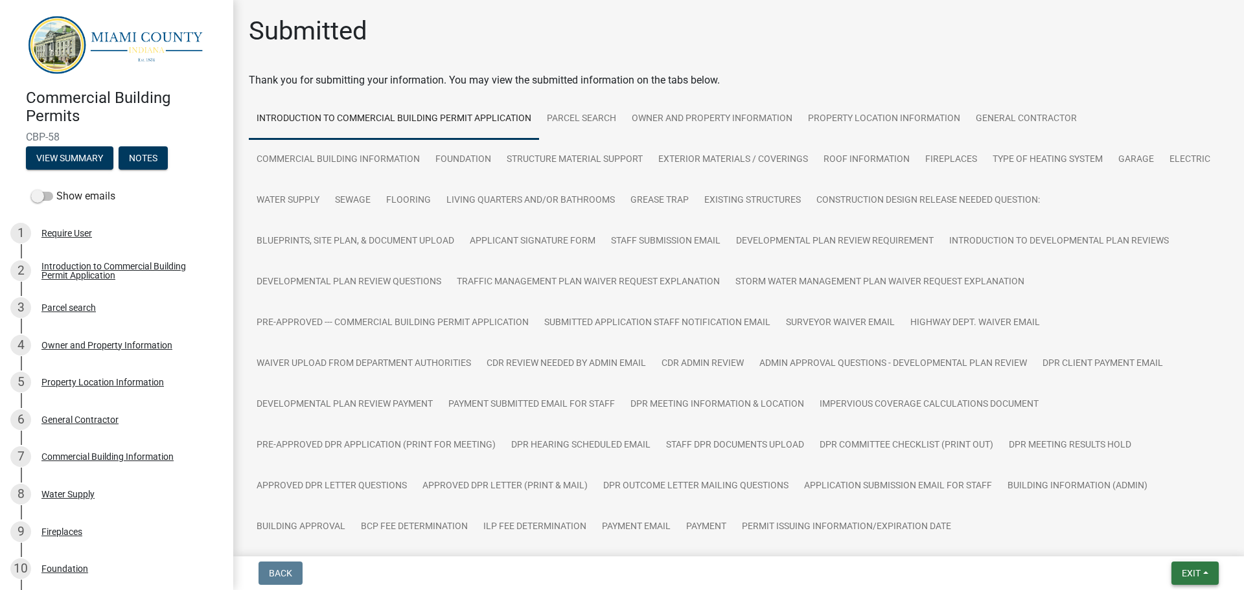
click at [1193, 565] on button "Exit" at bounding box center [1195, 573] width 47 height 23
click at [1178, 542] on button "Save & Exit" at bounding box center [1168, 539] width 104 height 31
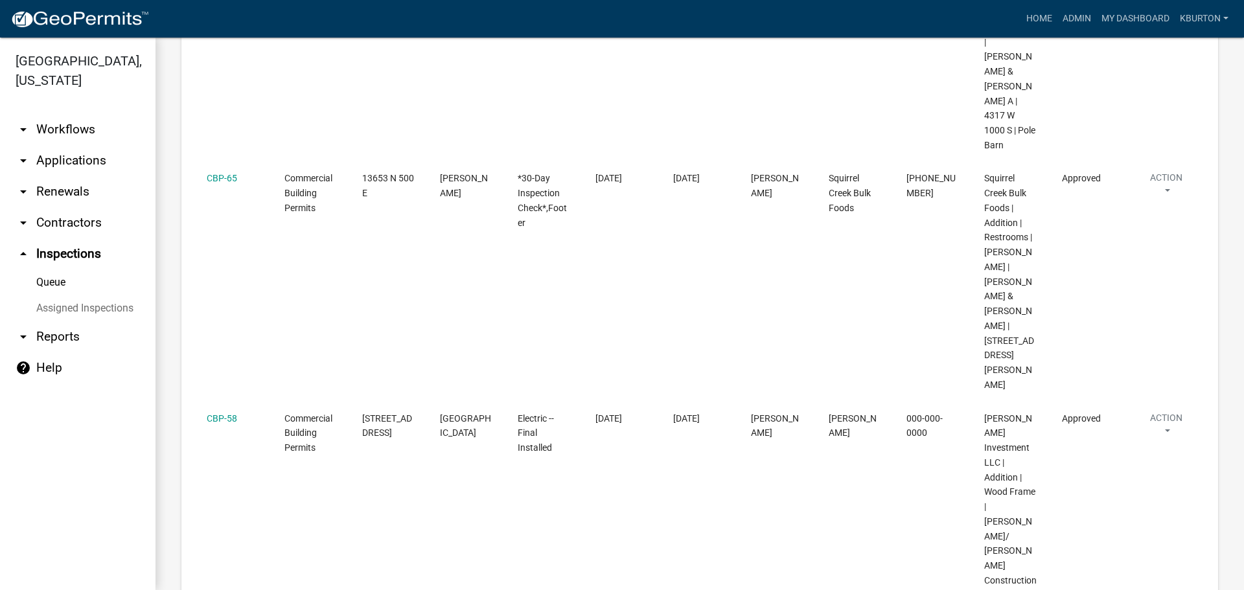
scroll to position [907, 0]
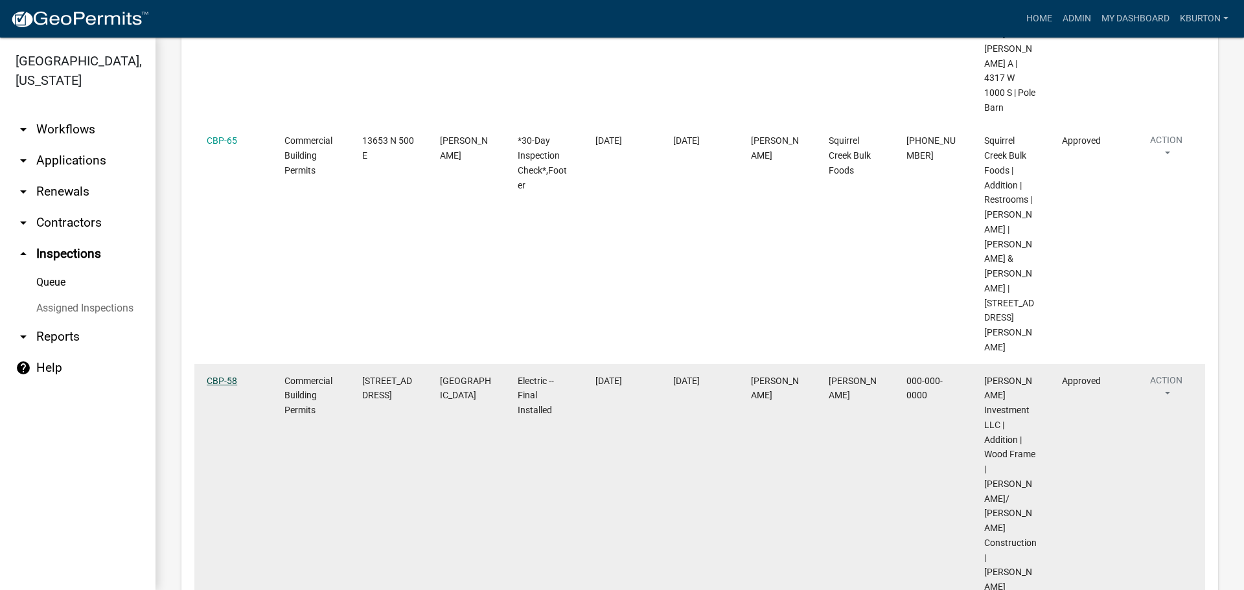
click at [220, 376] on link "CBP-58" at bounding box center [222, 381] width 30 height 10
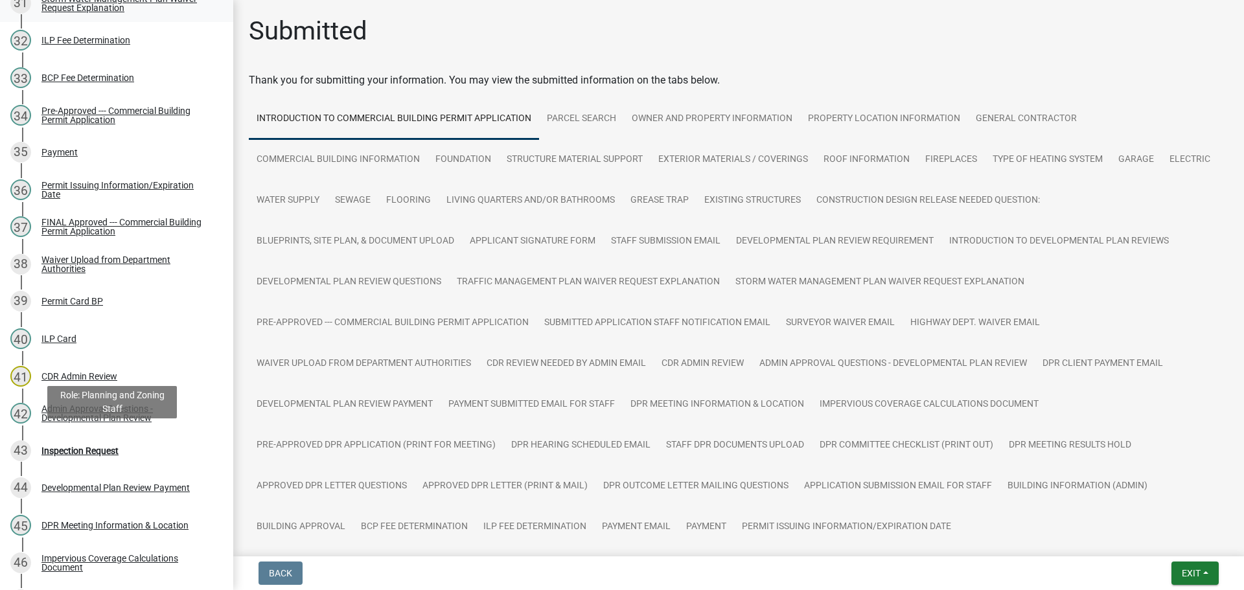
scroll to position [1361, 0]
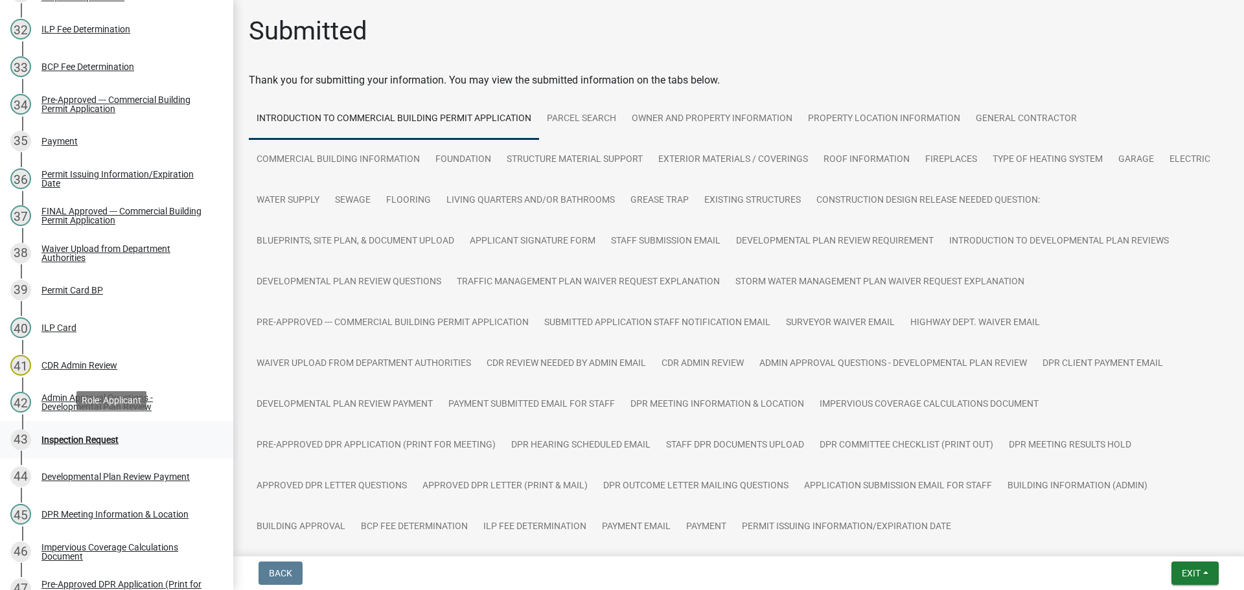
click at [99, 436] on div "Inspection Request" at bounding box center [79, 440] width 77 height 9
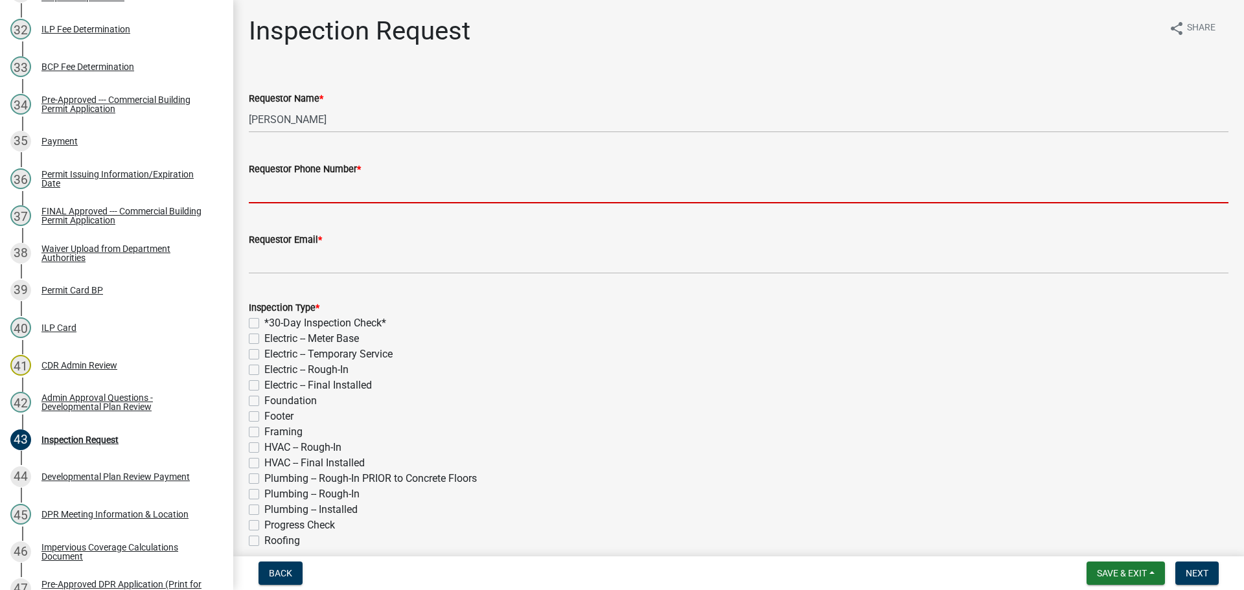
click at [367, 191] on input "Requestor Phone Number *" at bounding box center [739, 190] width 980 height 27
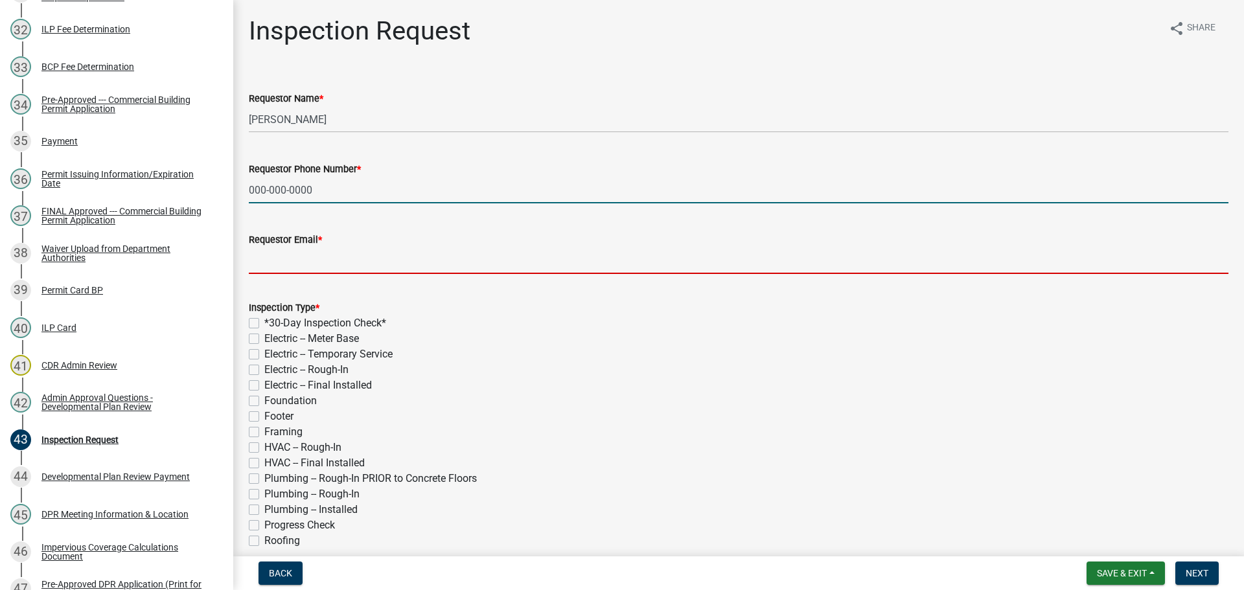
click at [349, 258] on input "Requestor Email *" at bounding box center [739, 261] width 980 height 27
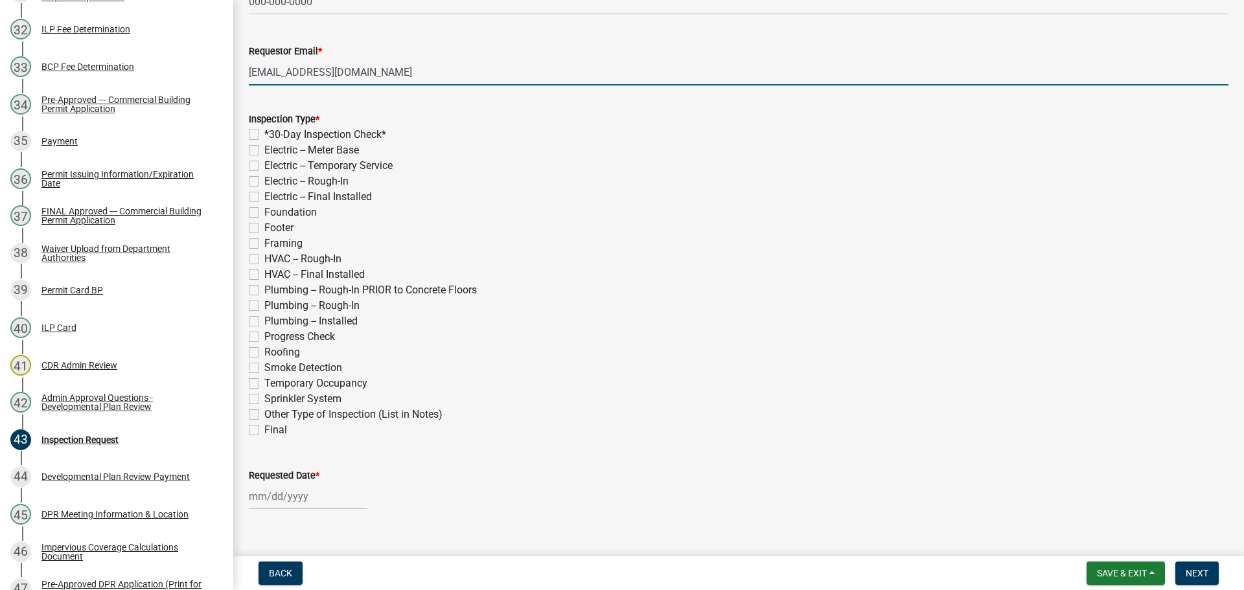
scroll to position [194, 0]
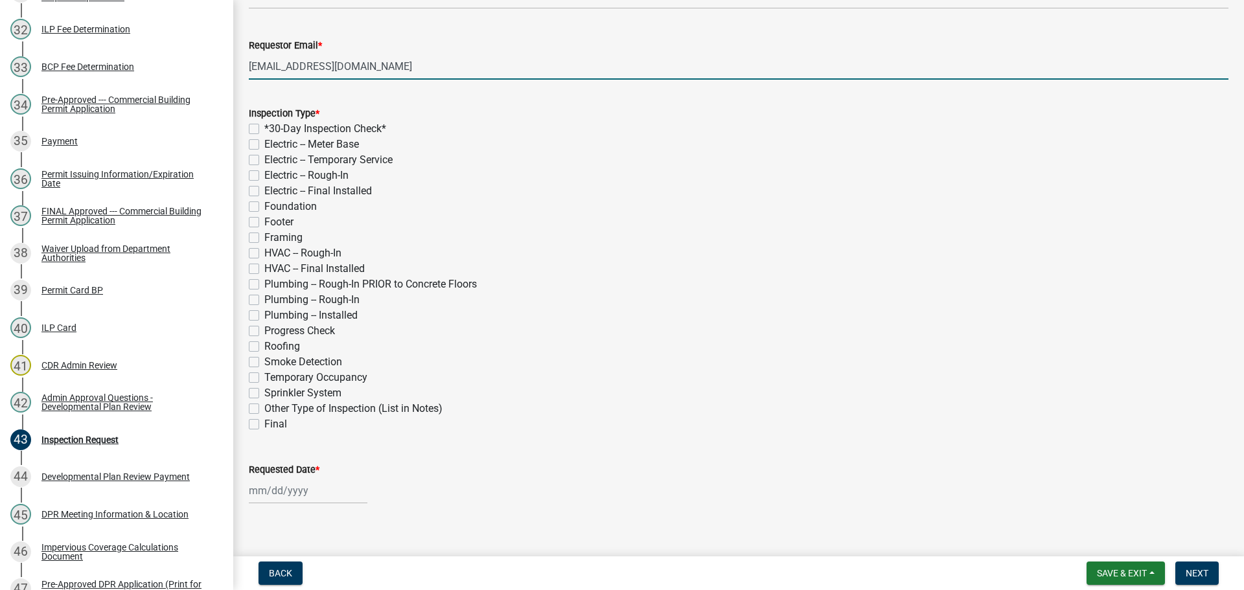
click at [264, 423] on label "Final" at bounding box center [275, 425] width 23 height 16
click at [264, 423] on input "Final" at bounding box center [268, 421] width 8 height 8
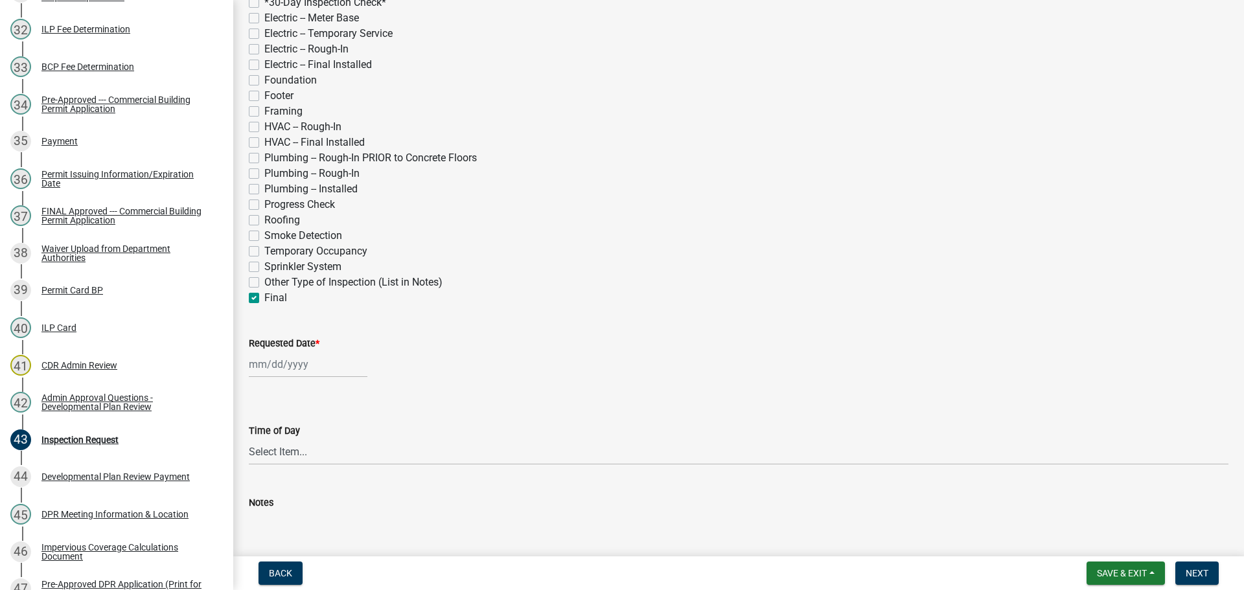
scroll to position [324, 0]
click at [274, 337] on label "Requested Date *" at bounding box center [284, 340] width 71 height 9
click at [274, 348] on input "Requested Date *" at bounding box center [308, 361] width 119 height 27
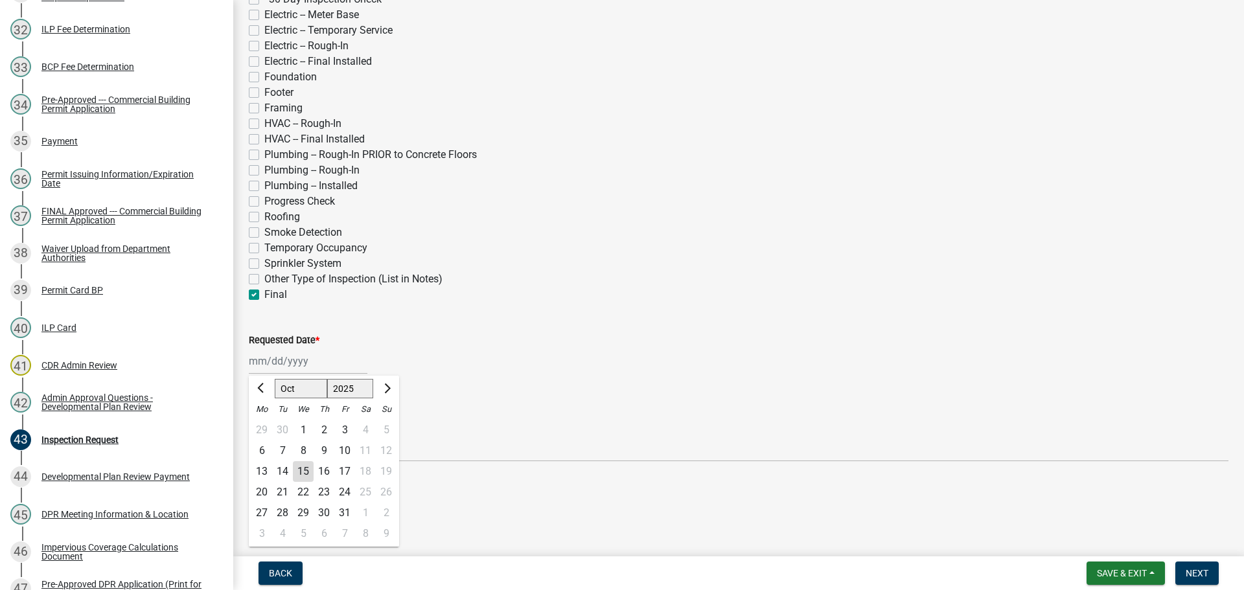
click at [303, 535] on div "5" at bounding box center [303, 534] width 21 height 21
click at [1192, 570] on span "Next" at bounding box center [1197, 573] width 23 height 10
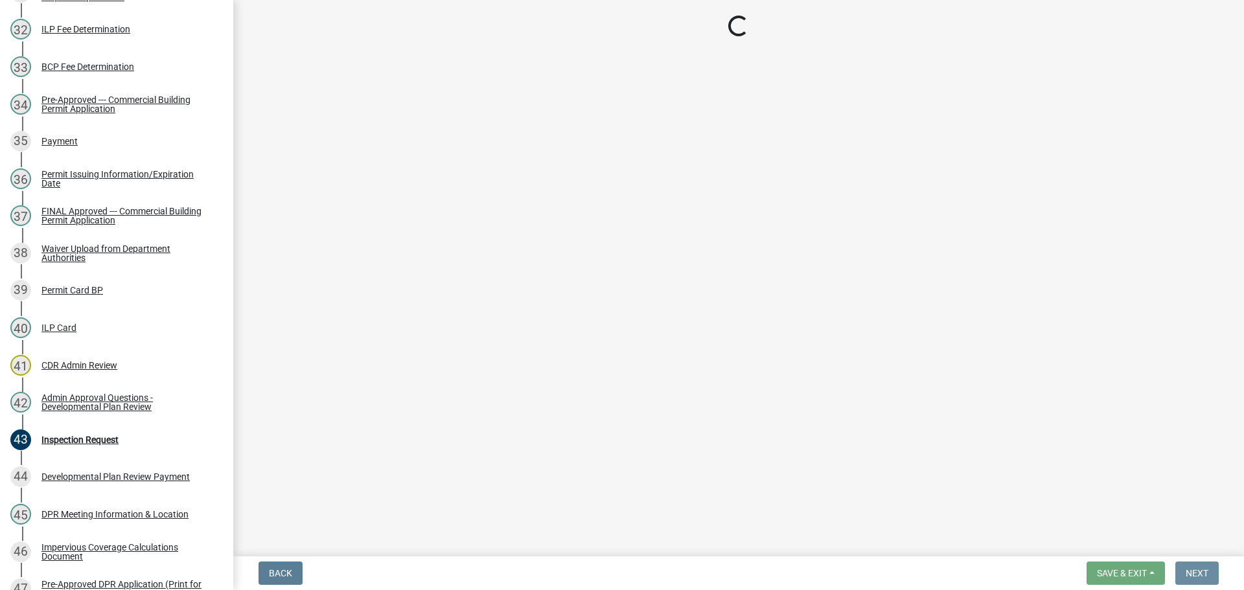
scroll to position [0, 0]
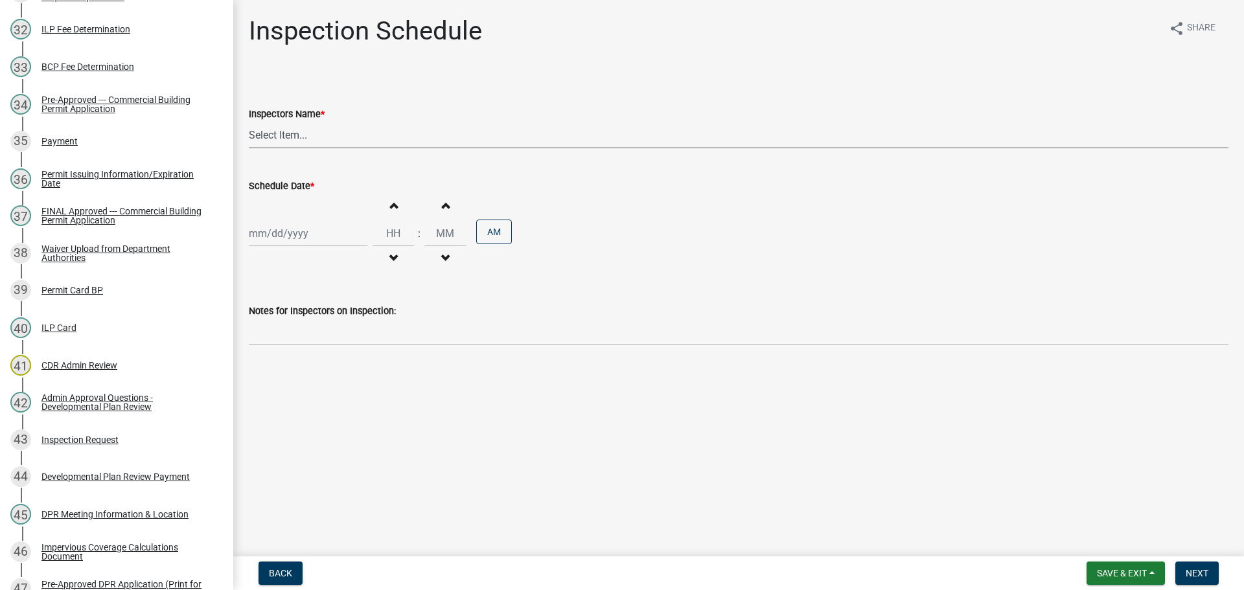
click at [322, 132] on select "Select Item... bmthomas ([PERSON_NAME]) croser ([PERSON_NAME]) [PERSON_NAME] ([…" at bounding box center [739, 135] width 980 height 27
click at [249, 122] on select "Select Item... bmthomas ([PERSON_NAME]) croser ([PERSON_NAME]) [PERSON_NAME] ([…" at bounding box center [739, 135] width 980 height 27
click at [291, 185] on label "Schedule Date *" at bounding box center [281, 186] width 65 height 9
click at [291, 220] on input "Schedule Date *" at bounding box center [308, 233] width 119 height 27
click at [301, 409] on div "5" at bounding box center [303, 406] width 21 height 21
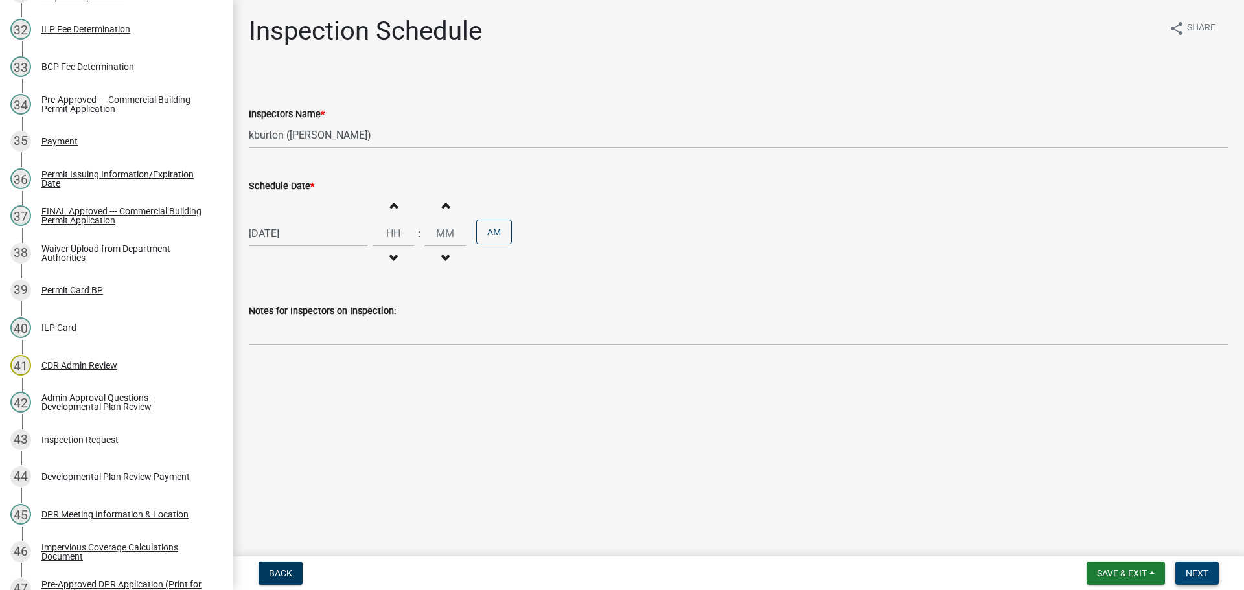
click at [1197, 568] on span "Next" at bounding box center [1197, 573] width 23 height 10
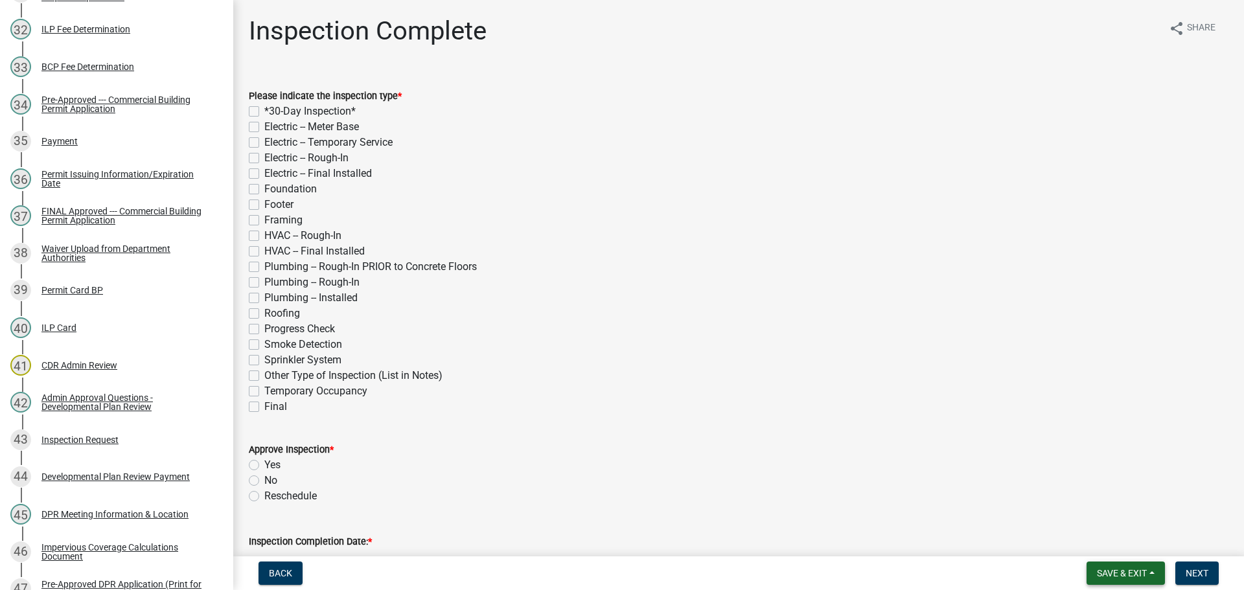
click at [1146, 570] on span "Save & Exit" at bounding box center [1122, 573] width 50 height 10
click at [1122, 535] on button "Save & Exit" at bounding box center [1114, 539] width 104 height 31
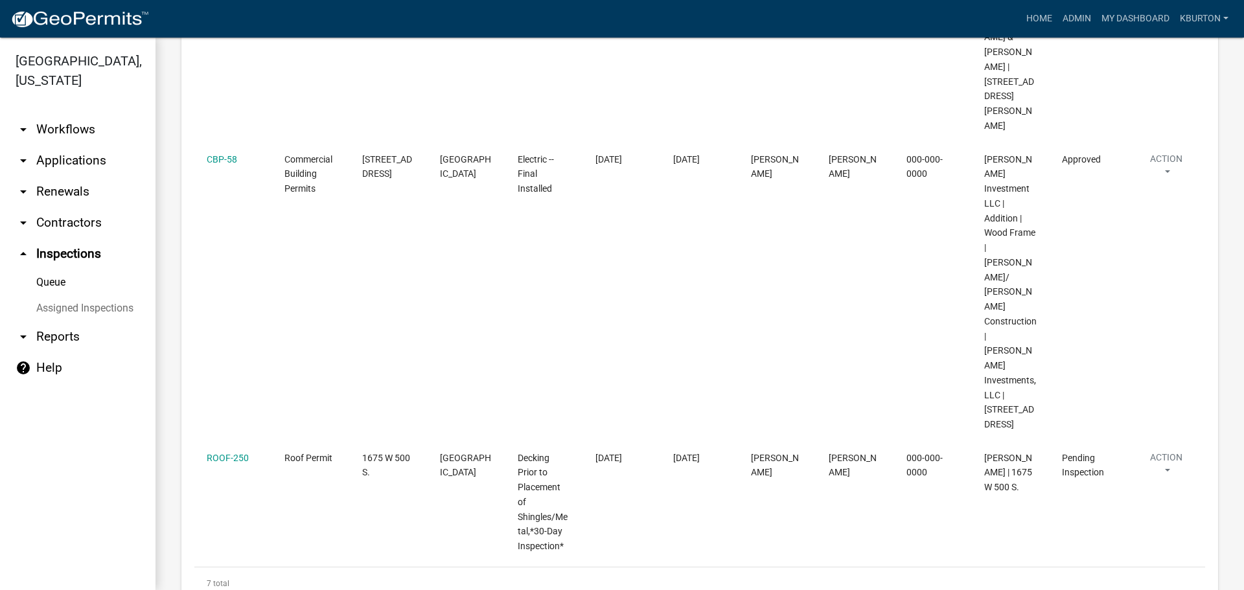
scroll to position [1162, 0]
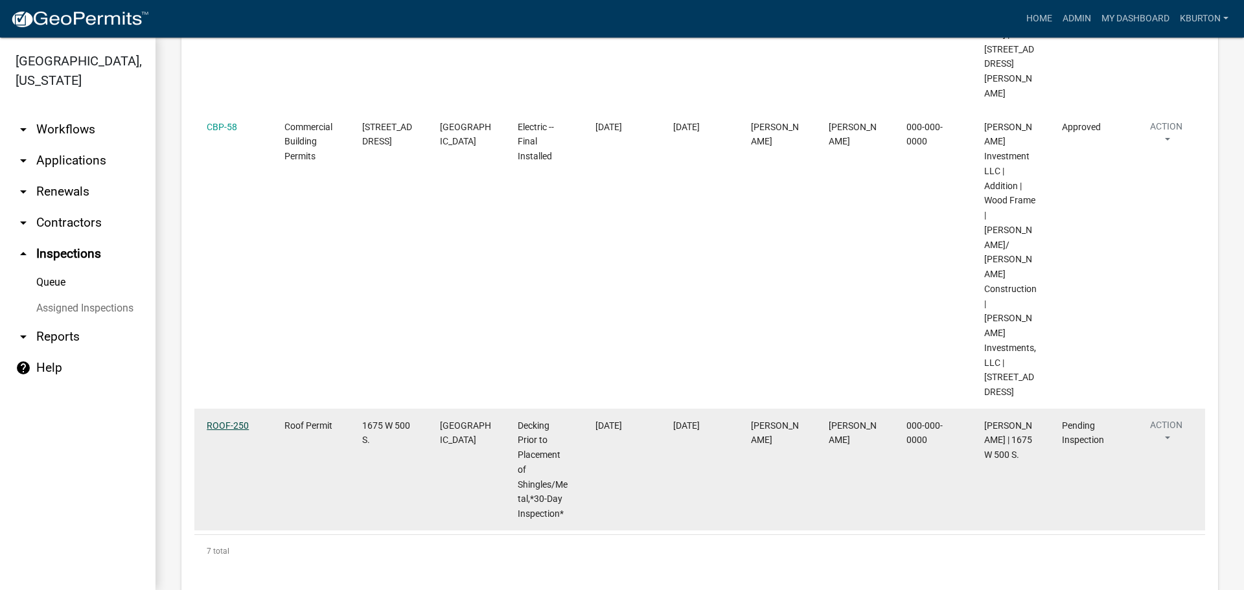
click at [229, 421] on link "ROOF-250" at bounding box center [228, 426] width 42 height 10
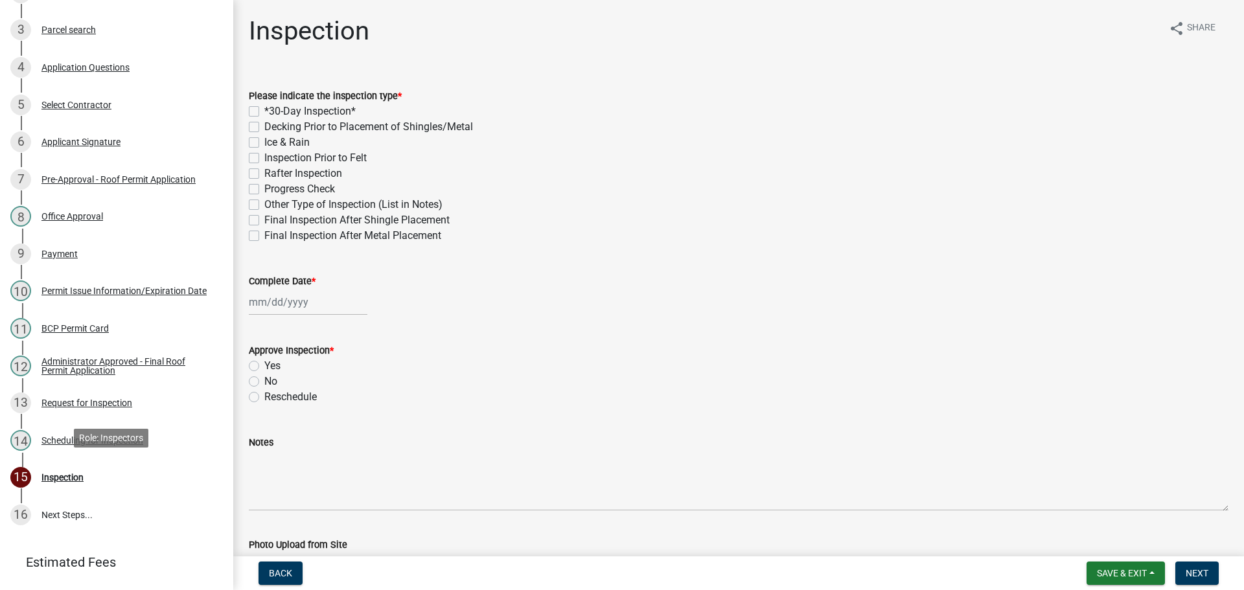
scroll to position [320, 0]
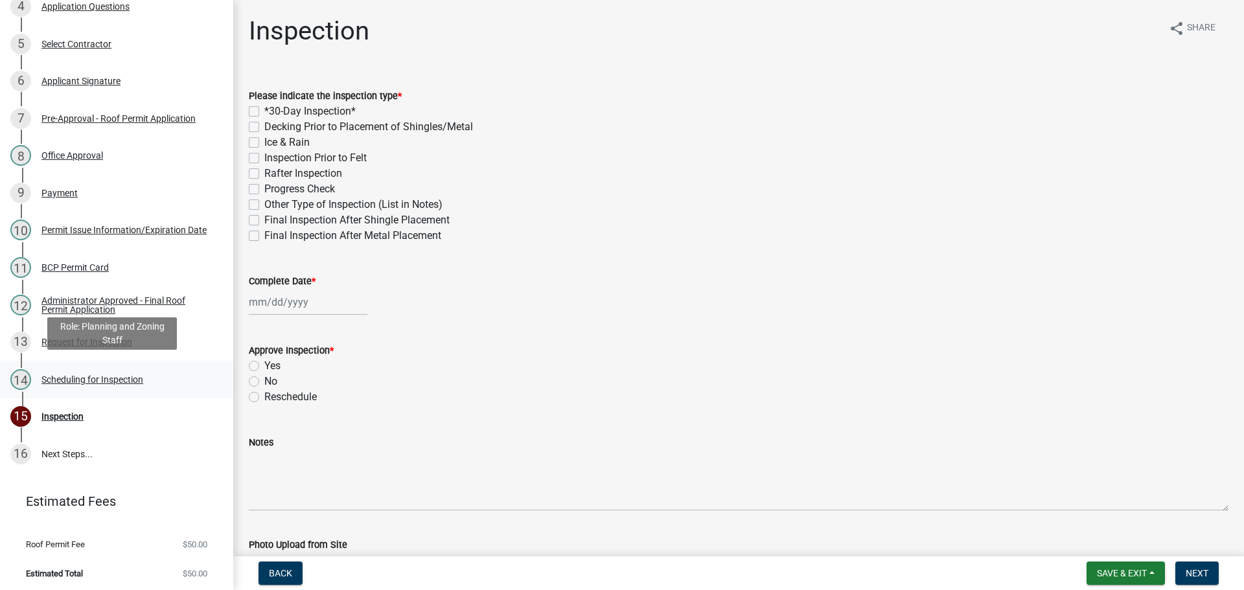
click at [123, 377] on div "Scheduling for Inspection" at bounding box center [92, 379] width 102 height 9
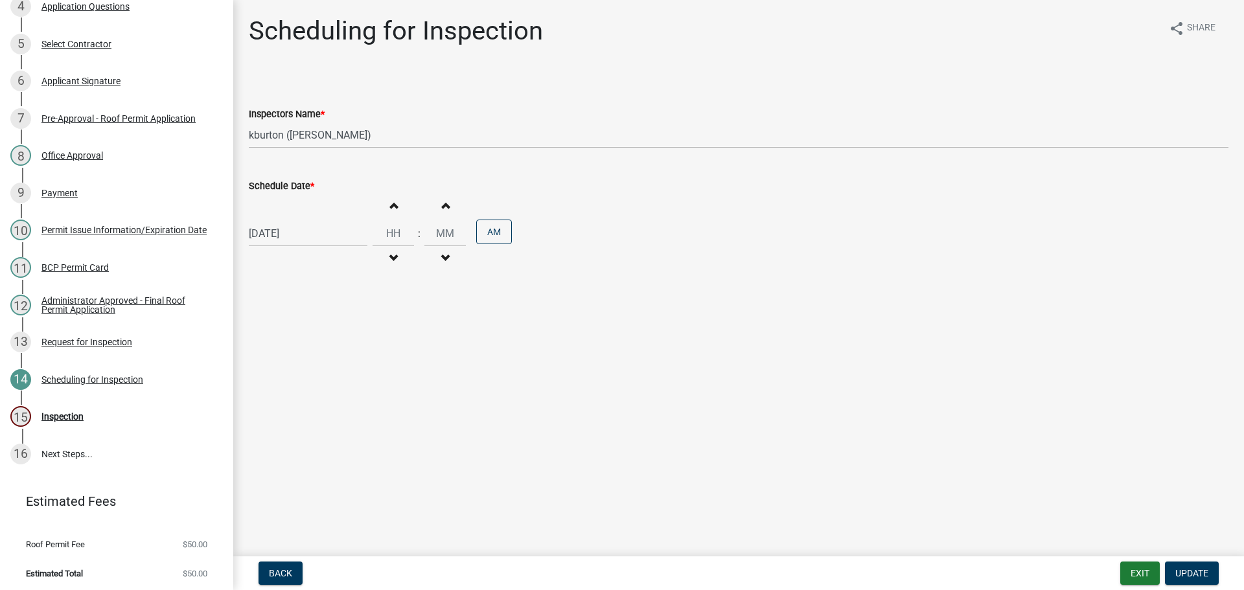
click at [281, 187] on label "Schedule Date *" at bounding box center [281, 186] width 65 height 9
click at [281, 220] on input "[DATE]" at bounding box center [308, 233] width 119 height 27
click at [325, 365] on div "23" at bounding box center [324, 365] width 21 height 21
click at [1211, 572] on button "Update" at bounding box center [1192, 573] width 54 height 23
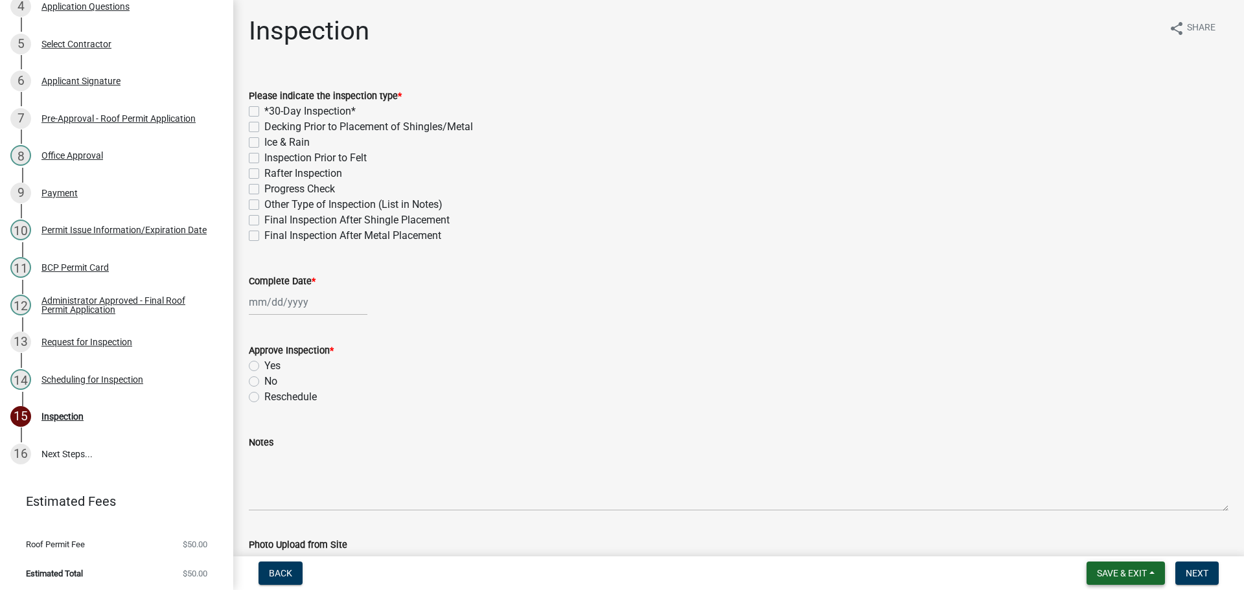
click at [1141, 566] on button "Save & Exit" at bounding box center [1126, 573] width 78 height 23
click at [1127, 533] on button "Save & Exit" at bounding box center [1114, 539] width 104 height 31
